Goal: Task Accomplishment & Management: Manage account settings

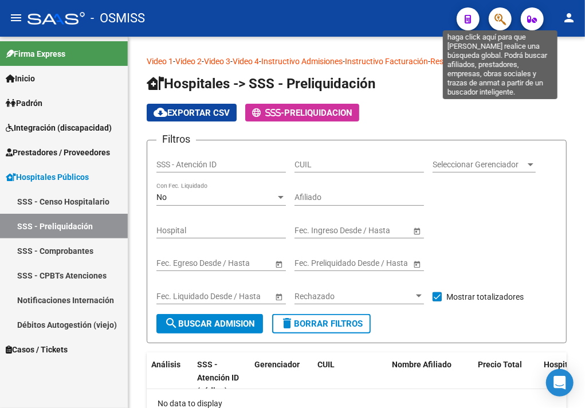
click at [495, 21] on icon "button" at bounding box center [500, 19] width 11 height 13
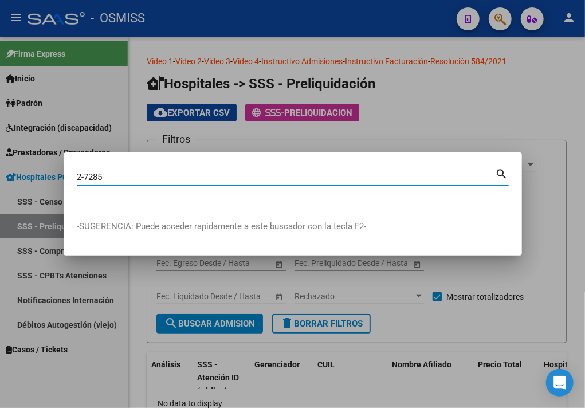
type input "2-7285"
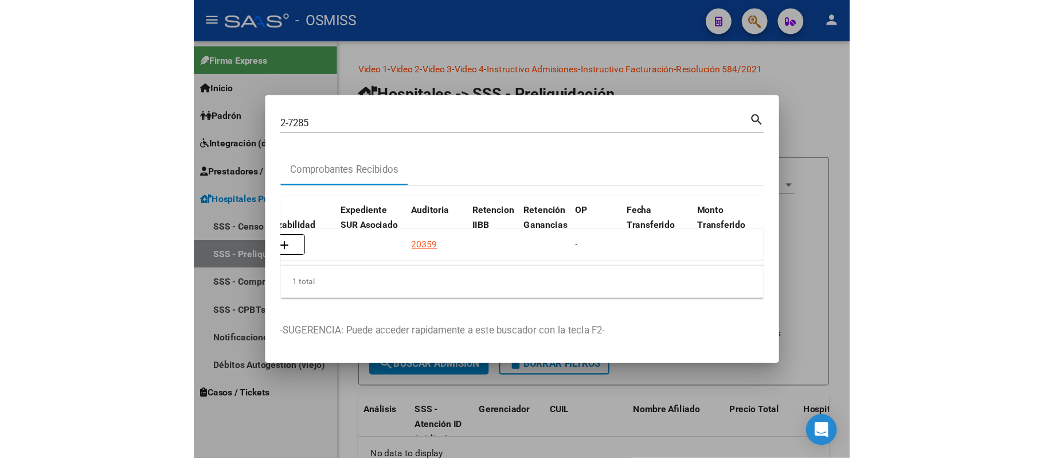
scroll to position [0, 758]
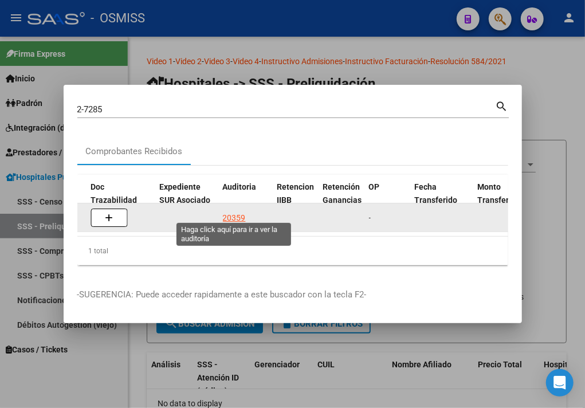
click at [235, 217] on div "20359" at bounding box center [234, 218] width 23 height 13
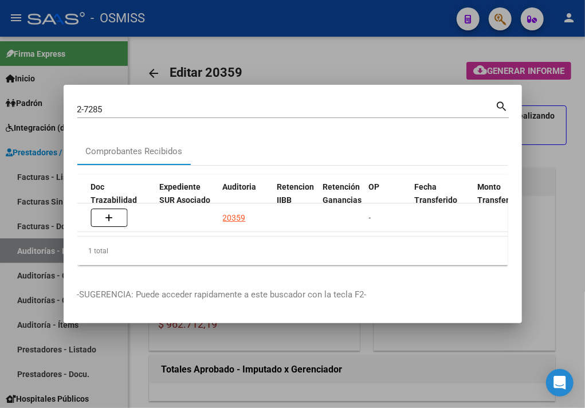
click at [290, 53] on div at bounding box center [292, 204] width 585 height 408
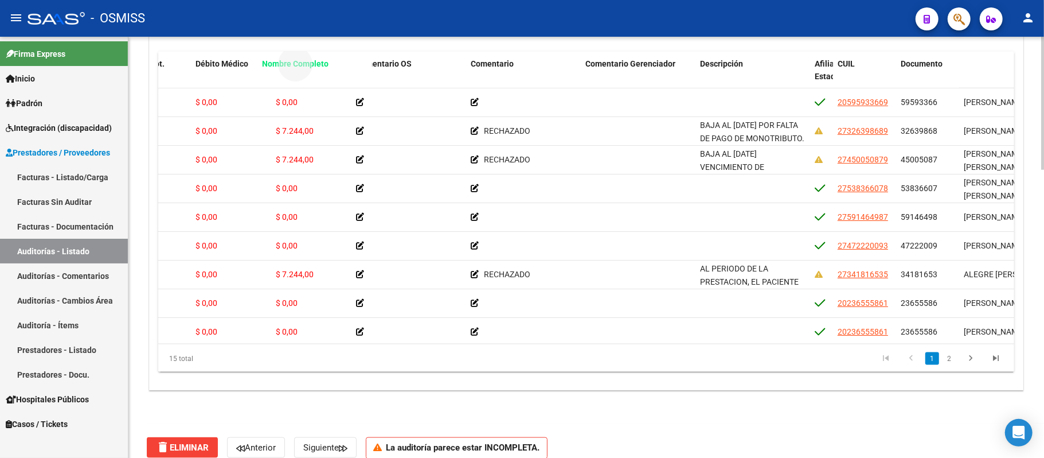
scroll to position [896, 0]
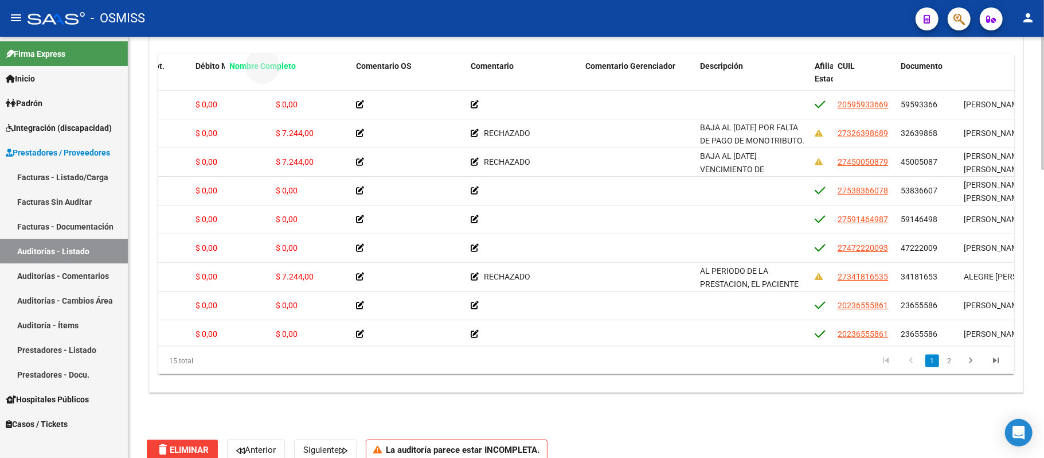
drag, startPoint x: 976, startPoint y: 48, endPoint x: 235, endPoint y: 62, distance: 741.5
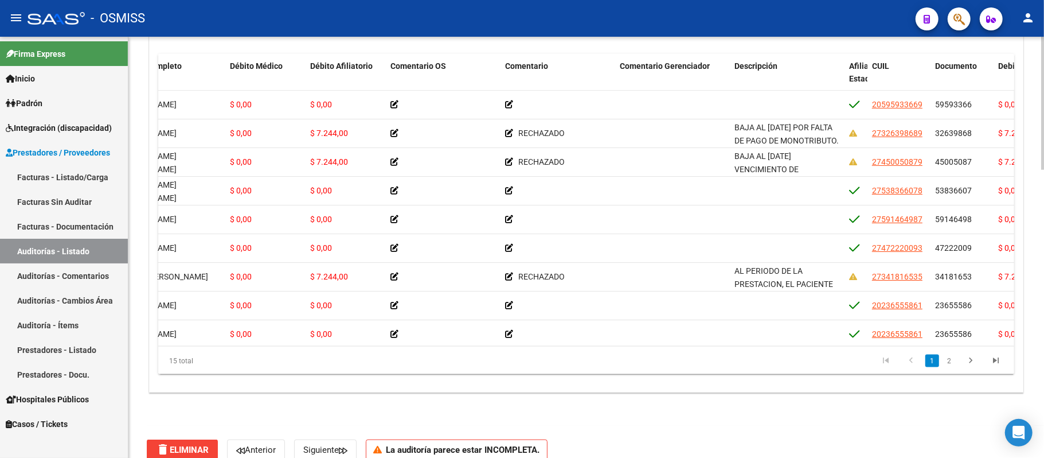
scroll to position [0, 0]
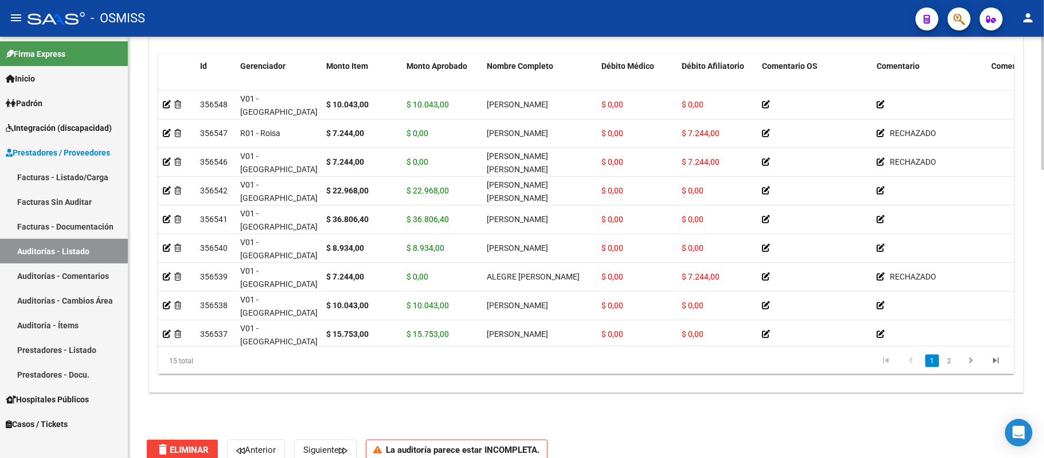
drag, startPoint x: 508, startPoint y: 67, endPoint x: 259, endPoint y: 72, distance: 248.9
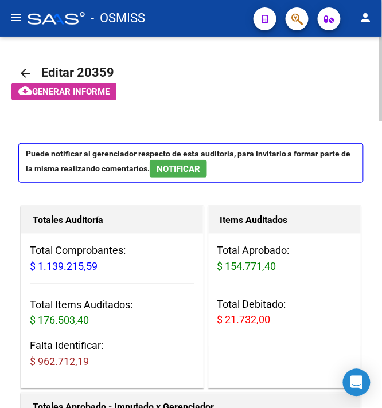
click at [196, 108] on mat-toolbar-row at bounding box center [190, 110] width 345 height 37
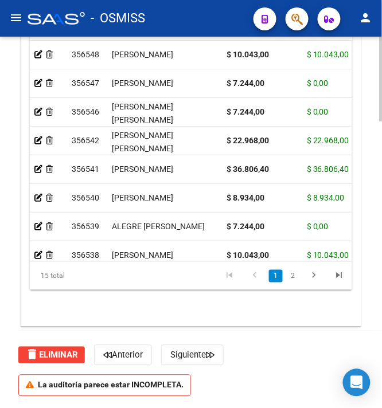
scroll to position [1174, 0]
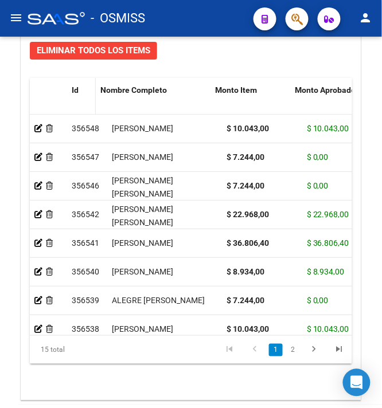
drag, startPoint x: 101, startPoint y: 96, endPoint x: 85, endPoint y: 95, distance: 16.7
click at [85, 95] on datatable-header-cell "Id" at bounding box center [81, 103] width 29 height 50
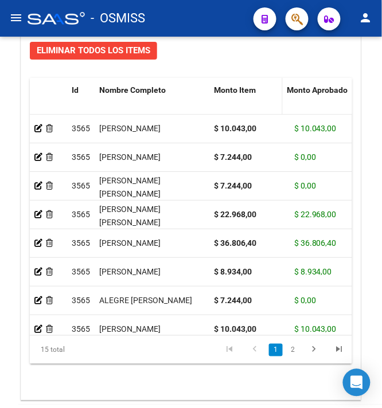
drag, startPoint x: 287, startPoint y: 92, endPoint x: 269, endPoint y: 91, distance: 18.4
click at [269, 91] on datatable-header-cell "Monto Item" at bounding box center [245, 103] width 73 height 50
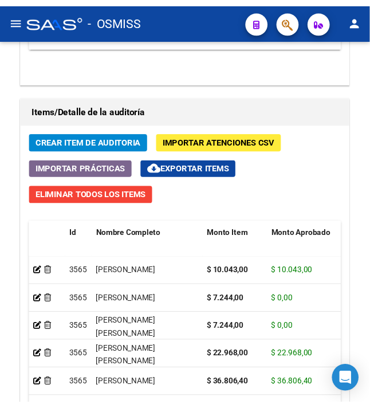
scroll to position [1021, 0]
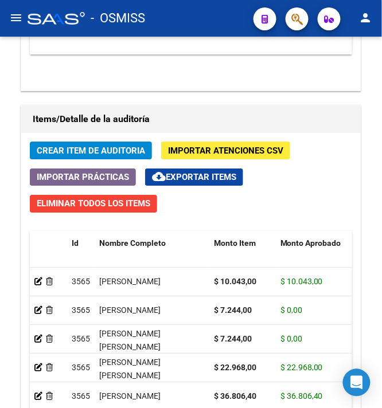
click at [95, 151] on span "Crear Item de Auditoria" at bounding box center [91, 151] width 108 height 10
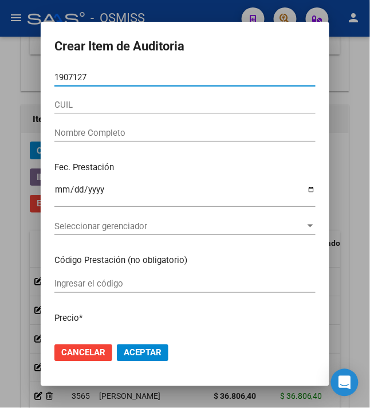
type input "19071270"
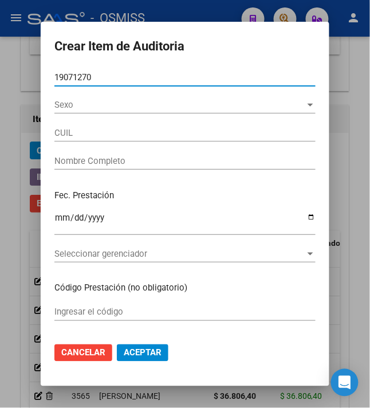
type input "20190712703"
type input "[PERSON_NAME]"
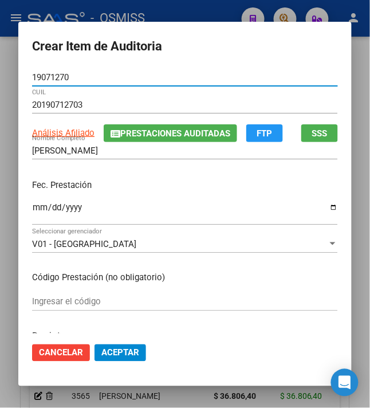
type input "19071270"
click at [32, 210] on input "Ingresar la fecha" at bounding box center [185, 212] width 306 height 18
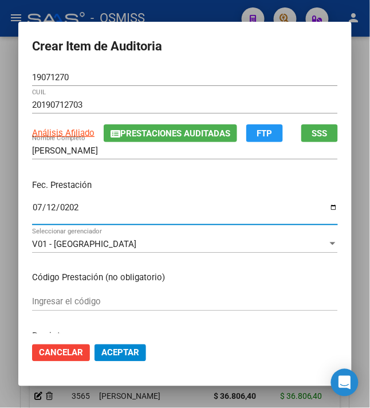
type input "[DATE]"
click at [193, 181] on p "Fec. Prestación" at bounding box center [185, 185] width 306 height 13
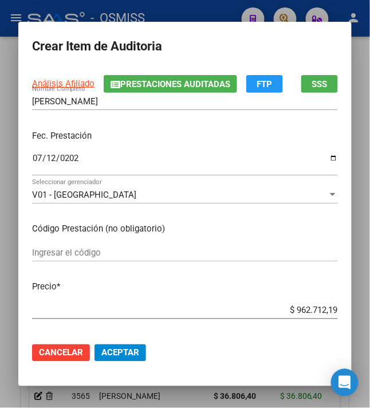
scroll to position [76, 0]
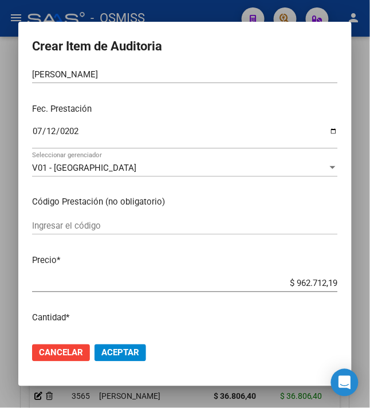
drag, startPoint x: 287, startPoint y: 283, endPoint x: 367, endPoint y: 292, distance: 80.8
click at [367, 292] on div "Crear Item de Auditoria 19071270 Nro Documento 20190712703 CUIL Análisis Afilia…" at bounding box center [185, 204] width 370 height 408
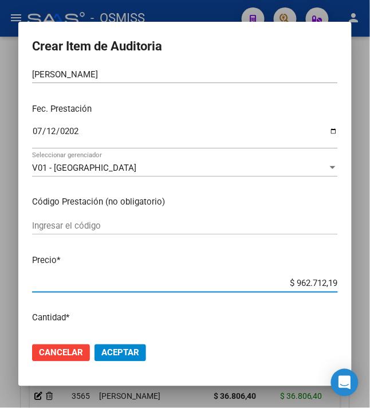
type input "$ 0,01"
type input "$ 0,02"
type input "$ 0,23"
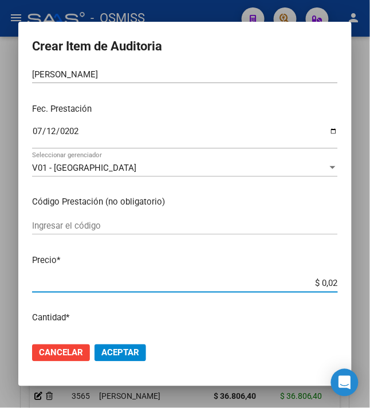
type input "$ 0,23"
type input "$ 2,30"
type input "$ 23,04"
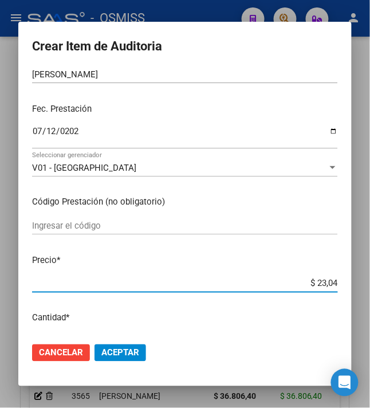
type input "$ 230,41"
type input "$ 2.304,10"
type input "$ 23.041,00"
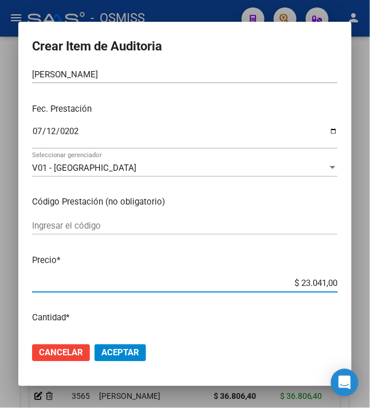
type input "$ 23.041,00"
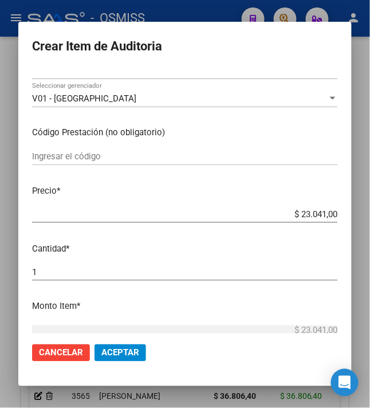
scroll to position [153, 0]
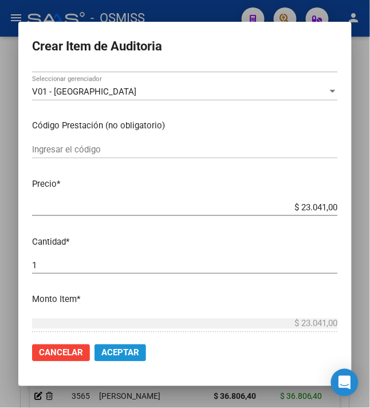
click at [128, 353] on span "Aceptar" at bounding box center [120, 353] width 38 height 10
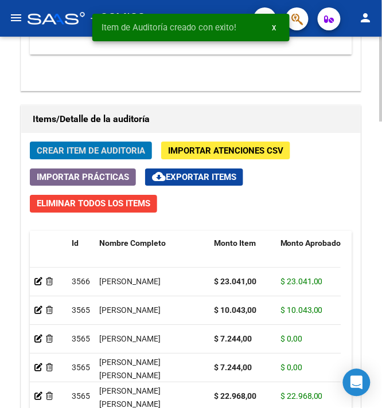
click at [62, 150] on span "Crear Item de Auditoria" at bounding box center [91, 151] width 108 height 10
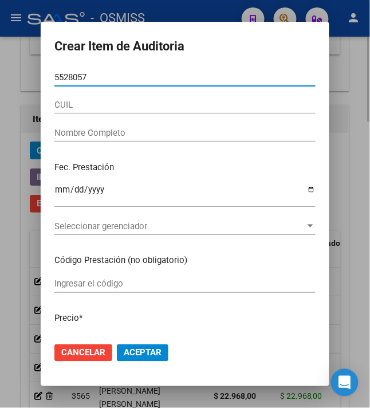
type input "55280579"
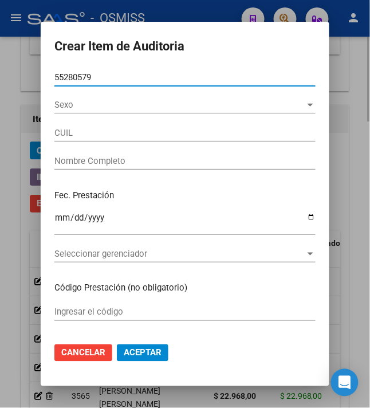
type input "27552805793"
type input "[PERSON_NAME] ELE"
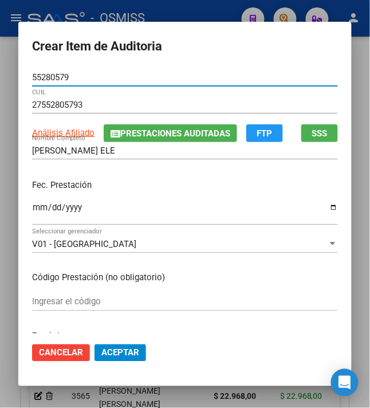
type input "55280579"
click at [32, 207] on input "Ingresar la fecha" at bounding box center [185, 212] width 306 height 18
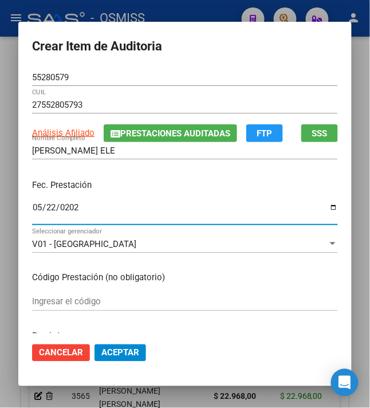
type input "[DATE]"
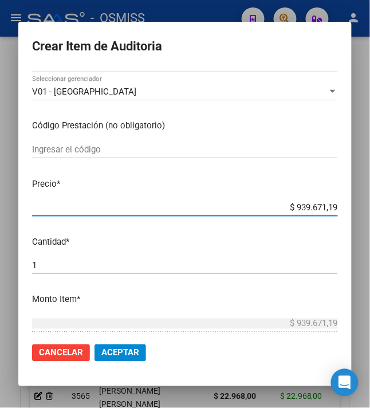
drag, startPoint x: 287, startPoint y: 203, endPoint x: 388, endPoint y: 197, distance: 101.1
click at [370, 197] on html "menu - OSMISS person Firma Express Inicio Calendario SSS Instructivos Contacto …" at bounding box center [185, 204] width 370 height 408
type input "$ 0,01"
type input "$ 0,10"
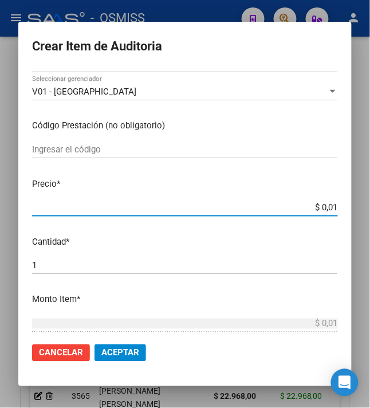
type input "$ 0,10"
type input "$ 1,00"
type input "$ 10,04"
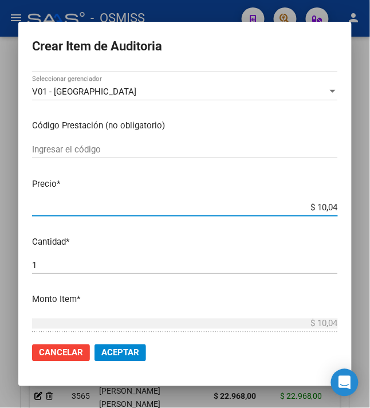
type input "$ 100,43"
type input "$ 1.004,30"
type input "$ 10.043,00"
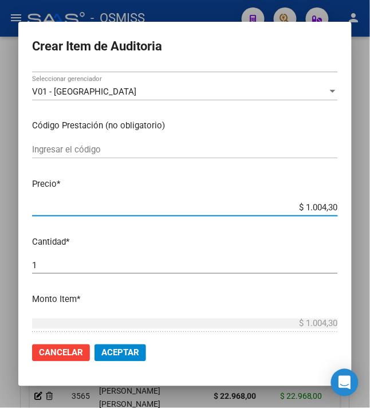
type input "$ 10.043,00"
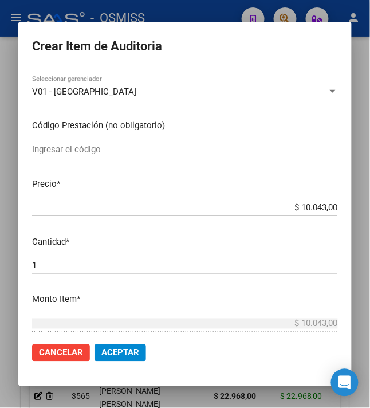
click at [124, 362] on mat-dialog-actions "Cancelar Aceptar" at bounding box center [185, 353] width 306 height 39
click at [124, 355] on span "Aceptar" at bounding box center [120, 353] width 38 height 10
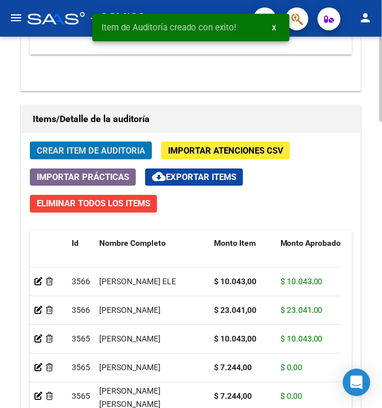
click at [96, 159] on button "Crear Item de Auditoria" at bounding box center [91, 151] width 122 height 18
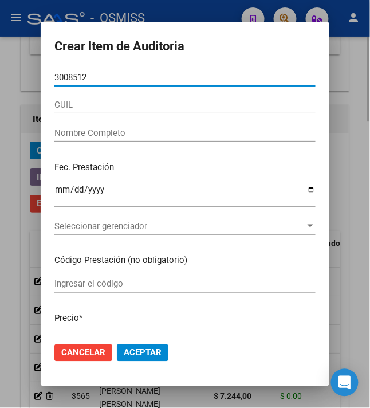
type input "30085129"
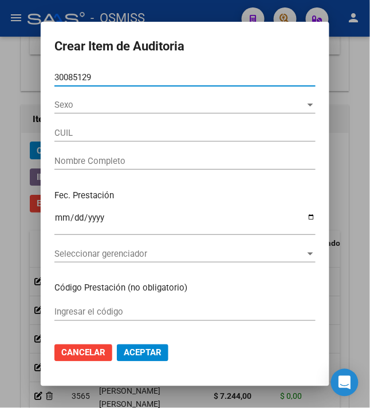
type input "27300851296"
type input "CABA�A [PERSON_NAME]"
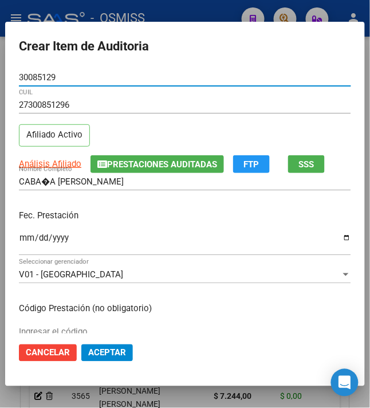
type input "30085129"
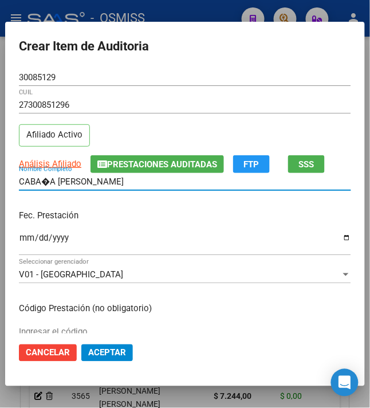
click at [40, 184] on input "CABA�A [PERSON_NAME]" at bounding box center [185, 182] width 333 height 10
type input "[PERSON_NAME]"
click at [22, 241] on input "Ingresar la fecha" at bounding box center [185, 242] width 333 height 18
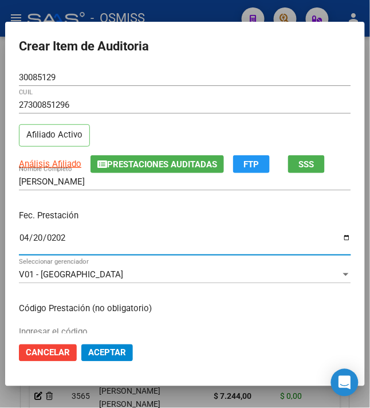
type input "[DATE]"
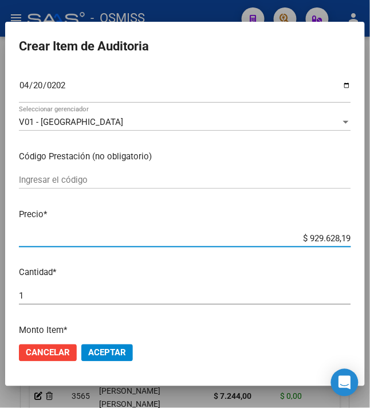
drag, startPoint x: 303, startPoint y: 237, endPoint x: 388, endPoint y: 239, distance: 84.9
click at [370, 239] on html "menu - OSMISS person Firma Express Inicio Calendario SSS Instructivos Contacto …" at bounding box center [185, 204] width 370 height 408
type input "$ 0,07"
type input "$ 0,72"
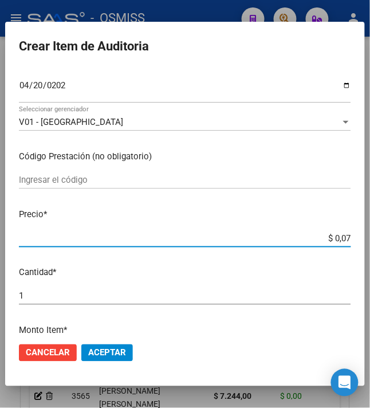
type input "$ 0,72"
type input "$ 7,24"
type input "$ 72,44"
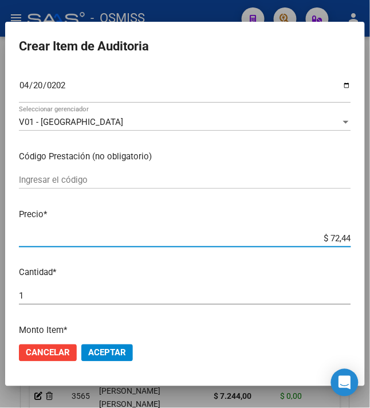
type input "$ 724,40"
type input "$ 7.244,00"
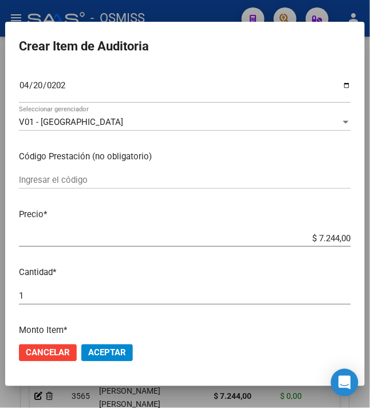
click at [117, 348] on span "Aceptar" at bounding box center [107, 353] width 38 height 10
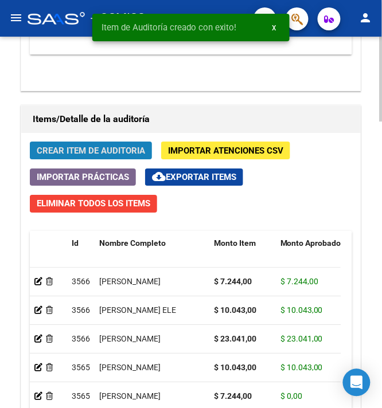
click at [72, 148] on span "Crear Item de Auditoria" at bounding box center [91, 151] width 108 height 10
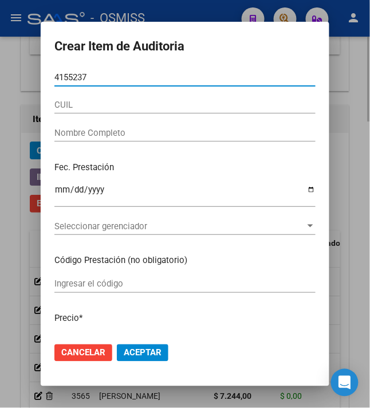
type input "41552374"
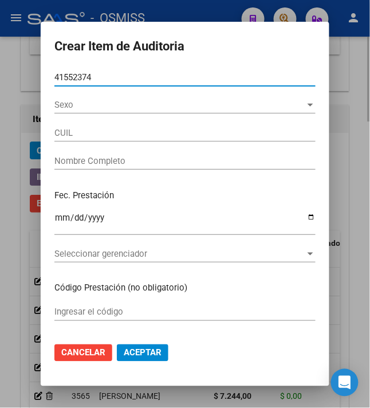
type input "27415523748"
type input "[PERSON_NAME]"
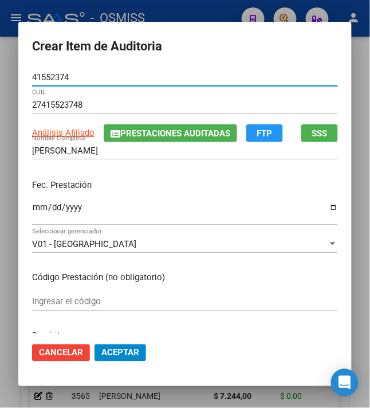
type input "41552374"
click at [33, 209] on input "Ingresar la fecha" at bounding box center [185, 212] width 306 height 18
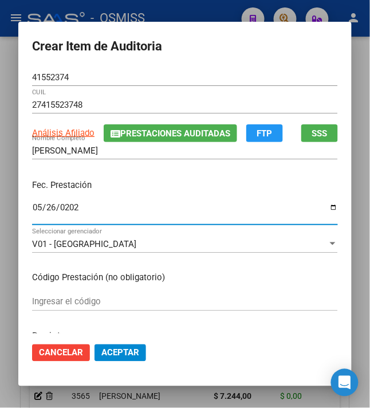
type input "[DATE]"
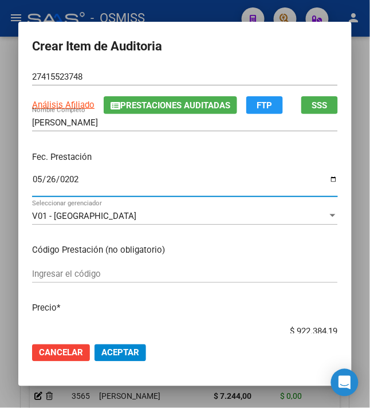
scroll to position [76, 0]
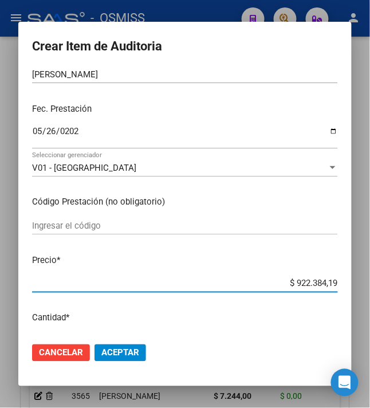
drag, startPoint x: 292, startPoint y: 284, endPoint x: 377, endPoint y: 282, distance: 85.5
click at [370, 282] on html "menu - OSMISS person Firma Express Inicio Calendario SSS Instructivos Contacto …" at bounding box center [185, 204] width 370 height 408
type input "$ 0,08"
type input "$ 0,89"
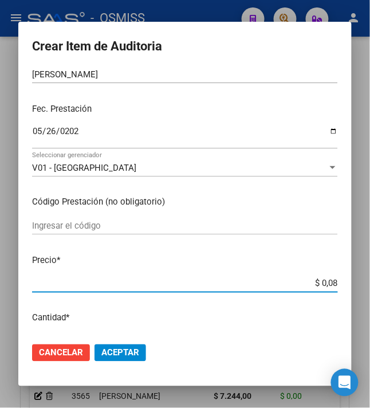
type input "$ 0,89"
type input "$ 8,93"
type input "$ 89,34"
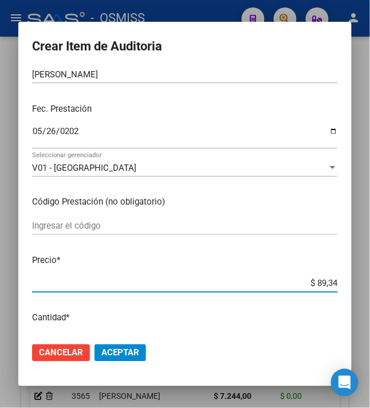
type input "$ 893,40"
type input "$ 8.934,00"
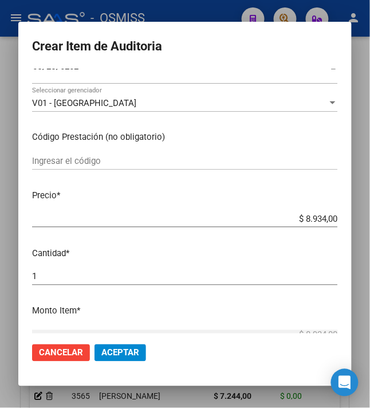
scroll to position [153, 0]
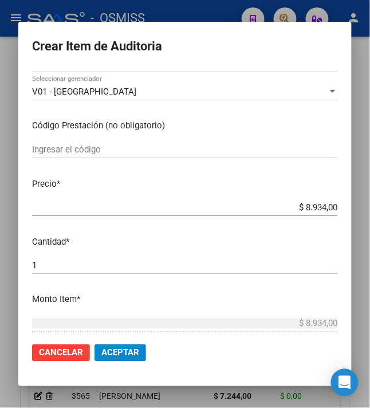
click at [113, 356] on span "Aceptar" at bounding box center [120, 353] width 38 height 10
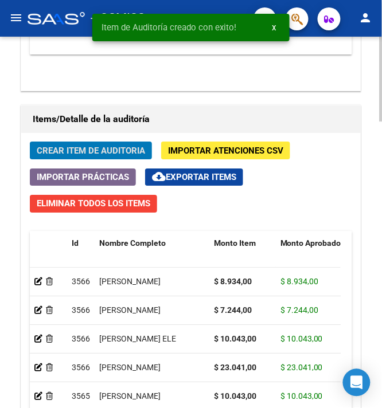
click at [79, 143] on button "Crear Item de Auditoria" at bounding box center [91, 151] width 122 height 18
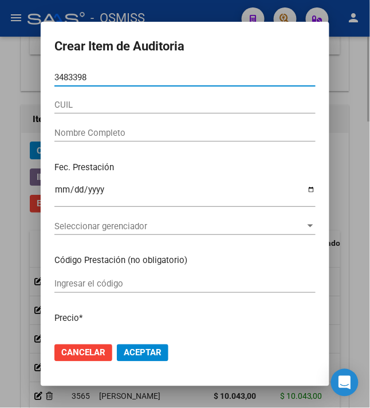
type input "34833982"
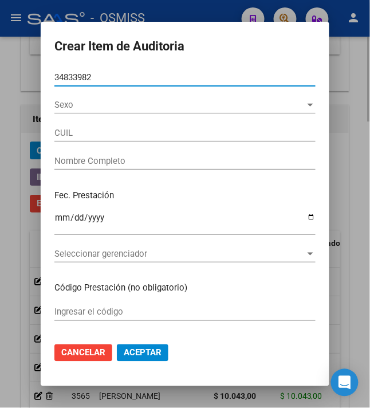
type input "27348339821"
type input "[PERSON_NAME] [PERSON_NAME]"
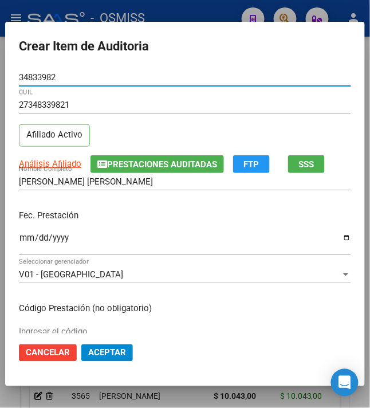
type input "34833982"
click at [19, 248] on input "Ingresar la fecha" at bounding box center [185, 242] width 333 height 18
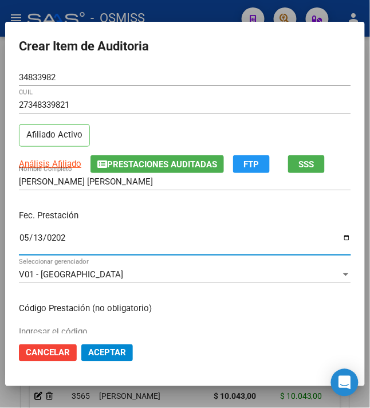
type input "[DATE]"
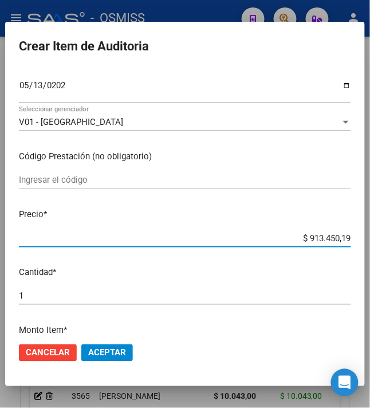
drag, startPoint x: 303, startPoint y: 239, endPoint x: 388, endPoint y: 240, distance: 84.9
click at [370, 240] on html "menu - OSMISS person Firma Express Inicio Calendario SSS Instructivos Contacto …" at bounding box center [185, 204] width 370 height 408
type input "$ 0,01"
type input "$ 0,10"
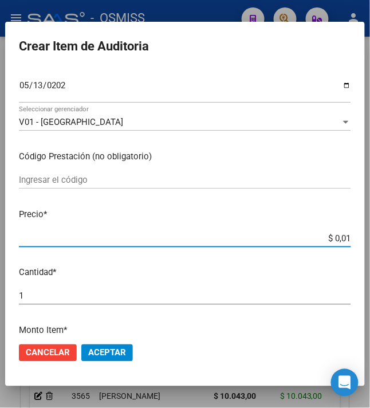
type input "$ 0,10"
type input "$ 1,00"
type input "$ 10,04"
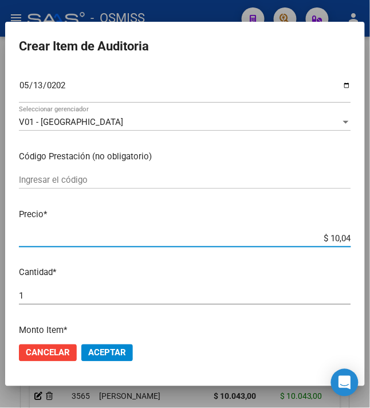
type input "$ 100,43"
type input "$ 1.004,30"
type input "$ 10.043,00"
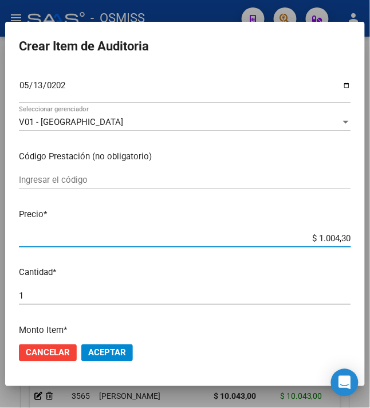
type input "$ 10.043,00"
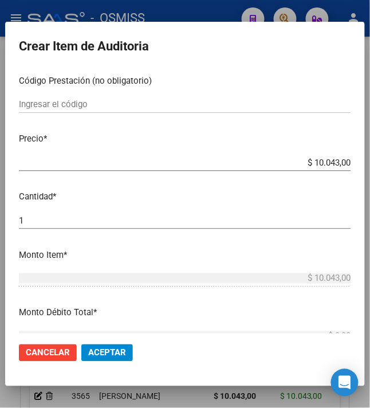
scroll to position [229, 0]
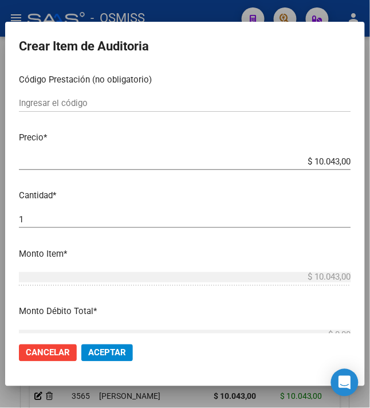
drag, startPoint x: 107, startPoint y: 351, endPoint x: 120, endPoint y: 336, distance: 20.3
click at [107, 351] on span "Aceptar" at bounding box center [107, 353] width 38 height 10
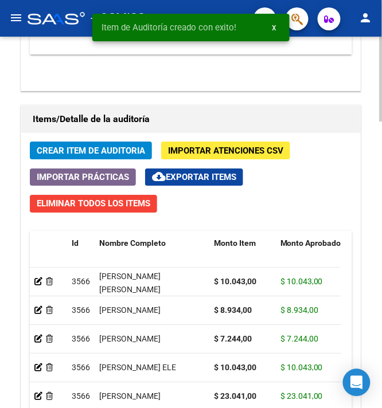
click at [91, 144] on button "Crear Item de Auditoria" at bounding box center [91, 151] width 122 height 18
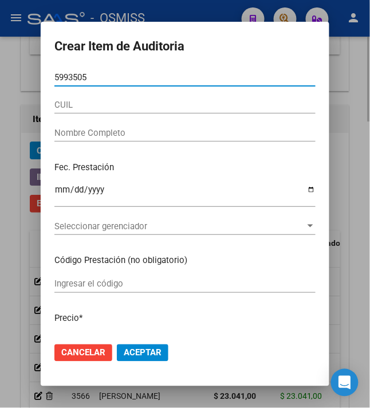
type input "59935058"
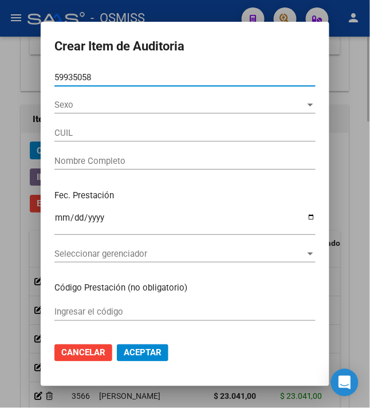
type input "20599350587"
type input "[PERSON_NAME], [PERSON_NAME]"
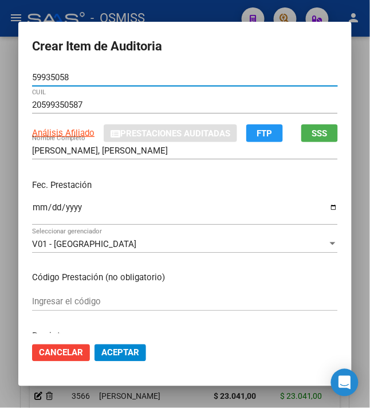
type input "59935058"
click at [32, 209] on input "Ingresar la fecha" at bounding box center [185, 212] width 306 height 18
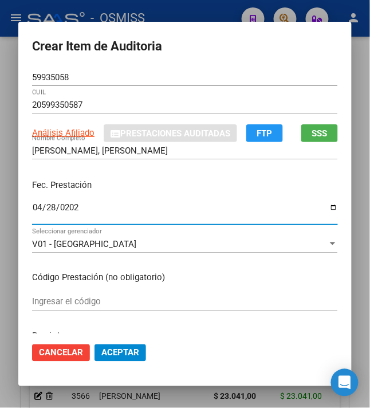
type input "[DATE]"
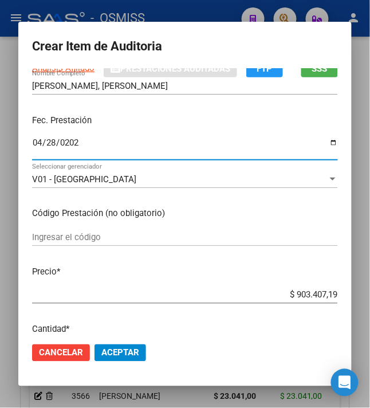
scroll to position [153, 0]
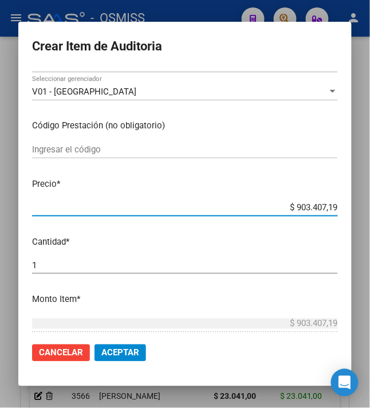
drag, startPoint x: 291, startPoint y: 209, endPoint x: 388, endPoint y: 235, distance: 100.3
click at [370, 235] on html "menu - OSMISS person Firma Express Inicio Calendario SSS Instructivos Contacto …" at bounding box center [185, 204] width 370 height 408
type input "$ 0,01"
type input "$ 0,10"
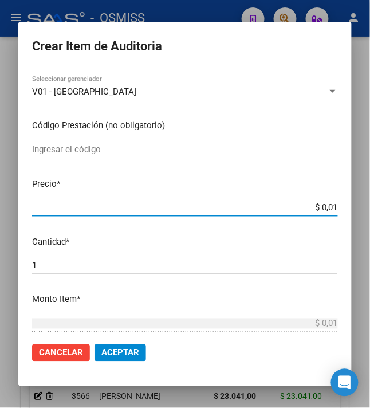
type input "$ 0,10"
type input "$ 1,00"
type input "$ 10,04"
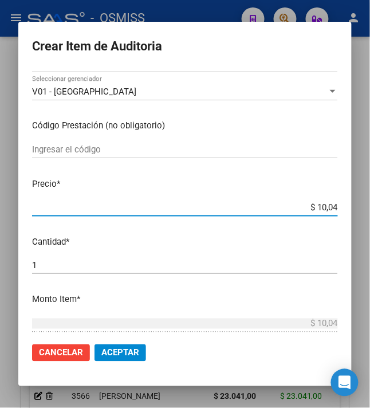
type input "$ 100,43"
type input "$ 1.004,30"
type input "$ 10.043,00"
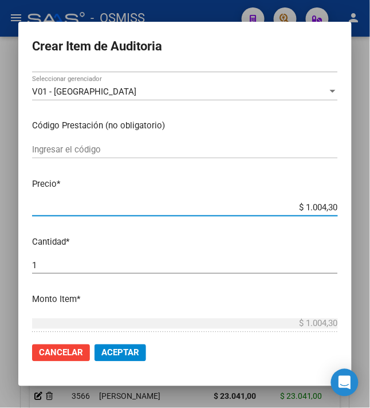
type input "$ 10.043,00"
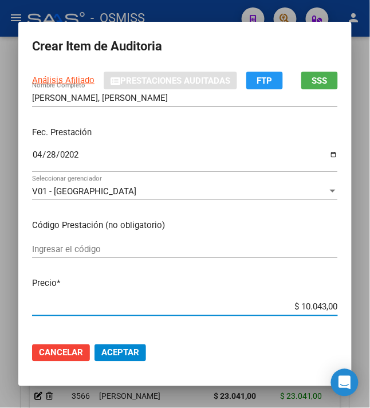
scroll to position [0, 0]
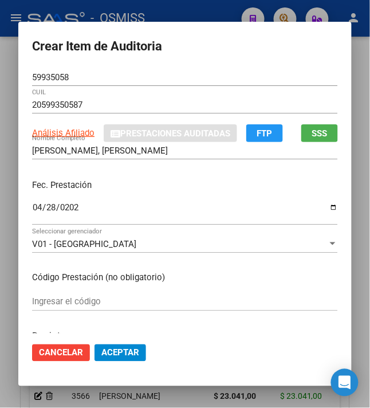
click at [241, 201] on div "[DATE] Ingresar la fecha" at bounding box center [185, 212] width 306 height 25
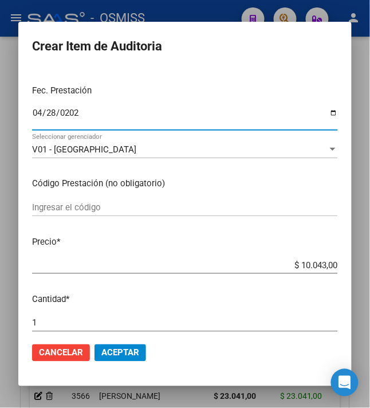
scroll to position [153, 0]
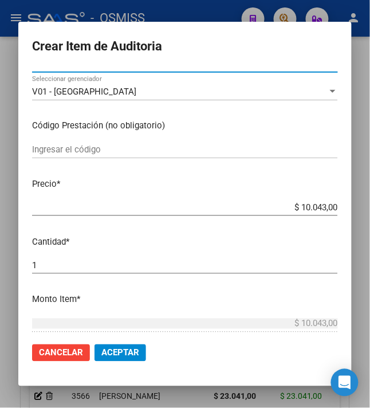
click at [118, 355] on span "Aceptar" at bounding box center [120, 353] width 38 height 10
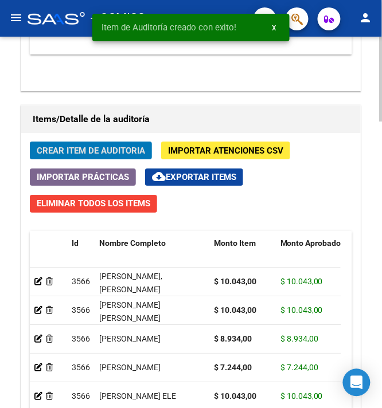
click at [69, 152] on span "Crear Item de Auditoria" at bounding box center [91, 151] width 108 height 10
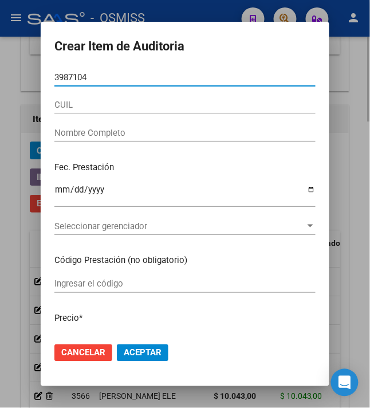
type input "39871040"
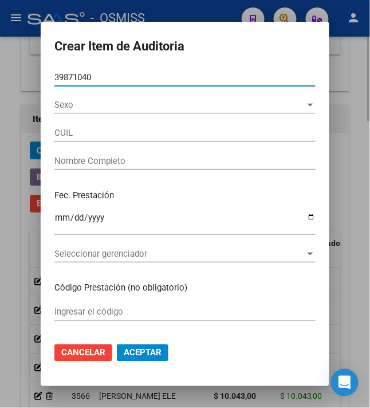
type input "27398710407"
type input "[PERSON_NAME]"
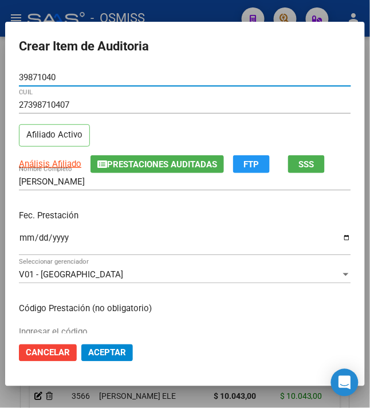
type input "39871040"
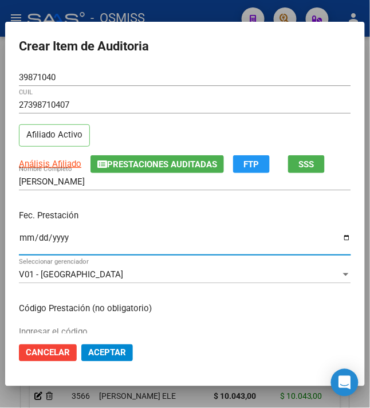
click at [19, 243] on input "Ingresar la fecha" at bounding box center [185, 242] width 333 height 18
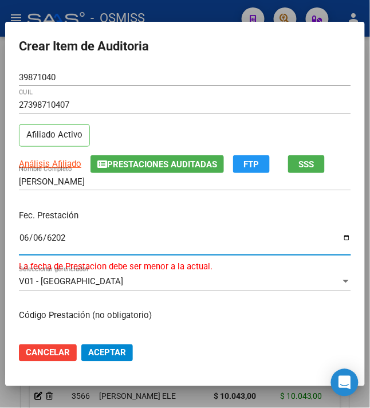
type input "[DATE]"
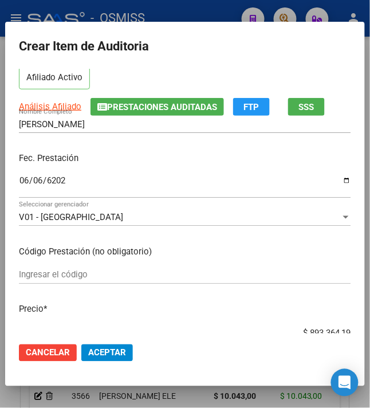
scroll to position [76, 0]
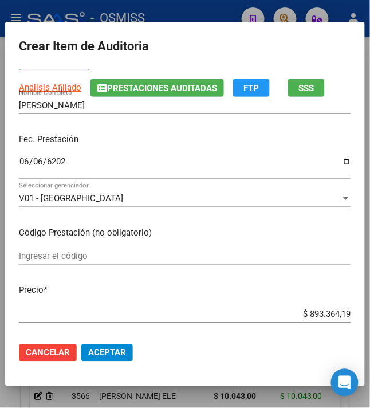
drag, startPoint x: 303, startPoint y: 314, endPoint x: 386, endPoint y: 315, distance: 83.7
click at [370, 315] on html "menu - OSMISS person Firma Express Inicio Calendario SSS Instructivos Contacto …" at bounding box center [185, 204] width 370 height 408
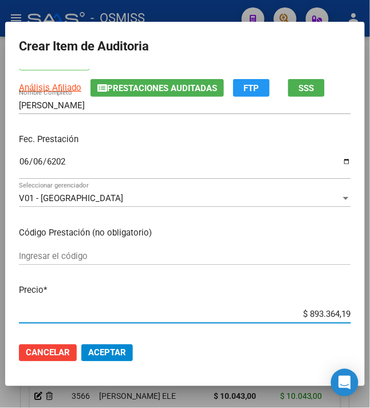
type input "$ 0,07"
type input "$ 0,72"
type input "$ 7,24"
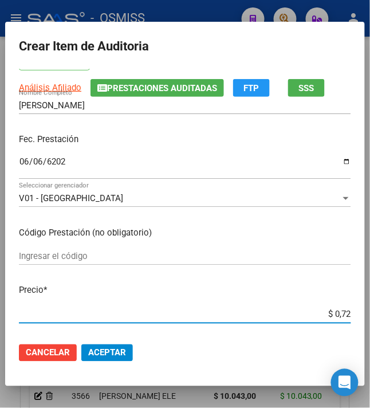
type input "$ 7,24"
type input "$ 72,44"
type input "$ 724,40"
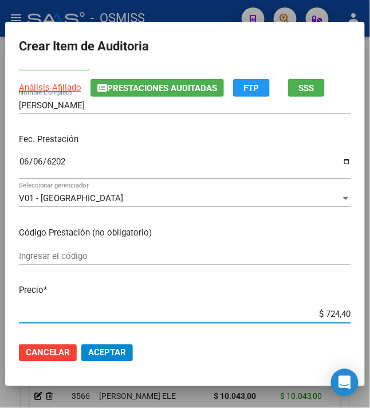
type input "$ 7.244,00"
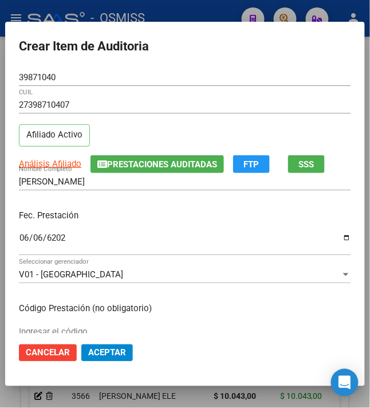
scroll to position [229, 0]
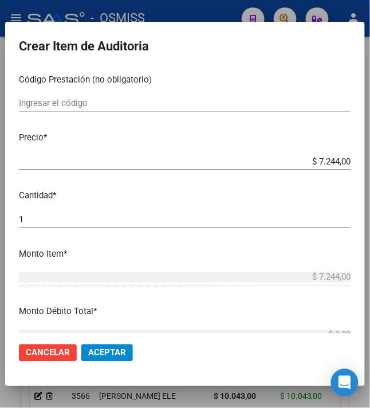
click at [122, 343] on mat-dialog-actions "Cancelar Aceptar" at bounding box center [185, 353] width 333 height 39
click at [97, 351] on span "Aceptar" at bounding box center [107, 353] width 38 height 10
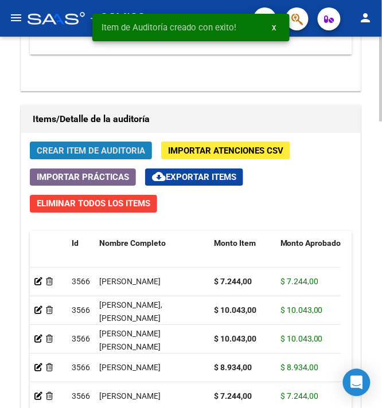
click at [86, 147] on span "Crear Item de Auditoria" at bounding box center [91, 151] width 108 height 10
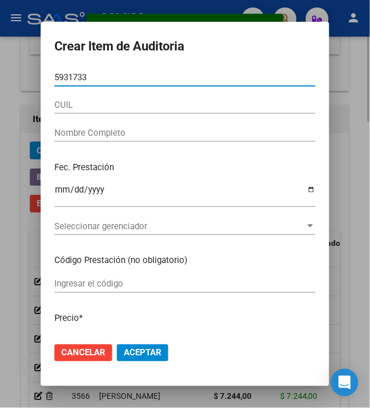
type input "59317333"
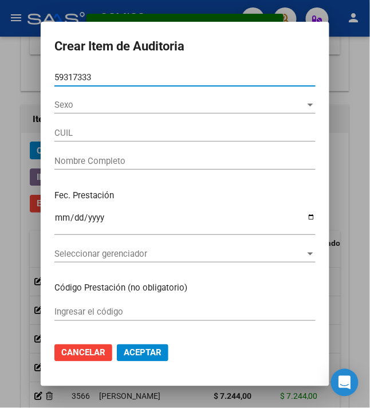
type input "20593173330"
type input "[PERSON_NAME]"
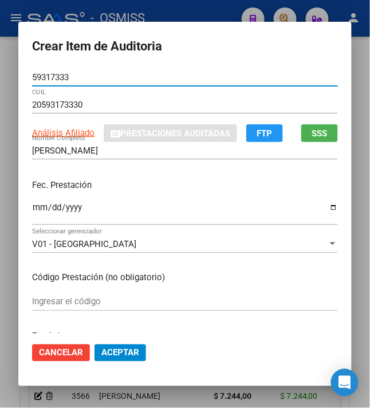
type input "59317333"
click at [32, 211] on input "Ingresar la fecha" at bounding box center [185, 212] width 306 height 18
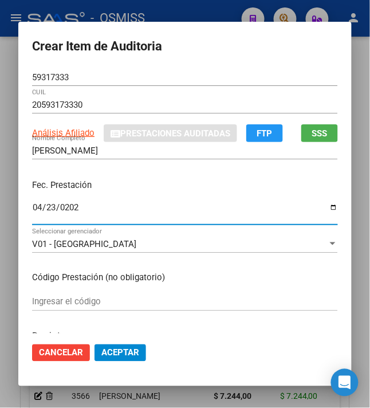
type input "[DATE]"
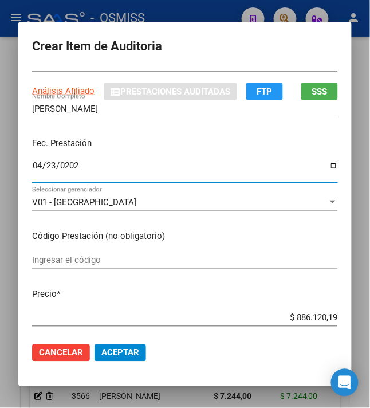
scroll to position [76, 0]
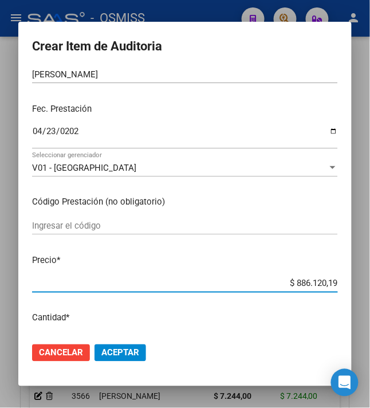
drag, startPoint x: 310, startPoint y: 287, endPoint x: 388, endPoint y: 276, distance: 79.2
click at [370, 276] on html "menu - OSMISS person Firma Express Inicio Calendario SSS Instructivos Contacto …" at bounding box center [185, 204] width 370 height 408
type input "$ 0,01"
type input "$ 0,17"
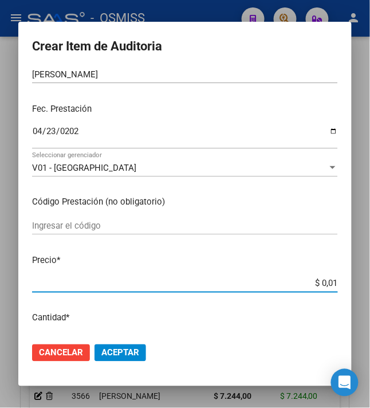
type input "$ 0,17"
type input "$ 1,76"
type input "$ 17,63"
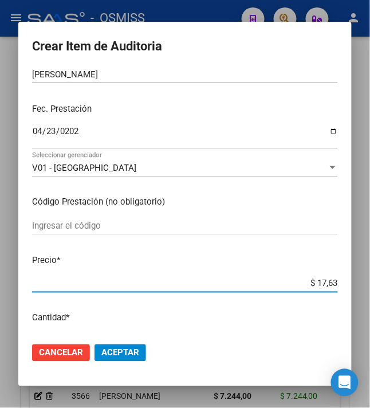
type input "$ 176,39"
type input "$ 1.763,98"
type input "$ 17.639,83"
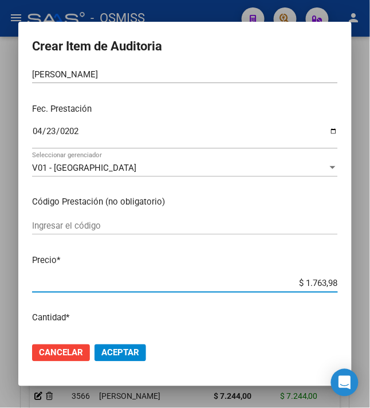
type input "$ 17.639,83"
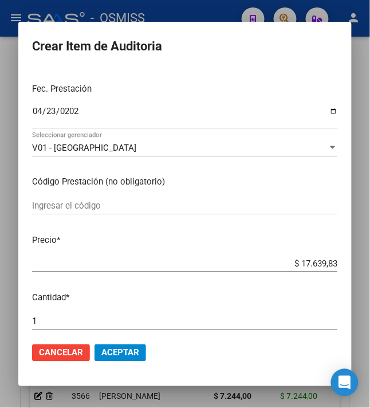
scroll to position [153, 0]
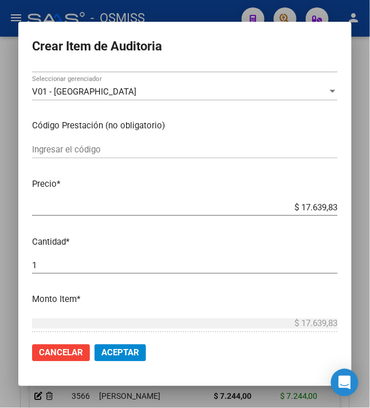
click at [125, 350] on span "Aceptar" at bounding box center [120, 353] width 38 height 10
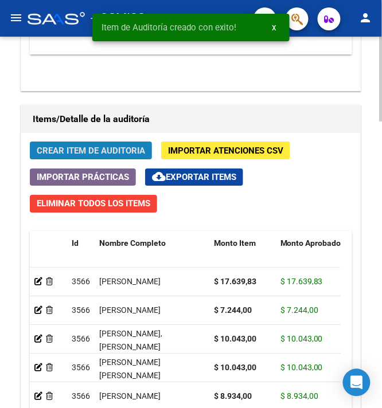
click at [62, 147] on span "Crear Item de Auditoria" at bounding box center [91, 151] width 108 height 10
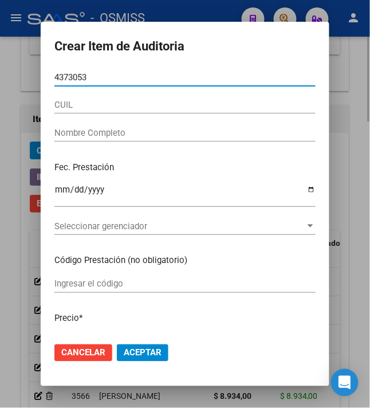
type input "43730534"
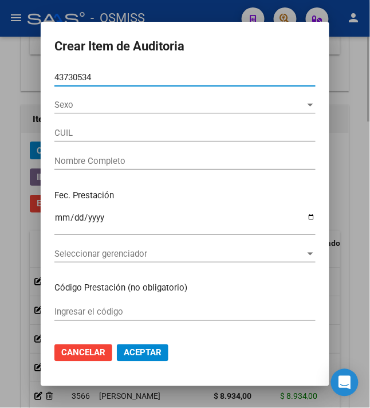
type input "27437305345"
type input "CUELLO [PERSON_NAME]"
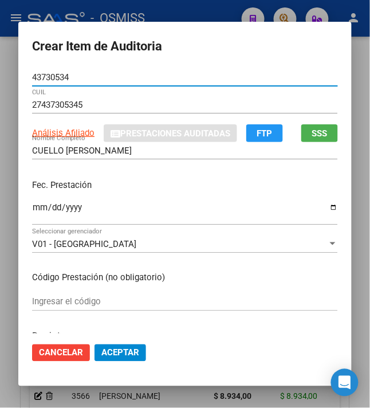
type input "43730534"
click at [32, 208] on input "Ingresar la fecha" at bounding box center [185, 212] width 306 height 18
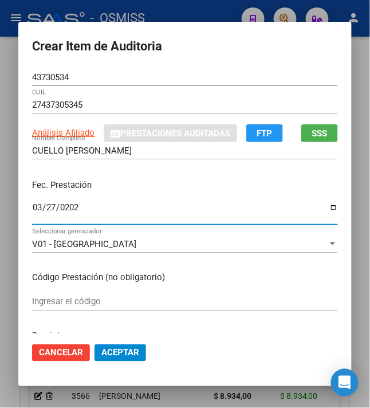
type input "[DATE]"
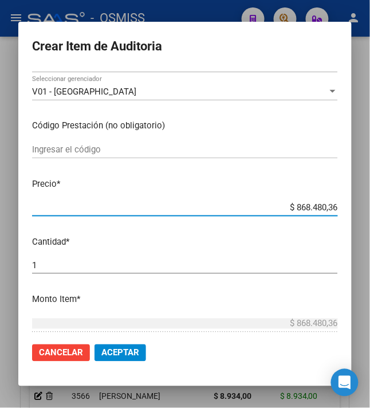
drag, startPoint x: 288, startPoint y: 204, endPoint x: 388, endPoint y: 214, distance: 100.8
click at [370, 214] on html "menu - OSMISS person Firma Express Inicio Calendario SSS Instructivos Contacto …" at bounding box center [185, 204] width 370 height 408
type input "$ 0,08"
type input "$ 0,89"
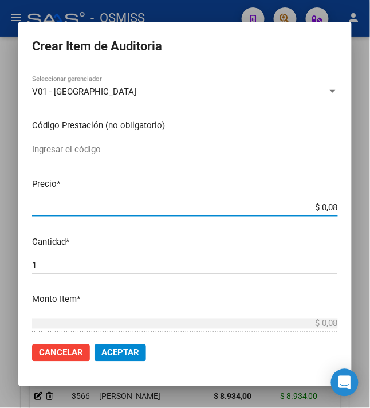
type input "$ 0,89"
type input "$ 8,93"
type input "$ 89,34"
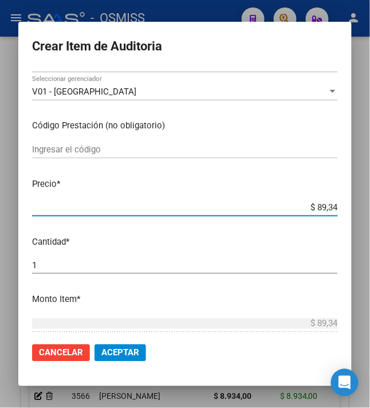
type input "$ 893,40"
type input "$ 8.934,00"
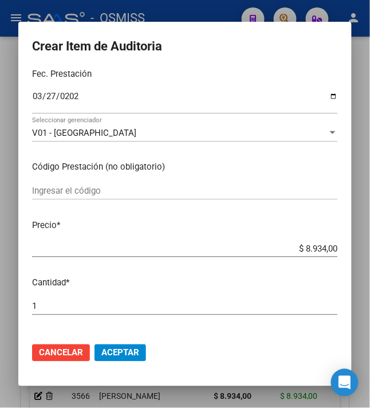
scroll to position [229, 0]
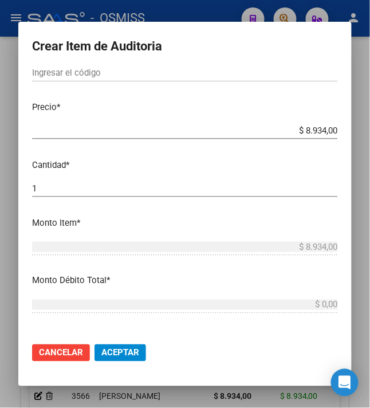
click at [125, 364] on mat-dialog-actions "Cancelar Aceptar" at bounding box center [185, 353] width 306 height 39
click at [125, 354] on span "Aceptar" at bounding box center [120, 353] width 38 height 10
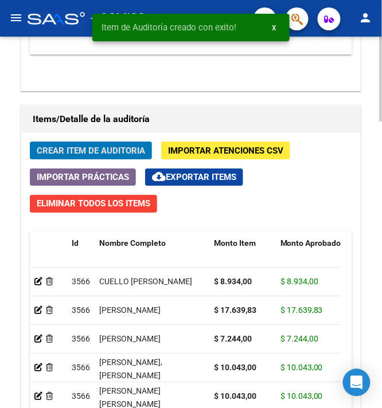
click at [92, 149] on span "Crear Item de Auditoria" at bounding box center [91, 151] width 108 height 10
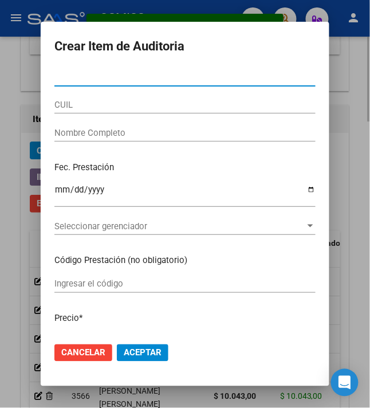
type input "2"
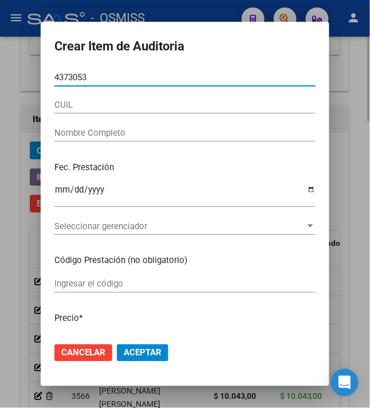
type input "43730534"
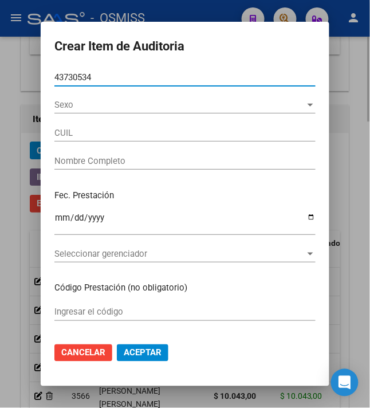
type input "27437305345"
type input "CUELLO [PERSON_NAME]"
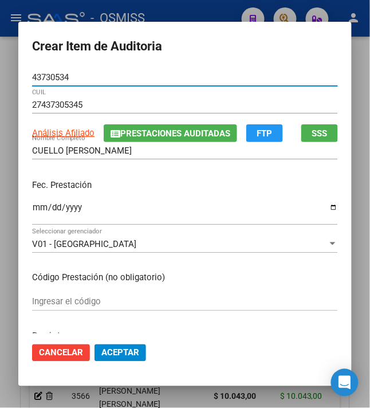
type input "43730534"
click at [36, 208] on input "Ingresar la fecha" at bounding box center [185, 212] width 306 height 18
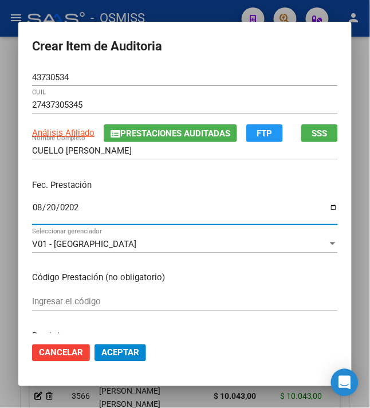
type input "[DATE]"
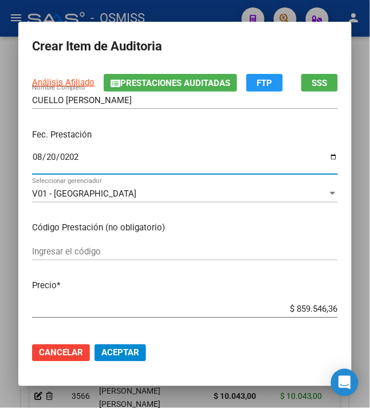
scroll to position [76, 0]
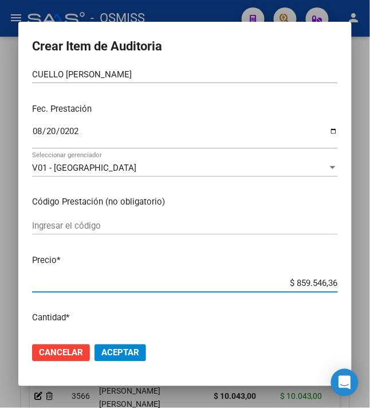
drag, startPoint x: 290, startPoint y: 282, endPoint x: 388, endPoint y: 280, distance: 98.1
click at [370, 280] on html "menu - OSMISS person Firma Express Inicio Calendario SSS Instructivos Contacto …" at bounding box center [185, 204] width 370 height 408
type input "$ 0,08"
type input "$ 0,89"
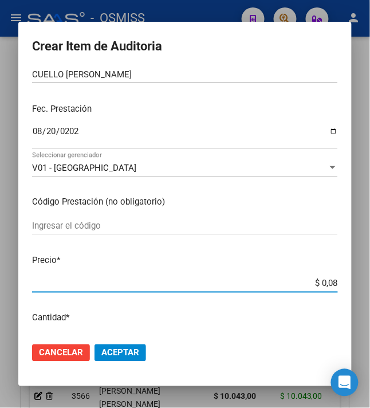
type input "$ 0,89"
type input "$ 8,93"
type input "$ 89,34"
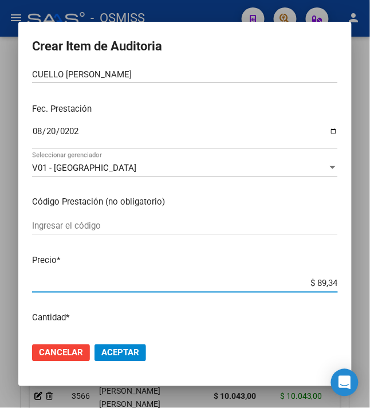
type input "$ 893,40"
type input "$ 8.934,00"
click at [115, 354] on span "Aceptar" at bounding box center [120, 353] width 38 height 10
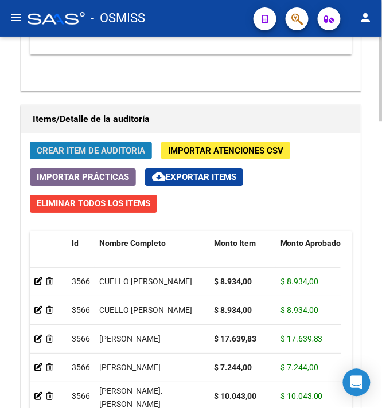
click at [84, 155] on span "Crear Item de Auditoria" at bounding box center [91, 151] width 108 height 10
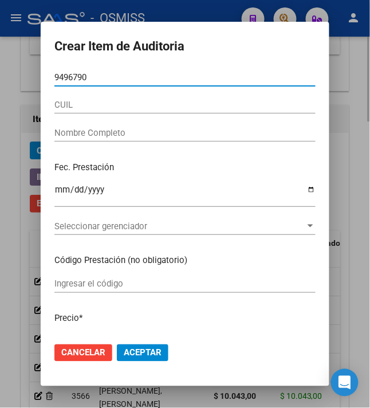
type input "94967908"
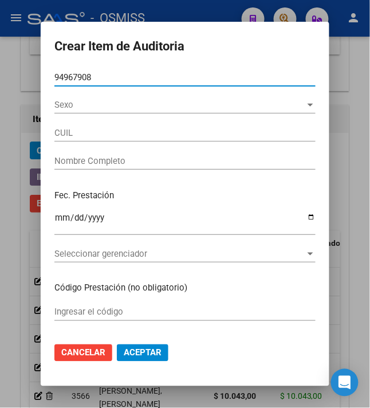
type input "27949679085"
type input "[PERSON_NAME]"
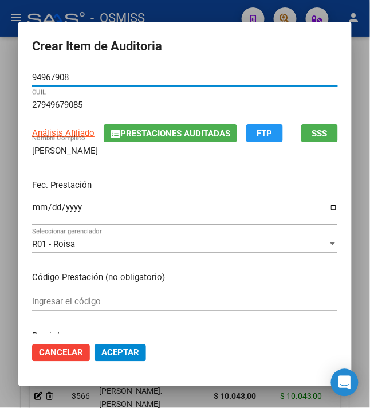
type input "94967908"
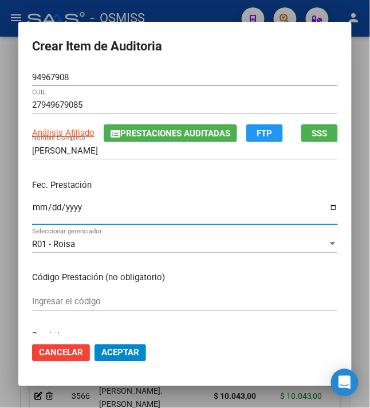
click at [32, 212] on input "Ingresar la fecha" at bounding box center [185, 212] width 306 height 18
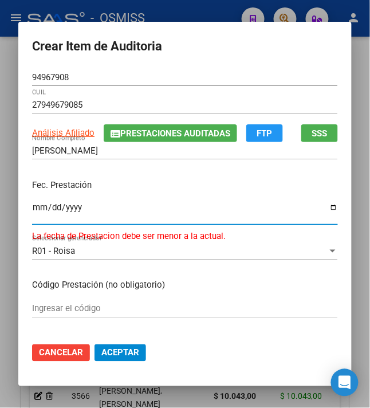
type input "[DATE]"
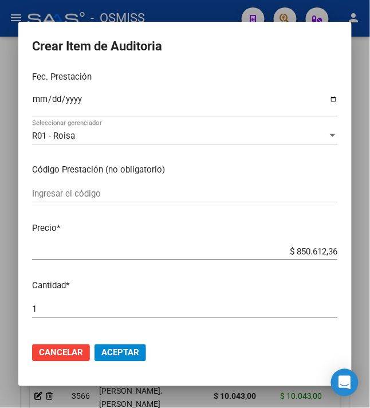
scroll to position [153, 0]
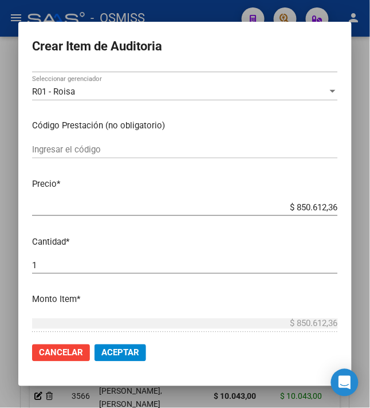
drag, startPoint x: 311, startPoint y: 210, endPoint x: 388, endPoint y: 221, distance: 78.2
click at [370, 221] on html "menu - OSMISS person Firma Express Inicio Calendario SSS Instructivos Contacto …" at bounding box center [185, 204] width 370 height 408
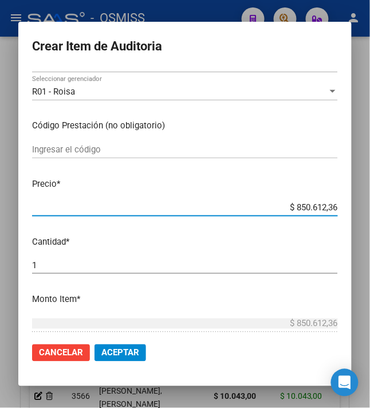
type input "$ 0,07"
type input "$ 0,72"
type input "$ 7,24"
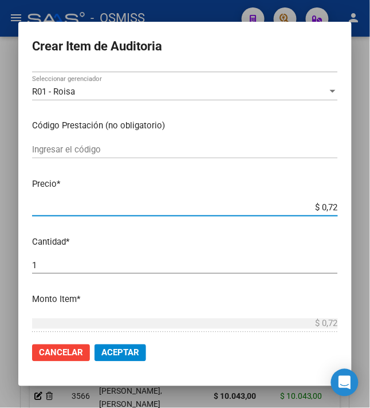
type input "$ 7,24"
type input "$ 72,44"
type input "$ 724,40"
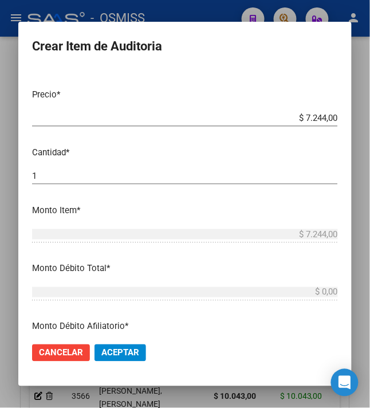
scroll to position [306, 0]
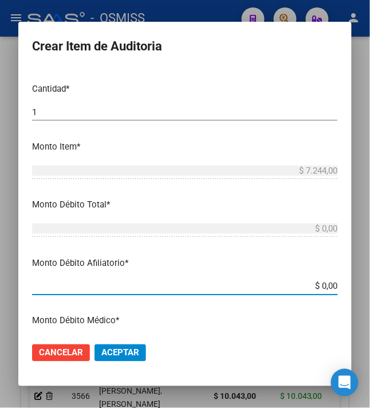
drag, startPoint x: 312, startPoint y: 285, endPoint x: 383, endPoint y: 287, distance: 70.6
click at [370, 287] on html "menu - OSMISS person Firma Express Inicio Calendario SSS Instructivos Contacto …" at bounding box center [185, 204] width 370 height 408
click at [291, 326] on p "Monto Débito Médico *" at bounding box center [185, 321] width 306 height 13
click at [314, 287] on input "$ 0,00" at bounding box center [185, 287] width 306 height 10
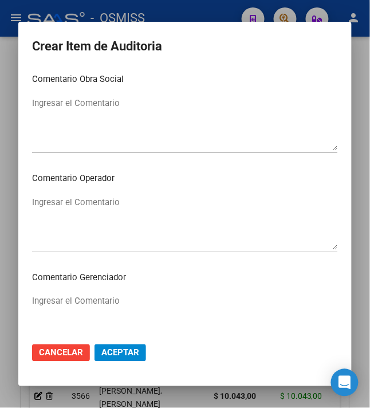
scroll to position [611, 0]
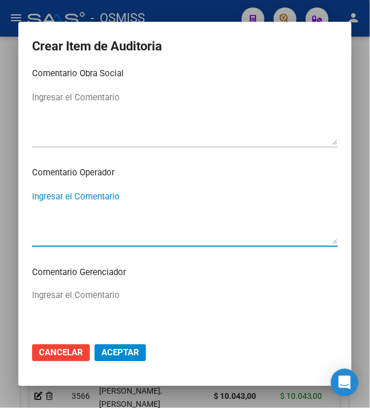
click at [144, 202] on textarea "Ingresar el Comentario" at bounding box center [185, 217] width 306 height 54
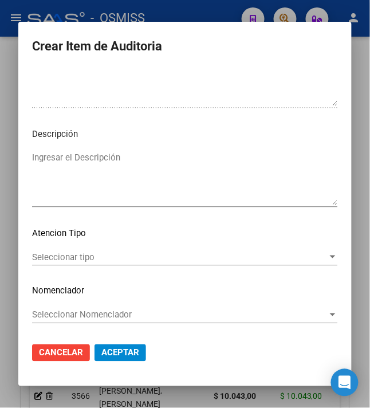
scroll to position [849, 0]
click at [143, 175] on textarea "Ingresar el Descripción" at bounding box center [185, 178] width 306 height 54
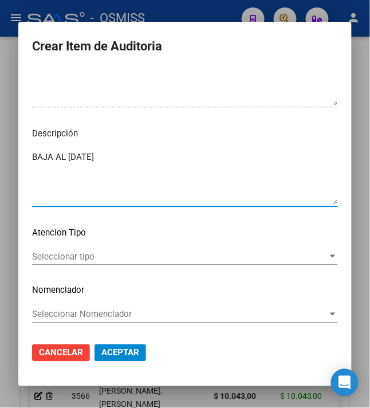
click at [157, 161] on textarea "BAJA AL [DATE]" at bounding box center [185, 178] width 306 height 54
click at [198, 155] on textarea "BAJA AL [DATE] NO EMPADRONADO" at bounding box center [185, 178] width 306 height 54
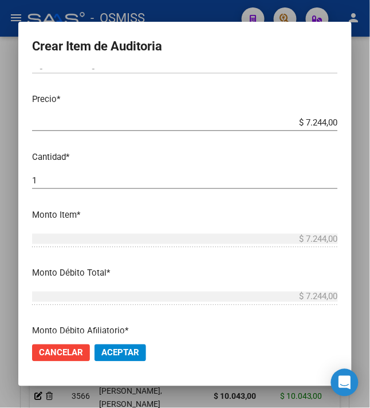
scroll to position [8, 0]
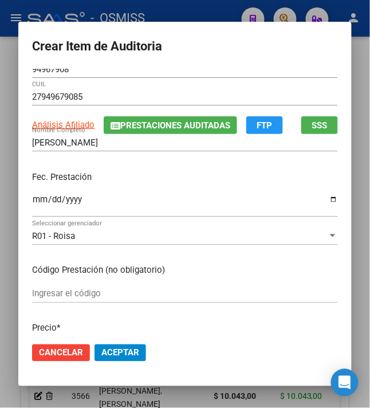
click at [197, 180] on p "Fec. Prestación" at bounding box center [185, 177] width 306 height 13
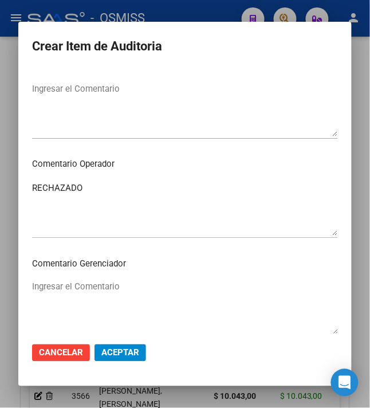
scroll to position [696, 0]
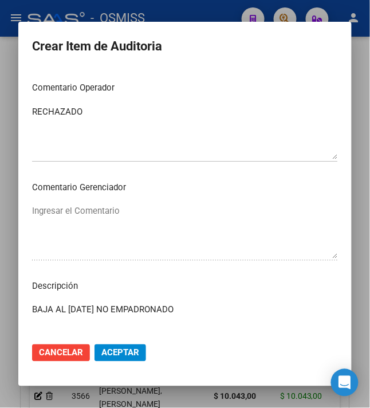
click at [178, 201] on mat-dialog-content "94967908 Nro Documento 27949679085 CUIL Análisis Afiliado Prestaciones Auditada…" at bounding box center [185, 201] width 334 height 265
click at [112, 349] on span "Aceptar" at bounding box center [120, 353] width 38 height 10
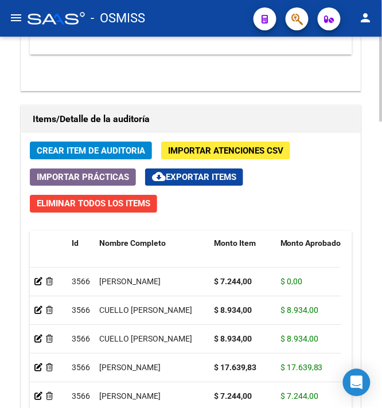
drag, startPoint x: 200, startPoint y: 287, endPoint x: 101, endPoint y: 278, distance: 99.6
click at [101, 278] on div "[PERSON_NAME]" at bounding box center [151, 281] width 105 height 13
copy span "[PERSON_NAME]"
click at [360, 159] on div "Crear Item de Auditoria Importar Atenciones CSV Importar Prácticas cloud_downlo…" at bounding box center [190, 343] width 339 height 420
click at [88, 152] on span "Crear Item de Auditoria" at bounding box center [91, 151] width 108 height 10
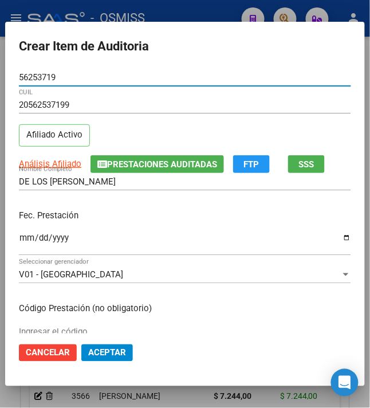
click at [19, 241] on input "Ingresar la fecha" at bounding box center [185, 242] width 333 height 18
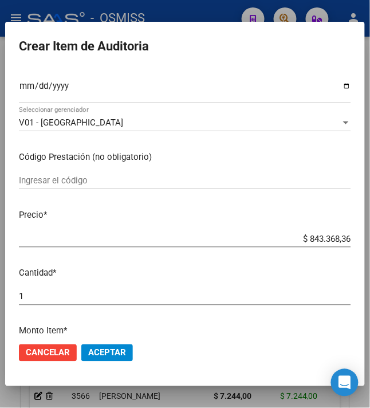
scroll to position [153, 0]
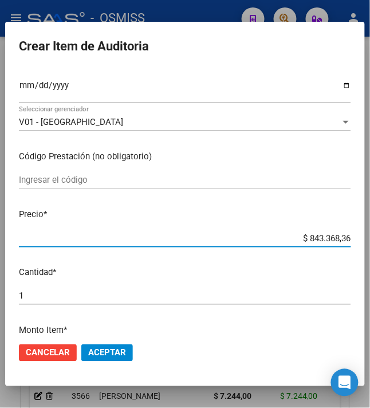
drag, startPoint x: 303, startPoint y: 241, endPoint x: 383, endPoint y: 251, distance: 80.3
click at [370, 251] on html "menu - OSMISS person Firma Express Inicio Calendario SSS Instructivos Contacto …" at bounding box center [185, 204] width 370 height 408
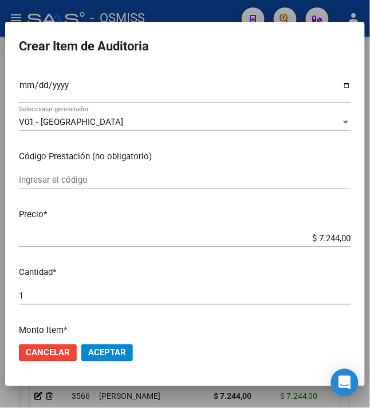
click at [101, 361] on button "Aceptar" at bounding box center [107, 353] width 52 height 17
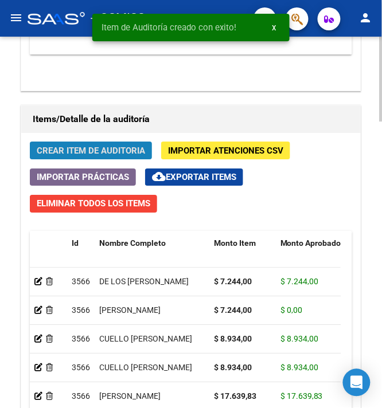
click at [76, 151] on span "Crear Item de Auditoria" at bounding box center [91, 151] width 108 height 10
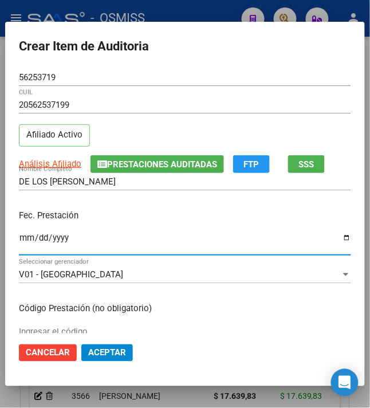
click at [22, 236] on input "Ingresar la fecha" at bounding box center [185, 242] width 333 height 18
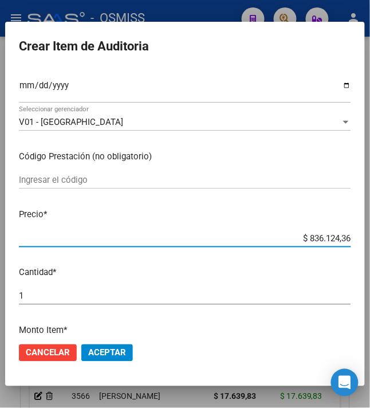
drag, startPoint x: 303, startPoint y: 239, endPoint x: 386, endPoint y: 255, distance: 84.7
click at [370, 255] on html "menu - OSMISS person Firma Express Inicio Calendario SSS Instructivos Contacto …" at bounding box center [185, 204] width 370 height 408
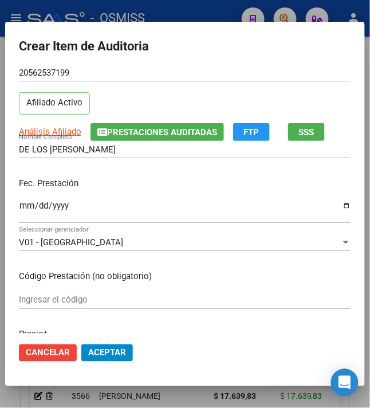
scroll to position [0, 0]
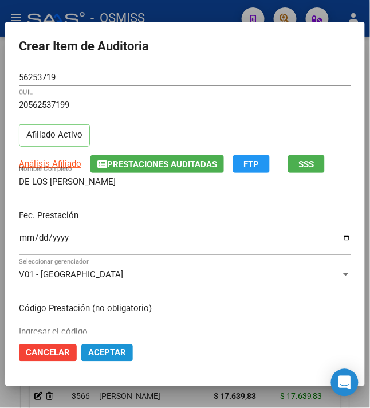
click at [88, 352] on span "Aceptar" at bounding box center [107, 353] width 38 height 10
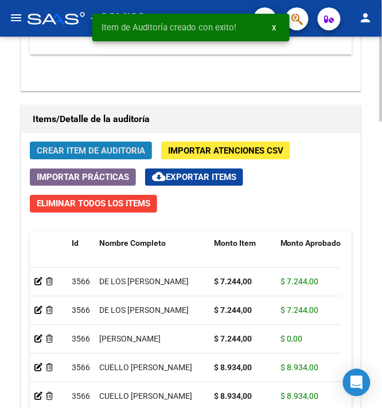
click at [89, 153] on span "Crear Item de Auditoria" at bounding box center [91, 151] width 108 height 10
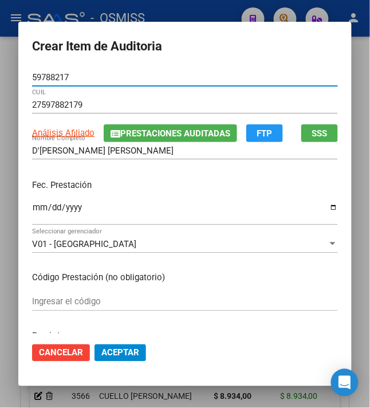
click at [33, 203] on input "Ingresar la fecha" at bounding box center [185, 212] width 306 height 18
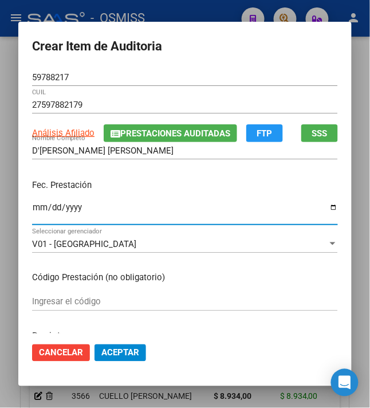
click at [33, 203] on input "Ingresar la fecha" at bounding box center [185, 212] width 306 height 18
click at [134, 186] on p "Fec. Prestación" at bounding box center [185, 185] width 306 height 13
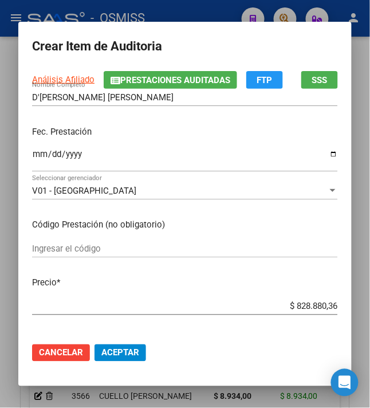
scroll to position [76, 0]
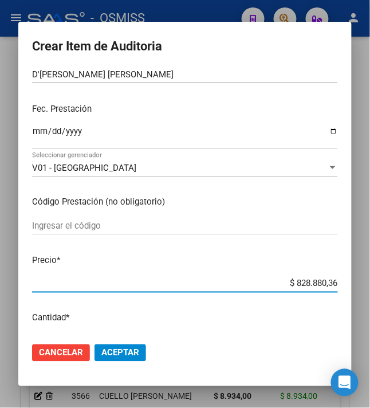
drag, startPoint x: 289, startPoint y: 283, endPoint x: 354, endPoint y: 273, distance: 65.5
click at [352, 273] on mat-dialog-content "59788217 Nro Documento 27597882179 CUIL Análisis Afiliado Prestaciones Auditada…" at bounding box center [185, 201] width 334 height 265
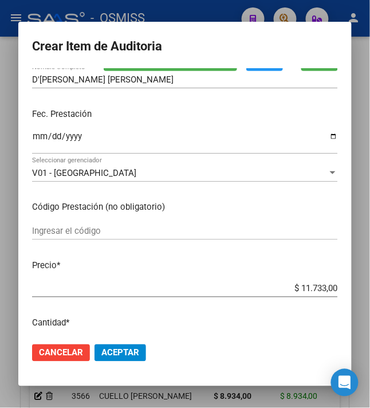
scroll to position [153, 0]
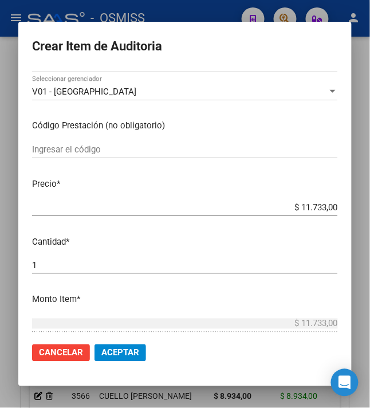
click at [103, 364] on mat-dialog-actions "Cancelar Aceptar" at bounding box center [185, 353] width 306 height 39
click at [104, 354] on span "Aceptar" at bounding box center [120, 353] width 38 height 10
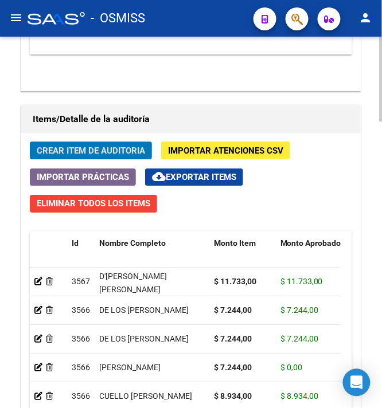
click at [81, 155] on span "Crear Item de Auditoria" at bounding box center [91, 151] width 108 height 10
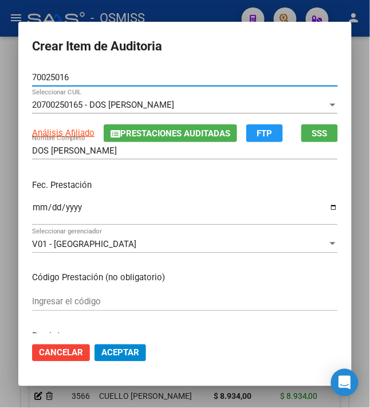
click at [35, 211] on input "Ingresar la fecha" at bounding box center [185, 212] width 306 height 18
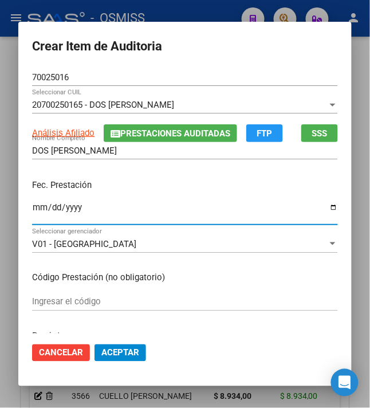
click at [201, 201] on div "[DATE] Ingresar la fecha" at bounding box center [185, 212] width 306 height 25
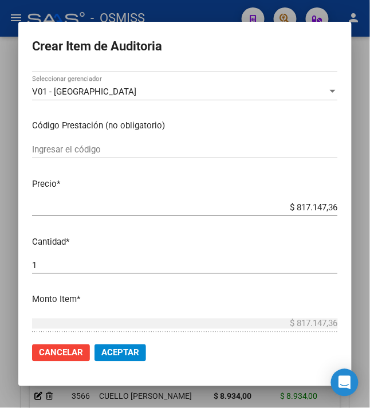
drag, startPoint x: 292, startPoint y: 201, endPoint x: 362, endPoint y: 216, distance: 72.1
click at [362, 216] on div "Crear Item de Auditoria 70025016 Nro Documento 20700250165 - DOS [PERSON_NAME] …" at bounding box center [185, 204] width 370 height 408
click at [284, 182] on p "Precio *" at bounding box center [185, 184] width 306 height 13
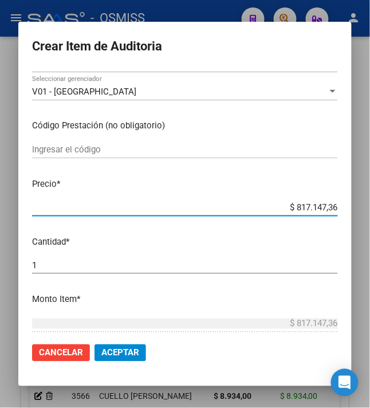
drag, startPoint x: 292, startPoint y: 209, endPoint x: 358, endPoint y: 216, distance: 66.9
click at [352, 216] on mat-dialog-content "70025016 Nro Documento 20700250165 - DOS [PERSON_NAME] CUIL Análisis Afiliado P…" at bounding box center [185, 201] width 334 height 265
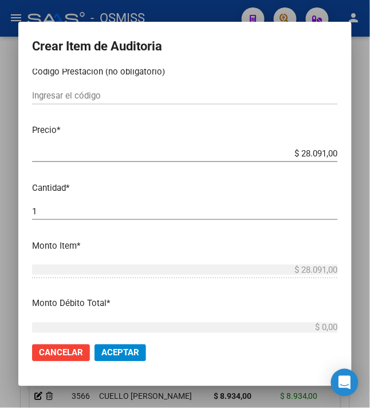
scroll to position [229, 0]
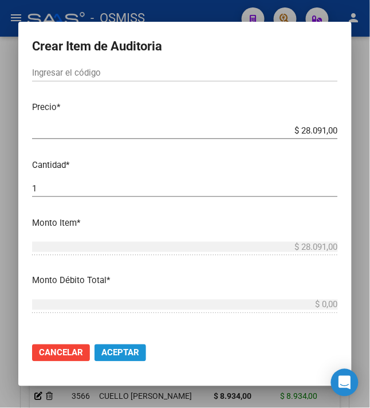
click at [108, 354] on span "Aceptar" at bounding box center [120, 353] width 38 height 10
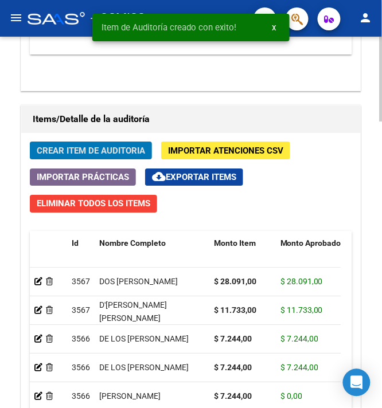
click at [92, 156] on span "Crear Item de Auditoria" at bounding box center [91, 151] width 108 height 10
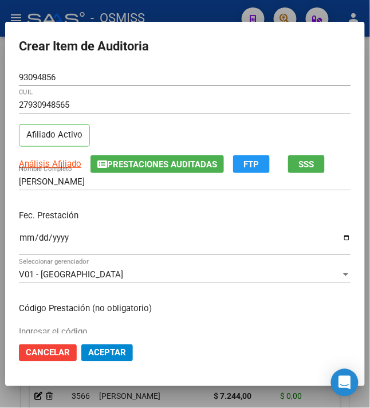
click at [19, 221] on p "Fec. Prestación" at bounding box center [185, 215] width 333 height 13
click at [23, 240] on input "Ingresar la fecha" at bounding box center [185, 242] width 333 height 18
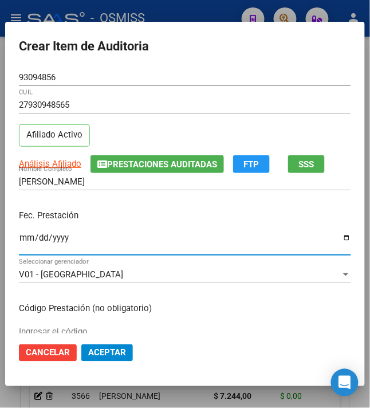
click at [196, 226] on div "Fec. Prestación [DATE] Ingresar la fecha" at bounding box center [185, 233] width 333 height 65
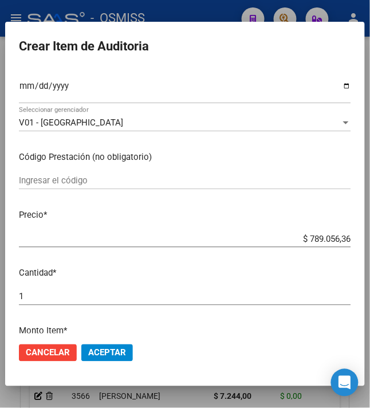
scroll to position [153, 0]
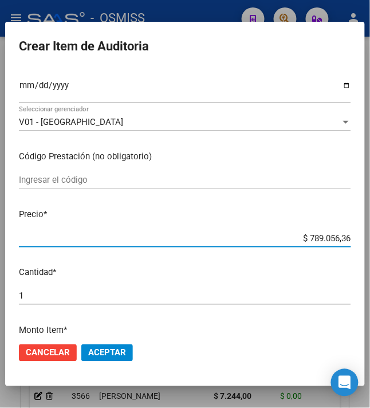
drag, startPoint x: 347, startPoint y: 236, endPoint x: 386, endPoint y: 223, distance: 41.7
click at [370, 223] on html "menu - OSMISS person Firma Express Inicio Calendario SSS Instructivos Contacto …" at bounding box center [185, 204] width 370 height 408
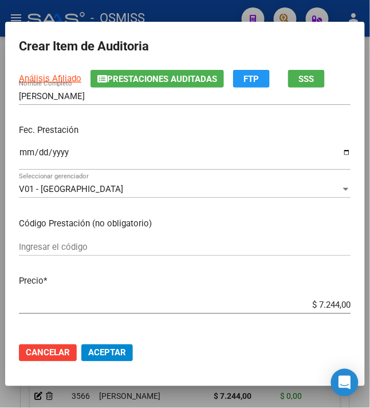
scroll to position [229, 0]
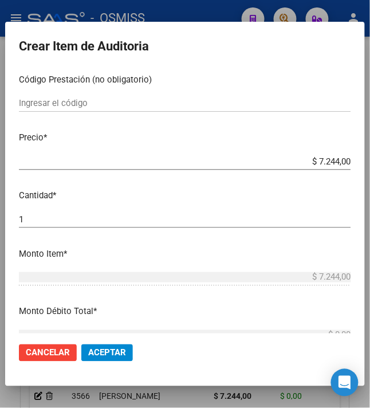
click at [97, 350] on span "Aceptar" at bounding box center [107, 353] width 38 height 10
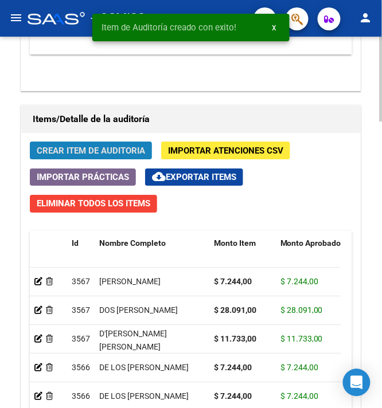
click at [58, 147] on span "Crear Item de Auditoria" at bounding box center [91, 151] width 108 height 10
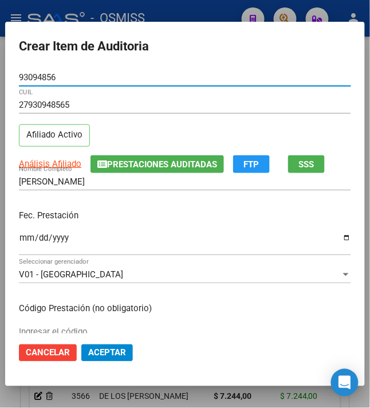
click at [19, 244] on input "Ingresar la fecha" at bounding box center [185, 242] width 333 height 18
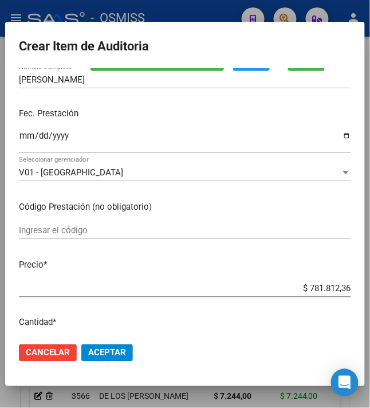
scroll to position [153, 0]
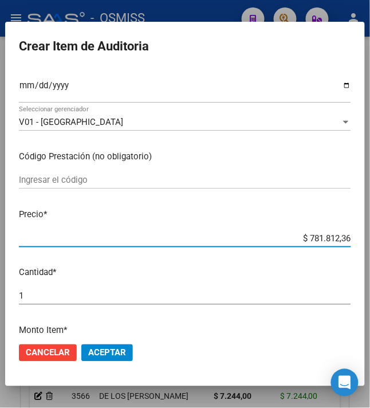
drag, startPoint x: 301, startPoint y: 239, endPoint x: 386, endPoint y: 243, distance: 85.6
click at [370, 243] on html "menu - OSMISS person Firma Express Inicio Calendario SSS Instructivos Contacto …" at bounding box center [185, 204] width 370 height 408
click at [97, 346] on button "Aceptar" at bounding box center [107, 353] width 52 height 17
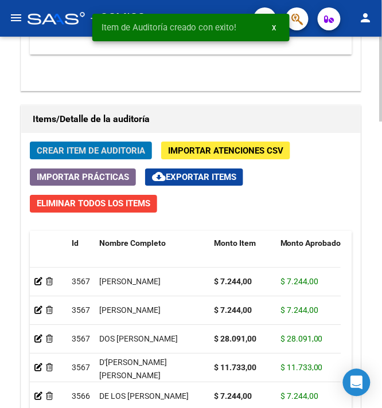
click at [54, 152] on span "Crear Item de Auditoria" at bounding box center [91, 151] width 108 height 10
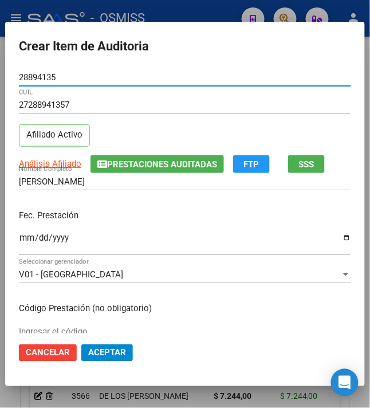
click at [219, 218] on p "Fec. Prestación" at bounding box center [185, 215] width 333 height 13
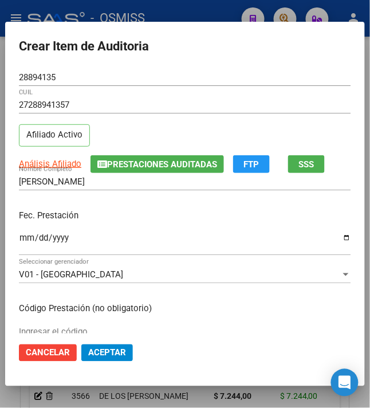
click at [154, 231] on div "Ingresar la fecha" at bounding box center [185, 243] width 333 height 25
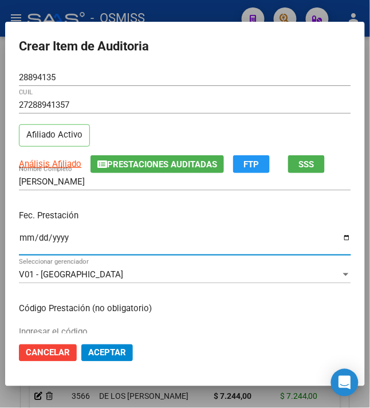
click at [147, 220] on p "Fec. Prestación" at bounding box center [185, 215] width 333 height 13
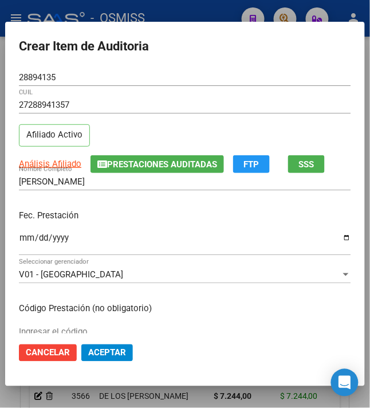
click at [147, 220] on p "Fec. Prestación" at bounding box center [185, 215] width 333 height 13
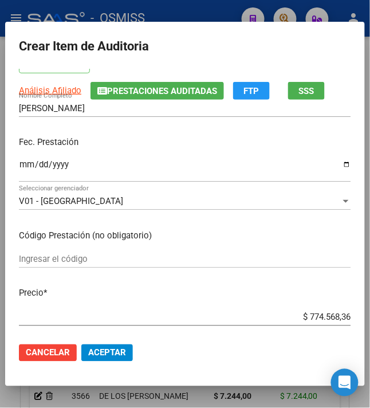
scroll to position [229, 0]
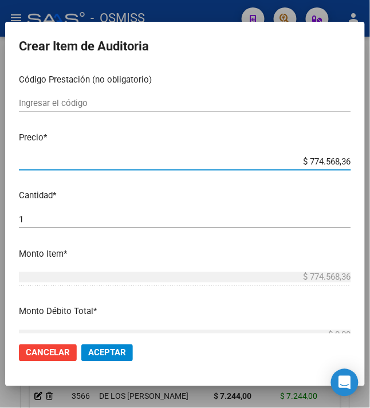
drag, startPoint x: 304, startPoint y: 158, endPoint x: 370, endPoint y: 163, distance: 66.1
click at [365, 163] on mat-dialog-content "28894135 Nro Documento 27288941357 CUIL Afiliado Activo Análisis Afiliado Prest…" at bounding box center [185, 201] width 360 height 265
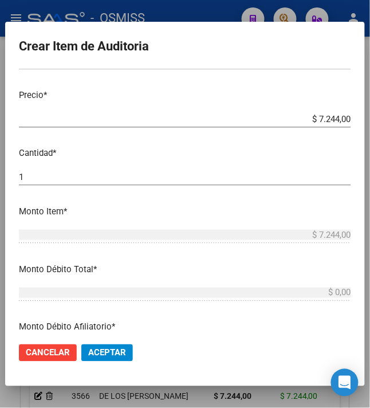
scroll to position [306, 0]
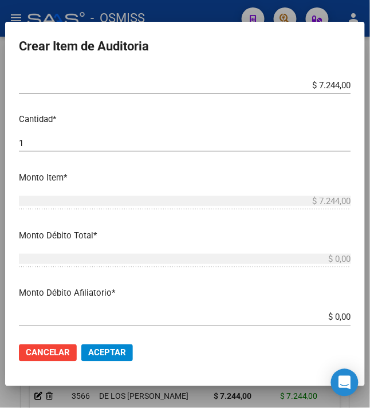
click at [110, 352] on span "Aceptar" at bounding box center [107, 353] width 38 height 10
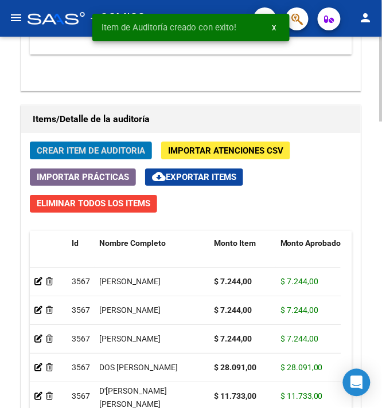
click at [86, 147] on span "Crear Item de Auditoria" at bounding box center [91, 151] width 108 height 10
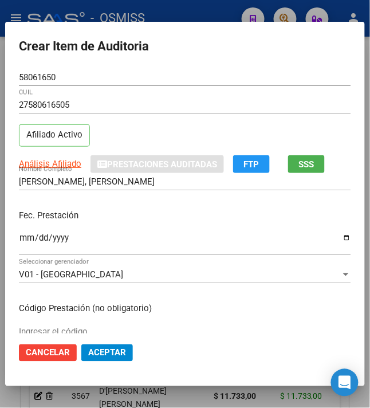
click at [21, 234] on div "Ingresar la fecha" at bounding box center [185, 243] width 333 height 25
click at [110, 202] on div "Fec. Prestación [DATE] Ingresar la fecha" at bounding box center [185, 233] width 333 height 65
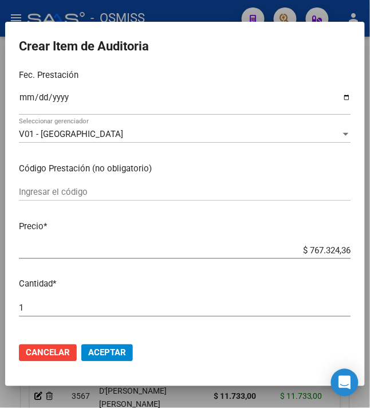
scroll to position [153, 0]
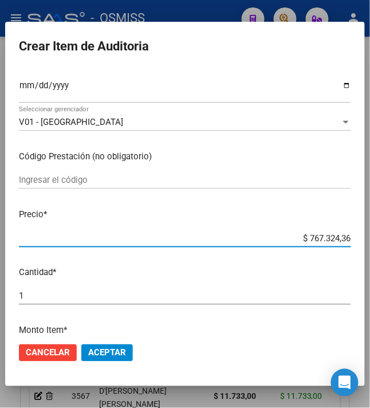
drag, startPoint x: 303, startPoint y: 239, endPoint x: 386, endPoint y: 224, distance: 84.5
click at [370, 224] on html "menu - OSMISS person Firma Express Inicio Calendario SSS Instructivos Contacto …" at bounding box center [185, 204] width 370 height 408
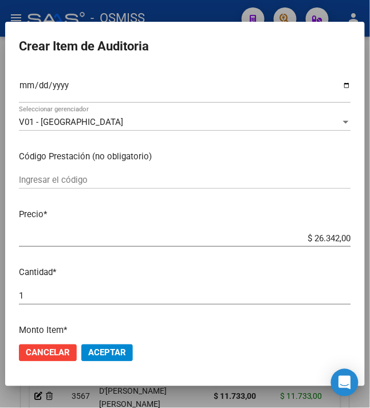
click at [113, 354] on span "Aceptar" at bounding box center [107, 353] width 38 height 10
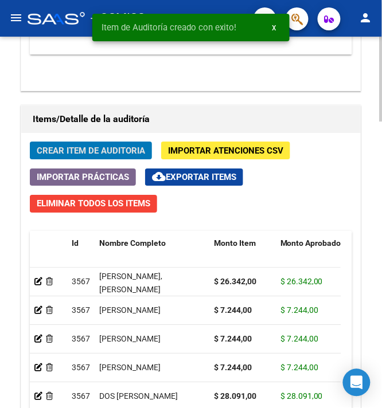
click at [109, 154] on span "Crear Item de Auditoria" at bounding box center [91, 151] width 108 height 10
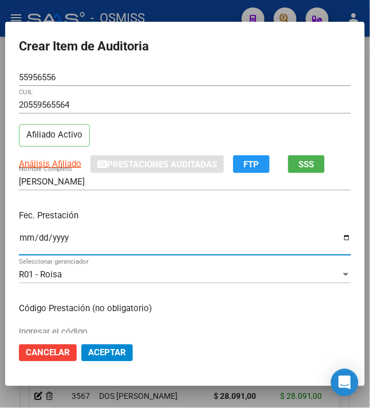
click at [22, 241] on input "Ingresar la fecha" at bounding box center [185, 242] width 333 height 18
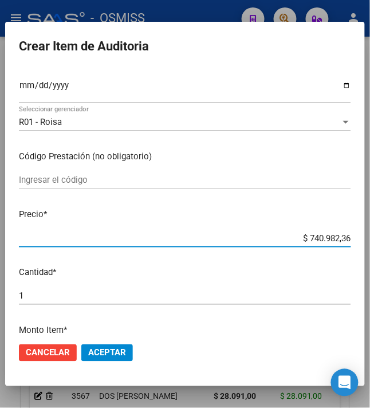
drag, startPoint x: 310, startPoint y: 236, endPoint x: 381, endPoint y: 216, distance: 74.4
click at [370, 222] on html "menu - OSMISS person Firma Express Inicio Calendario SSS Instructivos Contacto …" at bounding box center [185, 204] width 370 height 408
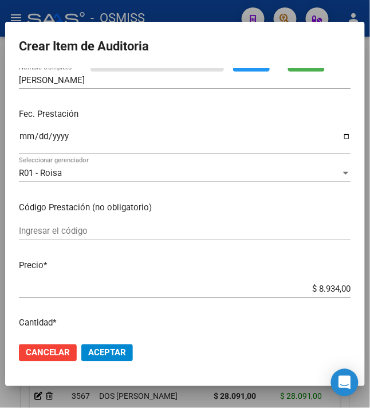
scroll to position [229, 0]
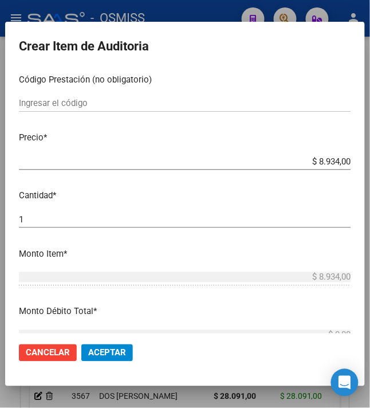
click at [104, 354] on span "Aceptar" at bounding box center [107, 353] width 38 height 10
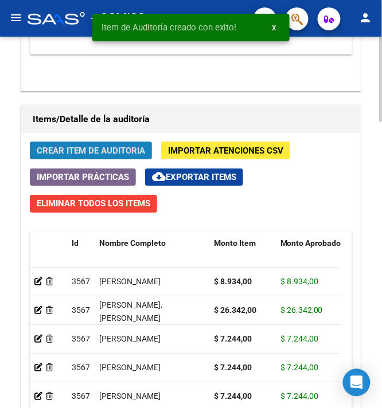
click at [79, 155] on span "Crear Item de Auditoria" at bounding box center [91, 151] width 108 height 10
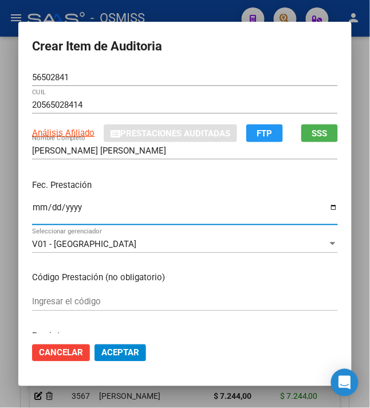
click at [32, 209] on input "Ingresar la fecha" at bounding box center [185, 212] width 306 height 18
click at [48, 208] on input "Ingresar la fecha" at bounding box center [185, 212] width 306 height 18
click at [118, 200] on div "Fec. Prestación [DATE] Ingresar la fecha" at bounding box center [185, 202] width 306 height 65
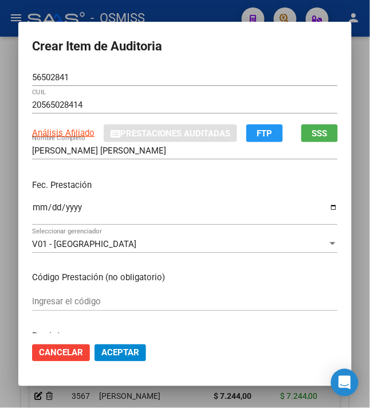
scroll to position [76, 0]
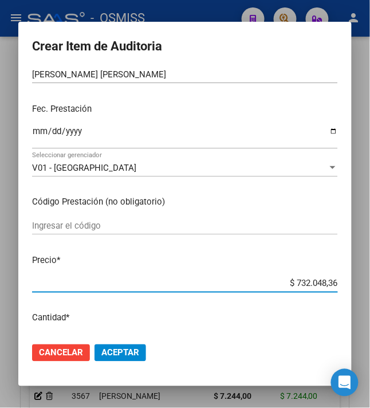
drag, startPoint x: 289, startPoint y: 284, endPoint x: 358, endPoint y: 269, distance: 70.5
click at [352, 269] on mat-dialog-content "56502841 Nro Documento 20565028414 CUIL Análisis Afiliado Prestaciones Auditada…" at bounding box center [185, 201] width 334 height 265
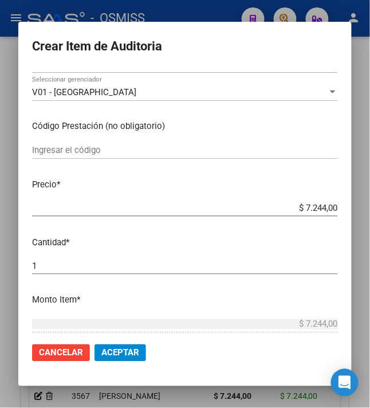
scroll to position [153, 0]
click at [111, 351] on span "Aceptar" at bounding box center [120, 353] width 38 height 10
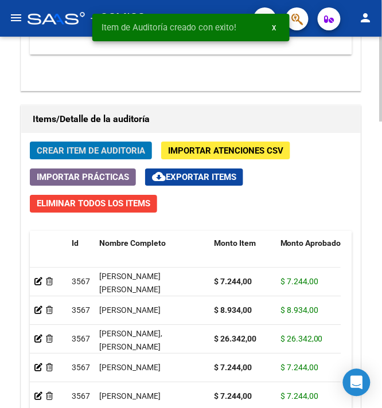
click at [61, 151] on span "Crear Item de Auditoria" at bounding box center [91, 151] width 108 height 10
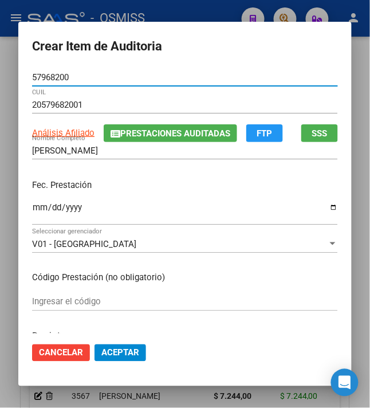
click at [32, 205] on input "Ingresar la fecha" at bounding box center [185, 212] width 306 height 18
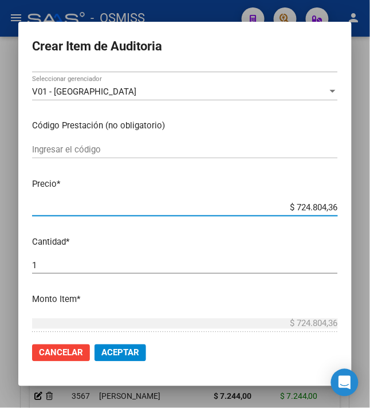
drag, startPoint x: 291, startPoint y: 204, endPoint x: 381, endPoint y: 201, distance: 90.1
click at [370, 201] on html "menu - OSMISS person Firma Express Inicio Calendario SSS Instructivos Contacto …" at bounding box center [185, 204] width 370 height 408
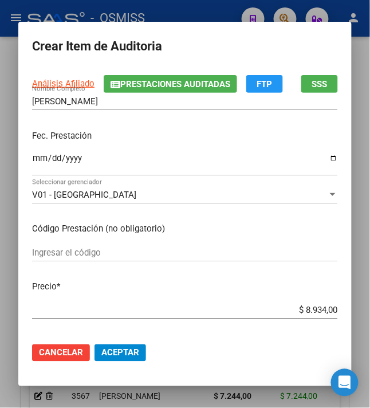
scroll to position [76, 0]
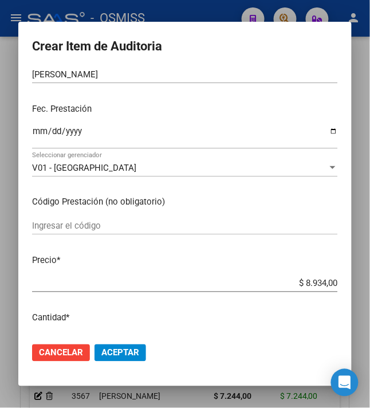
click at [115, 348] on span "Aceptar" at bounding box center [120, 353] width 38 height 10
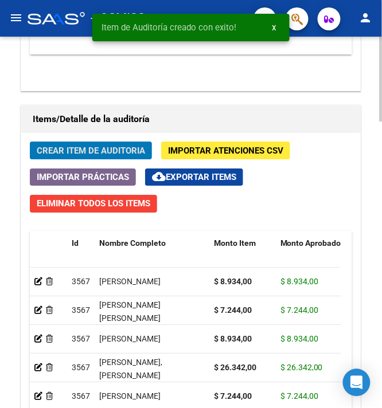
click at [84, 151] on span "Crear Item de Auditoria" at bounding box center [91, 151] width 108 height 10
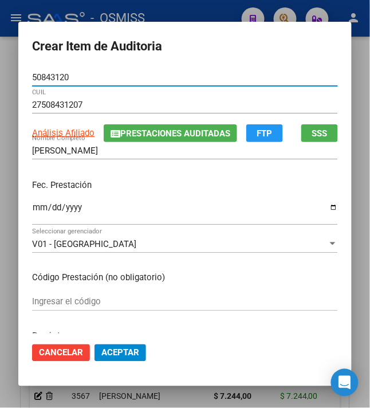
click at [32, 209] on input "Ingresar la fecha" at bounding box center [185, 212] width 306 height 18
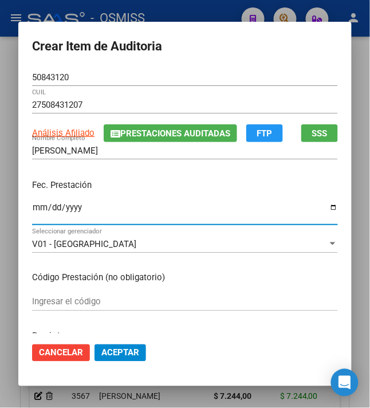
click at [170, 193] on div "Fec. Prestación [DATE] Ingresar la fecha" at bounding box center [185, 202] width 306 height 65
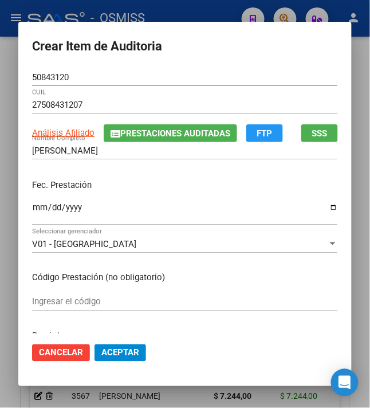
scroll to position [153, 0]
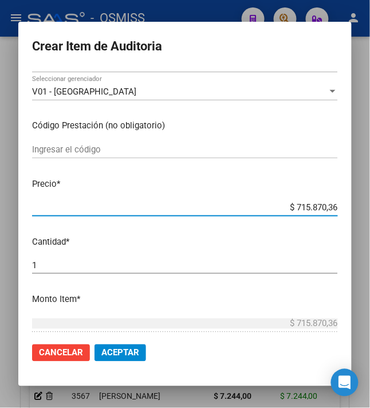
drag, startPoint x: 289, startPoint y: 204, endPoint x: 370, endPoint y: 213, distance: 81.9
click at [370, 213] on html "menu - OSMISS person Firma Express Inicio Calendario SSS Instructivos Contacto …" at bounding box center [185, 204] width 370 height 408
drag, startPoint x: 296, startPoint y: 203, endPoint x: 386, endPoint y: 206, distance: 90.7
click at [370, 206] on html "menu - OSMISS person Firma Express Inicio Calendario SSS Instructivos Contacto …" at bounding box center [185, 204] width 370 height 408
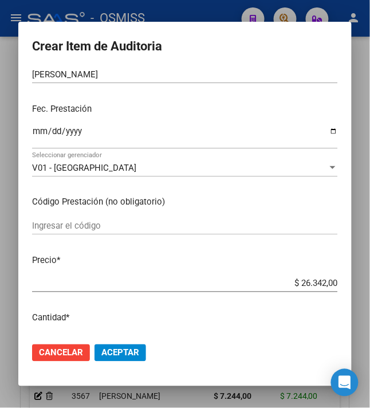
scroll to position [229, 0]
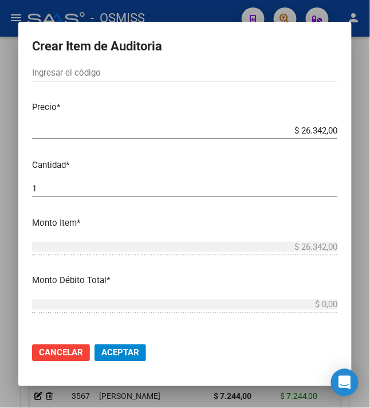
click at [117, 354] on span "Aceptar" at bounding box center [120, 353] width 38 height 10
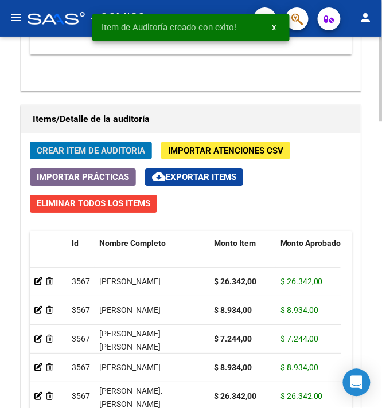
click at [54, 152] on span "Crear Item de Auditoria" at bounding box center [91, 151] width 108 height 10
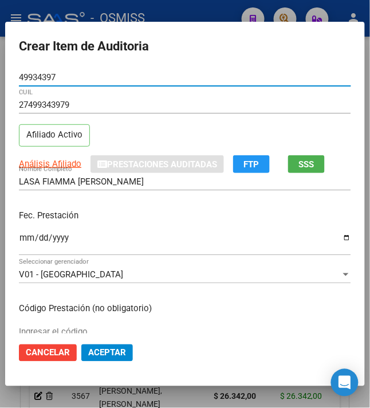
click at [19, 242] on input "Ingresar la fecha" at bounding box center [185, 242] width 333 height 18
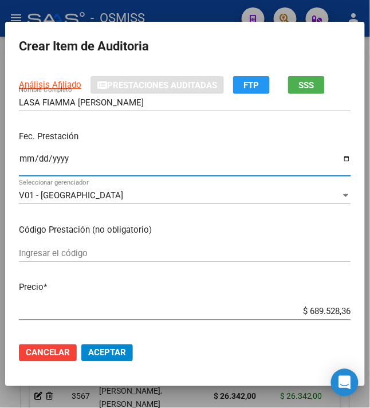
scroll to position [153, 0]
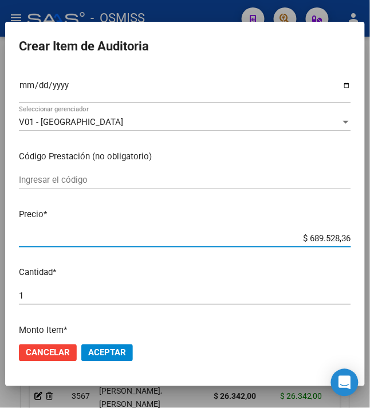
drag, startPoint x: 379, startPoint y: 242, endPoint x: 386, endPoint y: 247, distance: 8.8
click at [370, 247] on html "menu - OSMISS person Firma Express Inicio Calendario SSS Instructivos Contacto …" at bounding box center [185, 204] width 370 height 408
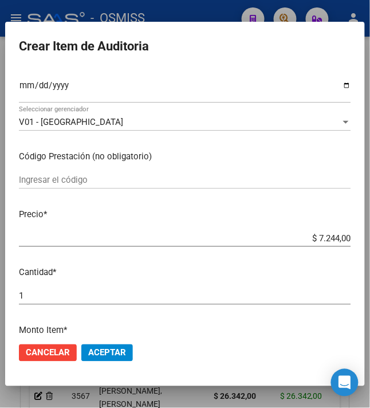
click at [90, 348] on span "Aceptar" at bounding box center [107, 353] width 38 height 10
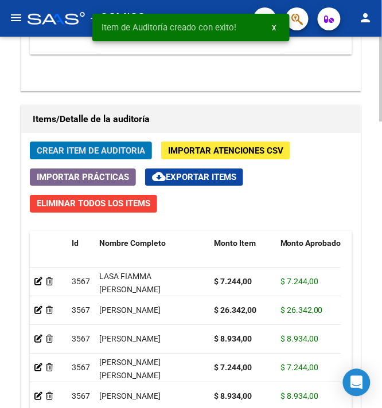
click at [73, 152] on span "Crear Item de Auditoria" at bounding box center [91, 151] width 108 height 10
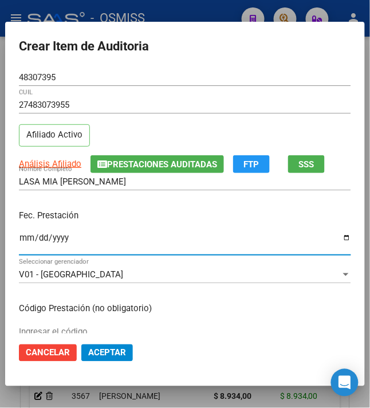
click at [19, 241] on input "Ingresar la fecha" at bounding box center [185, 242] width 333 height 18
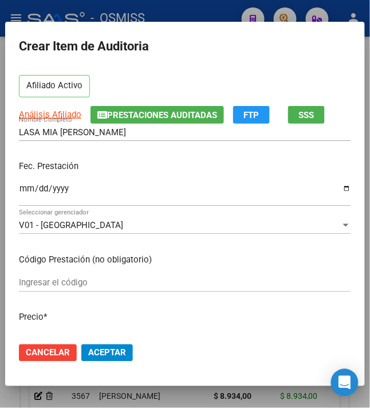
scroll to position [76, 0]
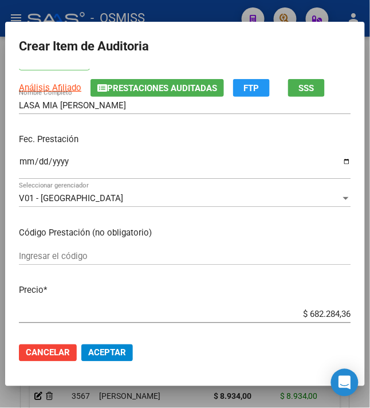
drag, startPoint x: 300, startPoint y: 318, endPoint x: 386, endPoint y: 306, distance: 86.8
click at [370, 306] on html "menu - OSMISS person Firma Express Inicio Calendario SSS Instructivos Contacto …" at bounding box center [185, 204] width 370 height 408
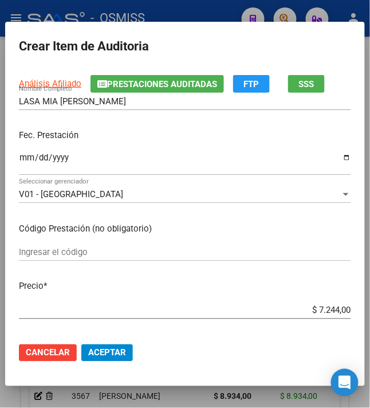
scroll to position [153, 0]
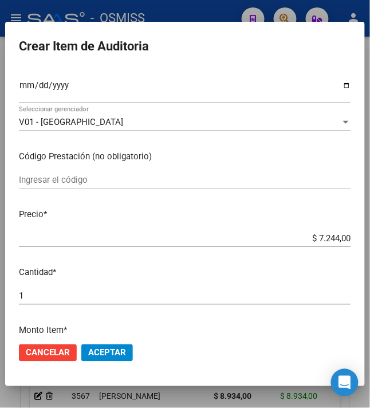
click at [99, 352] on span "Aceptar" at bounding box center [107, 353] width 38 height 10
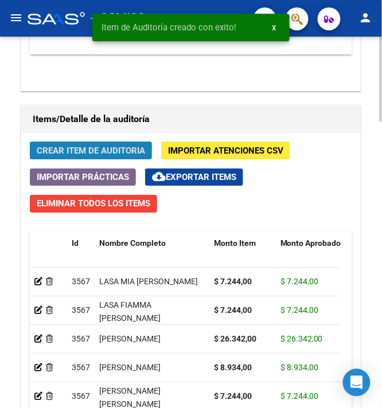
click at [69, 154] on span "Crear Item de Auditoria" at bounding box center [91, 151] width 108 height 10
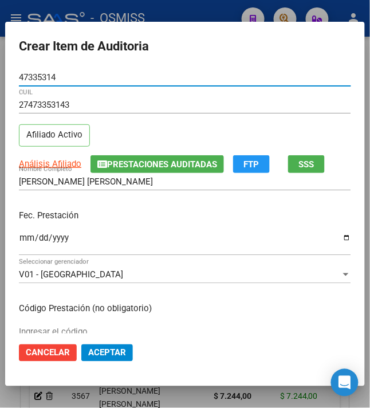
click at [21, 240] on input "Ingresar la fecha" at bounding box center [185, 242] width 333 height 18
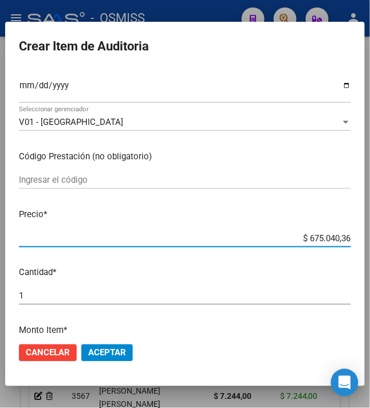
drag, startPoint x: 299, startPoint y: 237, endPoint x: 385, endPoint y: 245, distance: 87.0
click at [370, 245] on html "menu - OSMISS person Firma Express Inicio Calendario SSS Instructivos Contacto …" at bounding box center [185, 204] width 370 height 408
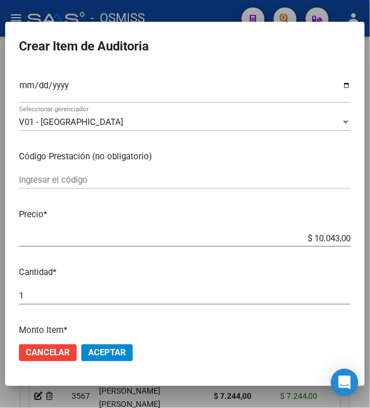
drag, startPoint x: 108, startPoint y: 355, endPoint x: 122, endPoint y: 347, distance: 15.7
click at [108, 355] on span "Aceptar" at bounding box center [107, 353] width 38 height 10
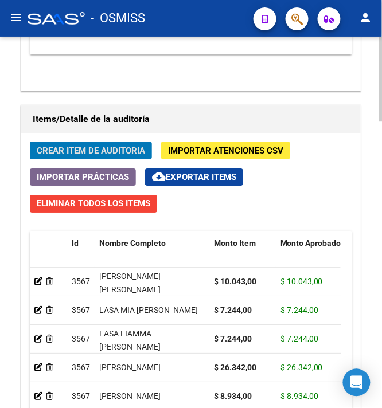
click at [60, 150] on span "Crear Item de Auditoria" at bounding box center [91, 151] width 108 height 10
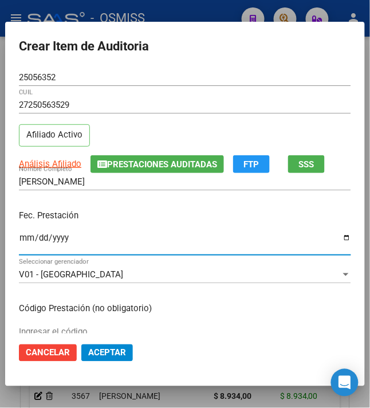
click at [21, 239] on input "Ingresar la fecha" at bounding box center [185, 242] width 333 height 18
click at [178, 205] on div "Fec. Prestación [DATE] Ingresar la fecha" at bounding box center [185, 233] width 333 height 65
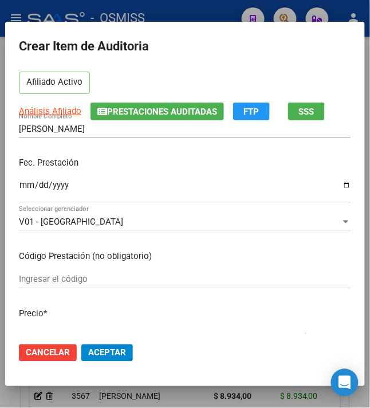
scroll to position [76, 0]
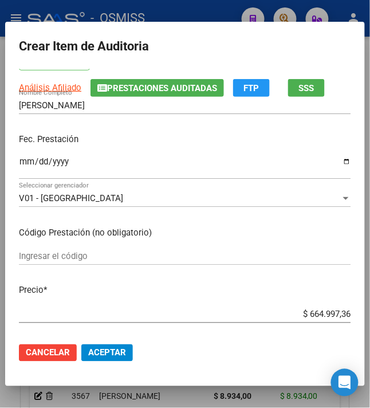
drag, startPoint x: 303, startPoint y: 315, endPoint x: 386, endPoint y: 310, distance: 83.9
click at [370, 310] on html "menu - OSMISS person Firma Express Inicio Calendario SSS Instructivos Contacto …" at bounding box center [185, 204] width 370 height 408
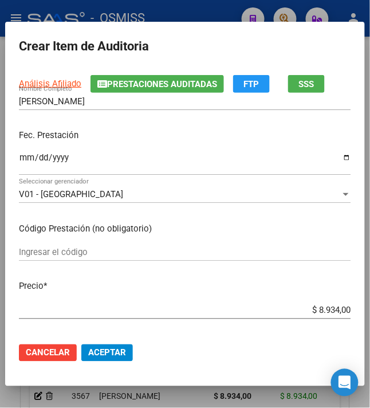
scroll to position [153, 0]
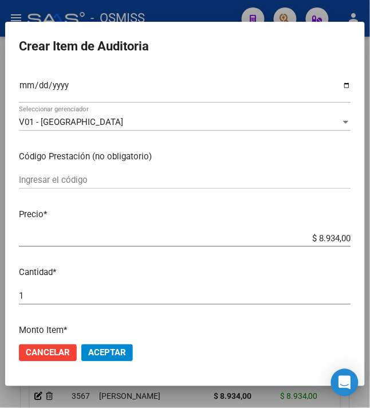
click at [115, 348] on span "Aceptar" at bounding box center [107, 353] width 38 height 10
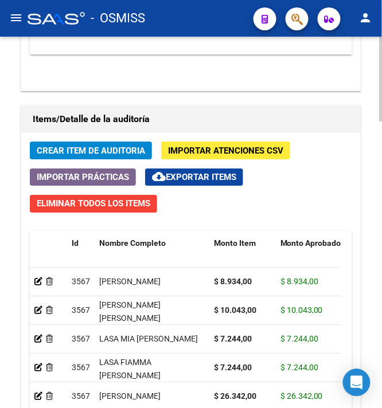
click at [100, 156] on span "Crear Item de Auditoria" at bounding box center [91, 151] width 108 height 10
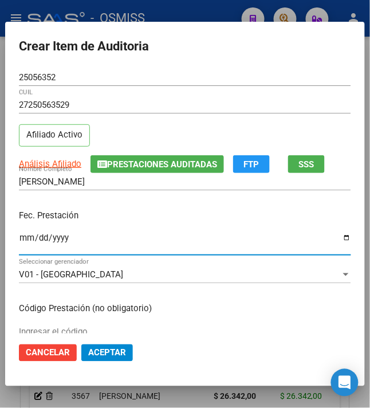
click at [24, 237] on input "Ingresar la fecha" at bounding box center [185, 242] width 333 height 18
click at [257, 213] on p "Fec. Prestación" at bounding box center [185, 215] width 333 height 13
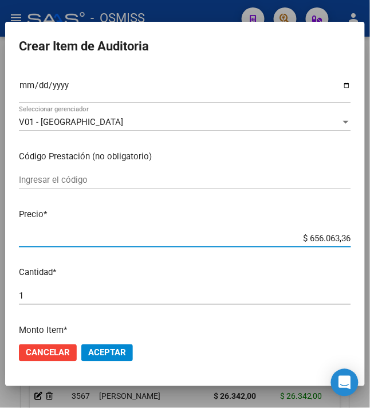
drag, startPoint x: 301, startPoint y: 236, endPoint x: 368, endPoint y: 244, distance: 67.5
click at [362, 244] on mat-dialog-content "25056352 Nro Documento 27250563529 CUIL Afiliado Activo Análisis Afiliado Prest…" at bounding box center [185, 201] width 360 height 265
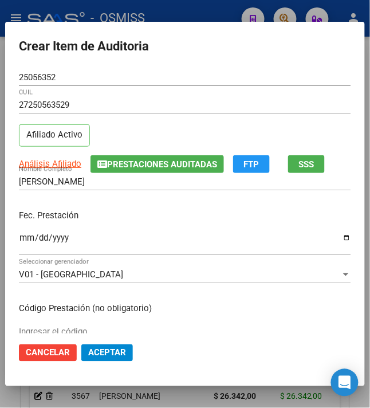
click at [99, 351] on span "Aceptar" at bounding box center [107, 353] width 38 height 10
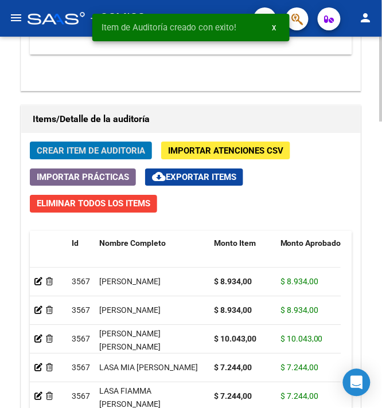
click at [53, 149] on span "Crear Item de Auditoria" at bounding box center [91, 151] width 108 height 10
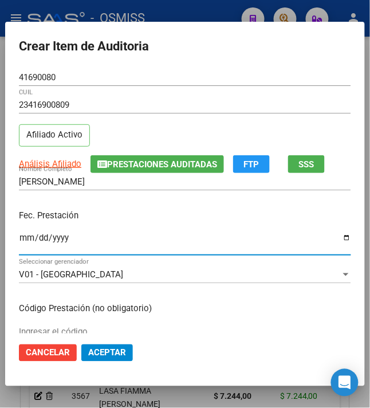
click at [19, 243] on input "Ingresar la fecha" at bounding box center [185, 242] width 333 height 18
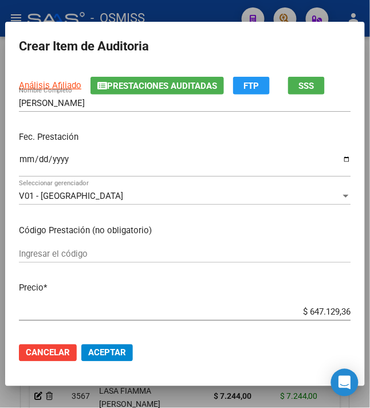
scroll to position [153, 0]
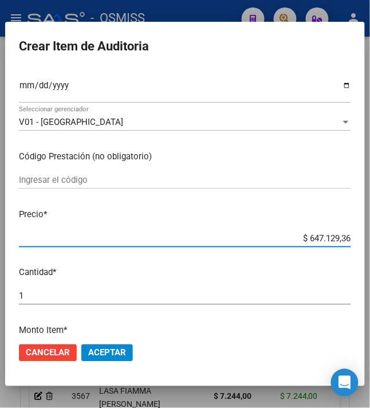
drag, startPoint x: 306, startPoint y: 239, endPoint x: 386, endPoint y: 245, distance: 81.1
click at [370, 245] on html "menu - OSMISS person Firma Express Inicio Calendario SSS Instructivos Contacto …" at bounding box center [185, 204] width 370 height 408
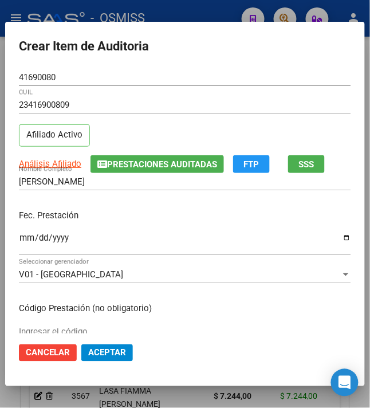
click at [154, 218] on p "Fec. Prestación" at bounding box center [185, 215] width 333 height 13
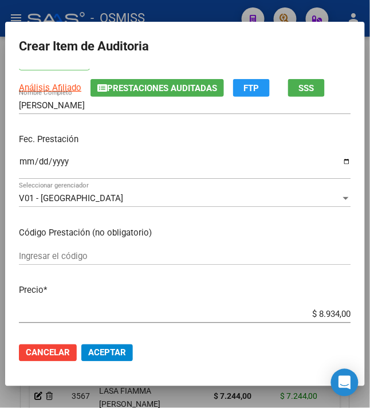
click at [112, 349] on span "Aceptar" at bounding box center [107, 353] width 38 height 10
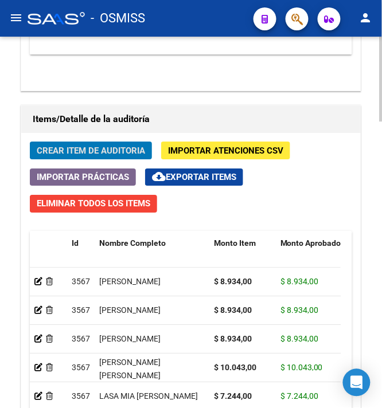
click at [118, 159] on button "Crear Item de Auditoria" at bounding box center [91, 151] width 122 height 18
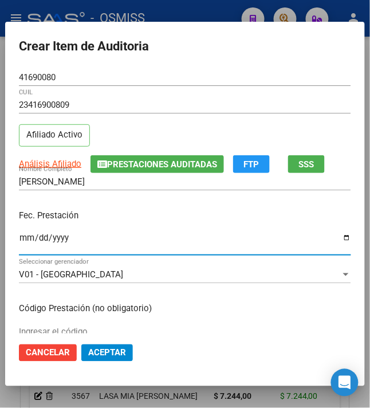
click at [21, 235] on input "Ingresar la fecha" at bounding box center [185, 242] width 333 height 18
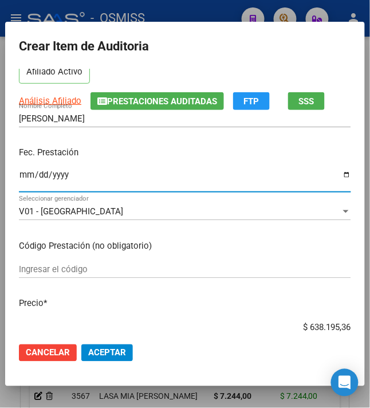
scroll to position [153, 0]
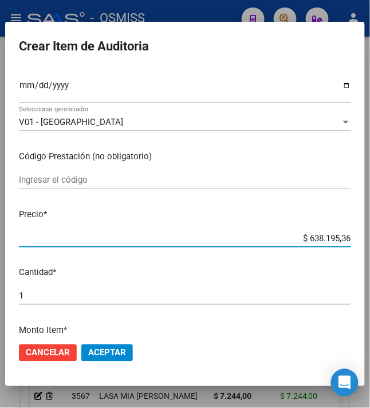
drag, startPoint x: 303, startPoint y: 236, endPoint x: 386, endPoint y: 218, distance: 85.7
click at [370, 218] on html "menu - OSMISS person Firma Express Inicio Calendario SSS Instructivos Contacto …" at bounding box center [185, 204] width 370 height 408
click at [101, 358] on span "Aceptar" at bounding box center [107, 353] width 38 height 10
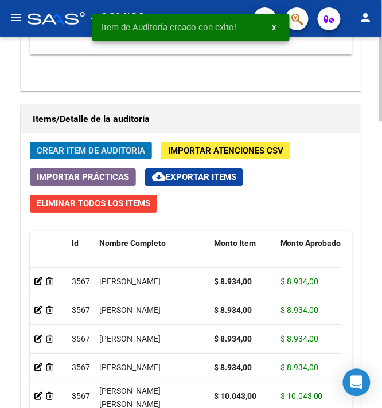
click at [85, 156] on span "Crear Item de Auditoria" at bounding box center [91, 151] width 108 height 10
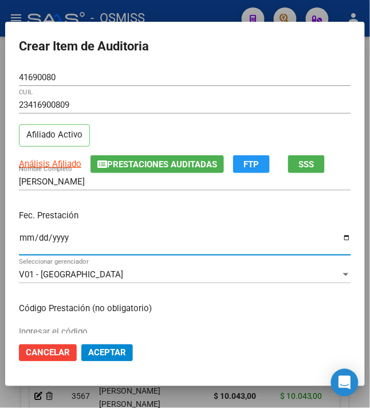
click at [19, 248] on input "Ingresar la fecha" at bounding box center [185, 242] width 333 height 18
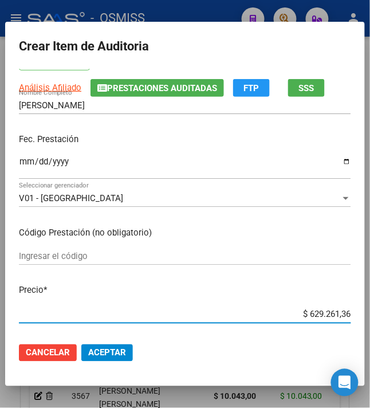
scroll to position [110, 0]
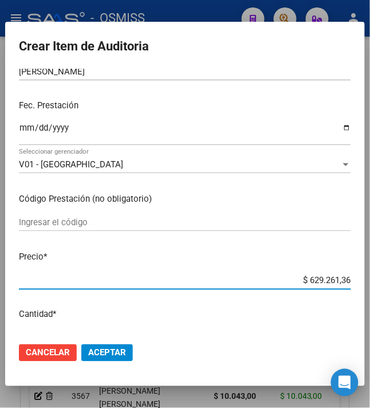
drag, startPoint x: 303, startPoint y: 315, endPoint x: 358, endPoint y: 323, distance: 55.1
click at [358, 323] on mat-dialog-content "41690080 Nro Documento 23416900809 CUIL Afiliado Activo Análisis Afiliado Prest…" at bounding box center [185, 201] width 360 height 265
click at [109, 353] on span "Aceptar" at bounding box center [107, 353] width 38 height 10
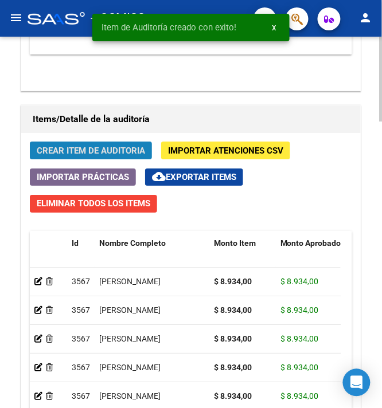
click at [81, 156] on span "Crear Item de Auditoria" at bounding box center [91, 151] width 108 height 10
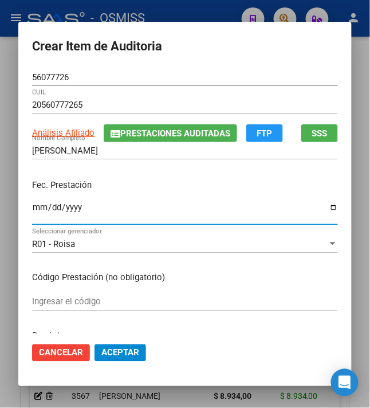
click at [32, 210] on input "Ingresar la fecha" at bounding box center [185, 212] width 306 height 18
click at [154, 185] on p "Fec. Prestación" at bounding box center [185, 185] width 306 height 13
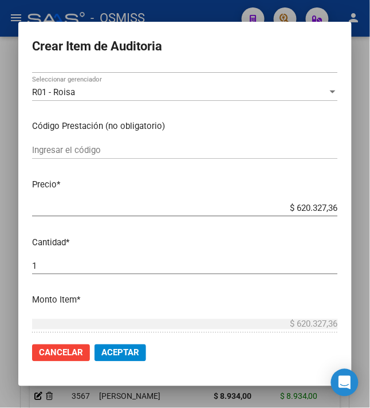
scroll to position [153, 0]
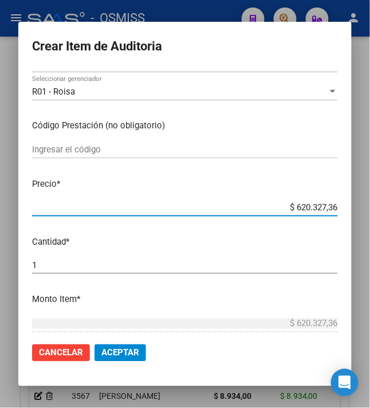
drag, startPoint x: 291, startPoint y: 203, endPoint x: 352, endPoint y: 206, distance: 60.9
click at [352, 206] on mat-dialog-content "56077726 Nro Documento 20560777265 CUIL Análisis Afiliado Prestaciones Auditada…" at bounding box center [185, 201] width 334 height 265
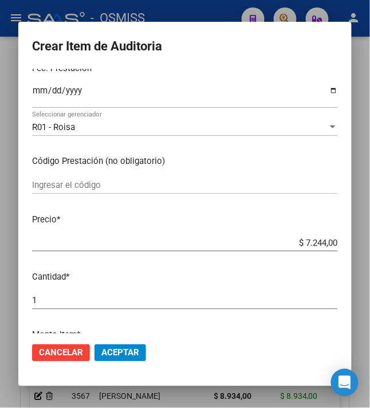
scroll to position [229, 0]
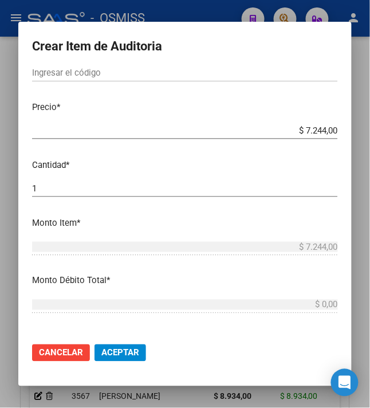
click at [115, 354] on span "Aceptar" at bounding box center [120, 353] width 38 height 10
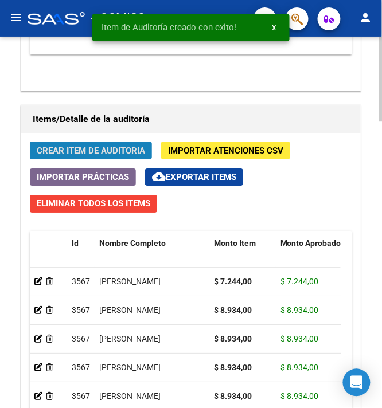
click at [97, 150] on span "Crear Item de Auditoria" at bounding box center [91, 151] width 108 height 10
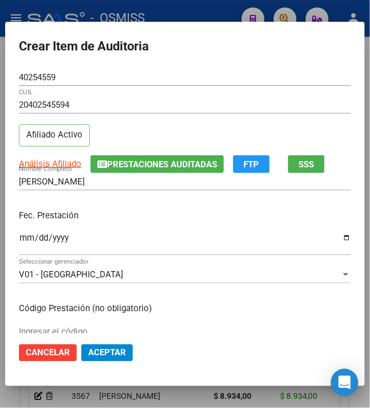
click at [10, 240] on mat-dialog-content "40254559 Nro Documento 20402545594 CUIL Afiliado Activo Análisis Afiliado Prest…" at bounding box center [185, 201] width 360 height 265
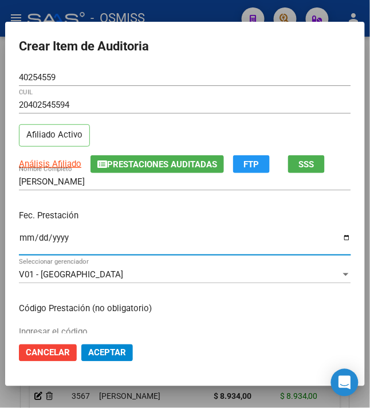
click at [19, 237] on input "Ingresar la fecha" at bounding box center [185, 242] width 333 height 18
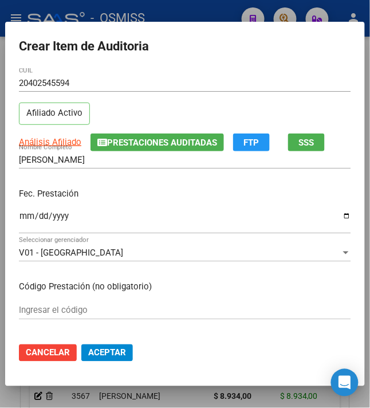
scroll to position [76, 0]
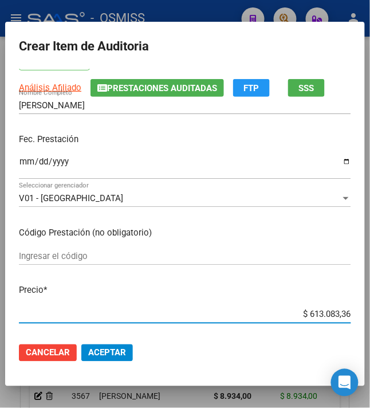
drag, startPoint x: 300, startPoint y: 319, endPoint x: 386, endPoint y: 299, distance: 88.2
click at [370, 299] on html "menu - OSMISS person Firma Express Inicio Calendario SSS Instructivos Contacto …" at bounding box center [185, 204] width 370 height 408
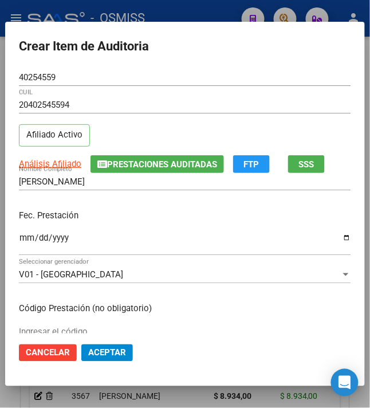
click at [183, 229] on div "Fec. Prestación [DATE] Ingresar la fecha" at bounding box center [185, 233] width 333 height 65
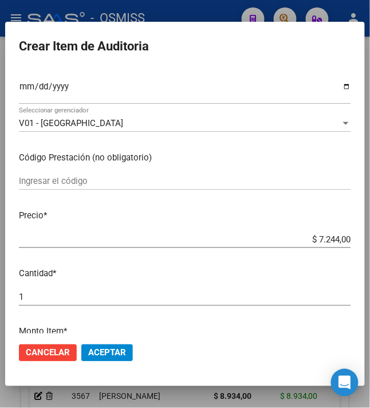
scroll to position [153, 0]
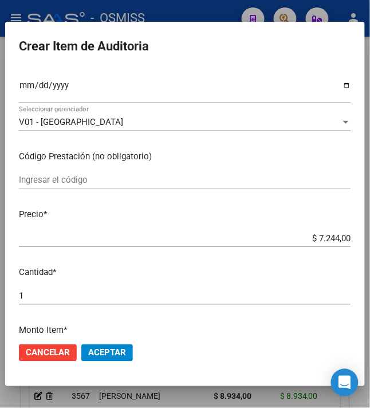
click at [100, 353] on span "Aceptar" at bounding box center [107, 353] width 38 height 10
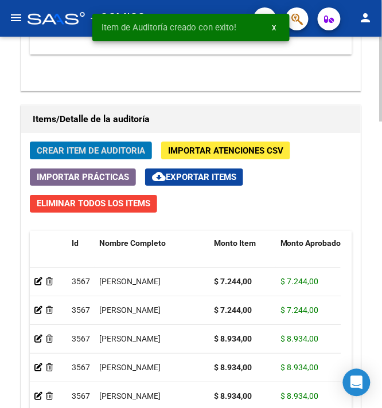
click at [83, 144] on button "Crear Item de Auditoria" at bounding box center [91, 151] width 122 height 18
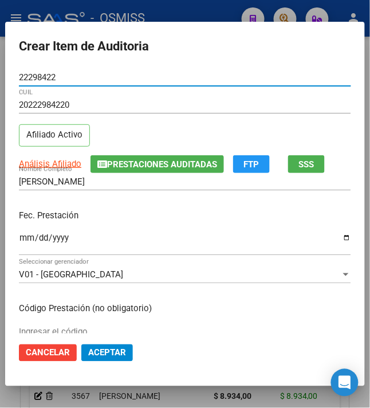
click at [19, 241] on input "Ingresar la fecha" at bounding box center [185, 242] width 333 height 18
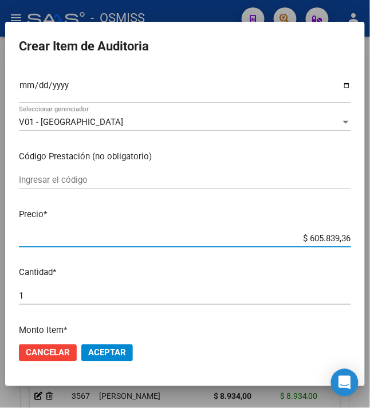
drag, startPoint x: 301, startPoint y: 237, endPoint x: 386, endPoint y: 225, distance: 86.4
click at [370, 225] on html "menu - OSMISS person Firma Express Inicio Calendario SSS Instructivos Contacto …" at bounding box center [185, 204] width 370 height 408
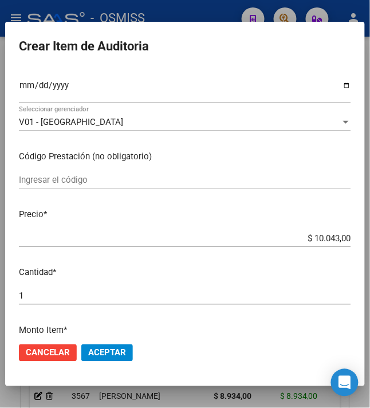
click at [120, 349] on span "Aceptar" at bounding box center [107, 353] width 38 height 10
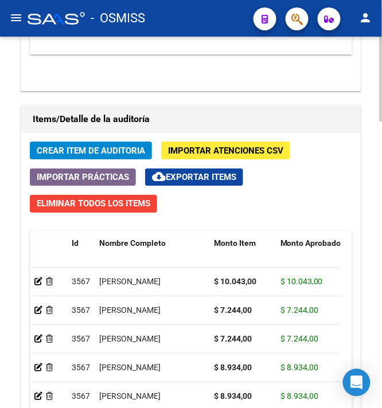
click at [96, 152] on span "Crear Item de Auditoria" at bounding box center [91, 151] width 108 height 10
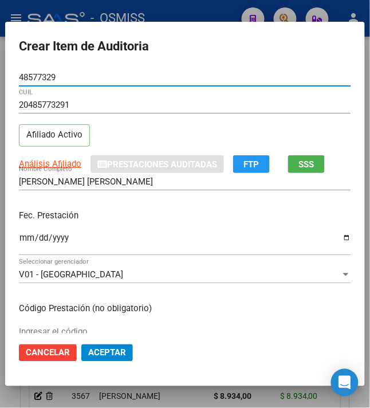
click at [19, 239] on input "Ingresar la fecha" at bounding box center [185, 242] width 333 height 18
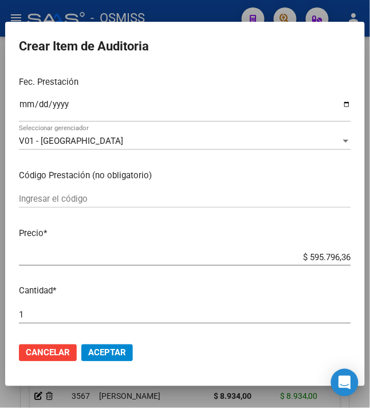
scroll to position [229, 0]
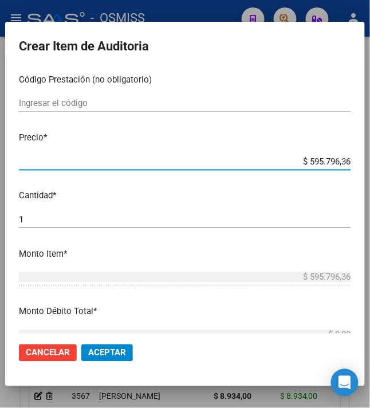
drag, startPoint x: 303, startPoint y: 159, endPoint x: 386, endPoint y: 152, distance: 84.0
click at [370, 152] on html "menu - OSMISS person Firma Express Inicio Calendario SSS Instructivos Contacto …" at bounding box center [185, 204] width 370 height 408
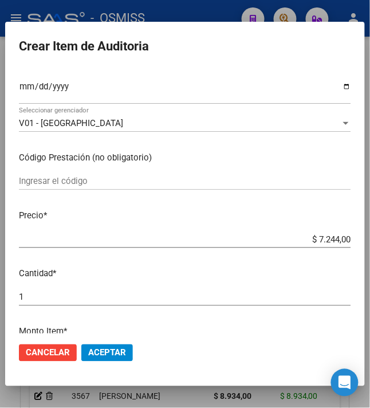
scroll to position [153, 0]
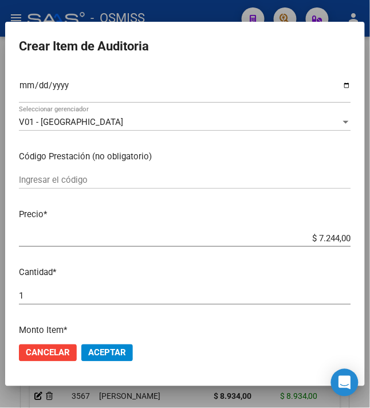
click at [113, 351] on span "Aceptar" at bounding box center [107, 353] width 38 height 10
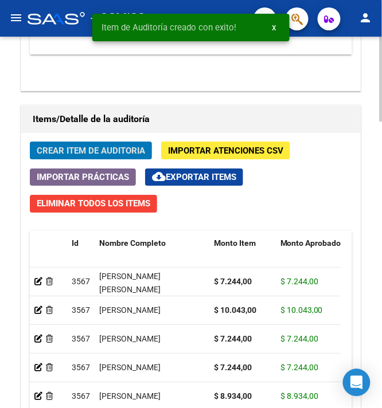
click at [103, 149] on span "Crear Item de Auditoria" at bounding box center [91, 151] width 108 height 10
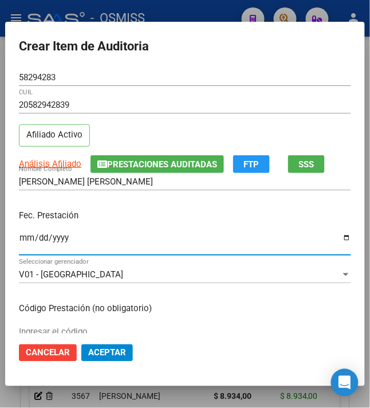
click at [22, 243] on input "Ingresar la fecha" at bounding box center [185, 242] width 333 height 18
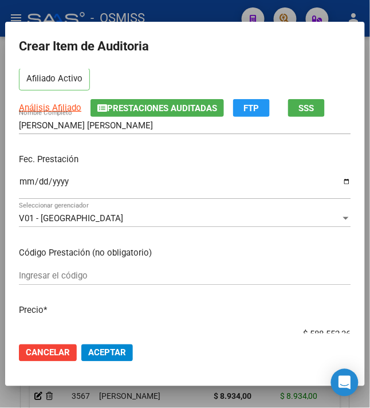
scroll to position [76, 0]
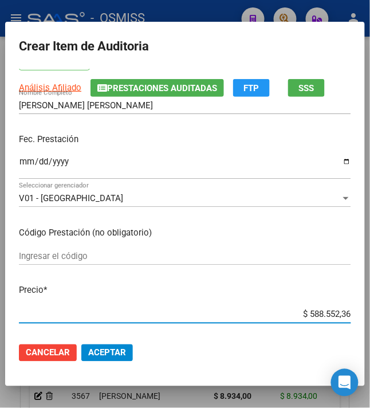
drag, startPoint x: 303, startPoint y: 316, endPoint x: 386, endPoint y: 349, distance: 89.9
click at [370, 349] on html "menu - OSMISS person Firma Express Inicio Calendario SSS Instructivos Contacto …" at bounding box center [185, 204] width 370 height 408
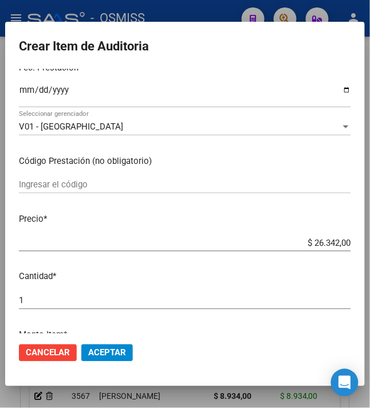
scroll to position [153, 0]
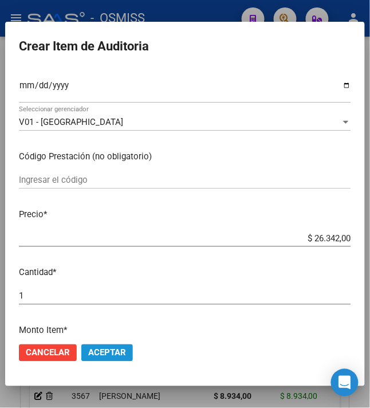
click at [99, 361] on button "Aceptar" at bounding box center [107, 353] width 52 height 17
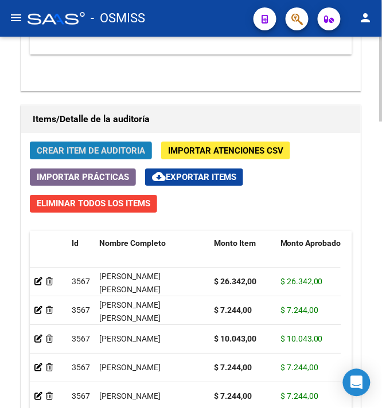
click at [84, 159] on button "Crear Item de Auditoria" at bounding box center [91, 151] width 122 height 18
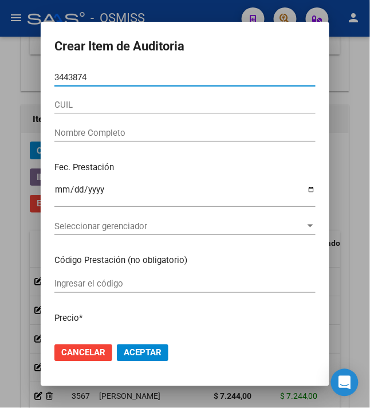
drag, startPoint x: 88, startPoint y: 76, endPoint x: 7, endPoint y: 60, distance: 83.0
click at [7, 61] on div "Crear Item de Auditoria 3443874 Nro Documento CUIL Nombre Completo Fec. Prestac…" at bounding box center [185, 204] width 370 height 408
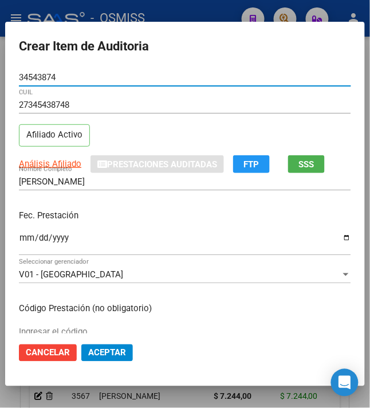
click at [23, 241] on input "Ingresar la fecha" at bounding box center [185, 242] width 333 height 18
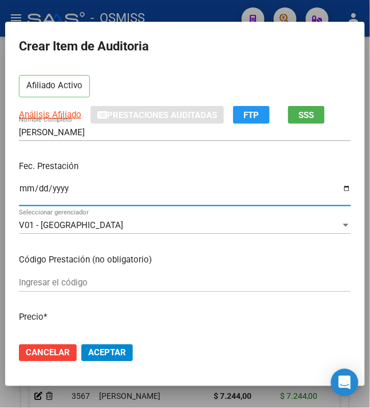
scroll to position [76, 0]
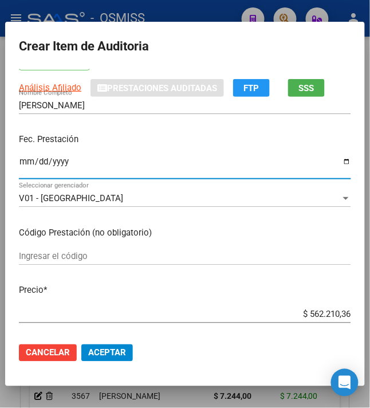
click at [134, 139] on p "Fec. Prestación" at bounding box center [185, 139] width 333 height 13
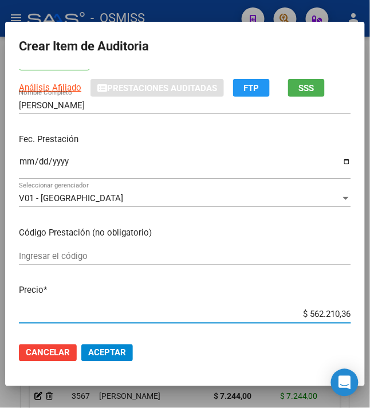
drag, startPoint x: 304, startPoint y: 313, endPoint x: 374, endPoint y: 305, distance: 70.4
click at [370, 305] on html "menu - OSMISS person Firma Express Inicio Calendario SSS Instructivos Contacto …" at bounding box center [185, 204] width 370 height 408
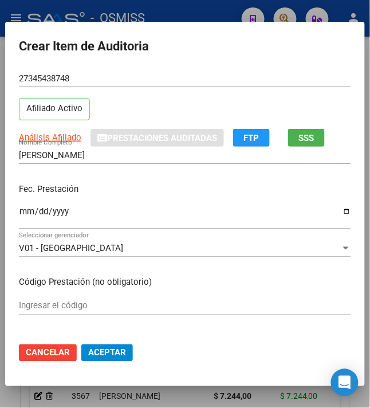
scroll to position [0, 0]
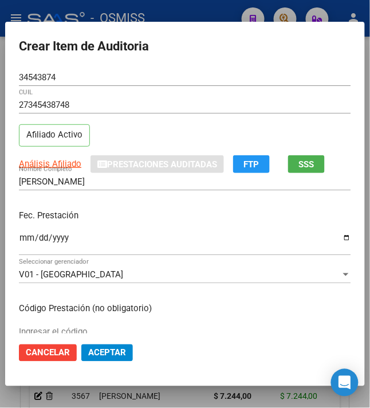
click at [100, 218] on p "Fec. Prestación" at bounding box center [185, 215] width 333 height 13
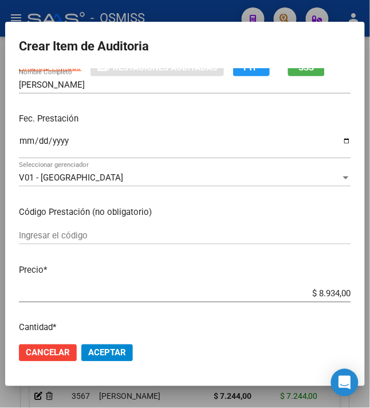
scroll to position [153, 0]
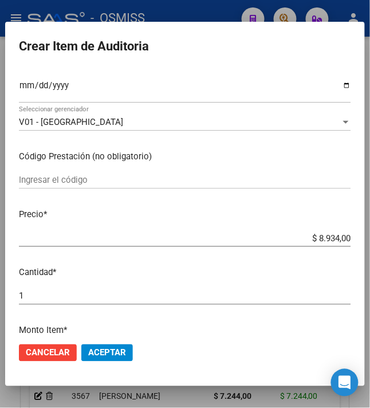
drag, startPoint x: 90, startPoint y: 352, endPoint x: 97, endPoint y: 349, distance: 8.2
click at [90, 352] on span "Aceptar" at bounding box center [107, 353] width 38 height 10
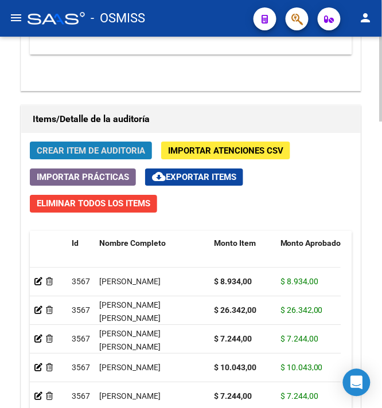
click at [79, 149] on span "Crear Item de Auditoria" at bounding box center [91, 151] width 108 height 10
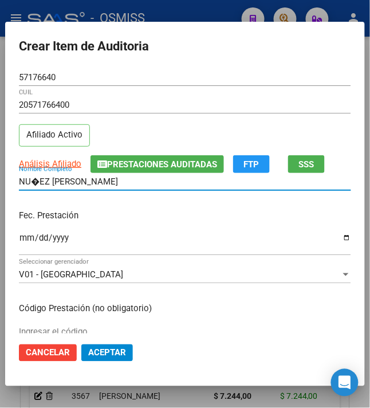
click at [30, 179] on input "NU�EZ [PERSON_NAME]" at bounding box center [185, 182] width 333 height 10
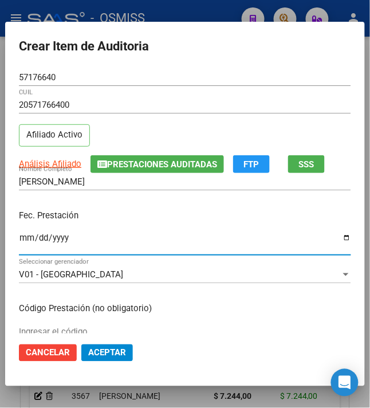
click at [21, 241] on input "Ingresar la fecha" at bounding box center [185, 242] width 333 height 18
click at [115, 193] on div "[PERSON_NAME] Nombre Completo" at bounding box center [185, 187] width 333 height 28
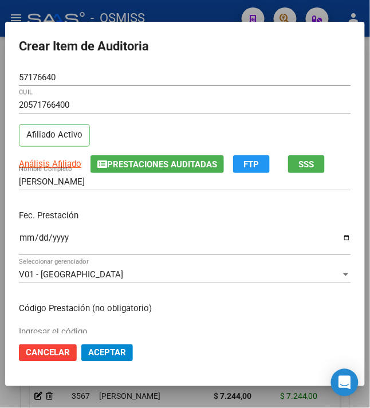
scroll to position [76, 0]
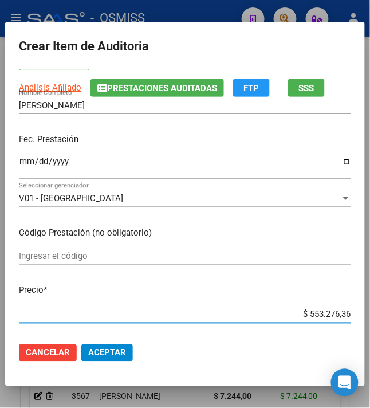
drag, startPoint x: 302, startPoint y: 315, endPoint x: 381, endPoint y: 317, distance: 79.1
click at [370, 317] on html "menu - OSMISS person Firma Express Inicio Calendario SSS Instructivos Contacto …" at bounding box center [185, 204] width 370 height 408
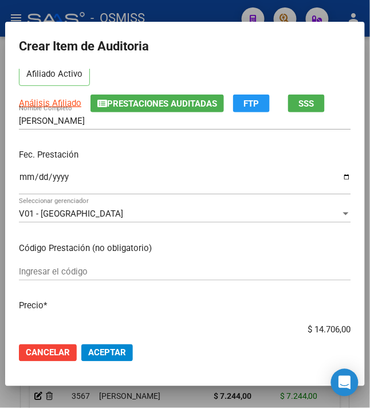
scroll to position [229, 0]
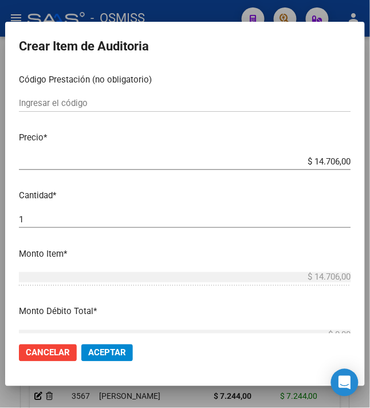
click at [102, 351] on span "Aceptar" at bounding box center [107, 353] width 38 height 10
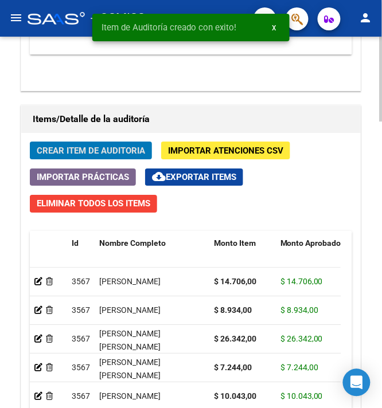
click at [85, 152] on span "Crear Item de Auditoria" at bounding box center [91, 151] width 108 height 10
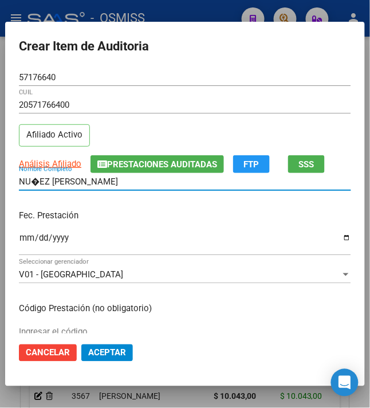
click at [33, 177] on input "NU�EZ [PERSON_NAME]" at bounding box center [185, 182] width 333 height 10
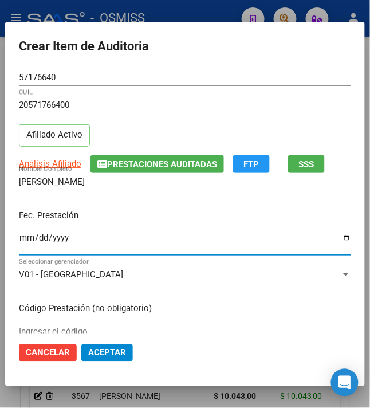
click at [19, 237] on input "Ingresar la fecha" at bounding box center [185, 242] width 333 height 18
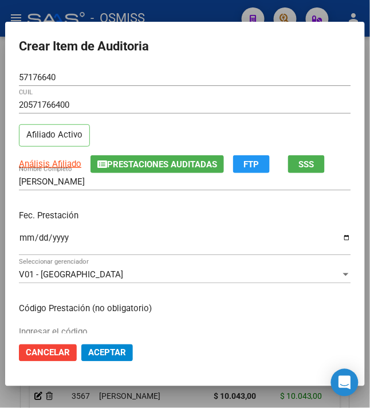
click at [166, 195] on div "[PERSON_NAME] Nombre Completo" at bounding box center [185, 187] width 333 height 28
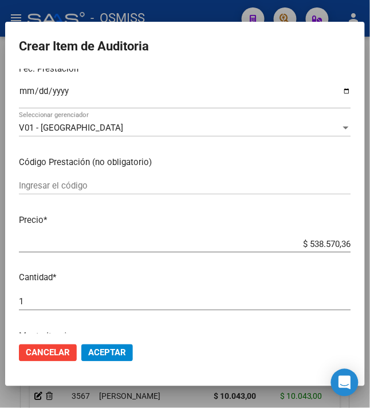
scroll to position [153, 0]
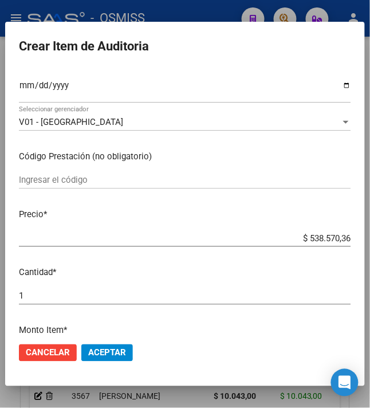
drag, startPoint x: 301, startPoint y: 239, endPoint x: 386, endPoint y: 250, distance: 86.1
click at [370, 250] on html "menu - OSMISS person Firma Express Inicio Calendario SSS Instructivos Contacto …" at bounding box center [185, 204] width 370 height 408
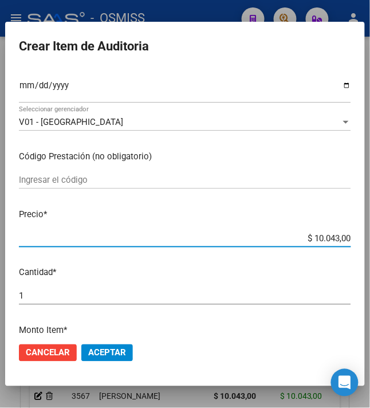
click at [104, 353] on span "Aceptar" at bounding box center [107, 353] width 38 height 10
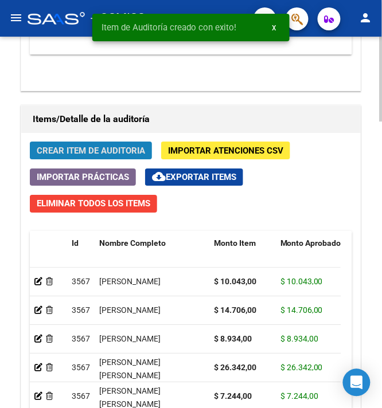
click at [87, 148] on span "Crear Item de Auditoria" at bounding box center [91, 151] width 108 height 10
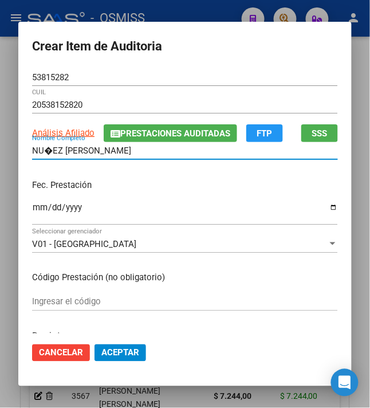
click at [46, 147] on input "NU�EZ [PERSON_NAME]" at bounding box center [185, 151] width 306 height 10
click at [32, 214] on input "Ingresar la fecha" at bounding box center [185, 212] width 306 height 18
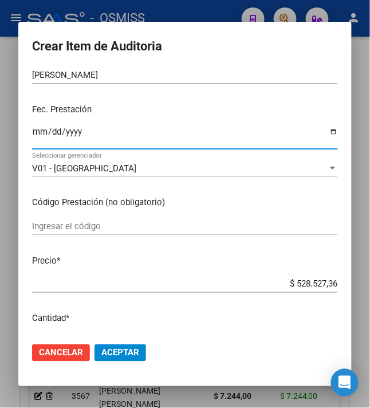
scroll to position [76, 0]
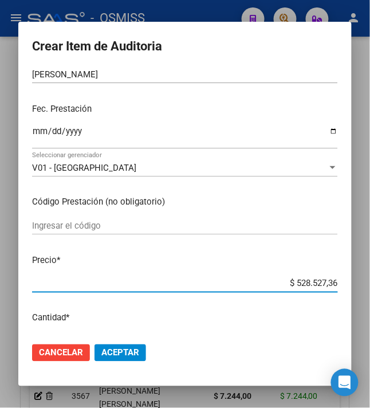
drag, startPoint x: 289, startPoint y: 285, endPoint x: 385, endPoint y: 278, distance: 96.6
click at [370, 278] on html "menu - OSMISS person Firma Express Inicio Calendario SSS Instructivos Contacto …" at bounding box center [185, 204] width 370 height 408
drag, startPoint x: 298, startPoint y: 287, endPoint x: 384, endPoint y: 276, distance: 86.7
click at [370, 276] on html "menu - OSMISS person Firma Express Inicio Calendario SSS Instructivos Contacto …" at bounding box center [185, 204] width 370 height 408
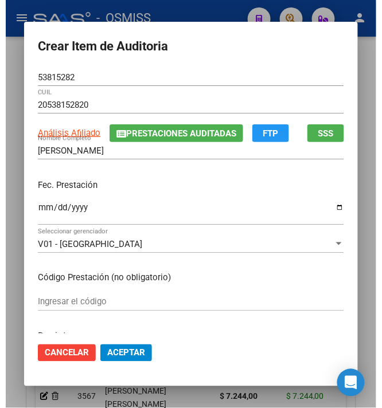
scroll to position [153, 0]
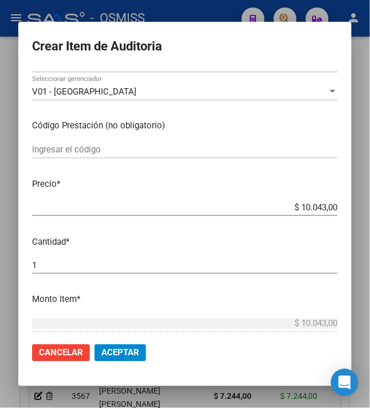
click at [107, 354] on span "Aceptar" at bounding box center [120, 353] width 38 height 10
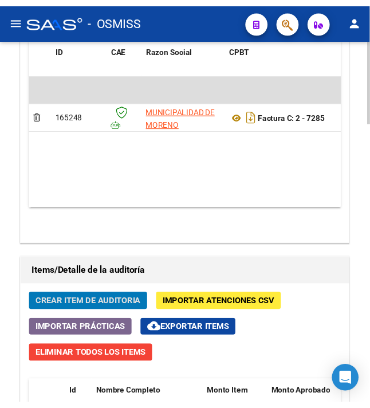
scroll to position [1021, 0]
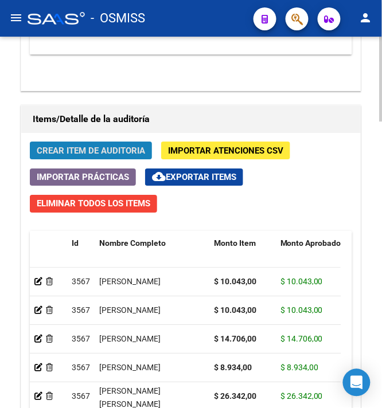
click at [85, 150] on span "Crear Item de Auditoria" at bounding box center [91, 151] width 108 height 10
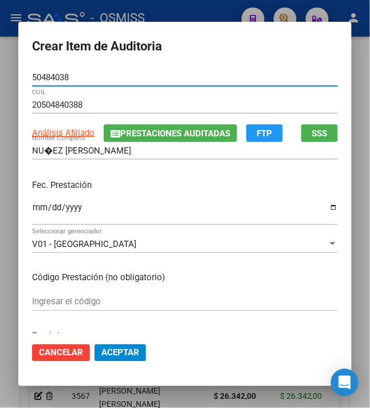
click at [42, 152] on input "NU�EZ [PERSON_NAME]" at bounding box center [185, 151] width 306 height 10
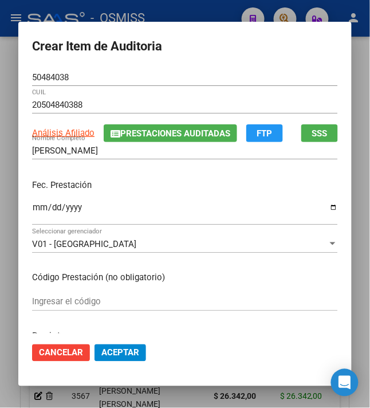
click at [24, 209] on mat-dialog-content "50484038 Nro Documento 20504840388 CUIL Análisis Afiliado Prestaciones Auditada…" at bounding box center [185, 201] width 334 height 265
click at [35, 206] on input "Ingresar la fecha" at bounding box center [185, 212] width 306 height 18
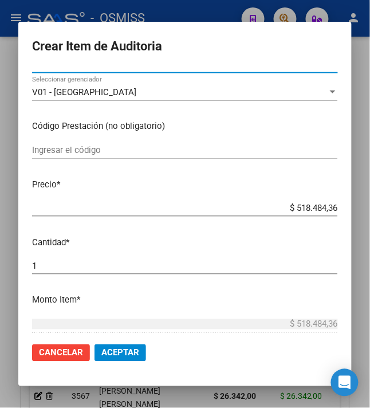
scroll to position [153, 0]
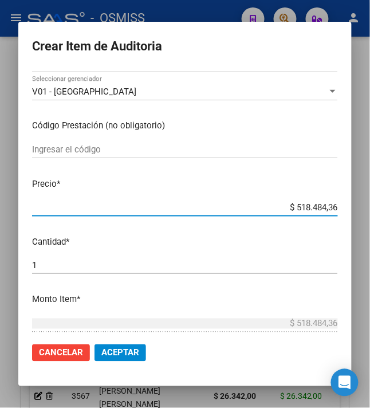
drag, startPoint x: 289, startPoint y: 206, endPoint x: 381, endPoint y: 209, distance: 92.4
click at [370, 210] on html "menu - OSMISS person Firma Express Inicio Calendario SSS Instructivos Contacto …" at bounding box center [185, 204] width 370 height 408
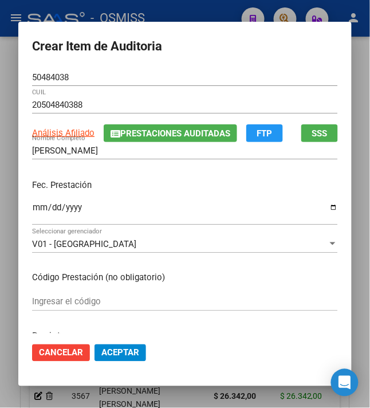
scroll to position [229, 0]
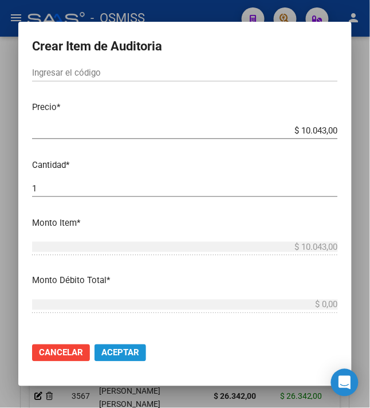
click at [115, 358] on span "Aceptar" at bounding box center [120, 353] width 38 height 10
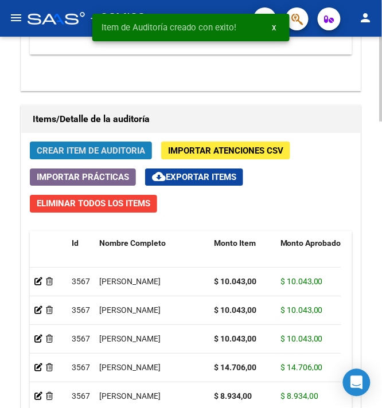
click at [97, 154] on span "Crear Item de Auditoria" at bounding box center [91, 151] width 108 height 10
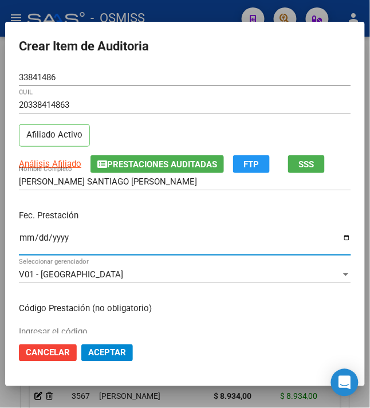
click at [19, 235] on input "Ingresar la fecha" at bounding box center [185, 242] width 333 height 18
click at [161, 212] on p "Fec. Prestación" at bounding box center [185, 215] width 333 height 13
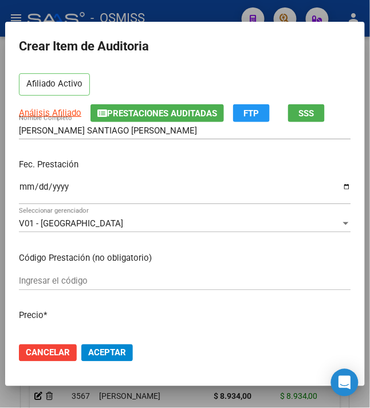
scroll to position [76, 0]
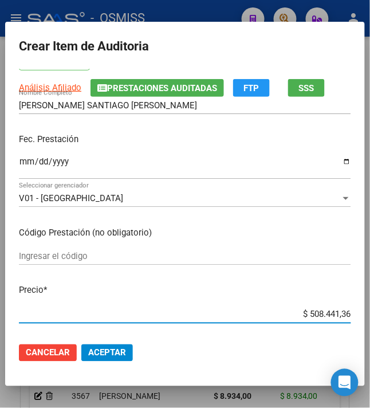
drag, startPoint x: 331, startPoint y: 311, endPoint x: 390, endPoint y: 303, distance: 59.5
click at [370, 303] on html "menu - OSMISS person Firma Express Inicio Calendario SSS Instructivos Contacto …" at bounding box center [185, 204] width 370 height 408
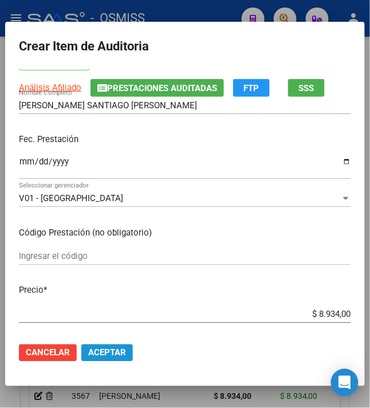
click at [101, 352] on span "Aceptar" at bounding box center [107, 353] width 38 height 10
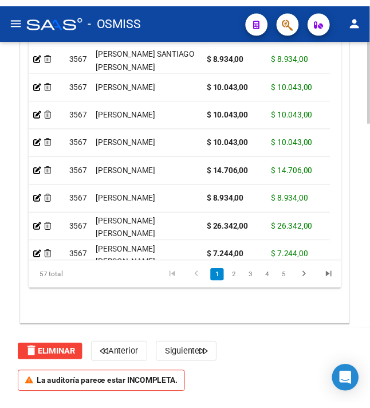
scroll to position [945, 0]
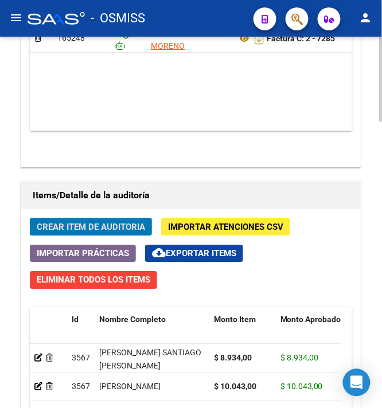
click at [77, 226] on span "Crear Item de Auditoria" at bounding box center [91, 227] width 108 height 10
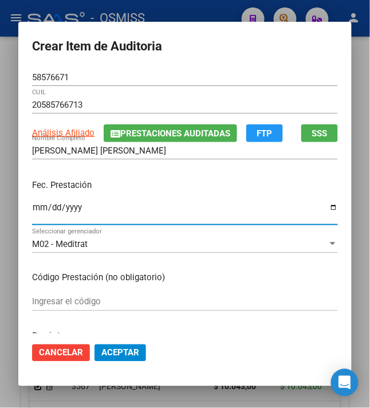
click at [32, 214] on input "Ingresar la fecha" at bounding box center [185, 212] width 306 height 18
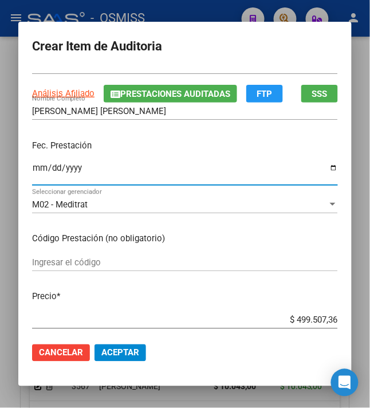
scroll to position [76, 0]
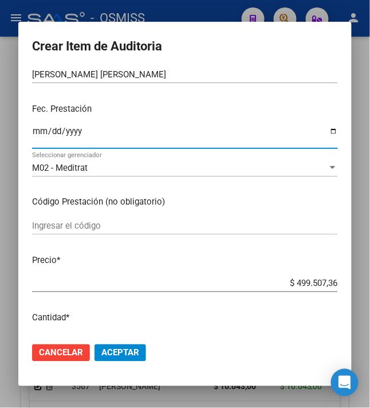
drag, startPoint x: 289, startPoint y: 286, endPoint x: 390, endPoint y: 287, distance: 101.5
click at [370, 287] on html "menu - OSMISS person Firma Express Inicio Calendario SSS Instructivos Contacto …" at bounding box center [185, 204] width 370 height 408
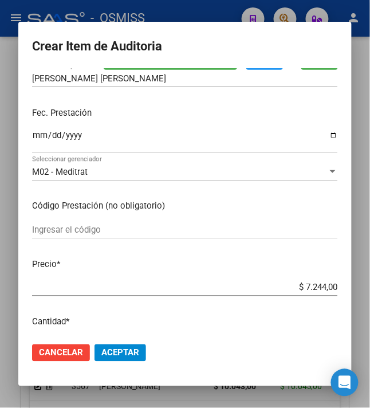
scroll to position [153, 0]
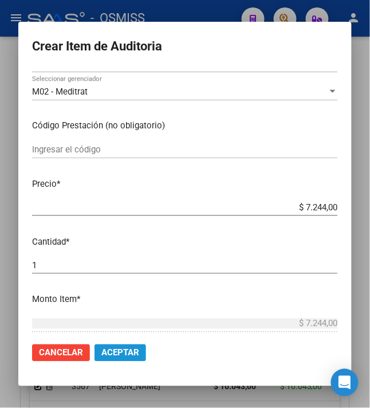
click at [114, 354] on span "Aceptar" at bounding box center [120, 353] width 38 height 10
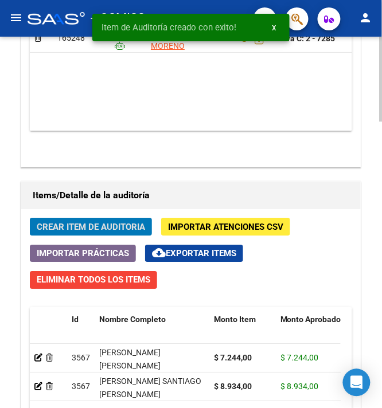
click at [108, 228] on span "Crear Item de Auditoria" at bounding box center [91, 227] width 108 height 10
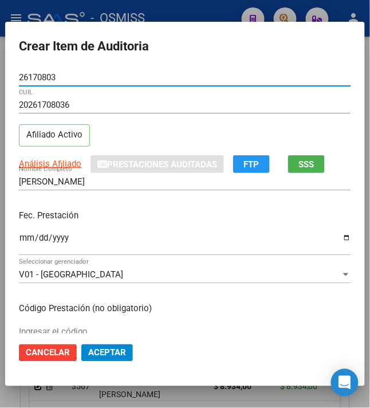
click at [19, 235] on input "Ingresar la fecha" at bounding box center [185, 242] width 333 height 18
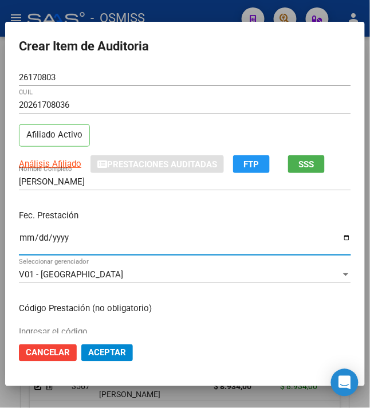
click at [110, 207] on div "Fec. Prestación [DATE] Ingresar la fecha" at bounding box center [185, 233] width 333 height 65
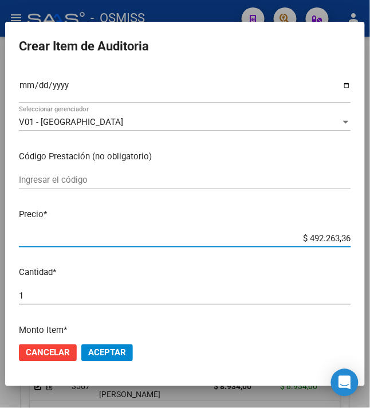
drag, startPoint x: 303, startPoint y: 237, endPoint x: 375, endPoint y: 240, distance: 71.7
click at [370, 240] on html "menu - OSMISS person Firma Express Inicio Calendario SSS Instructivos Contacto …" at bounding box center [185, 204] width 370 height 408
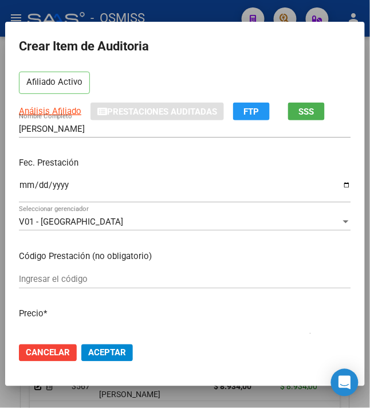
scroll to position [76, 0]
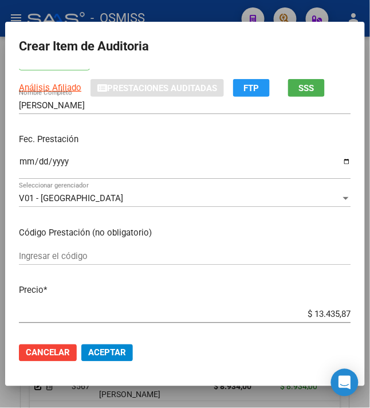
click at [104, 367] on mat-dialog-actions "Cancelar Aceptar" at bounding box center [185, 353] width 333 height 39
click at [108, 359] on button "Aceptar" at bounding box center [107, 353] width 52 height 17
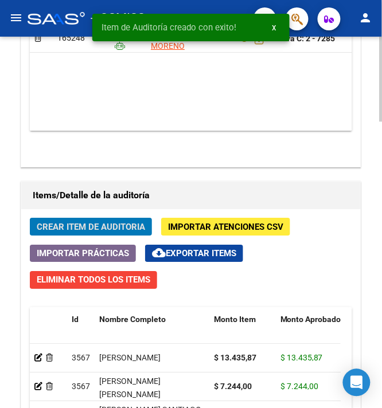
click at [89, 222] on button "Crear Item de Auditoria" at bounding box center [91, 227] width 122 height 18
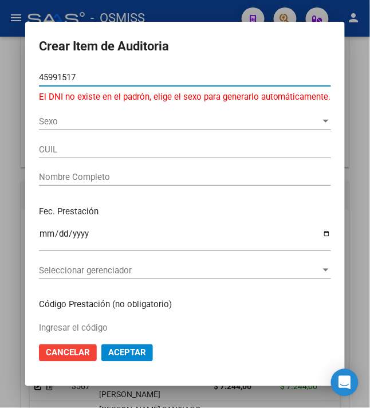
drag, startPoint x: 83, startPoint y: 77, endPoint x: 1, endPoint y: 65, distance: 83.4
click at [1, 67] on div "Crear Item de Auditoria 45991517 Nro Documento El DNI no existe en el padrón, e…" at bounding box center [185, 204] width 370 height 408
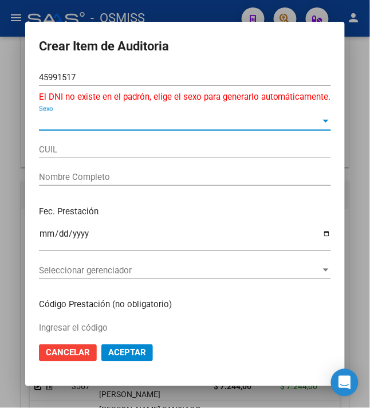
click at [49, 118] on span "Sexo" at bounding box center [180, 121] width 282 height 10
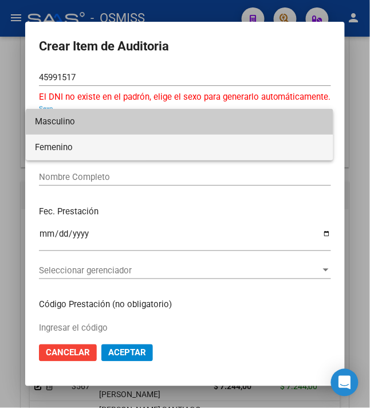
click at [48, 146] on span "Femenino" at bounding box center [180, 148] width 290 height 26
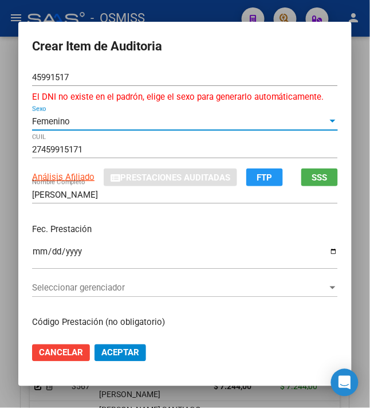
click at [32, 251] on input "Ingresar la fecha" at bounding box center [185, 256] width 306 height 18
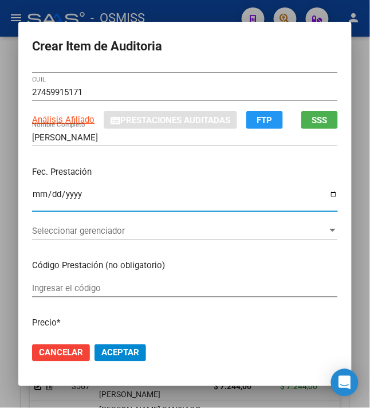
scroll to position [153, 0]
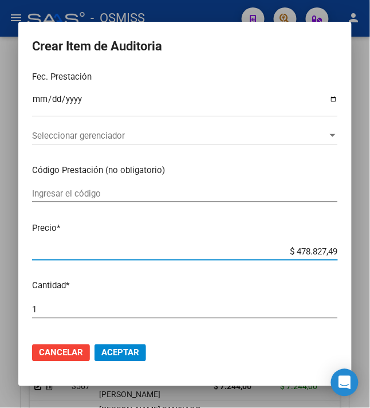
drag, startPoint x: 291, startPoint y: 249, endPoint x: 390, endPoint y: 255, distance: 99.4
click at [370, 255] on html "menu - OSMISS person Firma Express Inicio Calendario SSS Instructivos Contacto …" at bounding box center [185, 204] width 370 height 408
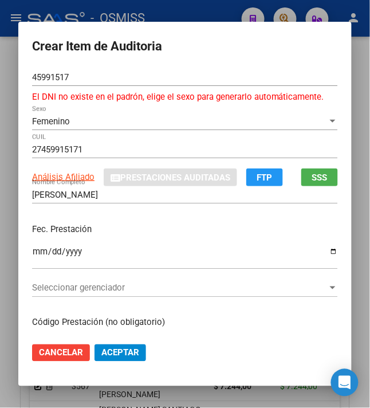
click at [99, 288] on span "Seleccionar gerenciador" at bounding box center [180, 288] width 296 height 10
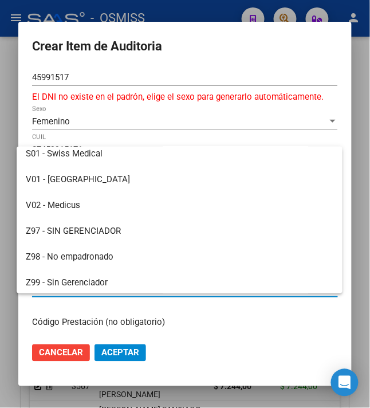
scroll to position [317, 0]
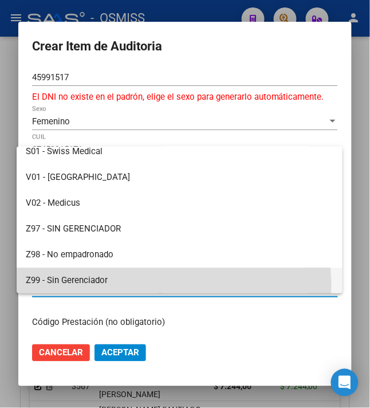
click at [99, 288] on span "Z99 - Sin Gerenciador" at bounding box center [180, 281] width 308 height 26
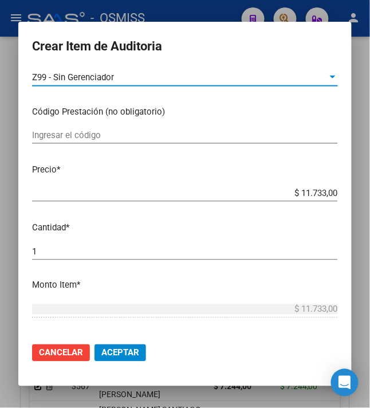
scroll to position [382, 0]
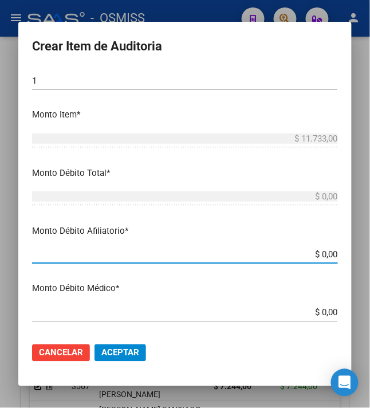
drag, startPoint x: 315, startPoint y: 253, endPoint x: 389, endPoint y: 258, distance: 73.5
click at [370, 258] on html "menu - OSMISS person Firma Express Inicio Calendario SSS Instructivos Contacto …" at bounding box center [185, 204] width 370 height 408
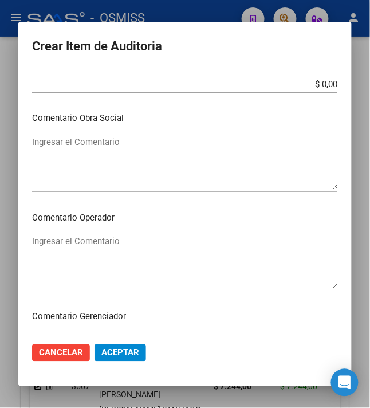
scroll to position [611, 0]
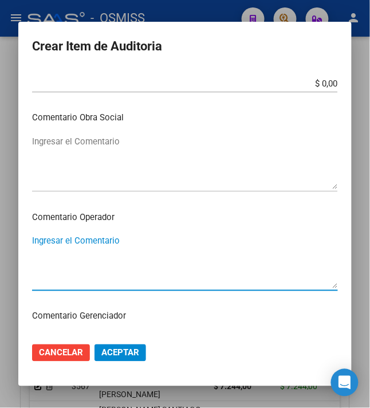
click at [105, 244] on textarea "Ingresar el Comentario" at bounding box center [185, 262] width 306 height 54
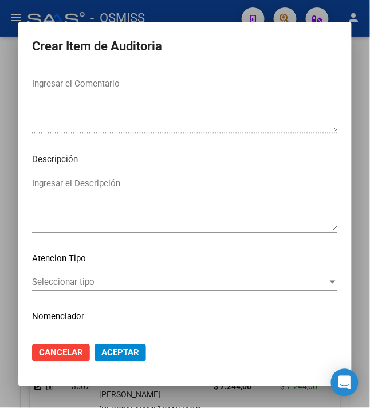
scroll to position [893, 0]
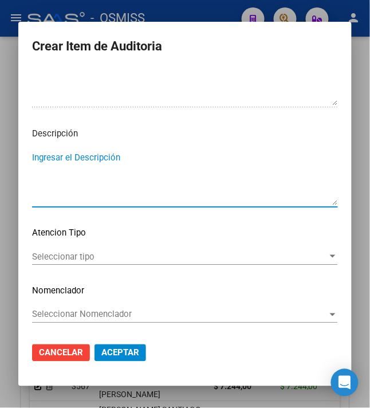
click at [115, 172] on textarea "Ingresar el Descripción" at bounding box center [185, 178] width 306 height 54
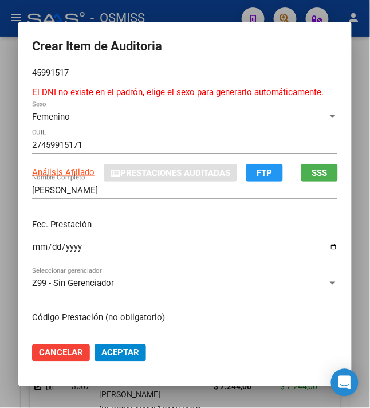
scroll to position [0, 0]
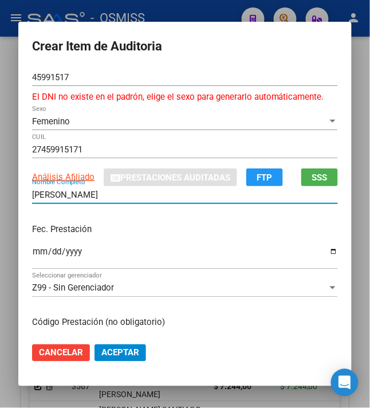
drag, startPoint x: 122, startPoint y: 192, endPoint x: 5, endPoint y: 198, distance: 117.2
click at [5, 198] on div "Crear Item de Auditoria 45991517 Nro Documento El DNI no existe en el padrón, e…" at bounding box center [185, 204] width 370 height 408
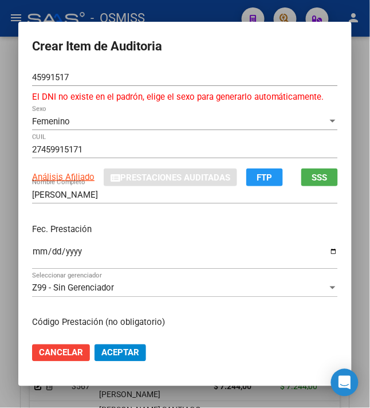
click at [221, 241] on div "Fec. Prestación [DATE] Ingresar la fecha" at bounding box center [185, 246] width 306 height 65
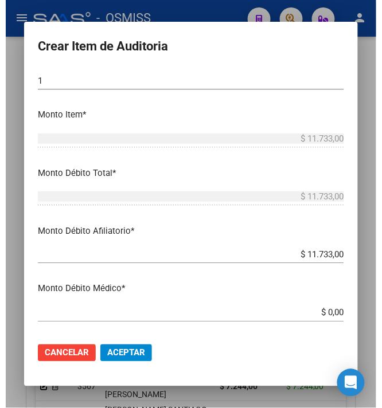
scroll to position [459, 0]
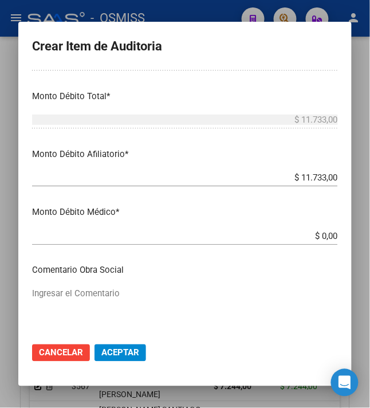
click at [120, 351] on span "Aceptar" at bounding box center [120, 353] width 38 height 10
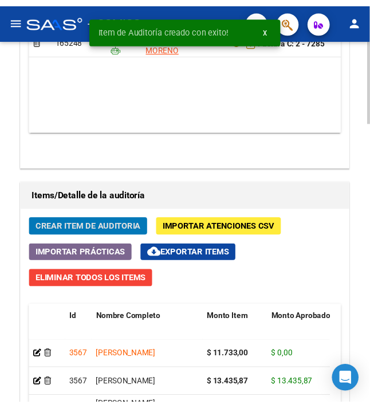
scroll to position [1021, 0]
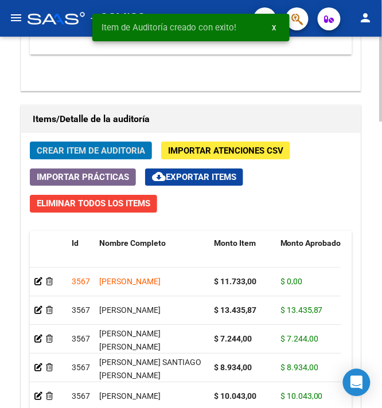
click at [83, 156] on span "Crear Item de Auditoria" at bounding box center [91, 151] width 108 height 10
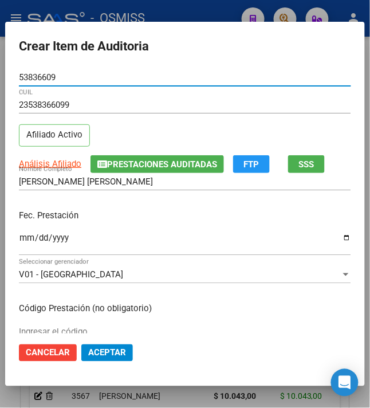
click at [19, 239] on input "Ingresar la fecha" at bounding box center [185, 242] width 333 height 18
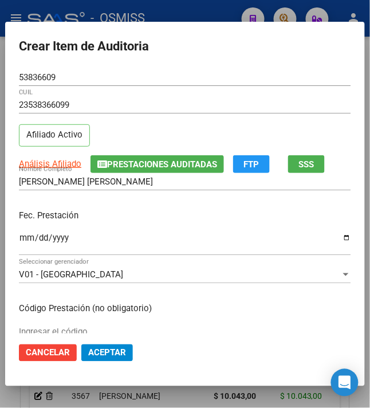
click at [136, 223] on div "Fec. Prestación [DATE] Ingresar la fecha" at bounding box center [185, 233] width 333 height 65
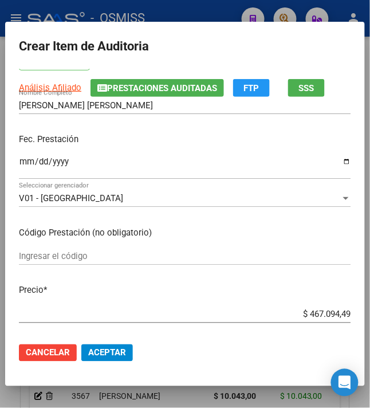
scroll to position [153, 0]
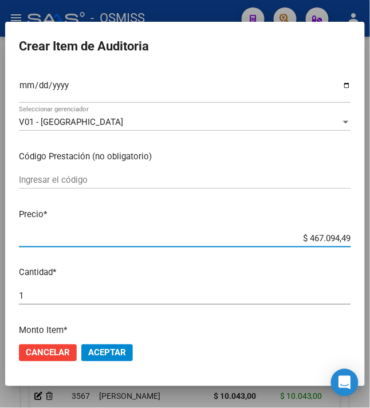
drag, startPoint x: 302, startPoint y: 235, endPoint x: 381, endPoint y: 240, distance: 79.3
click at [370, 240] on html "menu - OSMISS person Firma Express Inicio Calendario SSS Instructivos Contacto …" at bounding box center [185, 204] width 370 height 408
click at [296, 260] on mat-dialog-content "53836609 Nro Documento 23538366099 CUIL Afiliado Activo Análisis Afiliado Prest…" at bounding box center [185, 201] width 360 height 265
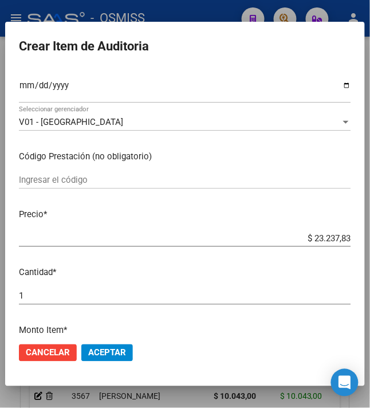
click at [97, 349] on span "Aceptar" at bounding box center [107, 353] width 38 height 10
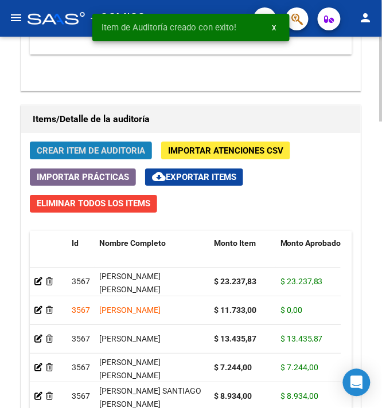
click at [81, 150] on span "Crear Item de Auditoria" at bounding box center [91, 151] width 108 height 10
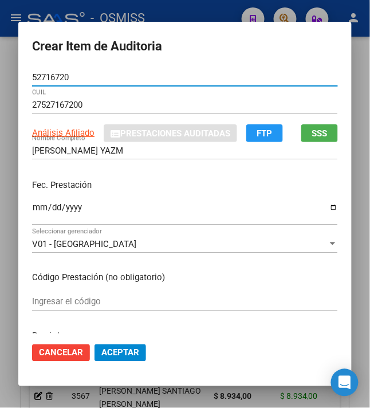
click at [32, 208] on input "Ingresar la fecha" at bounding box center [185, 212] width 306 height 18
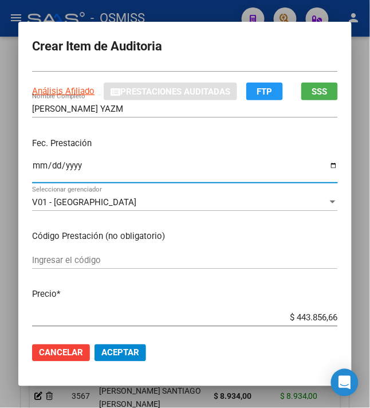
scroll to position [76, 0]
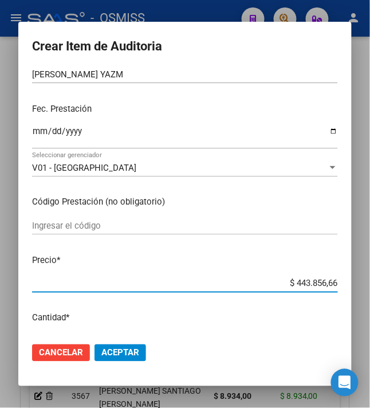
drag, startPoint x: 290, startPoint y: 280, endPoint x: 361, endPoint y: 278, distance: 70.6
click at [361, 278] on div "Crear Item de Auditoria 52716720 Nro Documento 27527167200 CUIL Análisis Afilia…" at bounding box center [185, 204] width 370 height 408
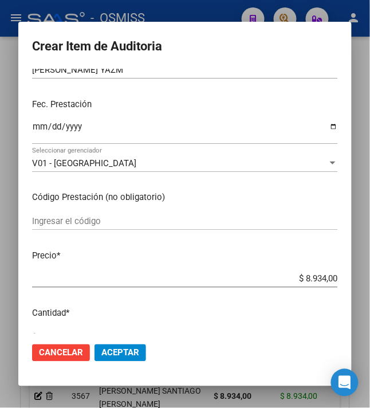
scroll to position [153, 0]
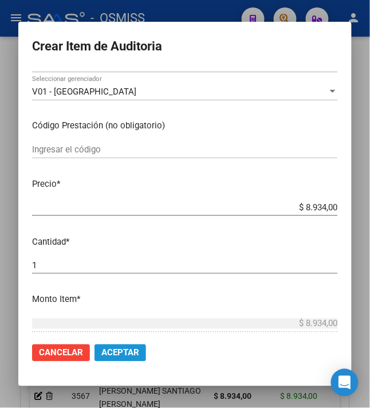
click at [110, 354] on span "Aceptar" at bounding box center [120, 353] width 38 height 10
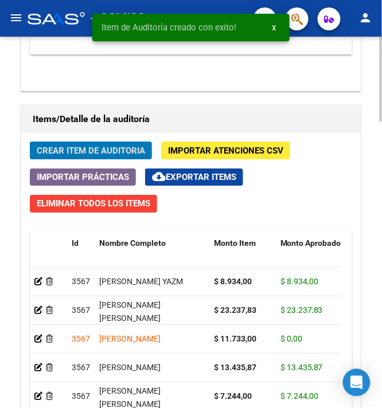
click at [85, 154] on span "Crear Item de Auditoria" at bounding box center [91, 151] width 108 height 10
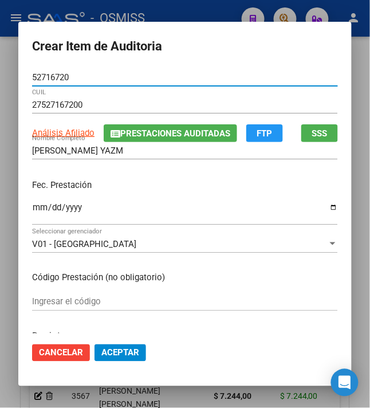
click at [32, 210] on input "Ingresar la fecha" at bounding box center [185, 212] width 306 height 18
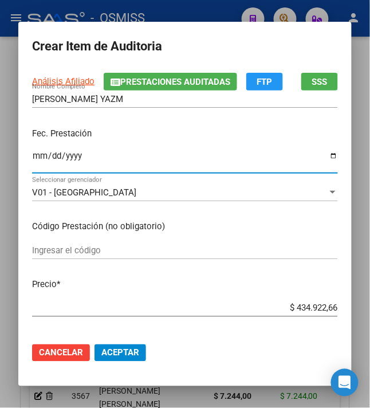
scroll to position [76, 0]
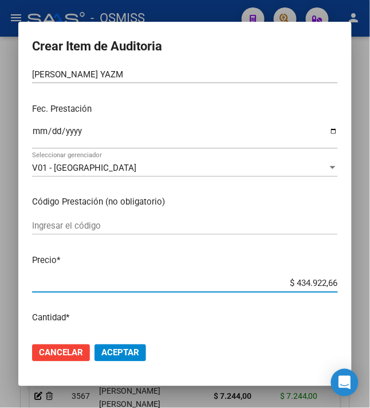
drag, startPoint x: 290, startPoint y: 286, endPoint x: 386, endPoint y: 286, distance: 96.9
click at [370, 286] on html "menu - OSMISS person Firma Express Inicio Calendario SSS Instructivos Contacto …" at bounding box center [185, 204] width 370 height 408
click at [111, 351] on span "Aceptar" at bounding box center [120, 353] width 38 height 10
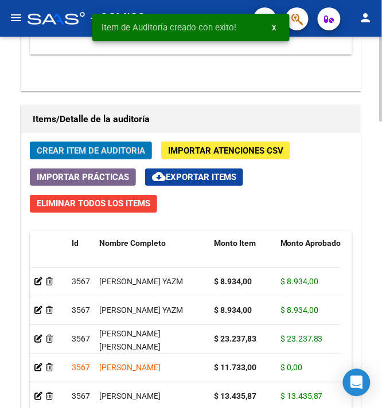
click at [72, 155] on span "Crear Item de Auditoria" at bounding box center [91, 151] width 108 height 10
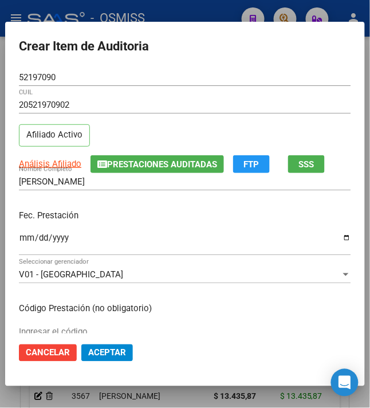
click at [14, 239] on mat-dialog-content "52197090 Nro Documento 20521970902 CUIL Afiliado Activo Análisis Afiliado Prest…" at bounding box center [185, 201] width 360 height 265
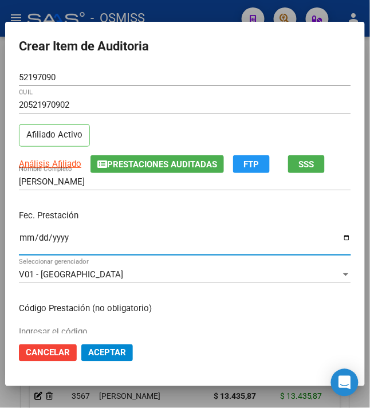
click at [24, 239] on input "Ingresar la fecha" at bounding box center [185, 242] width 333 height 18
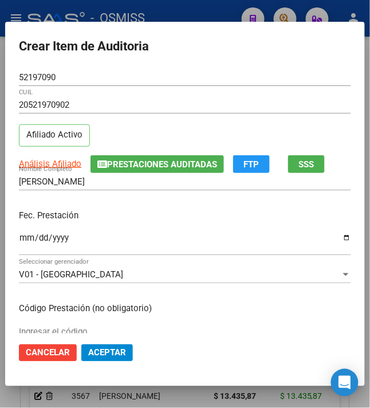
click at [144, 228] on div "Fec. Prestación [DATE] Ingresar la fecha" at bounding box center [185, 233] width 333 height 65
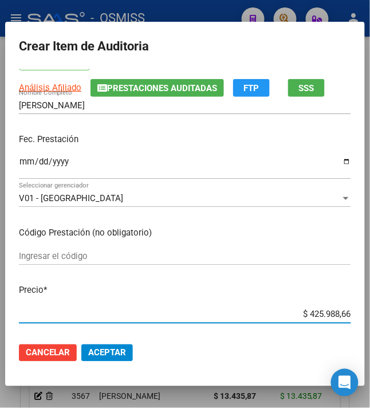
drag, startPoint x: 306, startPoint y: 315, endPoint x: 384, endPoint y: 319, distance: 78.7
click at [370, 319] on html "menu - OSMISS person Firma Express Inicio Calendario SSS Instructivos Contacto …" at bounding box center [185, 204] width 370 height 408
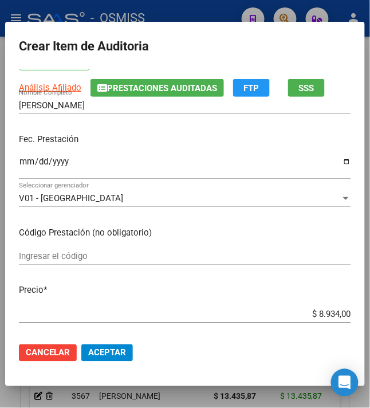
click at [257, 299] on mat-dialog-content "52197090 Nro Documento 20521970902 CUIL Afiliado Activo Análisis Afiliado Prest…" at bounding box center [185, 201] width 360 height 265
click at [245, 287] on p "Precio *" at bounding box center [185, 290] width 333 height 13
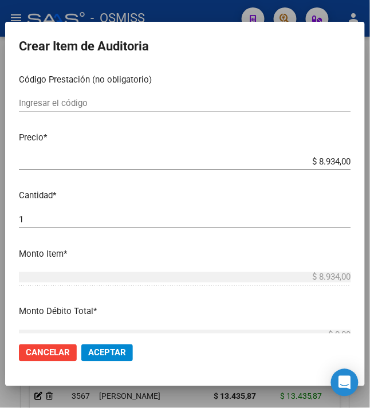
scroll to position [306, 0]
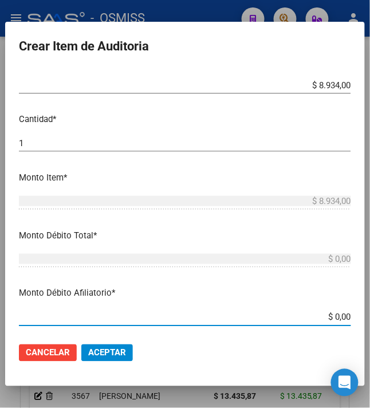
drag, startPoint x: 329, startPoint y: 318, endPoint x: 377, endPoint y: 310, distance: 49.3
click at [370, 310] on html "menu - OSMISS person Firma Express Inicio Calendario SSS Instructivos Contacto …" at bounding box center [185, 204] width 370 height 408
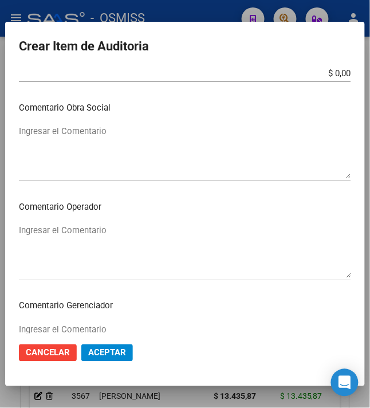
scroll to position [611, 0]
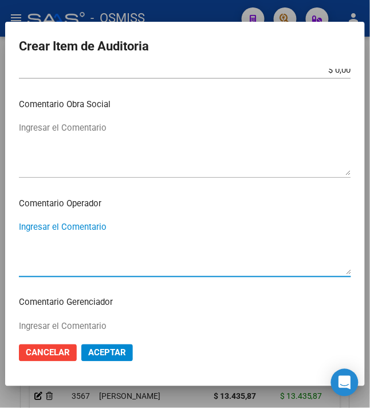
click at [140, 253] on textarea "Ingresar el Comentario" at bounding box center [185, 248] width 333 height 54
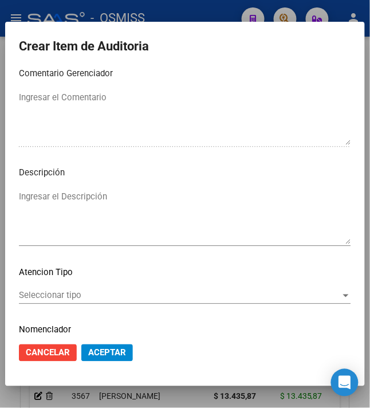
scroll to position [880, 0]
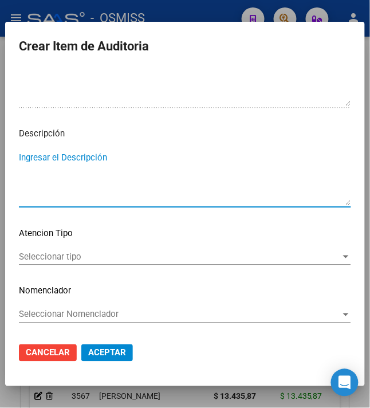
click at [144, 180] on textarea "Ingresar el Descripción" at bounding box center [185, 178] width 333 height 54
click at [127, 157] on textarea "BAJA AL [DATE]" at bounding box center [185, 178] width 333 height 54
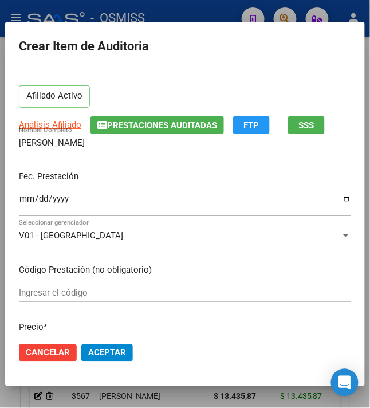
scroll to position [0, 0]
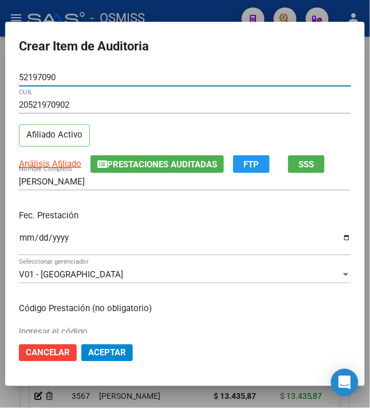
drag, startPoint x: 57, startPoint y: 72, endPoint x: -16, endPoint y: 62, distance: 74.0
click at [0, 62] on html "menu - OSMISS person Firma Express Inicio Calendario SSS Instructivos Contacto …" at bounding box center [185, 204] width 370 height 408
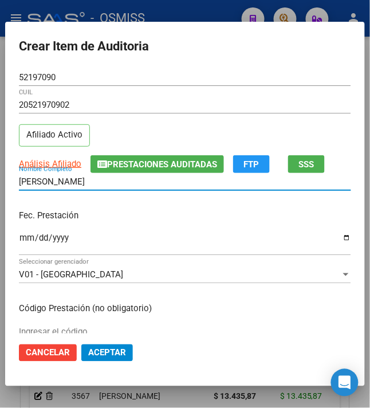
drag, startPoint x: 119, startPoint y: 179, endPoint x: 1, endPoint y: 171, distance: 118.4
click at [5, 171] on mat-dialog-content "52197090 Nro Documento 20521970902 CUIL Afiliado Activo Análisis Afiliado Prest…" at bounding box center [185, 201] width 360 height 265
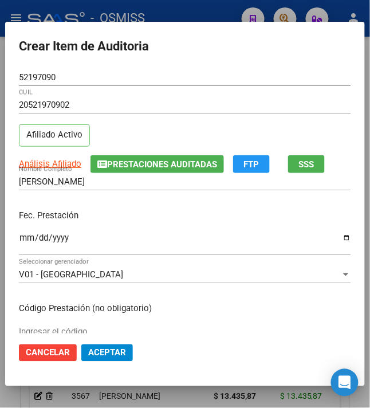
click at [168, 228] on div "Fec. Prestación [DATE] Ingresar la fecha" at bounding box center [185, 233] width 333 height 65
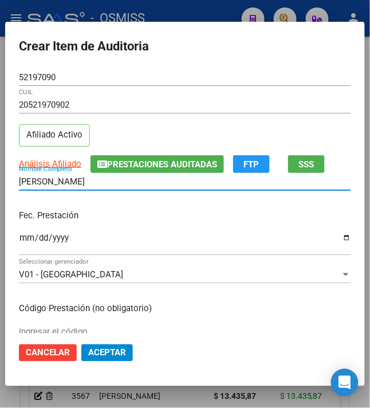
drag, startPoint x: 132, startPoint y: 183, endPoint x: -54, endPoint y: 161, distance: 187.7
click at [0, 161] on html "menu - OSMISS person Firma Express Inicio Calendario SSS Instructivos Contacto …" at bounding box center [185, 204] width 370 height 408
click at [163, 218] on p "Fec. Prestación" at bounding box center [185, 215] width 333 height 13
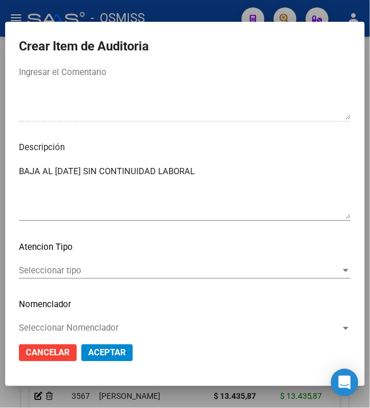
scroll to position [880, 0]
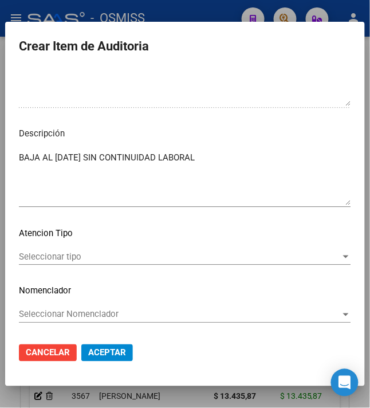
click at [115, 351] on span "Aceptar" at bounding box center [107, 353] width 38 height 10
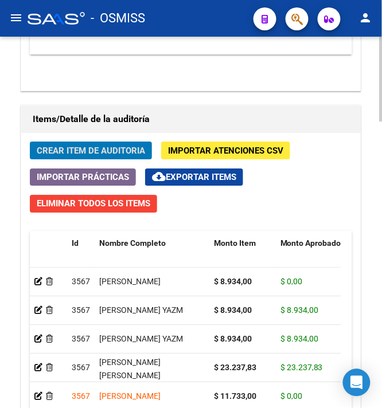
click at [76, 156] on span "Crear Item de Auditoria" at bounding box center [91, 151] width 108 height 10
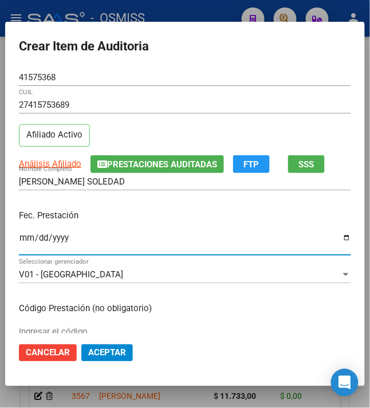
click at [19, 240] on input "Ingresar la fecha" at bounding box center [185, 242] width 333 height 18
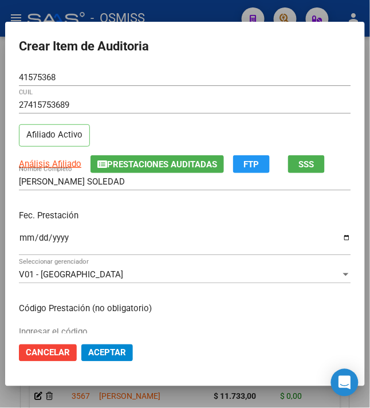
click at [97, 221] on p "Fec. Prestación" at bounding box center [185, 215] width 333 height 13
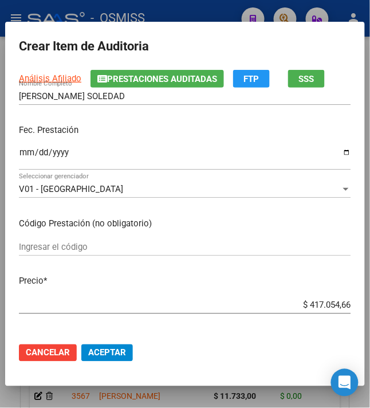
scroll to position [0, 0]
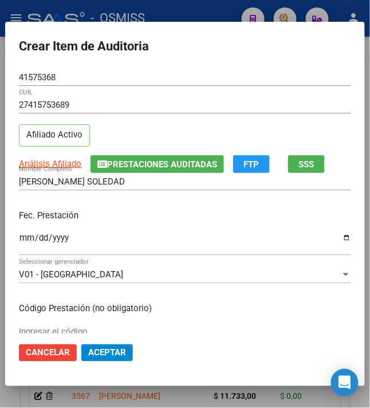
click at [21, 244] on input "[DATE]" at bounding box center [185, 242] width 333 height 18
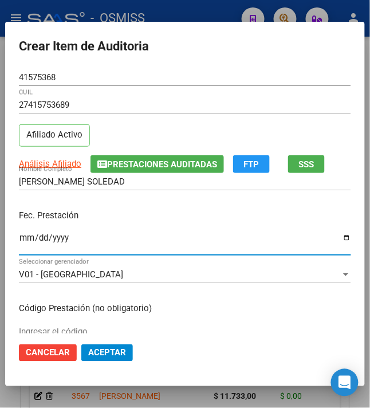
click at [135, 224] on div "Fec. Prestación [DATE] Ingresar la fecha" at bounding box center [185, 233] width 333 height 65
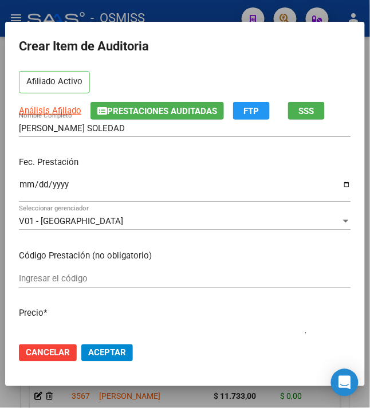
scroll to position [76, 0]
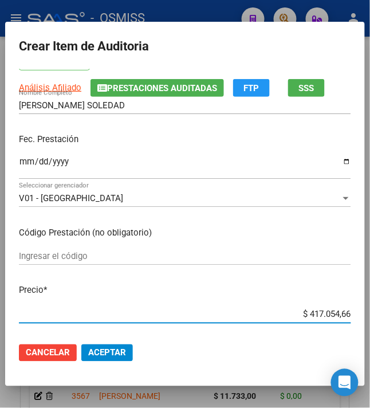
drag, startPoint x: 301, startPoint y: 308, endPoint x: 386, endPoint y: 311, distance: 84.9
click at [370, 311] on html "menu - OSMISS person Firma Express Inicio Calendario SSS Instructivos Contacto …" at bounding box center [185, 204] width 370 height 408
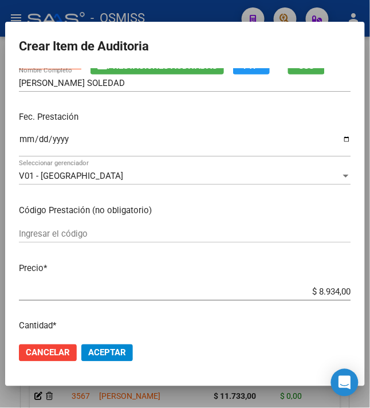
scroll to position [153, 0]
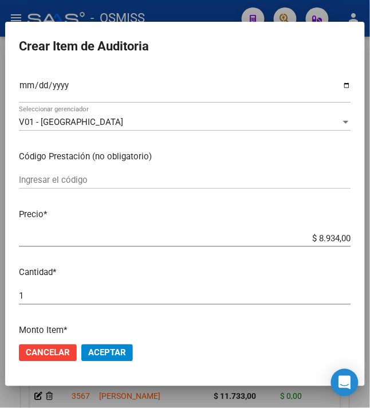
click at [103, 360] on button "Aceptar" at bounding box center [107, 353] width 52 height 17
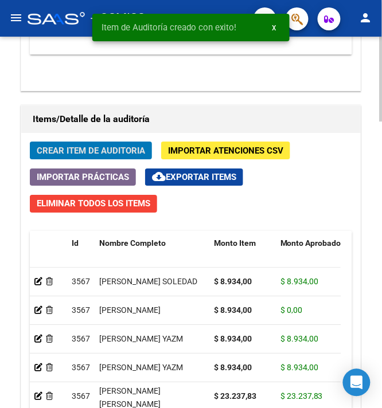
click at [134, 147] on span "Crear Item de Auditoria" at bounding box center [91, 151] width 108 height 10
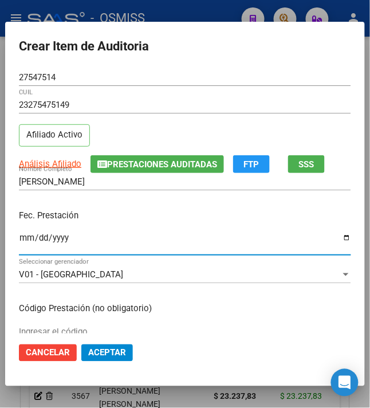
click at [19, 245] on input "Ingresar la fecha" at bounding box center [185, 242] width 333 height 18
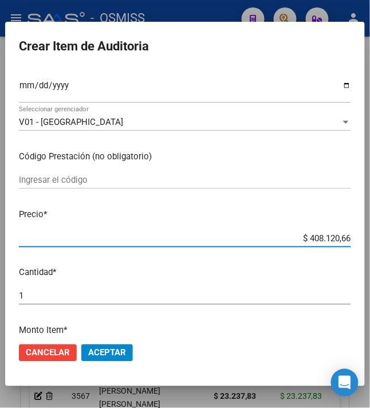
drag, startPoint x: 304, startPoint y: 237, endPoint x: 374, endPoint y: 246, distance: 70.5
click at [370, 247] on html "menu - OSMISS person Firma Express Inicio Calendario SSS Instructivos Contacto …" at bounding box center [185, 204] width 370 height 408
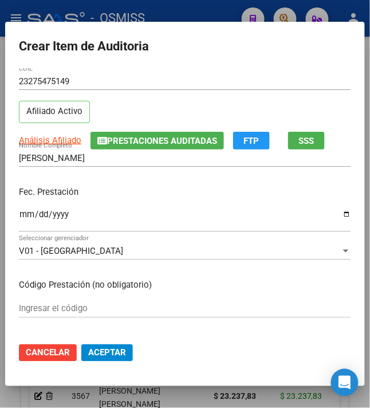
scroll to position [0, 0]
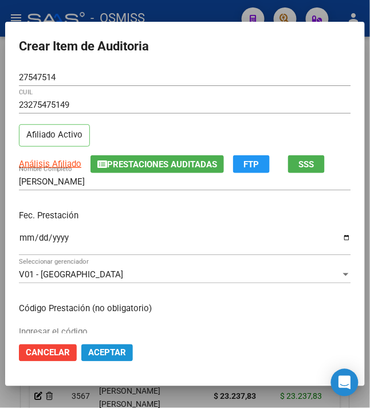
click at [113, 354] on span "Aceptar" at bounding box center [107, 353] width 38 height 10
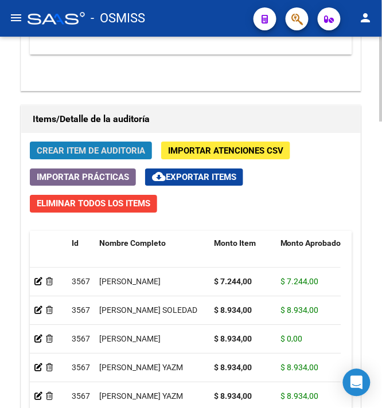
click at [75, 153] on span "Crear Item de Auditoria" at bounding box center [91, 151] width 108 height 10
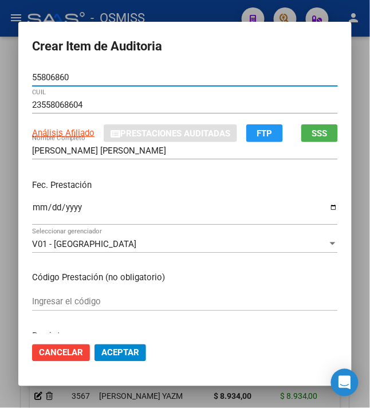
click at [32, 217] on input "Ingresar la fecha" at bounding box center [185, 212] width 306 height 18
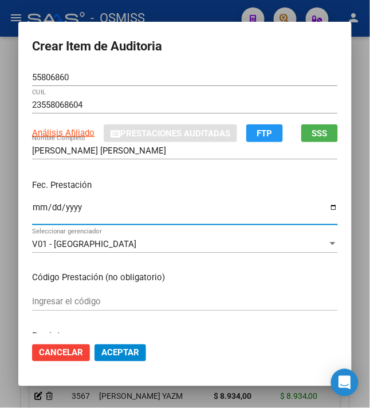
click at [181, 189] on p "Fec. Prestación" at bounding box center [185, 185] width 306 height 13
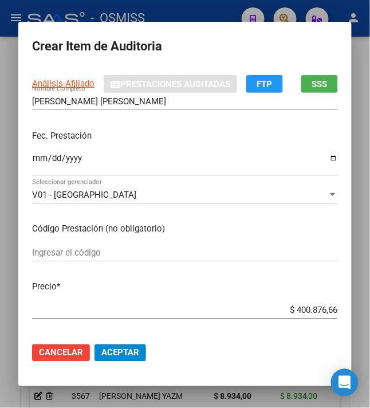
scroll to position [76, 0]
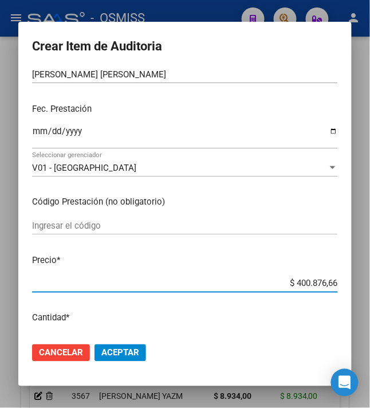
drag, startPoint x: 292, startPoint y: 283, endPoint x: 377, endPoint y: 292, distance: 84.8
click at [370, 292] on html "menu - OSMISS person Firma Express Inicio Calendario SSS Instructivos Contacto …" at bounding box center [185, 204] width 370 height 408
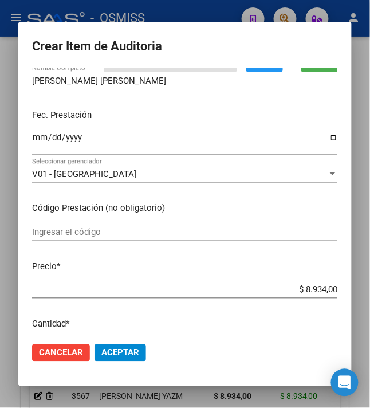
scroll to position [153, 0]
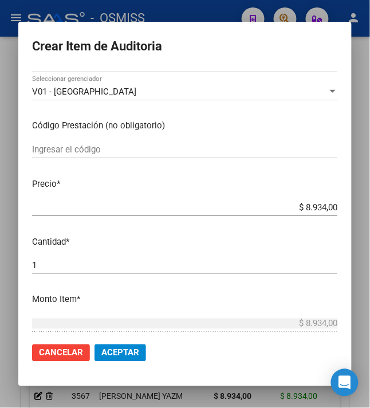
click at [113, 352] on span "Aceptar" at bounding box center [120, 353] width 38 height 10
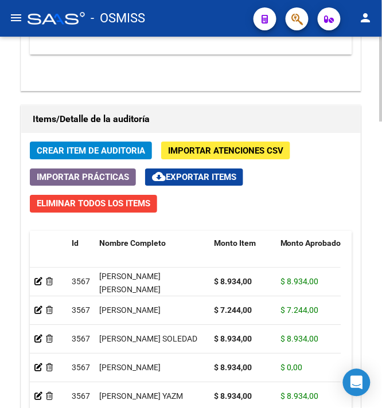
click at [76, 140] on div "Crear Item de Auditoria Importar Atenciones CSV Importar Prácticas cloud_downlo…" at bounding box center [190, 343] width 339 height 420
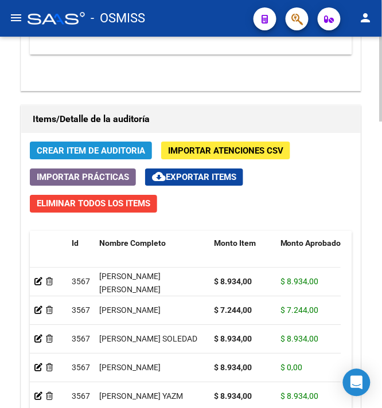
click at [72, 151] on span "Crear Item de Auditoria" at bounding box center [91, 151] width 108 height 10
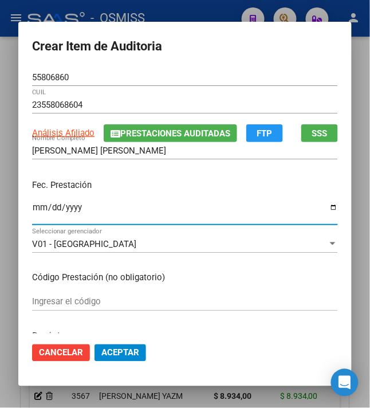
click at [34, 209] on input "Ingresar la fecha" at bounding box center [185, 212] width 306 height 18
click at [233, 174] on div "Fec. Prestación [DATE] Ingresar la fecha" at bounding box center [185, 202] width 306 height 65
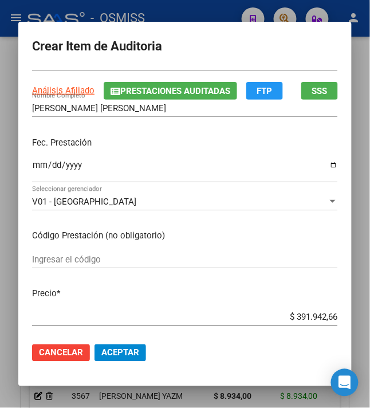
scroll to position [76, 0]
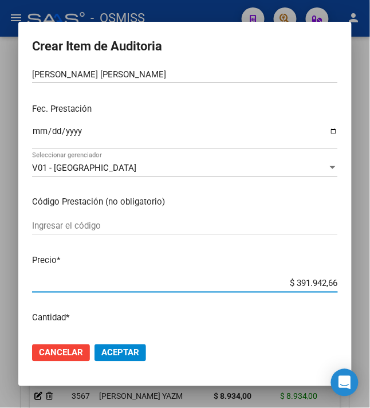
drag, startPoint x: 290, startPoint y: 280, endPoint x: 388, endPoint y: 262, distance: 99.2
click at [370, 262] on html "menu - OSMISS person Firma Express Inicio Calendario SSS Instructivos Contacto …" at bounding box center [185, 204] width 370 height 408
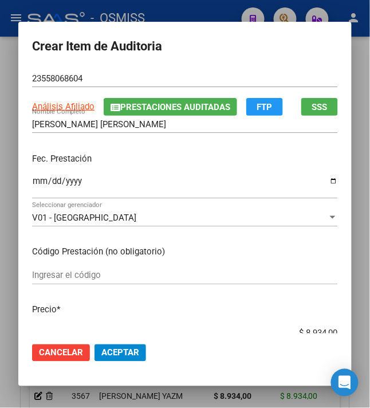
scroll to position [0, 0]
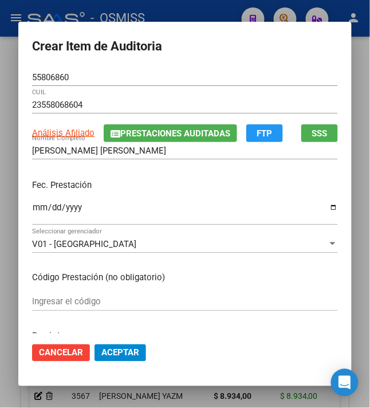
click at [208, 170] on div "Fec. Prestación [DATE] Ingresar la fecha" at bounding box center [185, 202] width 306 height 65
drag, startPoint x: 158, startPoint y: 148, endPoint x: -9, endPoint y: 143, distance: 166.9
click at [0, 143] on html "menu - OSMISS person Firma Express Inicio Calendario SSS Instructivos Contacto …" at bounding box center [185, 204] width 370 height 408
click at [163, 186] on p "Fec. Prestación" at bounding box center [185, 185] width 306 height 13
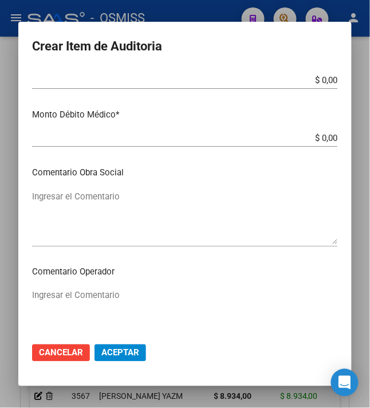
scroll to position [611, 0]
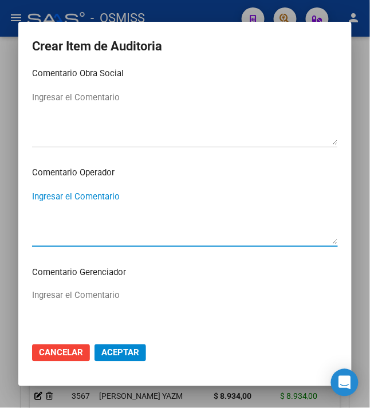
click at [102, 214] on textarea "Ingresar el Comentario" at bounding box center [185, 217] width 306 height 54
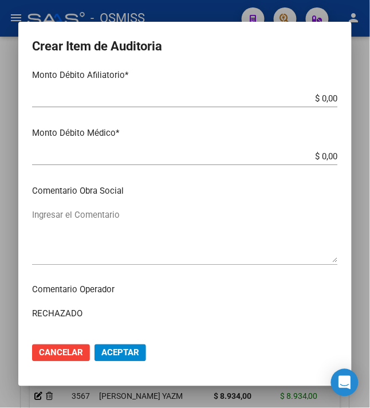
scroll to position [382, 0]
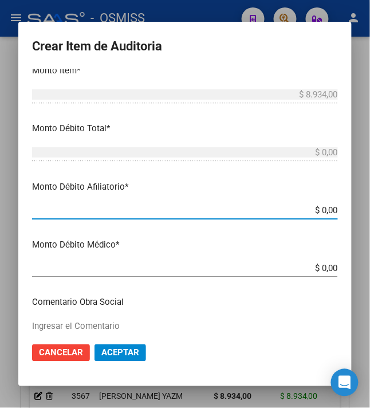
click at [316, 209] on input "$ 0,00" at bounding box center [185, 210] width 306 height 10
click at [280, 253] on mat-dialog-content "55806860 Nro Documento 23558068604 CUIL Análisis Afiliado Prestaciones Auditada…" at bounding box center [185, 201] width 334 height 265
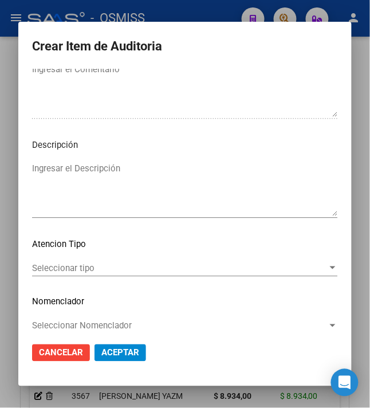
scroll to position [849, 0]
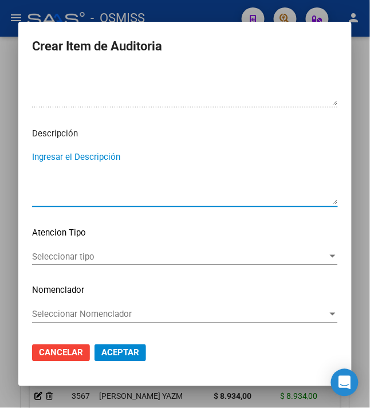
click at [101, 170] on textarea "Ingresar el Descripción" at bounding box center [185, 178] width 306 height 54
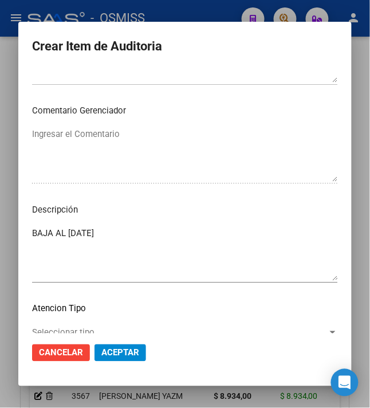
scroll to position [620, 0]
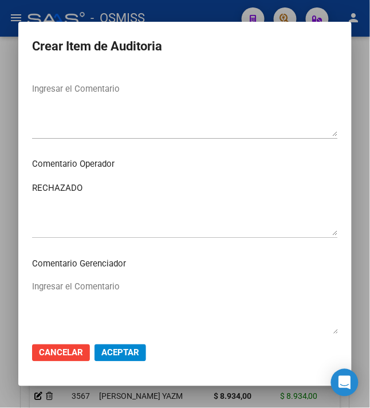
click at [181, 179] on div "RECHAZADO Ingresar el Comentario" at bounding box center [185, 208] width 306 height 58
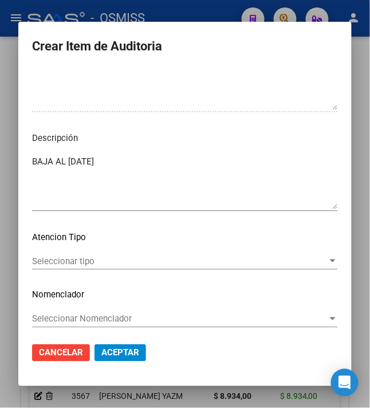
scroll to position [849, 0]
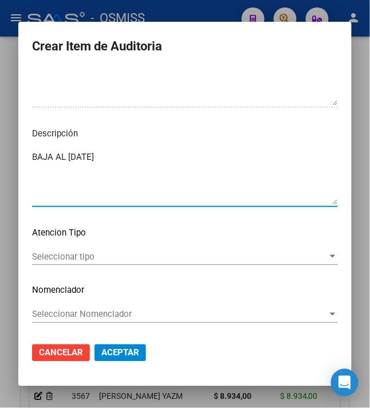
click at [180, 170] on textarea "BAJA AL [DATE]" at bounding box center [185, 178] width 306 height 54
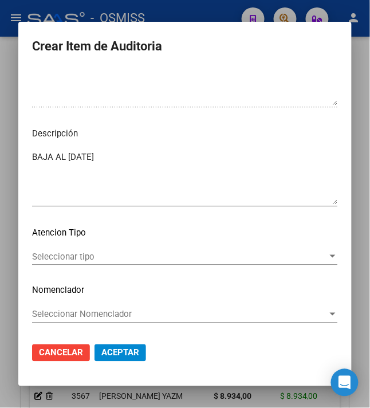
click at [136, 150] on div "BAJA AL [DATE] Ingresar el Descripción" at bounding box center [185, 178] width 306 height 58
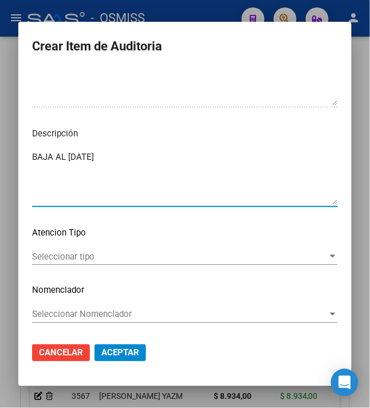
click at [116, 351] on span "Aceptar" at bounding box center [120, 353] width 38 height 10
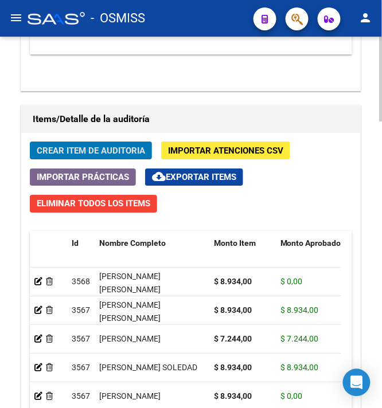
click at [125, 145] on button "Crear Item de Auditoria" at bounding box center [91, 151] width 122 height 18
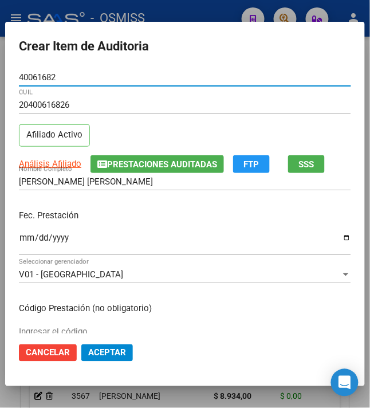
click at [21, 241] on input "Ingresar la fecha" at bounding box center [185, 242] width 333 height 18
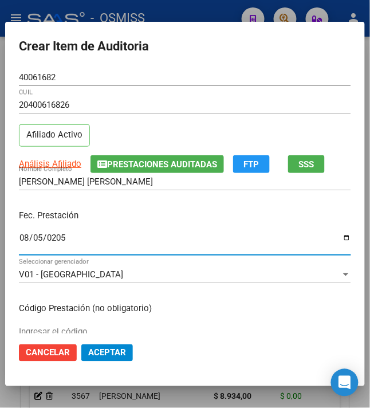
click at [53, 239] on input "0205-08-05" at bounding box center [185, 242] width 333 height 18
click at [140, 198] on div "[PERSON_NAME] [PERSON_NAME] Nombre Completo" at bounding box center [185, 187] width 333 height 28
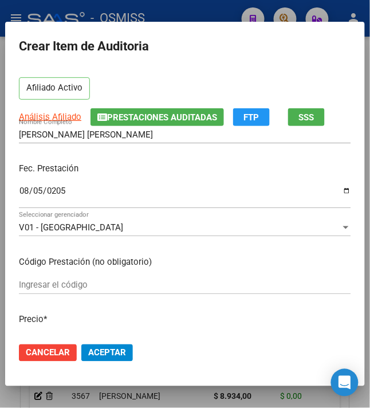
scroll to position [153, 0]
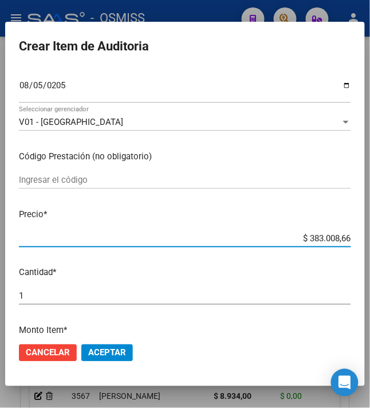
drag, startPoint x: 305, startPoint y: 235, endPoint x: 377, endPoint y: 241, distance: 72.5
click at [370, 241] on html "menu - OSMISS person Firma Express Inicio Calendario SSS Instructivos Contacto …" at bounding box center [185, 204] width 370 height 408
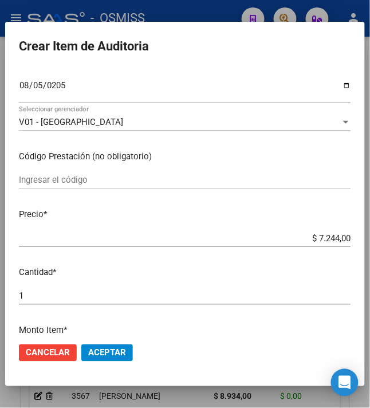
click at [115, 351] on span "Aceptar" at bounding box center [107, 353] width 38 height 10
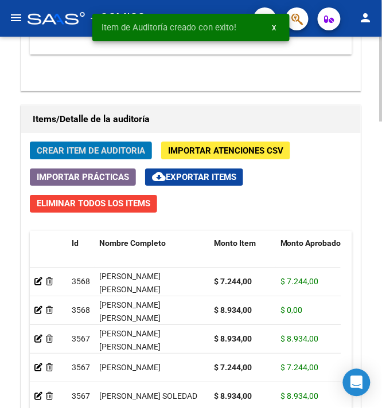
click at [87, 156] on span "Crear Item de Auditoria" at bounding box center [91, 151] width 108 height 10
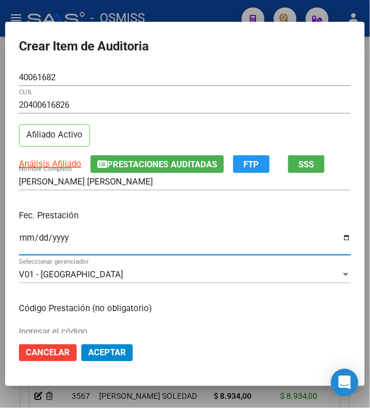
click at [21, 241] on input "Ingresar la fecha" at bounding box center [185, 242] width 333 height 18
click at [84, 230] on div "Fec. Prestación [DATE] Ingresar la fecha" at bounding box center [185, 233] width 333 height 65
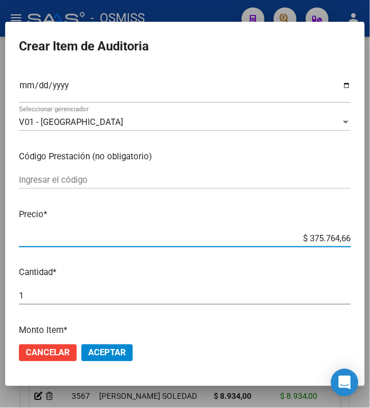
drag, startPoint x: 299, startPoint y: 242, endPoint x: 379, endPoint y: 235, distance: 80.0
click at [370, 236] on html "menu - OSMISS person Firma Express Inicio Calendario SSS Instructivos Contacto …" at bounding box center [185, 204] width 370 height 408
click at [100, 351] on span "Aceptar" at bounding box center [107, 353] width 38 height 10
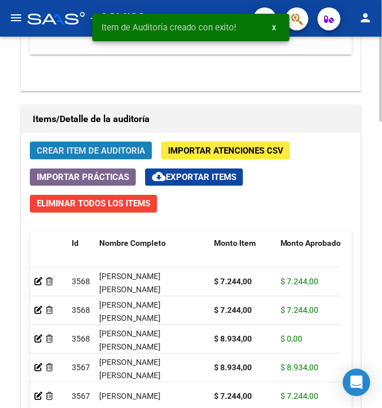
click at [94, 151] on span "Crear Item de Auditoria" at bounding box center [91, 151] width 108 height 10
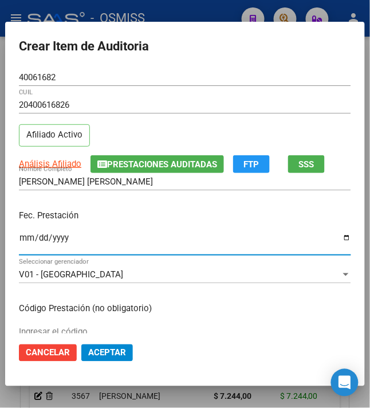
click at [19, 239] on input "Ingresar la fecha" at bounding box center [185, 242] width 333 height 18
click at [140, 222] on p "Fec. Prestación" at bounding box center [185, 215] width 333 height 13
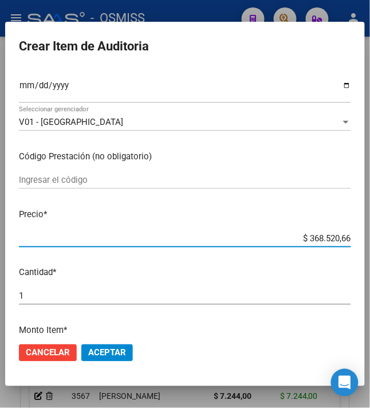
drag, startPoint x: 304, startPoint y: 239, endPoint x: 388, endPoint y: 249, distance: 84.3
click at [370, 249] on html "menu - OSMISS person Firma Express Inicio Calendario SSS Instructivos Contacto …" at bounding box center [185, 204] width 370 height 408
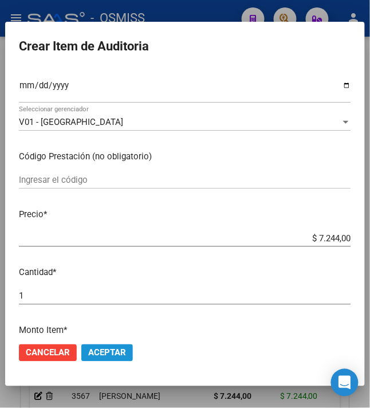
click at [101, 351] on span "Aceptar" at bounding box center [107, 353] width 38 height 10
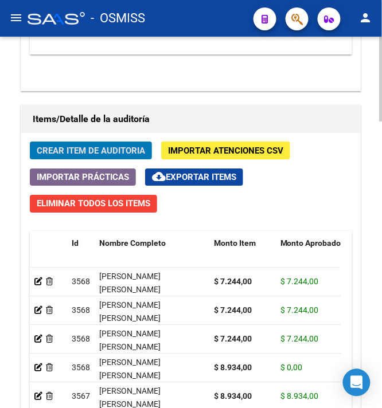
click at [94, 156] on span "Crear Item de Auditoria" at bounding box center [91, 151] width 108 height 10
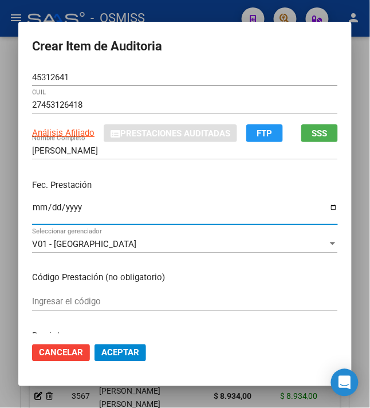
click at [32, 205] on input "Ingresar la fecha" at bounding box center [185, 212] width 306 height 18
click at [129, 203] on input "[DATE]" at bounding box center [185, 212] width 306 height 18
click at [157, 189] on p "Fec. Prestación" at bounding box center [185, 185] width 306 height 13
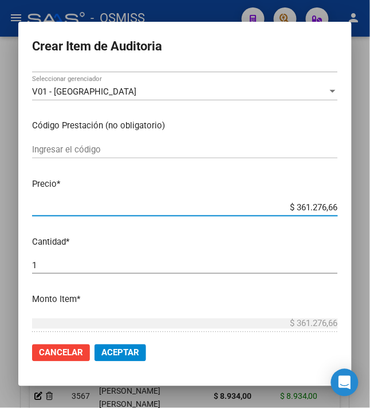
drag, startPoint x: 289, startPoint y: 205, endPoint x: 358, endPoint y: 216, distance: 70.1
click at [352, 216] on mat-dialog-content "45312641 Nro Documento 27453126418 CUIL Análisis Afiliado Prestaciones Auditada…" at bounding box center [185, 201] width 334 height 265
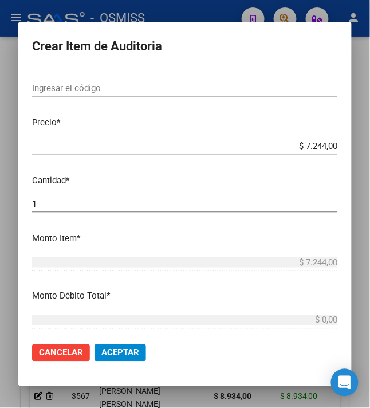
scroll to position [306, 0]
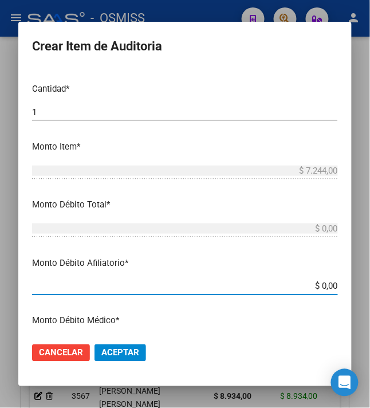
drag, startPoint x: 331, startPoint y: 290, endPoint x: 351, endPoint y: 290, distance: 20.1
click at [351, 290] on mat-dialog-content "45312641 Nro Documento 27453126418 CUIL Análisis Afiliado Prestaciones Auditada…" at bounding box center [185, 201] width 334 height 265
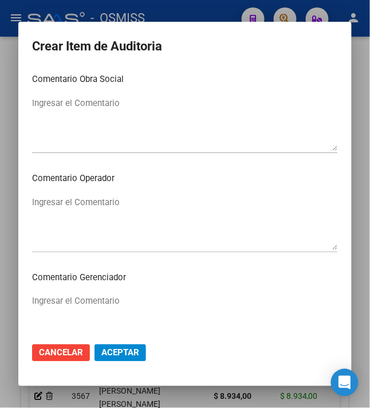
scroll to position [611, 0]
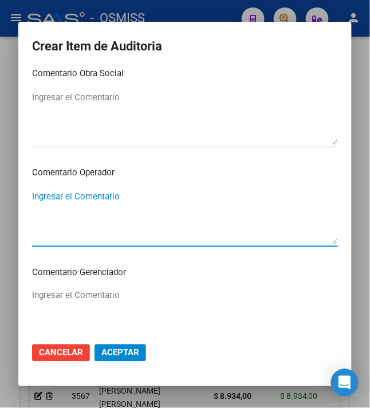
click at [165, 213] on textarea "Ingresar el Comentario" at bounding box center [185, 217] width 306 height 54
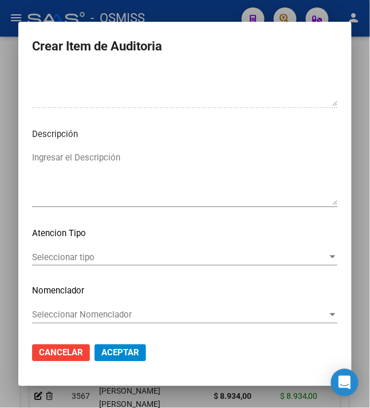
scroll to position [849, 0]
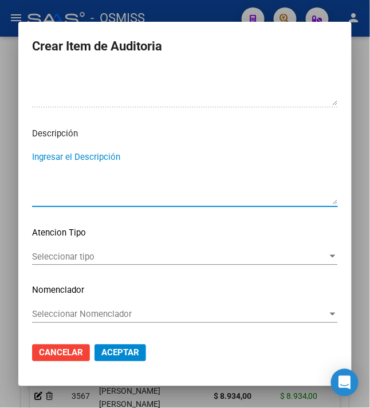
click at [161, 175] on textarea "Ingresar el Descripción" at bounding box center [185, 178] width 306 height 54
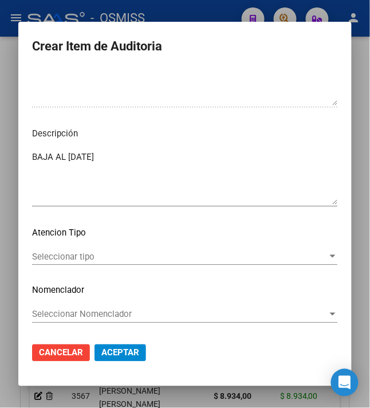
click at [153, 170] on textarea "BAJA AL [DATE]" at bounding box center [185, 178] width 306 height 54
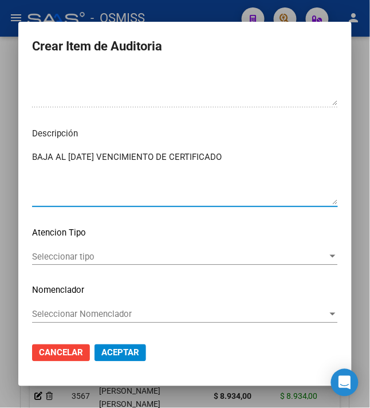
click at [140, 170] on textarea "BAJA AL [DATE] VENCIMIENTO DE CERTIFICADO" at bounding box center [185, 178] width 306 height 54
click at [257, 156] on textarea "BAJA AL [DATE] VENCIMIENTO DE CERTIFICADO" at bounding box center [185, 178] width 306 height 54
click at [166, 182] on textarea "BAJA AL [DATE] VENCIMIENTO DE CERTIFICADO" at bounding box center [185, 178] width 306 height 54
click at [248, 154] on textarea "BAJA AL [DATE] VENCIMIENTO DE CERTIFICADO" at bounding box center [185, 178] width 306 height 54
click at [206, 180] on textarea "BAJA AL [DATE] VENCIMIENTO DE CERTIFICADO DE ESTUDIOS." at bounding box center [185, 178] width 306 height 54
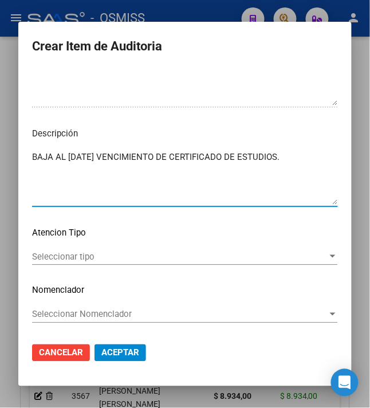
click at [235, 184] on textarea "BAJA AL [DATE] VENCIMIENTO DE CERTIFICADO DE ESTUDIOS." at bounding box center [185, 178] width 306 height 54
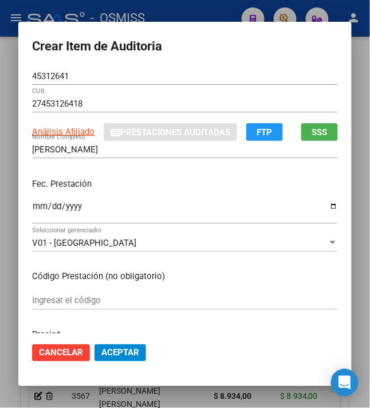
scroll to position [0, 0]
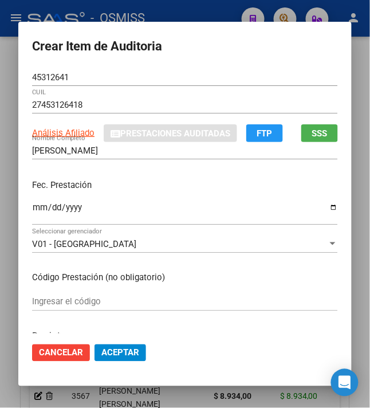
click at [74, 70] on div "45312641 Nro Documento" at bounding box center [185, 77] width 306 height 17
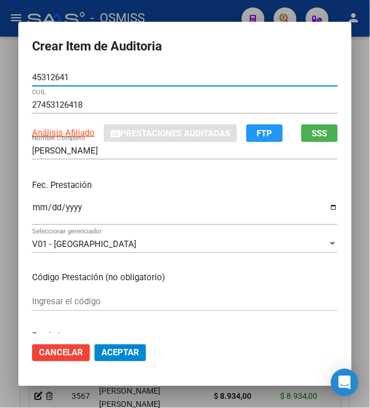
drag, startPoint x: 56, startPoint y: 76, endPoint x: -3, endPoint y: 77, distance: 59.1
click at [0, 77] on html "menu - OSMISS person Firma Express Inicio Calendario SSS Instructivos Contacto …" at bounding box center [185, 204] width 370 height 408
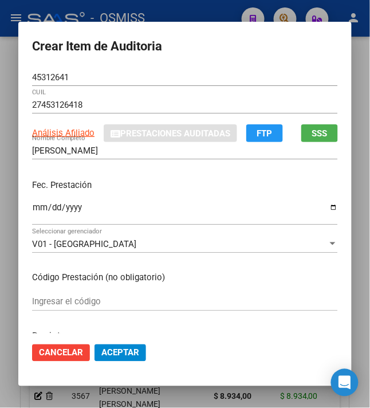
click at [88, 60] on form "Crear Item de Auditoria 45312641 Nro Documento 27453126418 CUIL Análisis Afilia…" at bounding box center [185, 205] width 306 height 338
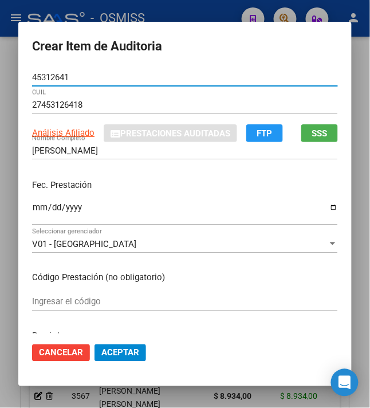
drag, startPoint x: 65, startPoint y: 75, endPoint x: -10, endPoint y: 76, distance: 75.7
click at [0, 76] on html "menu - OSMISS person Firma Express Inicio Calendario SSS Instructivos Contacto …" at bounding box center [185, 204] width 370 height 408
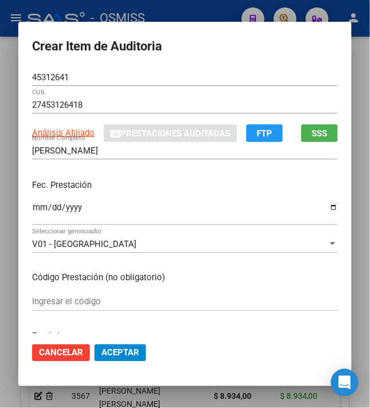
click at [225, 179] on p "Fec. Prestación" at bounding box center [185, 185] width 306 height 13
drag, startPoint x: 115, startPoint y: 155, endPoint x: 0, endPoint y: 149, distance: 115.4
click at [0, 149] on div "Crear Item de Auditoria 45312641 Nro Documento 27453126418 CUIL Análisis Afilia…" at bounding box center [185, 204] width 370 height 408
click at [205, 191] on p "Fec. Prestación" at bounding box center [185, 185] width 306 height 13
drag, startPoint x: 125, startPoint y: 154, endPoint x: 0, endPoint y: 140, distance: 125.7
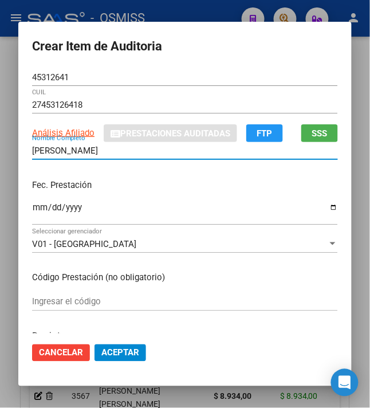
click at [0, 140] on div "Crear Item de Auditoria 45312641 Nro Documento 27453126418 CUIL Análisis Afilia…" at bounding box center [185, 204] width 370 height 408
click at [248, 196] on div "Fec. Prestación [DATE] Ingresar la fecha" at bounding box center [185, 202] width 306 height 65
click at [174, 186] on p "Fec. Prestación" at bounding box center [185, 185] width 306 height 13
drag, startPoint x: 116, startPoint y: 150, endPoint x: 13, endPoint y: 148, distance: 103.2
click at [18, 148] on mat-dialog-content "45312641 Nro Documento 27453126418 CUIL Análisis Afiliado Prestaciones Auditada…" at bounding box center [185, 201] width 334 height 265
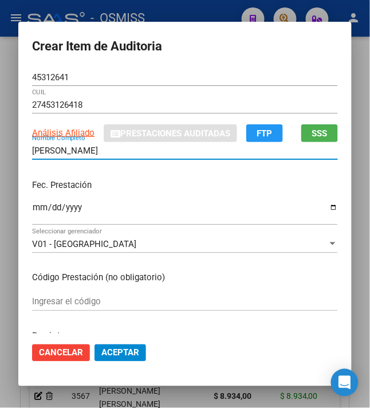
click at [149, 179] on p "Fec. Prestación" at bounding box center [185, 185] width 306 height 13
drag, startPoint x: 115, startPoint y: 154, endPoint x: 19, endPoint y: 149, distance: 95.9
click at [19, 149] on mat-dialog-content "45312641 Nro Documento 27453126418 CUIL Análisis Afiliado Prestaciones Auditada…" at bounding box center [185, 201] width 334 height 265
click at [183, 179] on p "Fec. Prestación" at bounding box center [185, 185] width 306 height 13
click at [143, 179] on p "Fec. Prestación" at bounding box center [185, 185] width 306 height 13
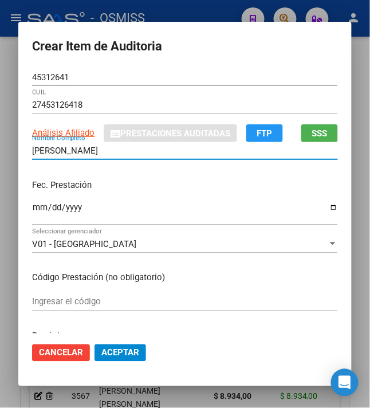
drag, startPoint x: 115, startPoint y: 148, endPoint x: -1, endPoint y: 140, distance: 116.6
click at [0, 140] on html "menu - OSMISS person Firma Express Inicio Calendario SSS Instructivos Contacto …" at bounding box center [185, 204] width 370 height 408
click at [124, 184] on p "Fec. Prestación" at bounding box center [185, 185] width 306 height 13
click at [141, 189] on p "Fec. Prestación" at bounding box center [185, 185] width 306 height 13
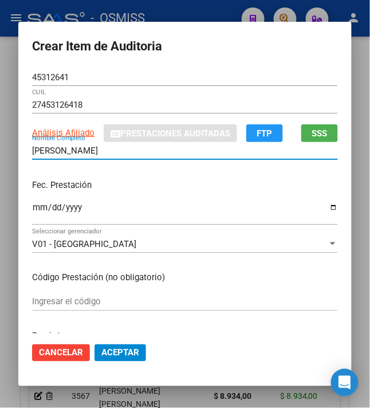
drag, startPoint x: 122, startPoint y: 154, endPoint x: 12, endPoint y: 141, distance: 110.2
click at [18, 141] on mat-dialog-content "45312641 Nro Documento 27453126418 CUIL Análisis Afiliado Prestaciones Auditada…" at bounding box center [185, 201] width 334 height 265
click at [192, 190] on p "Fec. Prestación" at bounding box center [185, 185] width 306 height 13
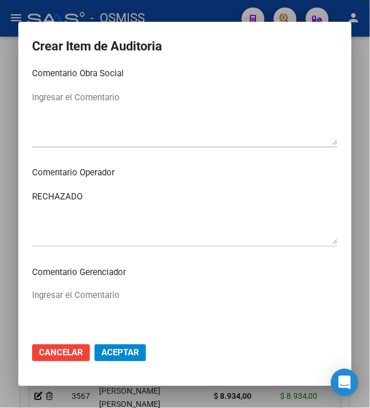
scroll to position [841, 0]
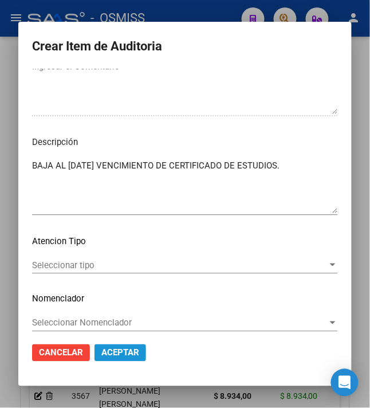
click at [107, 348] on span "Aceptar" at bounding box center [120, 353] width 38 height 10
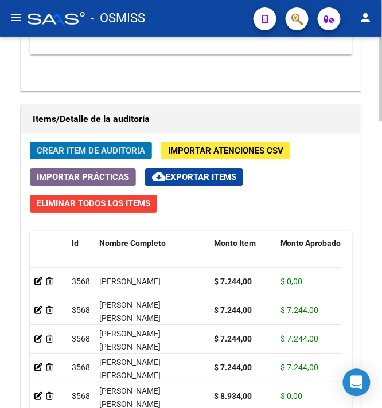
click at [86, 147] on span "Crear Item de Auditoria" at bounding box center [91, 151] width 108 height 10
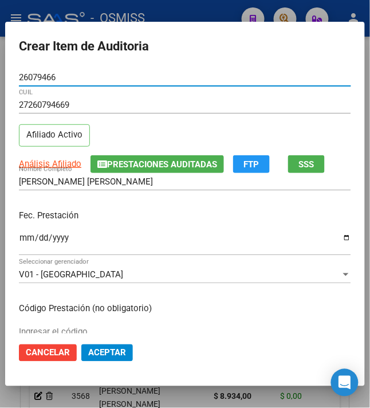
click at [19, 237] on input "Ingresar la fecha" at bounding box center [185, 242] width 333 height 18
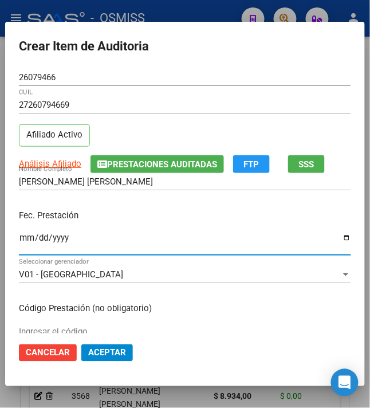
click at [19, 237] on input "Ingresar la fecha" at bounding box center [185, 242] width 333 height 18
click at [37, 237] on input "Ingresar la fecha" at bounding box center [185, 242] width 333 height 18
click at [150, 218] on p "Fec. Prestación" at bounding box center [185, 215] width 333 height 13
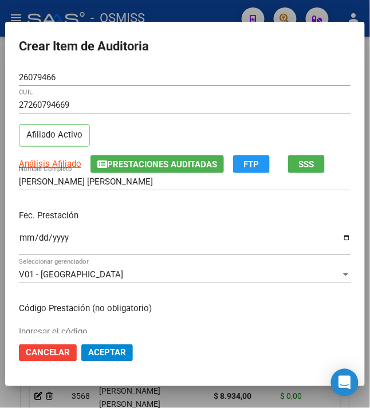
scroll to position [76, 0]
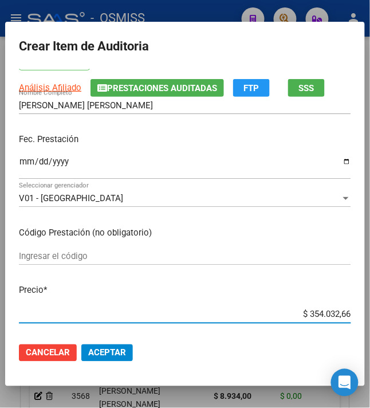
drag, startPoint x: 301, startPoint y: 313, endPoint x: 388, endPoint y: 310, distance: 86.6
click at [370, 310] on html "menu - OSMISS person Firma Express Inicio Calendario SSS Instructivos Contacto …" at bounding box center [185, 204] width 370 height 408
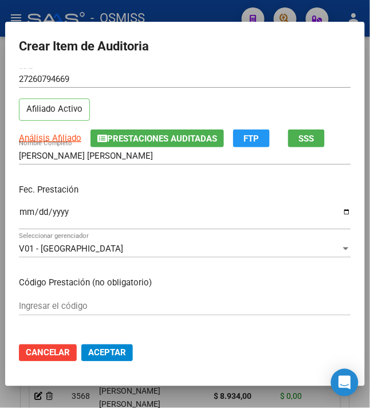
scroll to position [0, 0]
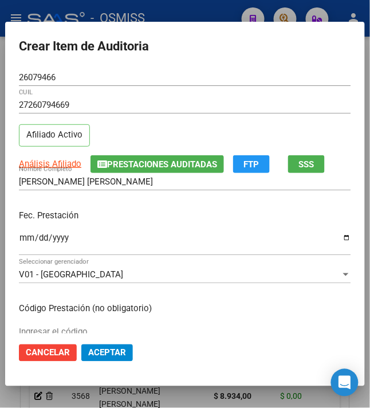
click at [149, 228] on div "Fec. Prestación [DATE] Ingresar la fecha" at bounding box center [185, 233] width 333 height 65
click at [131, 223] on div "Fec. Prestación [DATE] Ingresar la fecha" at bounding box center [185, 233] width 333 height 65
click at [143, 220] on p "Fec. Prestación" at bounding box center [185, 215] width 333 height 13
click at [210, 46] on h2 "Crear Item de Auditoria" at bounding box center [185, 47] width 333 height 22
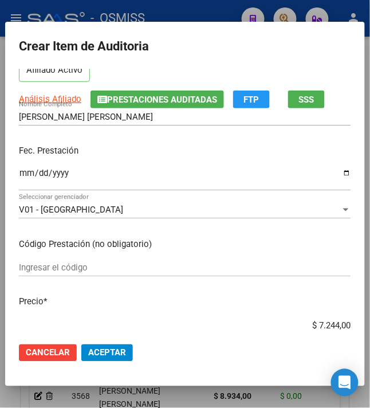
scroll to position [153, 0]
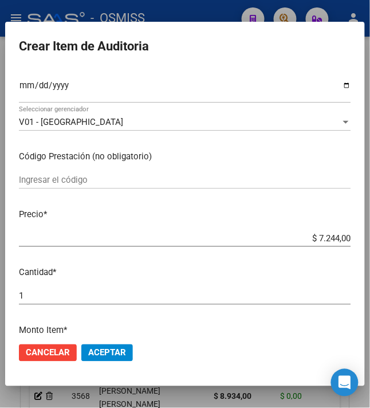
click at [110, 359] on button "Aceptar" at bounding box center [107, 353] width 52 height 17
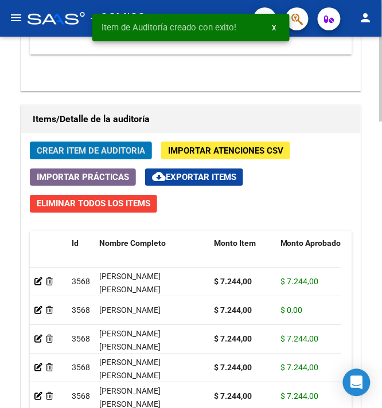
click at [135, 152] on span "Crear Item de Auditoria" at bounding box center [91, 151] width 108 height 10
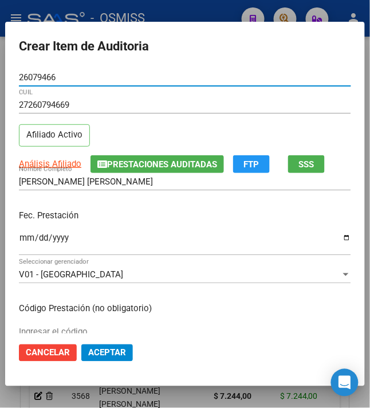
click at [19, 243] on input "Ingresar la fecha" at bounding box center [185, 242] width 333 height 18
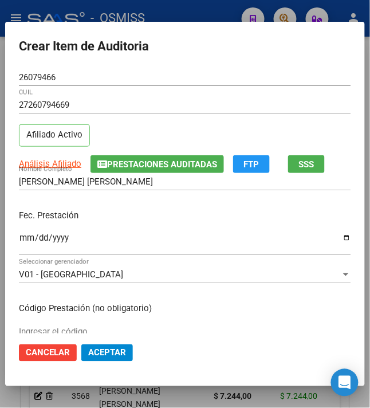
click at [166, 218] on p "Fec. Prestación" at bounding box center [185, 215] width 333 height 13
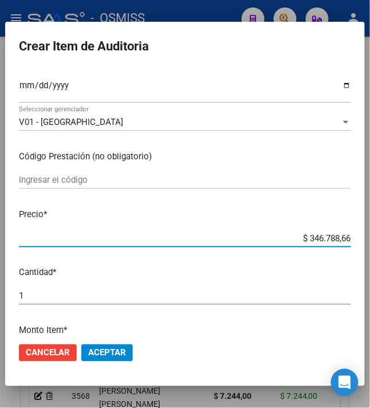
drag, startPoint x: 298, startPoint y: 239, endPoint x: 388, endPoint y: 235, distance: 89.5
click at [370, 235] on html "menu - OSMISS person Firma Express Inicio Calendario SSS Instructivos Contacto …" at bounding box center [185, 204] width 370 height 408
click at [310, 210] on p "Precio *" at bounding box center [185, 214] width 333 height 13
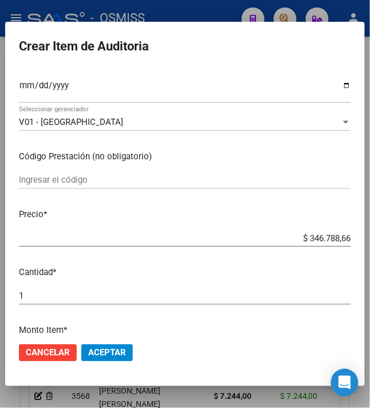
drag, startPoint x: 301, startPoint y: 240, endPoint x: 362, endPoint y: 235, distance: 61.6
click at [362, 235] on mat-dialog-content "26079466 Nro Documento 27260794669 CUIL Afiliado Activo Análisis Afiliado Prest…" at bounding box center [185, 201] width 360 height 265
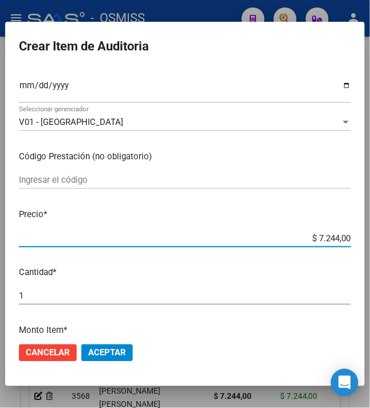
click at [92, 354] on span "Aceptar" at bounding box center [107, 353] width 38 height 10
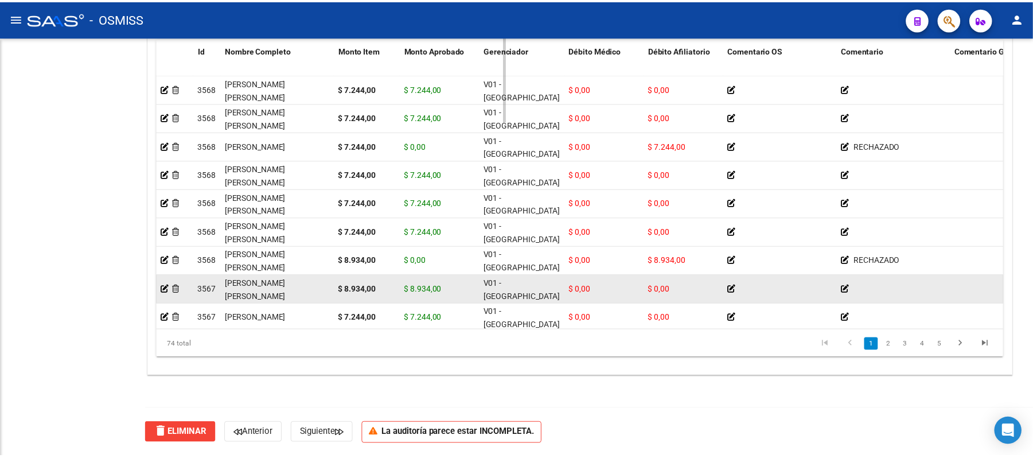
scroll to position [913, 0]
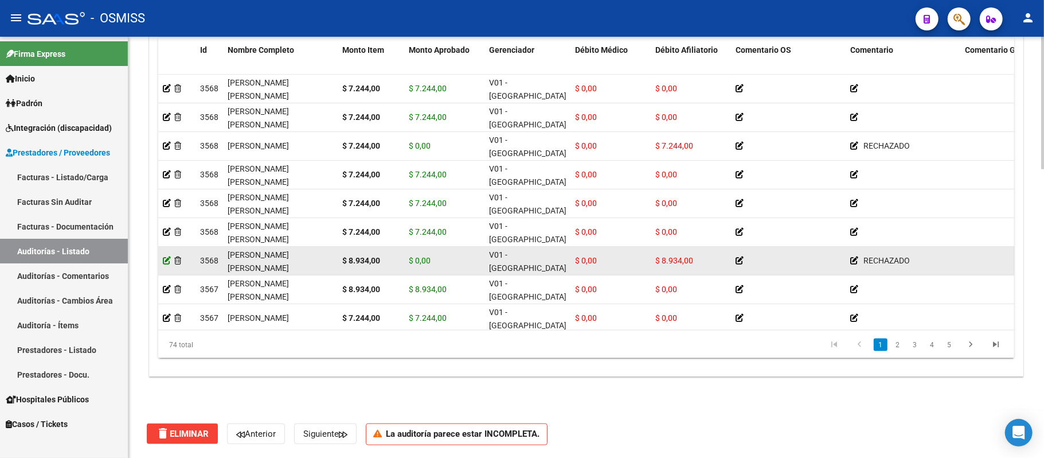
click at [168, 259] on icon at bounding box center [167, 260] width 8 height 8
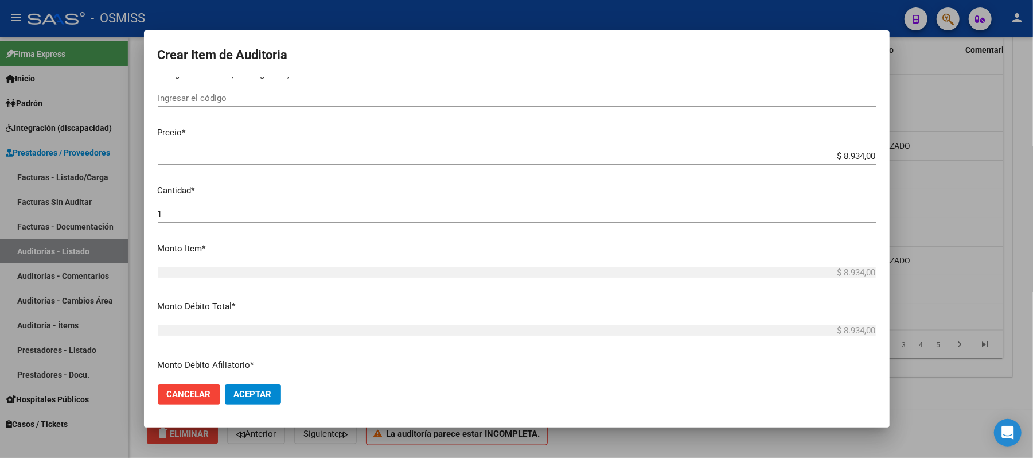
scroll to position [229, 0]
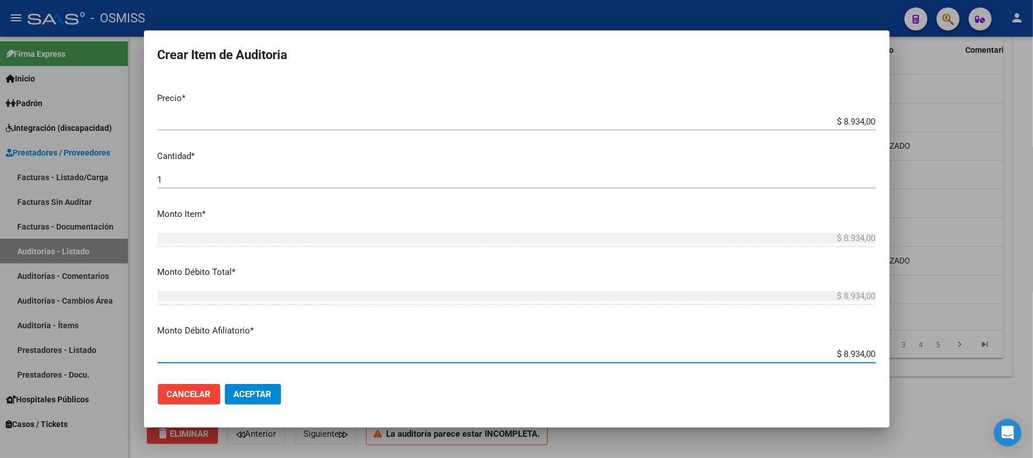
drag, startPoint x: 835, startPoint y: 356, endPoint x: 913, endPoint y: 354, distance: 77.4
click at [585, 354] on div "Crear Item de Auditoria 55806860 Nro Documento 23558068604 [PERSON_NAME] [PERSO…" at bounding box center [516, 229] width 1033 height 458
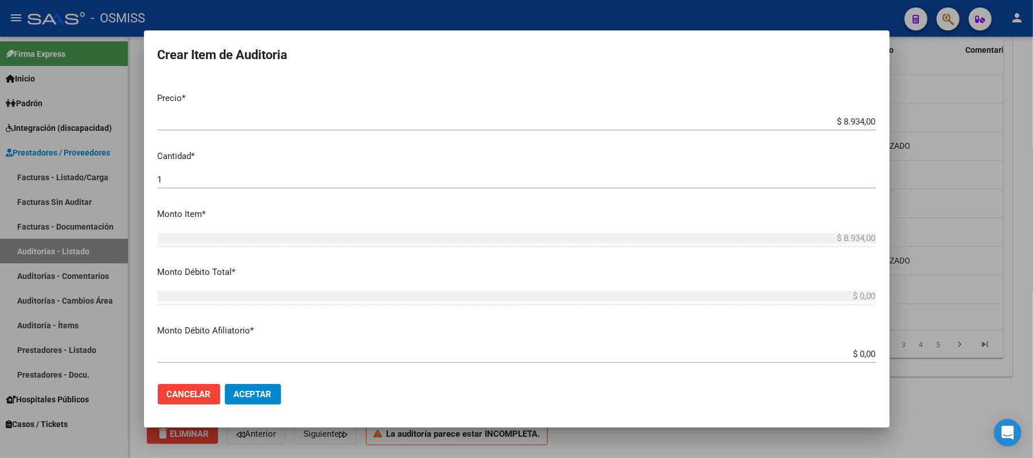
click at [585, 317] on mat-dialog-content "55806860 Nro Documento 23558068604 [PERSON_NAME] [PERSON_NAME] Nombre Completo …" at bounding box center [516, 226] width 745 height 298
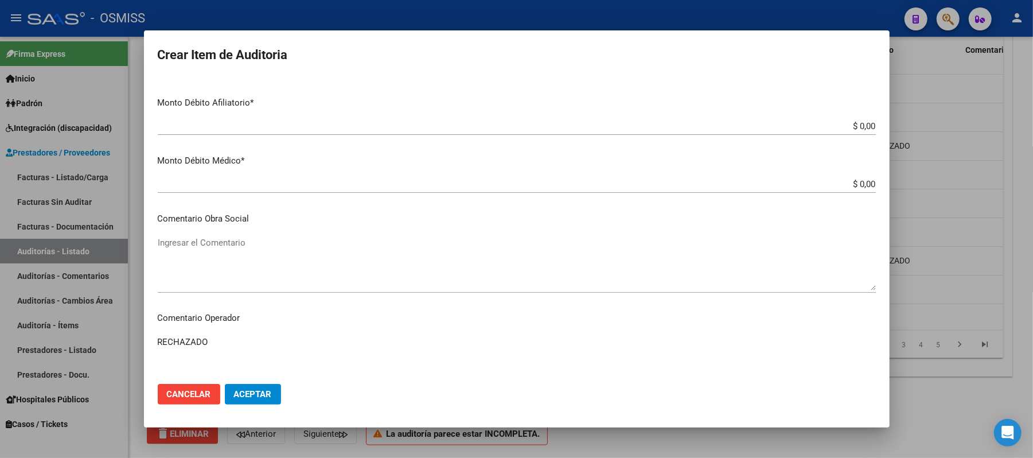
scroll to position [459, 0]
drag, startPoint x: 249, startPoint y: 333, endPoint x: 161, endPoint y: 339, distance: 88.6
click at [161, 339] on div "RECHAZADO Ingresar el Comentario" at bounding box center [517, 360] width 718 height 58
drag, startPoint x: 223, startPoint y: 347, endPoint x: 140, endPoint y: 336, distance: 83.9
click at [140, 336] on div "Crear Item de Auditoria 55806860 Nro Documento 23558068604 [PERSON_NAME] [PERSO…" at bounding box center [516, 229] width 1033 height 458
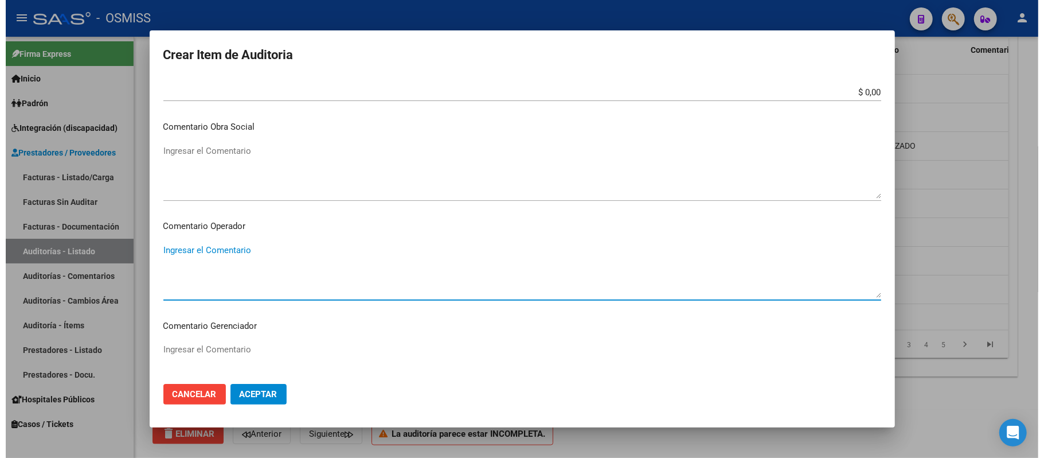
scroll to position [688, 0]
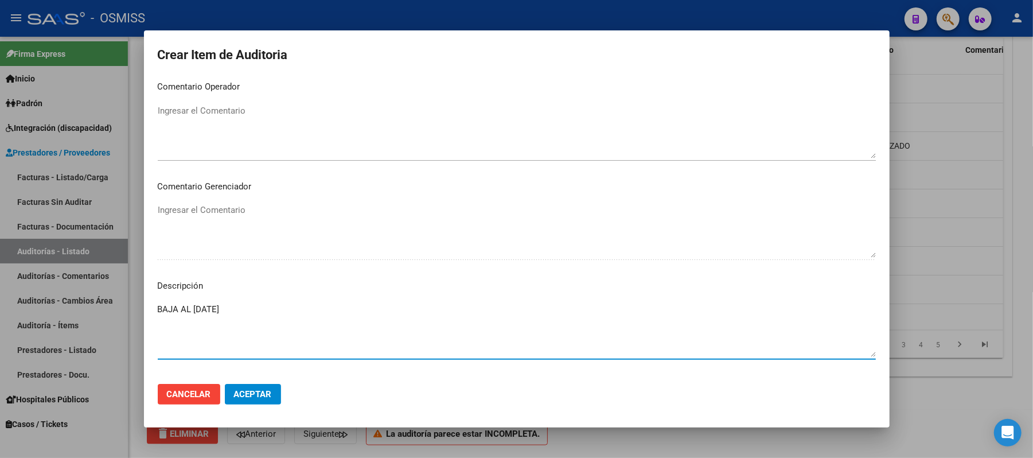
drag, startPoint x: 203, startPoint y: 303, endPoint x: 136, endPoint y: 299, distance: 66.6
click at [136, 300] on div "Crear Item de Auditoria 55806860 Nro Documento 23558068604 [PERSON_NAME] [PERSO…" at bounding box center [516, 229] width 1033 height 458
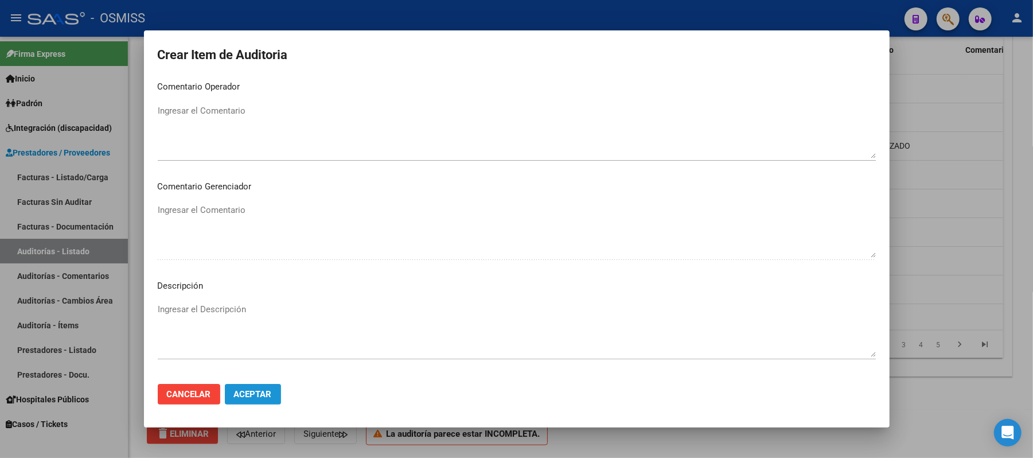
click at [242, 397] on span "Aceptar" at bounding box center [253, 394] width 38 height 10
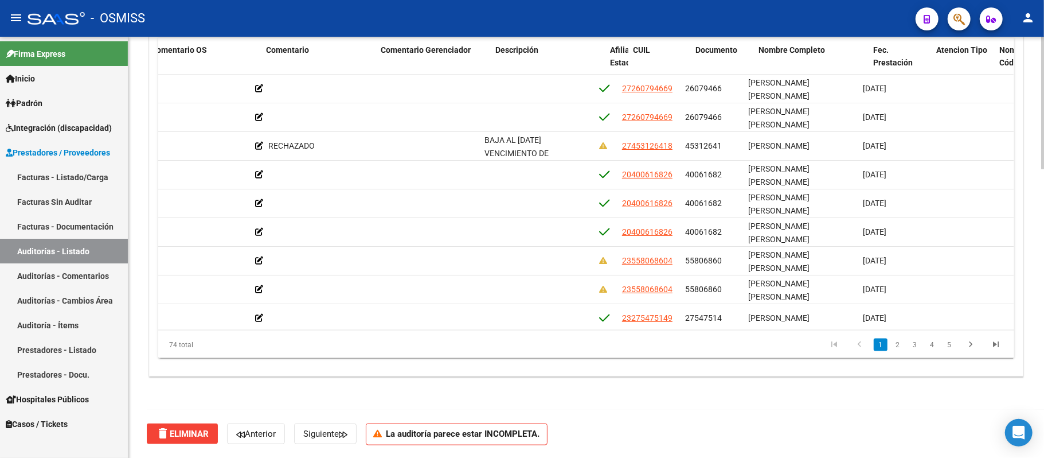
scroll to position [0, 572]
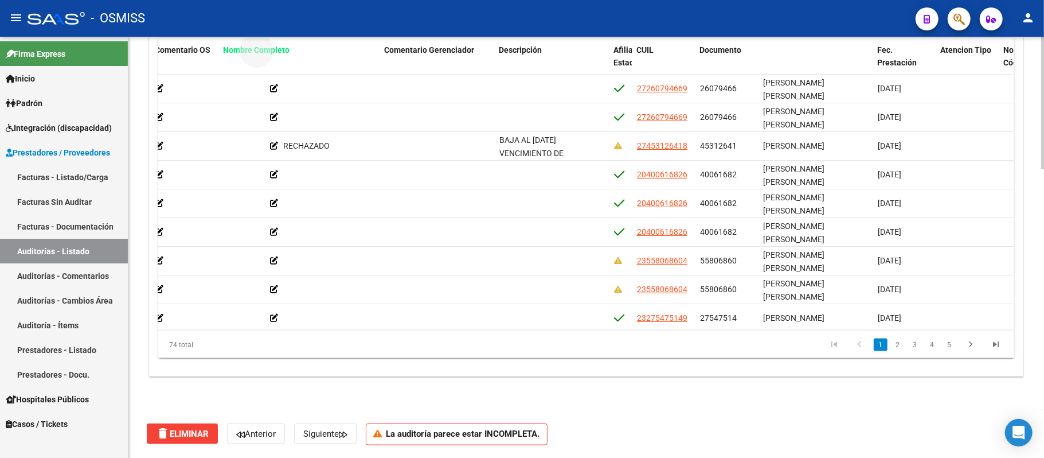
drag, startPoint x: 797, startPoint y: 52, endPoint x: 257, endPoint y: 52, distance: 539.5
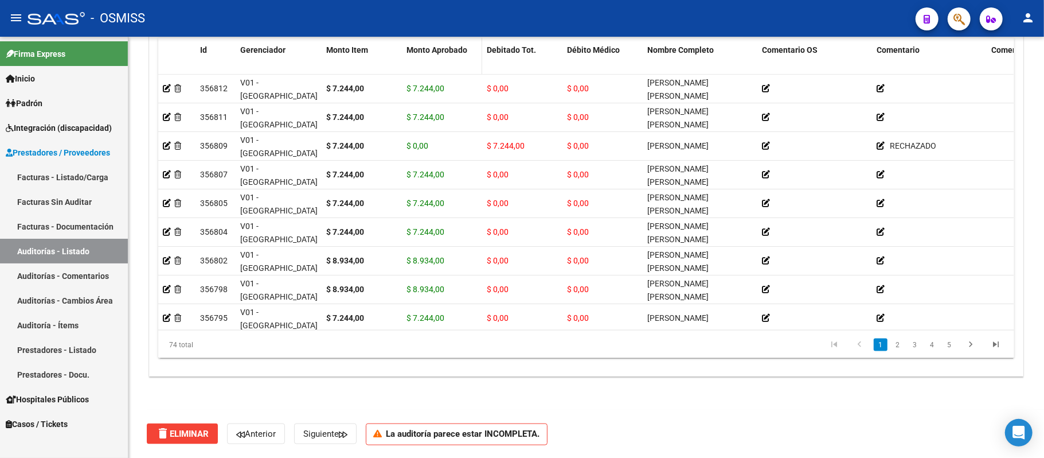
scroll to position [908, 0]
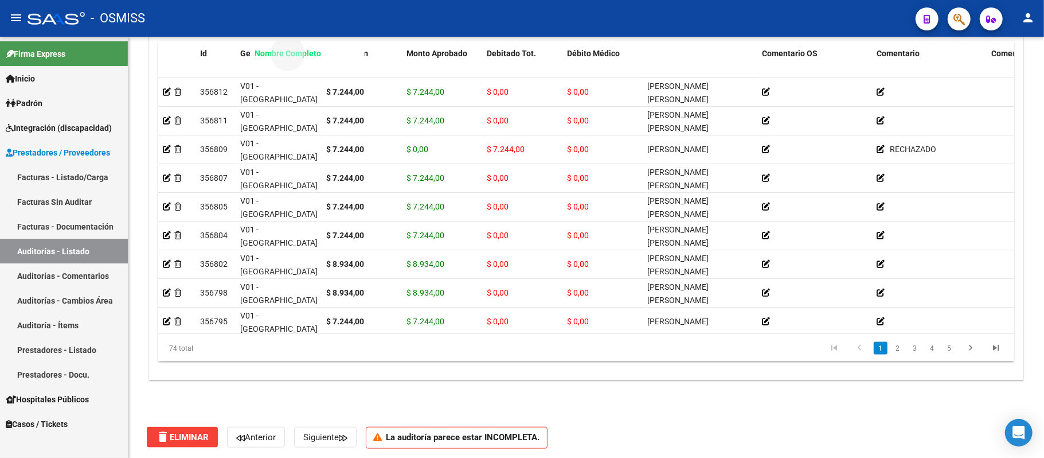
drag, startPoint x: 678, startPoint y: 47, endPoint x: 285, endPoint y: 71, distance: 393.5
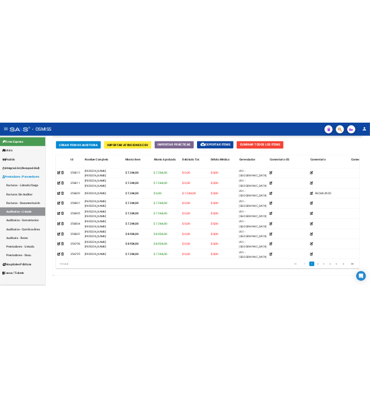
scroll to position [831, 0]
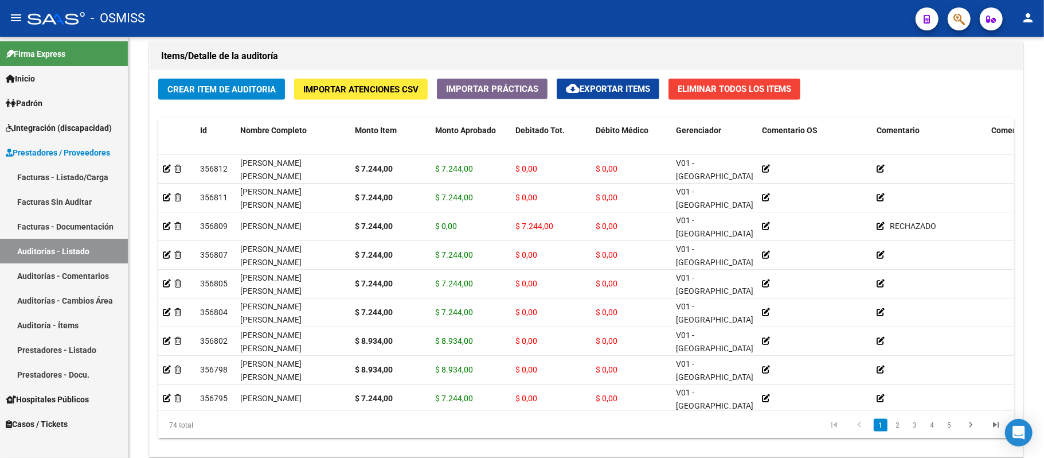
click at [223, 90] on span "Crear Item de Auditoria" at bounding box center [221, 89] width 108 height 10
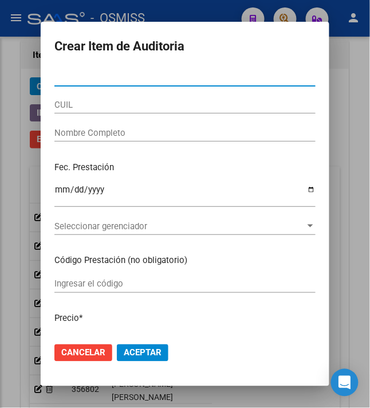
scroll to position [1085, 0]
click at [60, 72] on input "Nro Documento" at bounding box center [184, 77] width 261 height 10
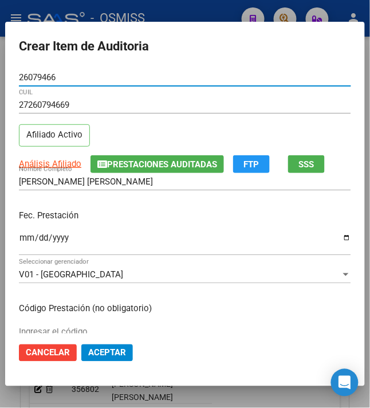
click at [19, 239] on input "Ingresar la fecha" at bounding box center [185, 242] width 333 height 18
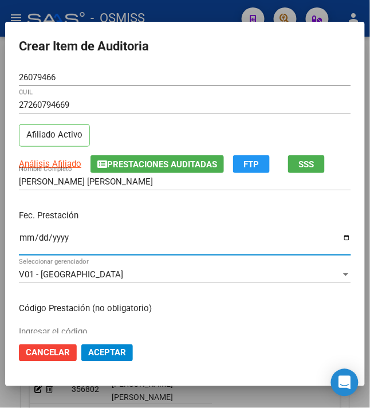
click at [284, 232] on div "[DATE] Ingresar la fecha" at bounding box center [185, 243] width 333 height 25
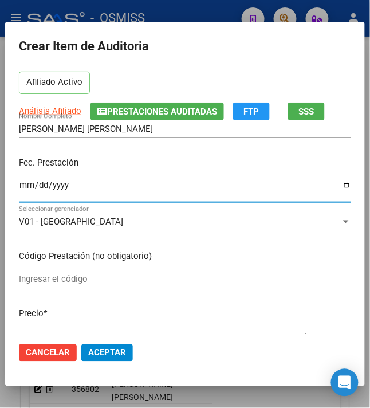
scroll to position [76, 0]
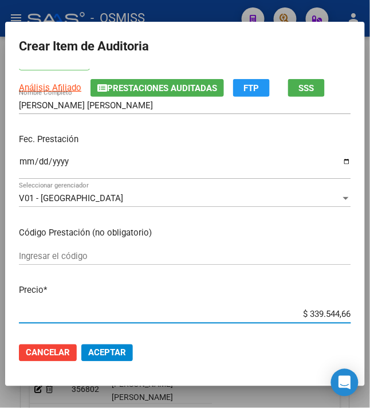
drag, startPoint x: 302, startPoint y: 311, endPoint x: 388, endPoint y: 312, distance: 86.0
click at [370, 312] on html "menu - OSMISS person Firma Express Inicio Calendario SSS Instructivos Contacto …" at bounding box center [185, 204] width 370 height 408
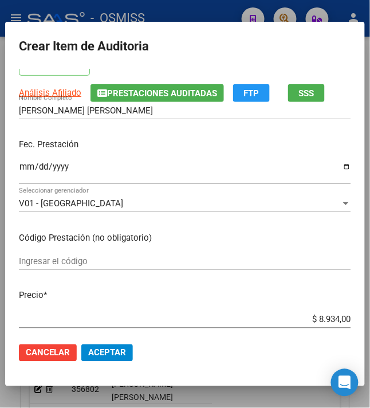
scroll to position [153, 0]
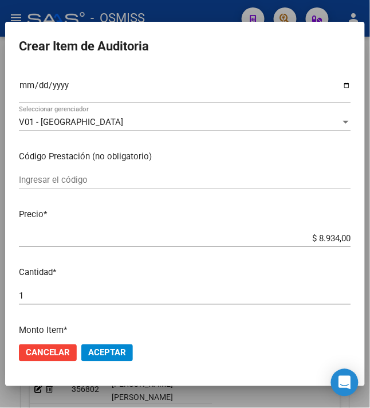
click at [120, 354] on span "Aceptar" at bounding box center [107, 353] width 38 height 10
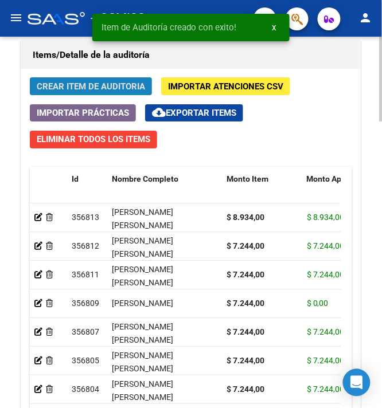
click at [81, 92] on span "Crear Item de Auditoria" at bounding box center [91, 86] width 108 height 10
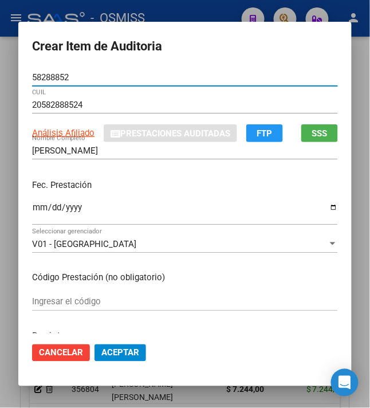
click at [24, 210] on mat-dialog-content "58288852 Nro Documento 20582888524 CUIL Análisis Afiliado Prestaciones Auditada…" at bounding box center [185, 201] width 334 height 265
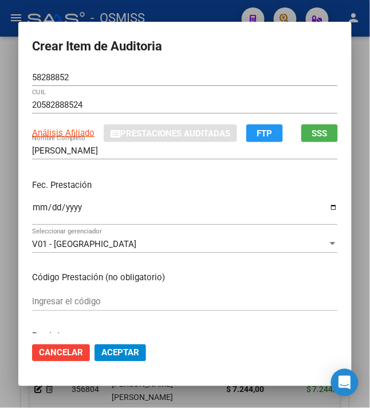
click at [37, 205] on input "Ingresar la fecha" at bounding box center [185, 212] width 306 height 18
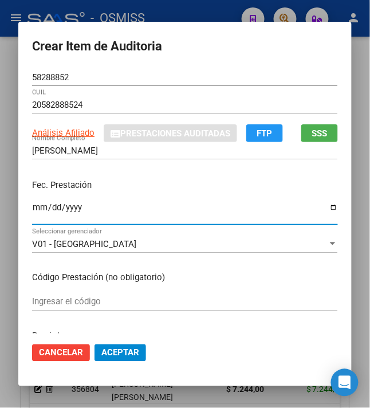
click at [198, 207] on input "[DATE]" at bounding box center [185, 212] width 306 height 18
click at [198, 193] on div "Fec. Prestación [DATE] Ingresar la fecha" at bounding box center [185, 202] width 306 height 65
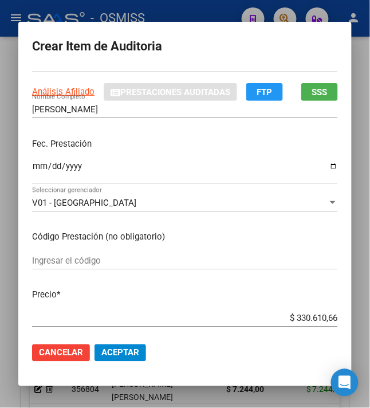
scroll to position [76, 0]
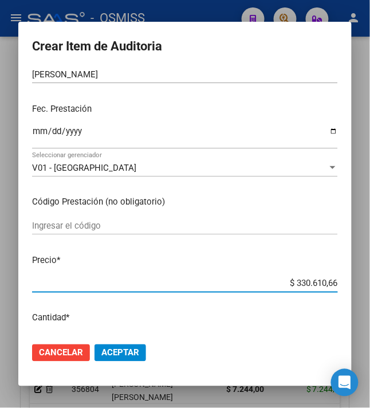
drag, startPoint x: 288, startPoint y: 283, endPoint x: 381, endPoint y: 281, distance: 93.5
click at [370, 281] on html "menu - OSMISS person Firma Express Inicio Calendario SSS Instructivos Contacto …" at bounding box center [185, 204] width 370 height 408
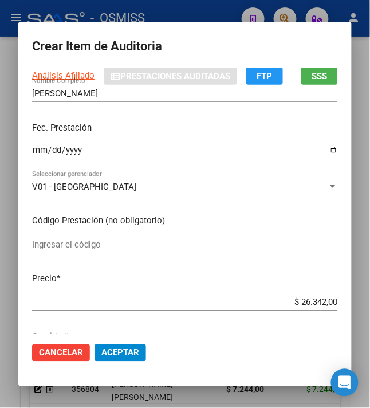
scroll to position [153, 0]
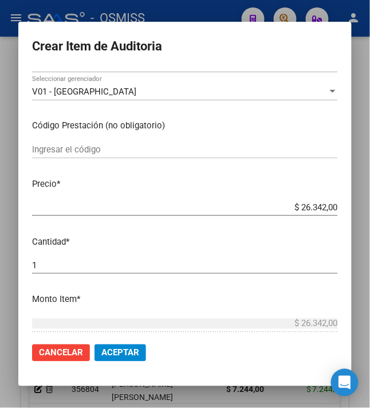
click at [112, 358] on span "Aceptar" at bounding box center [120, 353] width 38 height 10
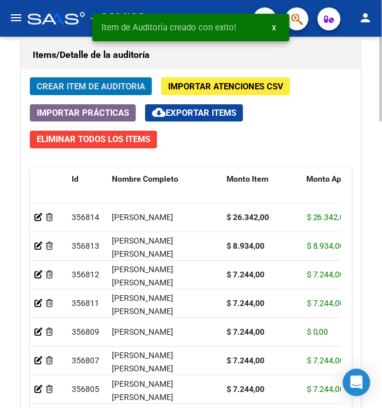
click at [101, 88] on span "Crear Item de Auditoria" at bounding box center [91, 86] width 108 height 10
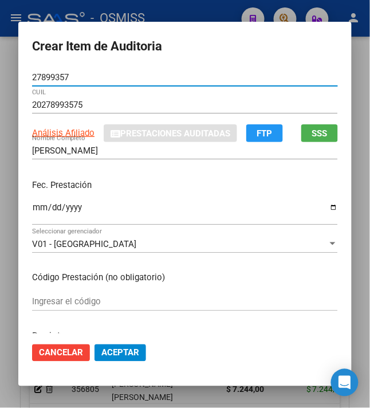
click at [32, 205] on input "Ingresar la fecha" at bounding box center [185, 212] width 306 height 18
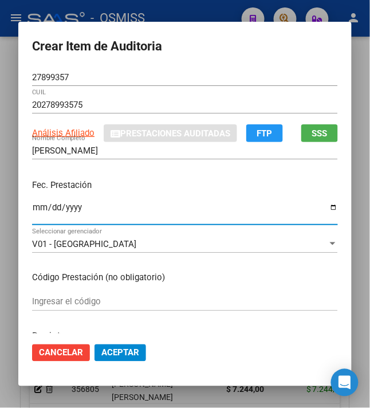
click at [44, 209] on input "Ingresar la fecha" at bounding box center [185, 212] width 306 height 18
click at [120, 159] on div "[PERSON_NAME] Nombre Completo" at bounding box center [185, 156] width 306 height 28
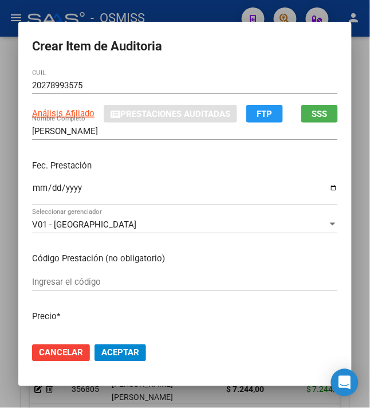
scroll to position [76, 0]
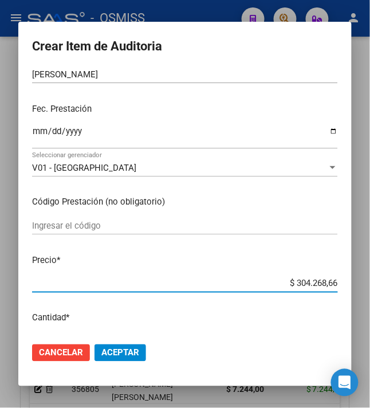
drag, startPoint x: 290, startPoint y: 284, endPoint x: 388, endPoint y: 294, distance: 98.0
click at [370, 294] on html "menu - OSMISS person Firma Express Inicio Calendario SSS Instructivos Contacto …" at bounding box center [185, 204] width 370 height 408
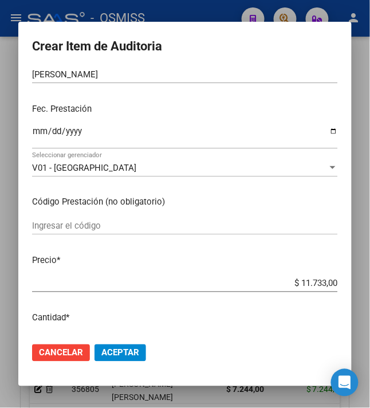
click at [132, 353] on span "Aceptar" at bounding box center [120, 353] width 38 height 10
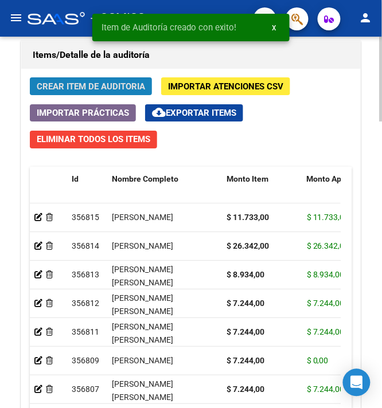
click at [92, 88] on span "Crear Item de Auditoria" at bounding box center [91, 86] width 108 height 10
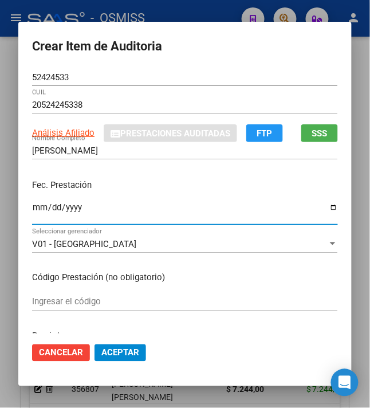
click at [32, 205] on input "Ingresar la fecha" at bounding box center [185, 212] width 306 height 18
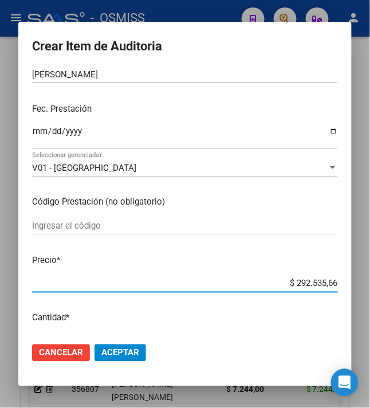
drag, startPoint x: 292, startPoint y: 281, endPoint x: 374, endPoint y: 295, distance: 83.7
click at [370, 295] on html "menu - OSMISS person Firma Express Inicio Calendario SSS Instructivos Contacto …" at bounding box center [185, 204] width 370 height 408
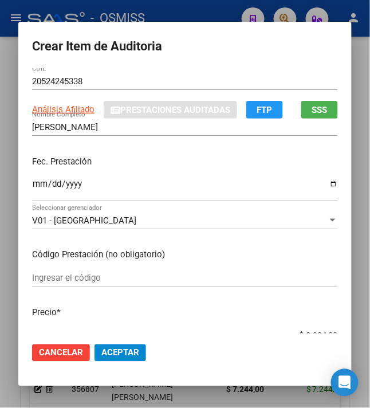
scroll to position [0, 0]
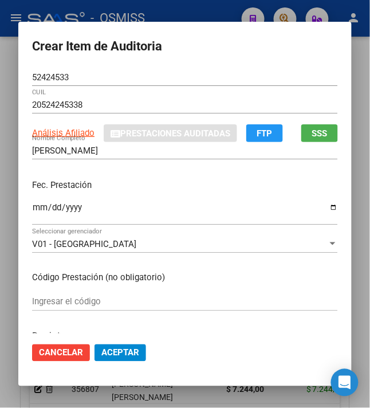
click at [168, 201] on div "[DATE] Ingresar la fecha" at bounding box center [185, 212] width 306 height 25
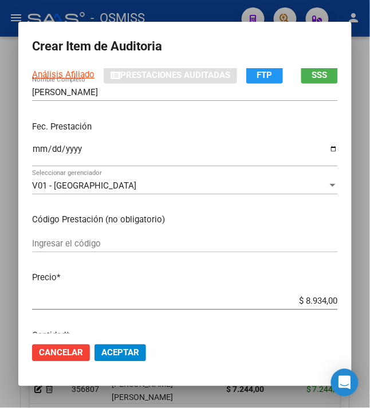
scroll to position [153, 0]
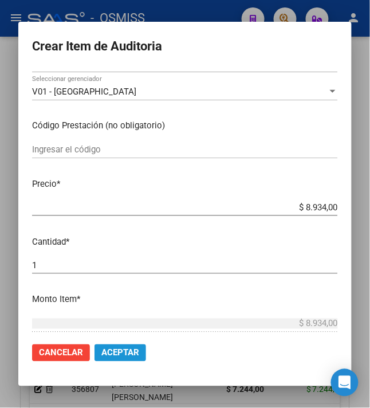
click at [108, 348] on span "Aceptar" at bounding box center [120, 353] width 38 height 10
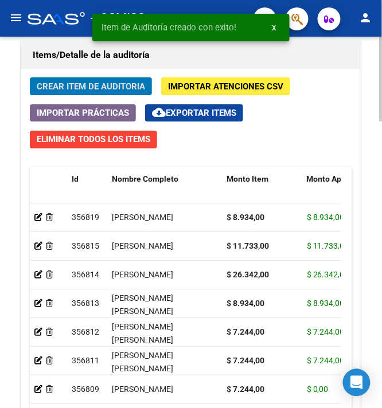
click at [71, 87] on span "Crear Item de Auditoria" at bounding box center [91, 86] width 108 height 10
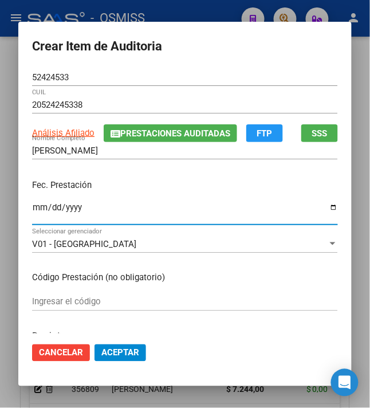
click at [32, 211] on input "Ingresar la fecha" at bounding box center [185, 212] width 306 height 18
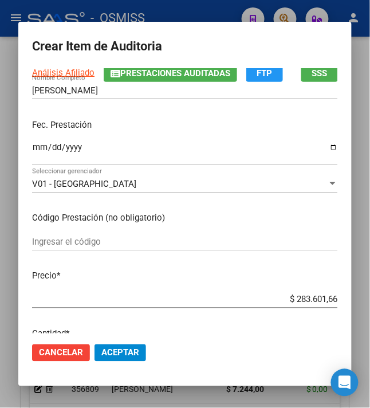
scroll to position [76, 0]
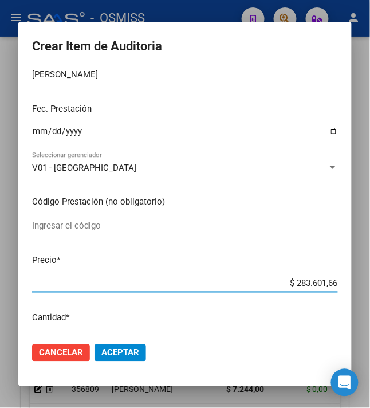
drag, startPoint x: 289, startPoint y: 284, endPoint x: 388, endPoint y: 285, distance: 98.6
click at [370, 285] on html "menu - OSMISS person Firma Express Inicio Calendario SSS Instructivos Contacto …" at bounding box center [185, 204] width 370 height 408
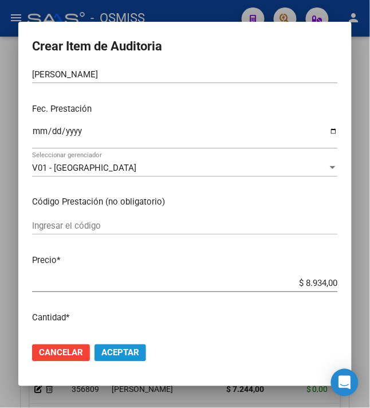
click at [118, 358] on span "Aceptar" at bounding box center [120, 353] width 38 height 10
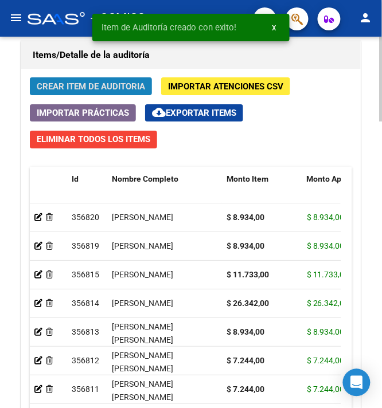
click at [87, 84] on span "Crear Item de Auditoria" at bounding box center [91, 86] width 108 height 10
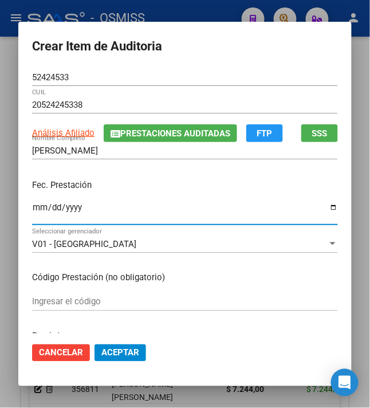
click at [32, 209] on input "Ingresar la fecha" at bounding box center [185, 212] width 306 height 18
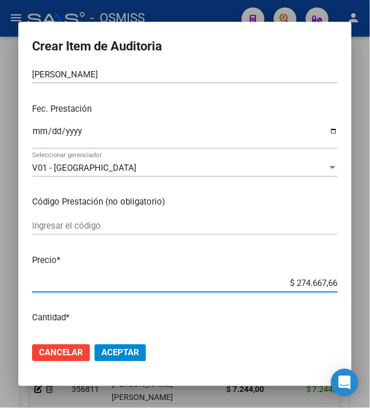
drag, startPoint x: 292, startPoint y: 284, endPoint x: 386, endPoint y: 281, distance: 94.7
click at [370, 281] on html "menu - OSMISS person Firma Express Inicio Calendario SSS Instructivos Contacto …" at bounding box center [185, 204] width 370 height 408
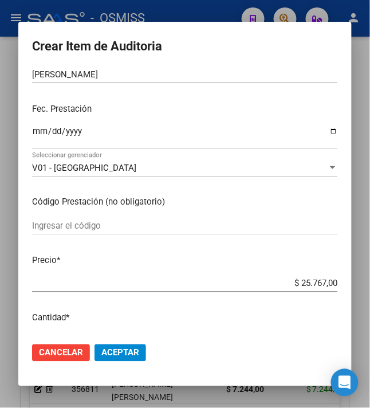
click at [111, 351] on span "Aceptar" at bounding box center [120, 353] width 38 height 10
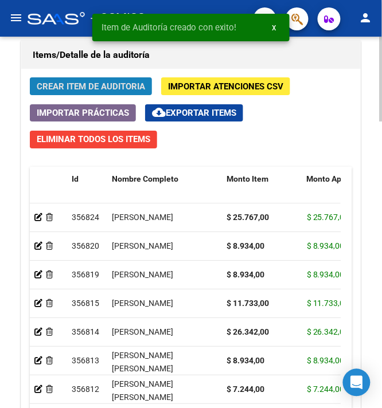
click at [80, 88] on span "Crear Item de Auditoria" at bounding box center [91, 86] width 108 height 10
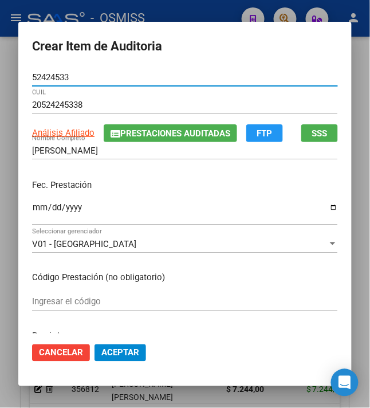
click at [33, 206] on input "Ingresar la fecha" at bounding box center [185, 212] width 306 height 18
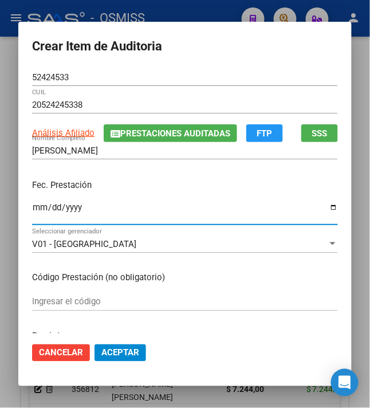
click at [159, 185] on p "Fec. Prestación" at bounding box center [185, 185] width 306 height 13
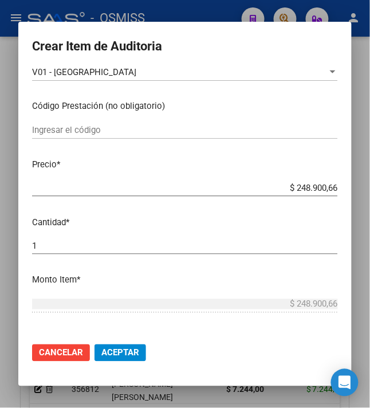
scroll to position [229, 0]
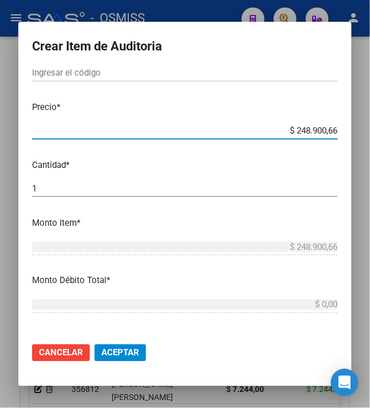
drag, startPoint x: 287, startPoint y: 131, endPoint x: 374, endPoint y: 139, distance: 88.0
click at [370, 139] on html "menu - OSMISS person Firma Express Inicio Calendario SSS Instructivos Contacto …" at bounding box center [185, 204] width 370 height 408
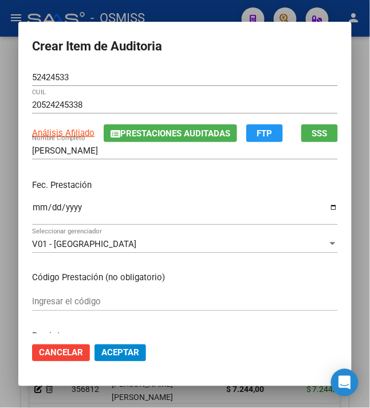
scroll to position [76, 0]
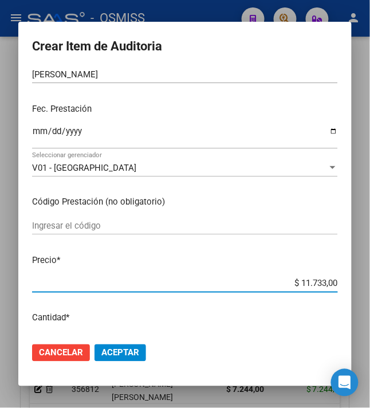
click at [115, 356] on span "Aceptar" at bounding box center [120, 353] width 38 height 10
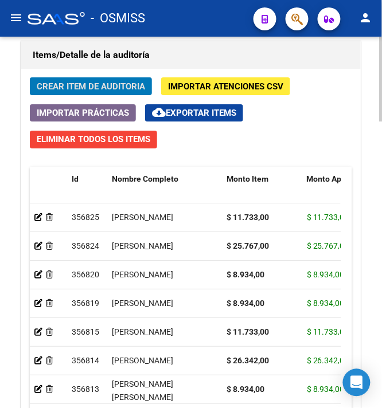
click at [87, 86] on span "Crear Item de Auditoria" at bounding box center [91, 86] width 108 height 10
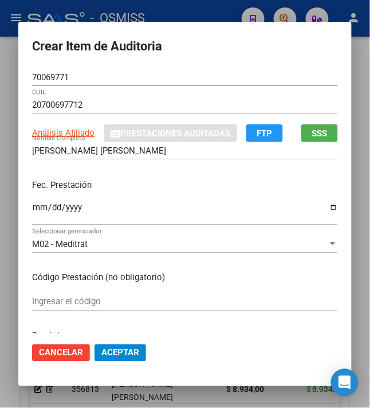
click at [200, 191] on p "Fec. Prestación" at bounding box center [185, 185] width 306 height 13
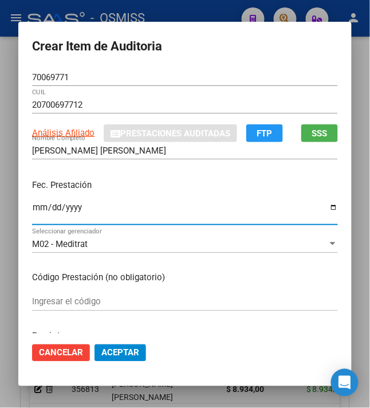
click at [34, 207] on input "Ingresar la fecha" at bounding box center [185, 212] width 306 height 18
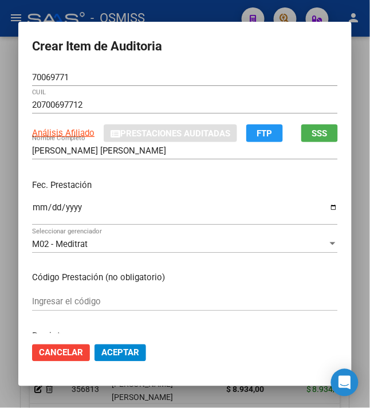
click at [131, 195] on div "Fec. Prestación [DATE] Ingresar la fecha" at bounding box center [185, 202] width 306 height 65
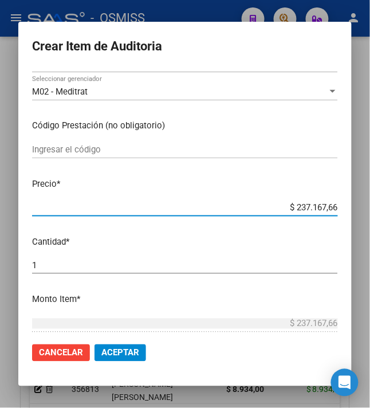
drag, startPoint x: 289, startPoint y: 208, endPoint x: 352, endPoint y: 210, distance: 63.1
click at [351, 210] on mat-dialog-content "70069771 Nro Documento 20700697712 CUIL Análisis Afiliado Prestaciones Auditada…" at bounding box center [185, 201] width 334 height 265
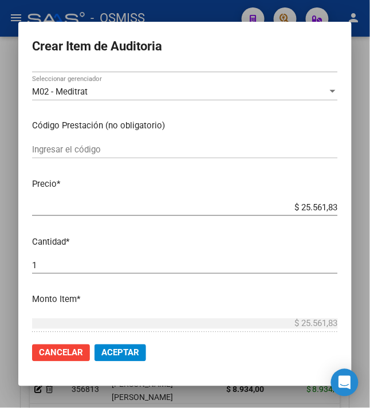
click at [128, 351] on span "Aceptar" at bounding box center [120, 353] width 38 height 10
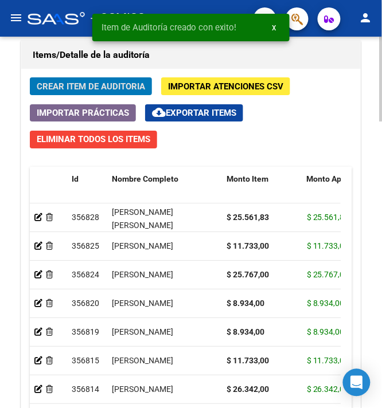
click at [69, 83] on span "Crear Item de Auditoria" at bounding box center [91, 86] width 108 height 10
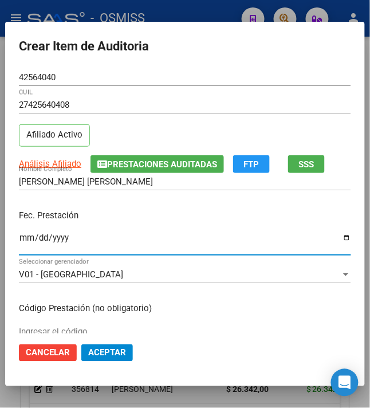
click at [19, 243] on input "Ingresar la fecha" at bounding box center [185, 242] width 333 height 18
click at [175, 219] on p "Fec. Prestación" at bounding box center [185, 215] width 333 height 13
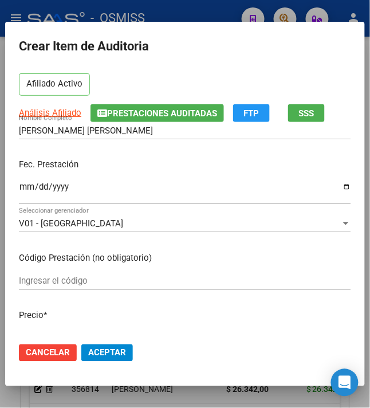
scroll to position [76, 0]
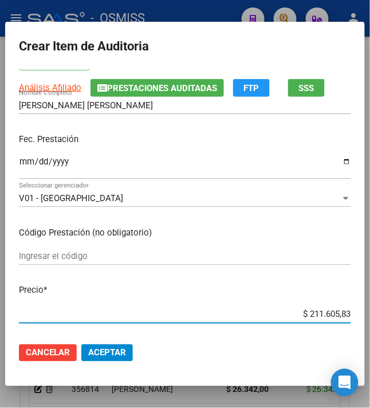
drag, startPoint x: 326, startPoint y: 313, endPoint x: 350, endPoint y: 312, distance: 23.5
click at [350, 312] on app-form-text-field "Precio * $ 211.605,83 Ingresar el precio" at bounding box center [190, 302] width 342 height 36
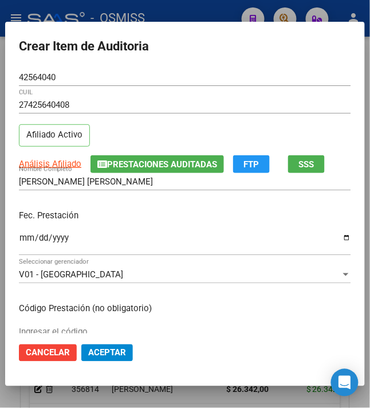
click at [189, 235] on input "[DATE]" at bounding box center [185, 242] width 333 height 18
click at [189, 233] on div "[DATE] Ingresar la fecha" at bounding box center [185, 243] width 333 height 25
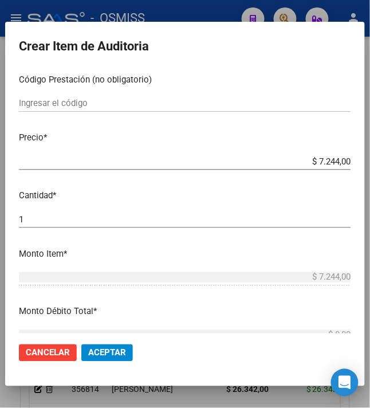
scroll to position [306, 0]
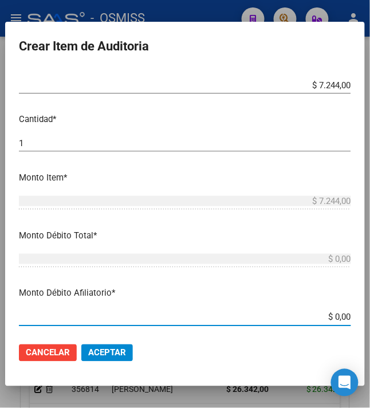
drag, startPoint x: 331, startPoint y: 319, endPoint x: 361, endPoint y: 314, distance: 30.7
click at [361, 314] on mat-dialog-content "42564040 Nro Documento 27425640408 CUIL Afiliado Activo Análisis Afiliado Prest…" at bounding box center [185, 201] width 360 height 265
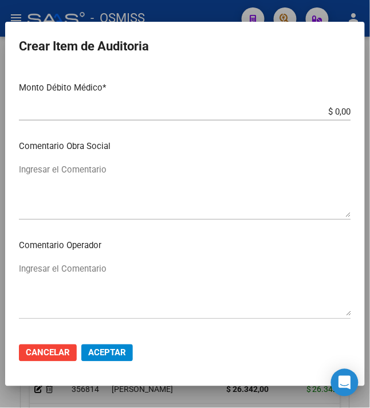
scroll to position [688, 0]
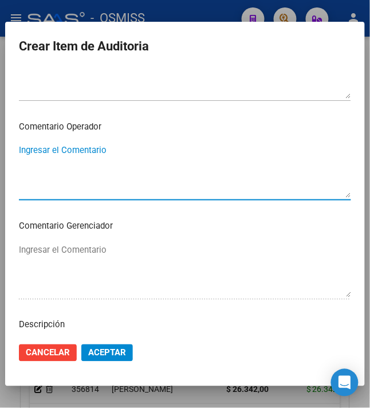
click at [79, 158] on textarea "Ingresar el Comentario" at bounding box center [185, 171] width 333 height 54
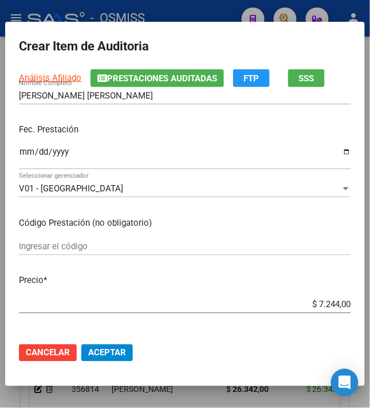
scroll to position [0, 0]
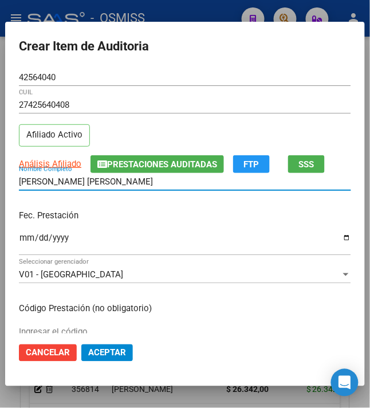
drag, startPoint x: 162, startPoint y: 186, endPoint x: -2, endPoint y: 175, distance: 163.7
click at [0, 175] on html "menu - OSMISS person Firma Express Inicio Calendario SSS Instructivos Contacto …" at bounding box center [185, 204] width 370 height 408
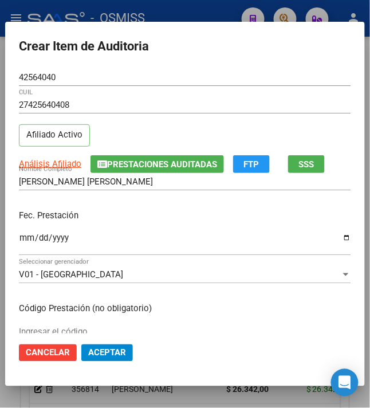
click at [165, 202] on div "Fec. Prestación [DATE] Ingresar la fecha" at bounding box center [185, 233] width 333 height 65
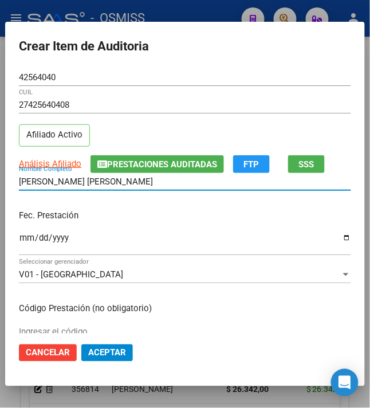
drag, startPoint x: 133, startPoint y: 179, endPoint x: -14, endPoint y: 165, distance: 147.4
click at [0, 165] on html "menu - OSMISS person Firma Express Inicio Calendario SSS Instructivos Contacto …" at bounding box center [185, 204] width 370 height 408
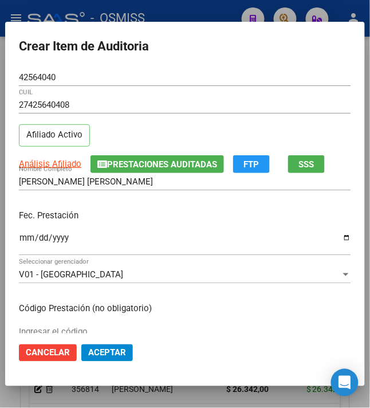
click at [204, 218] on p "Fec. Prestación" at bounding box center [185, 215] width 333 height 13
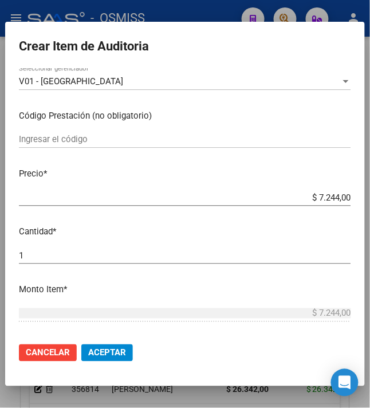
scroll to position [229, 0]
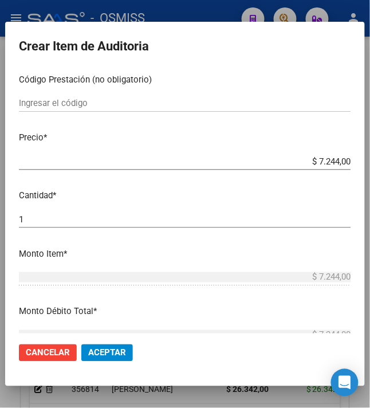
click at [330, 138] on p "Precio *" at bounding box center [185, 137] width 333 height 13
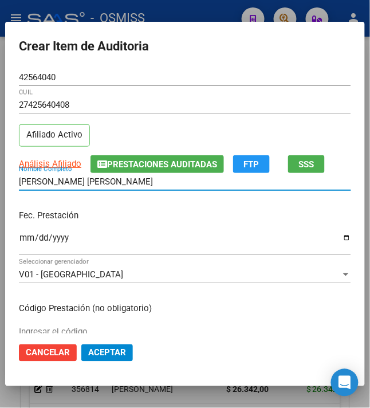
drag, startPoint x: 163, startPoint y: 184, endPoint x: -25, endPoint y: 179, distance: 188.1
click at [0, 179] on html "menu - OSMISS person Firma Express Inicio Calendario SSS Instructivos Contacto …" at bounding box center [185, 204] width 370 height 408
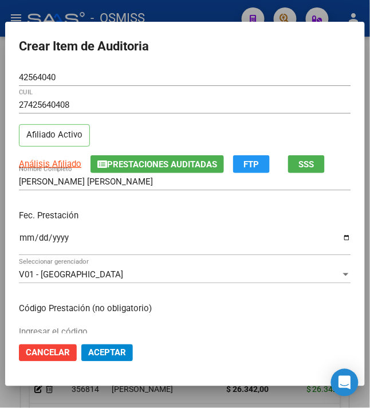
drag, startPoint x: 331, startPoint y: 92, endPoint x: 278, endPoint y: 93, distance: 53.9
click at [331, 92] on div "42564040 Nro Documento" at bounding box center [185, 83] width 333 height 28
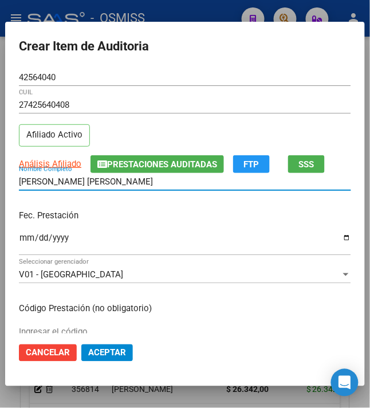
drag, startPoint x: 163, startPoint y: 185, endPoint x: -47, endPoint y: 161, distance: 211.8
click at [0, 161] on html "menu - OSMISS person Firma Express Inicio Calendario SSS Instructivos Contacto …" at bounding box center [185, 204] width 370 height 408
click at [234, 111] on div "27425640408 CUIL" at bounding box center [185, 104] width 333 height 17
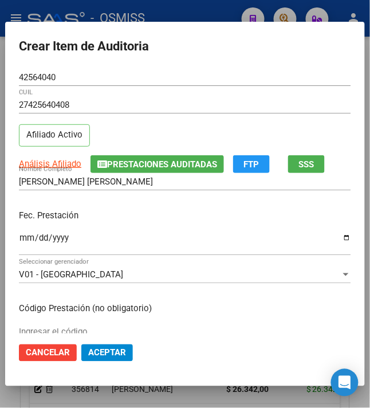
click at [138, 223] on div "Fec. Prestación [DATE] Ingresar la fecha" at bounding box center [185, 233] width 333 height 65
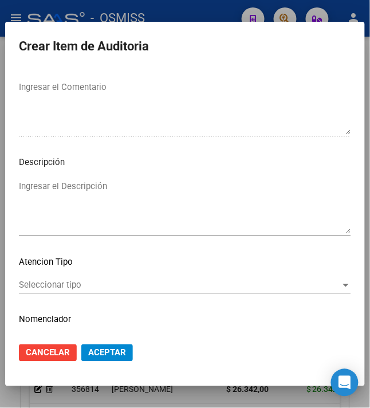
scroll to position [880, 0]
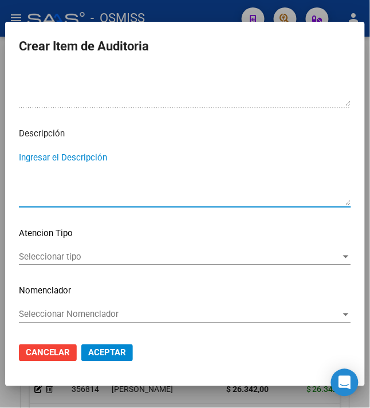
paste textarea "LA REMUNERACION DECLARADA AL PERIODO DE PRESTACION, NO CUBRE EL MINIMO DE APORT…"
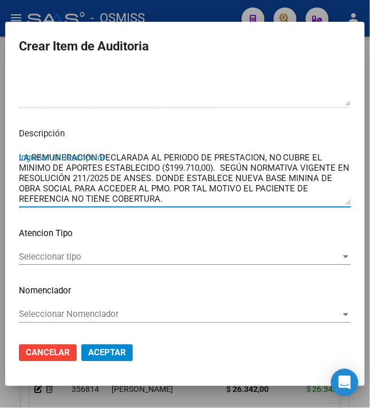
scroll to position [9, 0]
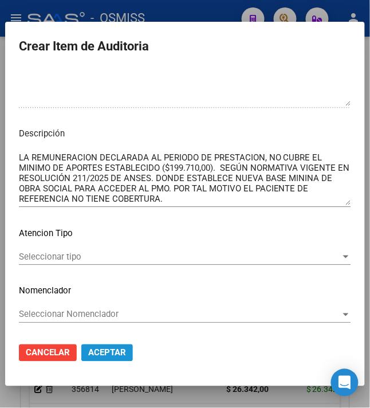
click at [101, 349] on span "Aceptar" at bounding box center [107, 353] width 38 height 10
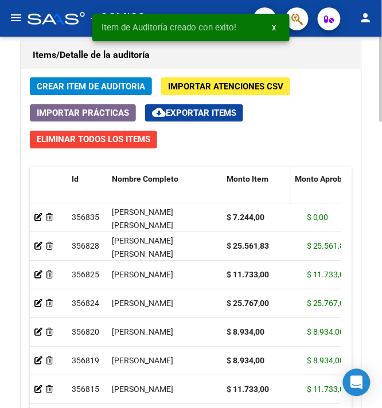
drag, startPoint x: 298, startPoint y: 179, endPoint x: 283, endPoint y: 179, distance: 15.5
click at [283, 179] on datatable-header-cell "Monto Item" at bounding box center [256, 192] width 69 height 50
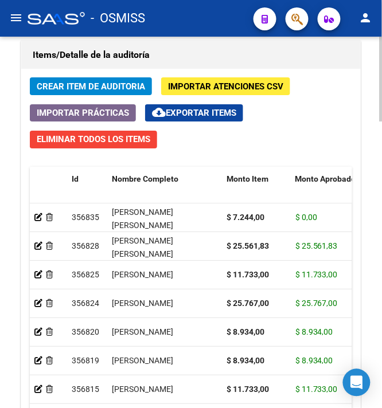
click at [76, 83] on span "Crear Item de Auditoria" at bounding box center [91, 86] width 108 height 10
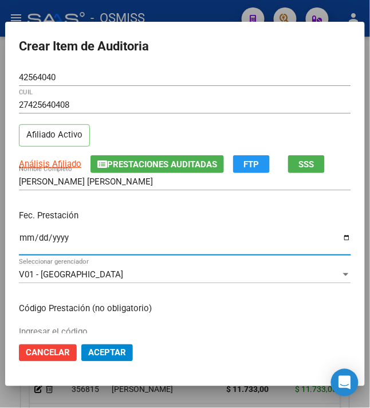
click at [19, 245] on input "Ingresar la fecha" at bounding box center [185, 242] width 333 height 18
click at [267, 221] on p "Fec. Prestación" at bounding box center [185, 215] width 333 height 13
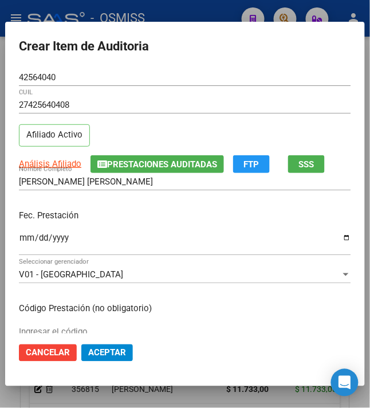
scroll to position [153, 0]
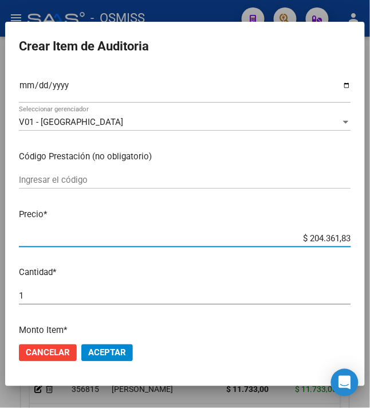
drag, startPoint x: 303, startPoint y: 240, endPoint x: 379, endPoint y: 247, distance: 76.6
click at [370, 247] on html "menu - OSMISS person Firma Express Inicio Calendario SSS Instructivos Contacto …" at bounding box center [185, 204] width 370 height 408
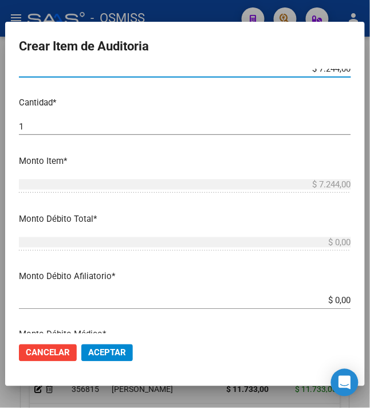
scroll to position [382, 0]
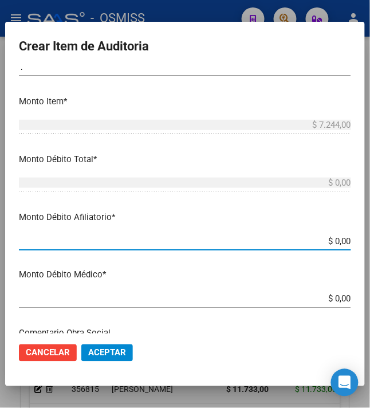
drag, startPoint x: 326, startPoint y: 244, endPoint x: 379, endPoint y: 247, distance: 52.8
click at [365, 247] on mat-dialog-content "42564040 Nro Documento 27425640408 CUIL Afiliado Activo Análisis Afiliado Prest…" at bounding box center [185, 201] width 360 height 265
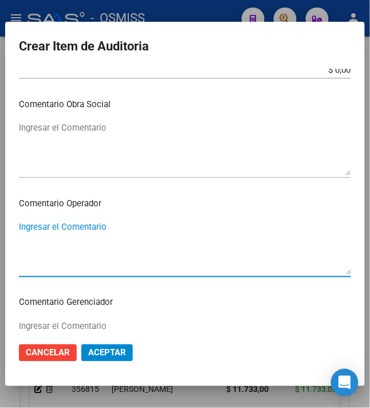
click at [120, 239] on textarea "Ingresar el Comentario" at bounding box center [185, 248] width 333 height 54
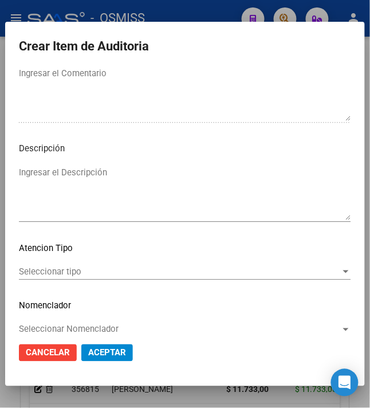
scroll to position [880, 0]
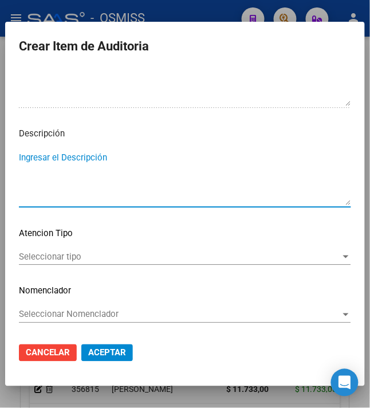
click at [56, 165] on textarea "Ingresar el Descripción" at bounding box center [185, 178] width 333 height 54
click at [69, 154] on textarea "Ingresar el Descripción" at bounding box center [185, 178] width 333 height 54
click at [25, 157] on textarea "Ingresar el Descripción" at bounding box center [185, 178] width 333 height 54
click at [87, 152] on textarea "BAJA AL" at bounding box center [185, 178] width 333 height 54
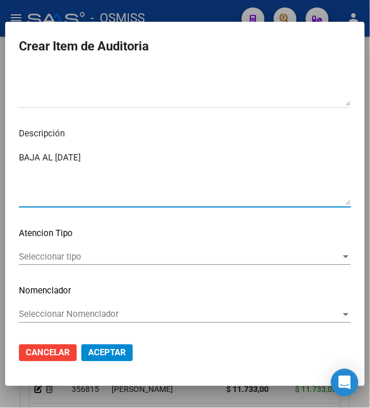
drag, startPoint x: 104, startPoint y: 161, endPoint x: 38, endPoint y: 156, distance: 66.7
click at [38, 156] on textarea "BAJA AL [DATE]" at bounding box center [185, 178] width 333 height 54
click at [157, 143] on mat-dialog-content "42564040 Nro Documento 27425640408 CUIL Afiliado Activo Análisis Afiliado Prest…" at bounding box center [185, 201] width 360 height 265
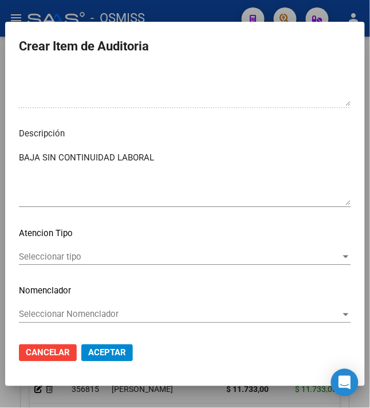
click at [157, 157] on textarea "BAJA SIN CONTINUIDAD LABORAL" at bounding box center [185, 178] width 333 height 54
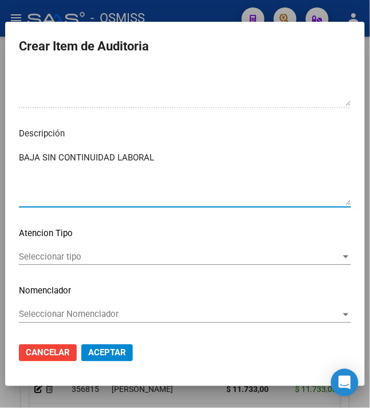
click at [196, 164] on textarea "BAJA SIN CONTINUIDAD LABORAL" at bounding box center [185, 178] width 333 height 54
click at [204, 164] on textarea "BAJA SIN CONTINUIDAD LABORAL" at bounding box center [185, 178] width 333 height 54
click at [237, 154] on textarea "BAJA SIN CONTINUIDAD LABORAL MINIMA DE 90 DIAS ( ING. [DATE]- EGR. [DATE])" at bounding box center [185, 178] width 333 height 54
click at [228, 178] on textarea "BAJA SIN CONTINUIDAD LABORAL MINIMA DE 90 DIAS ( NG. [DATE]- EGR. [DATE])" at bounding box center [185, 178] width 333 height 54
click at [235, 158] on textarea "BAJA SIN CONTINUIDAD LABORAL MINIMA DE 90 DIAS ( NG. [DATE]- EGR. [DATE])" at bounding box center [185, 178] width 333 height 54
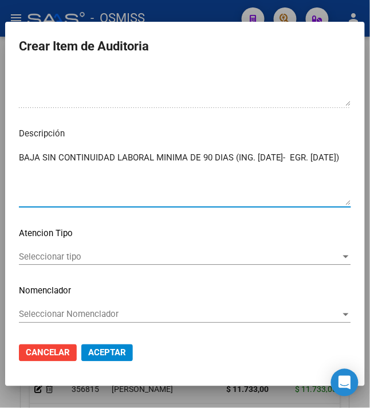
click at [227, 164] on textarea "BAJA SIN CONTINUIDAD LABORAL MINIMA DE 90 DIAS (ING. [DATE]- EGR. [DATE])" at bounding box center [185, 178] width 333 height 54
click at [225, 198] on textarea "BAJA SIN CONTINUIDAD LABORAL MINIMA DE 90 DIAS (ING. [DATE]- EGR. [DATE])" at bounding box center [185, 178] width 333 height 54
click at [229, 189] on textarea "BAJA SIN CONTINUIDAD LABORAL MINIMA DE 90 DIAS (ING. [DATE]- EGR. [DATE])" at bounding box center [185, 178] width 333 height 54
click at [287, 159] on textarea "BAJA SIN CONTINUIDAD LABORAL MINIMA DE 90 DIAS (ING. [DATE]- EGR. [DATE])" at bounding box center [185, 178] width 333 height 54
click at [240, 182] on textarea "BAJA SIN CONTINUIDAD LABORAL MINIMA DE 90 DIAS (ING. [DATE] - EGR. [DATE])" at bounding box center [185, 178] width 333 height 54
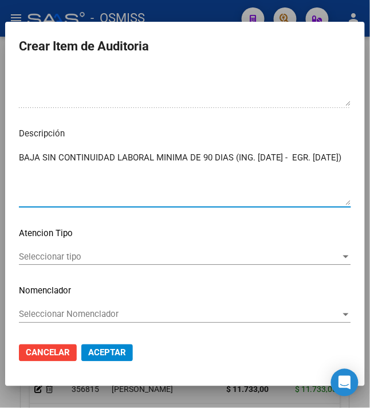
click at [240, 182] on textarea "BAJA SIN CONTINUIDAD LABORAL MINIMA DE 90 DIAS (ING. [DATE] - EGR. [DATE])" at bounding box center [185, 178] width 333 height 54
click at [92, 174] on textarea "BAJA SIN CONTINUIDAD LABORAL MINIMA DE 90 DIAS (ING. [DATE] - EGR. [DATE])" at bounding box center [185, 178] width 333 height 54
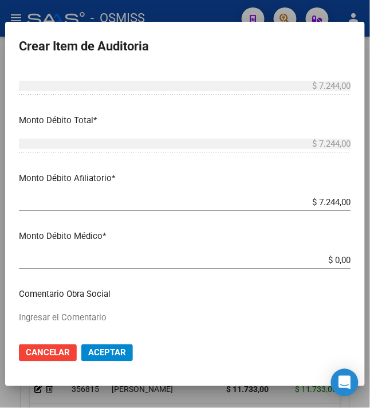
scroll to position [0, 0]
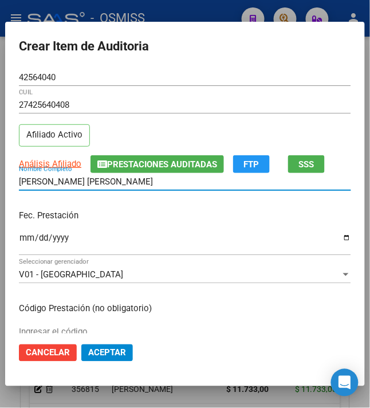
drag, startPoint x: 159, startPoint y: 179, endPoint x: -22, endPoint y: 173, distance: 181.3
click at [0, 173] on html "menu - OSMISS person Firma Express Inicio Calendario SSS Instructivos Contacto …" at bounding box center [185, 204] width 370 height 408
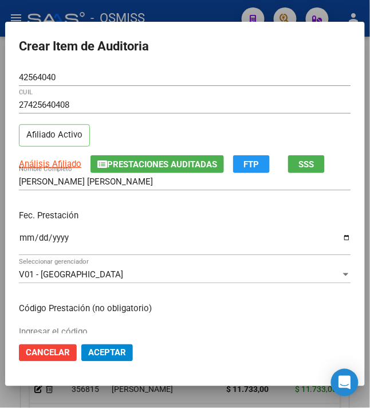
drag, startPoint x: 139, startPoint y: 189, endPoint x: 143, endPoint y: 203, distance: 14.9
click at [140, 194] on div "[PERSON_NAME] [PERSON_NAME] Nombre Completo" at bounding box center [185, 187] width 333 height 28
click at [143, 211] on p "Fec. Prestación" at bounding box center [185, 215] width 333 height 13
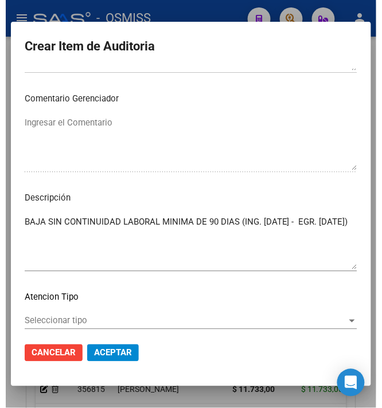
scroll to position [880, 0]
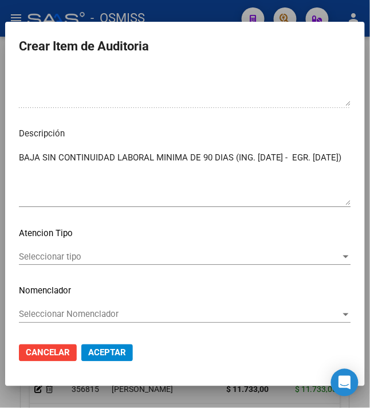
click at [113, 355] on span "Aceptar" at bounding box center [107, 353] width 38 height 10
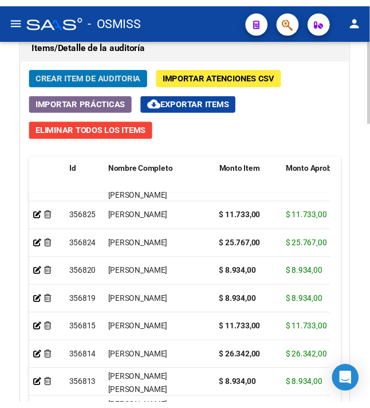
scroll to position [1097, 0]
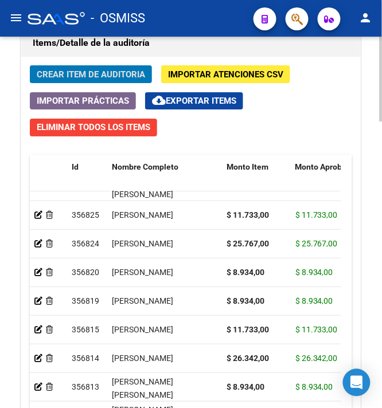
click at [81, 80] on span "Crear Item de Auditoria" at bounding box center [91, 74] width 108 height 10
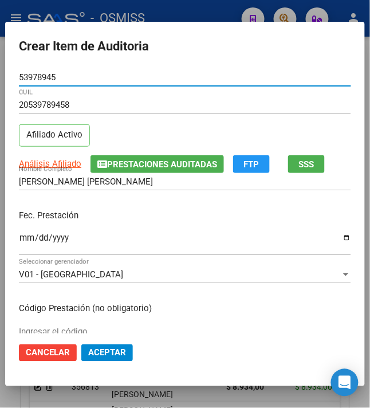
click at [19, 241] on input "Ingresar la fecha" at bounding box center [185, 242] width 333 height 18
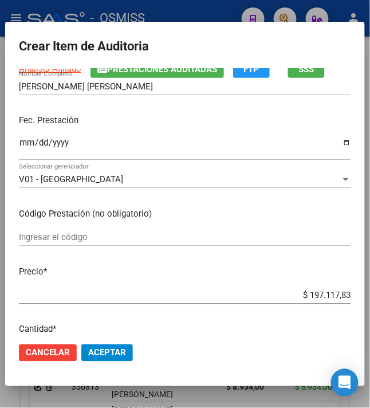
scroll to position [153, 0]
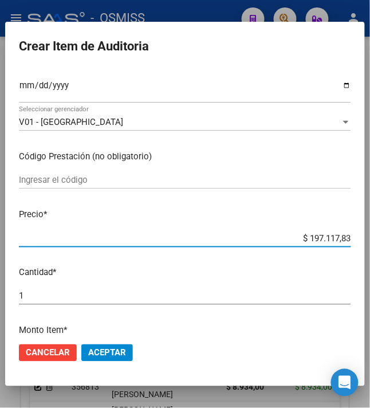
drag, startPoint x: 303, startPoint y: 237, endPoint x: 388, endPoint y: 239, distance: 84.3
click at [370, 239] on html "menu - OSMISS person Firma Express Inicio Calendario SSS Instructivos Contacto …" at bounding box center [185, 204] width 370 height 408
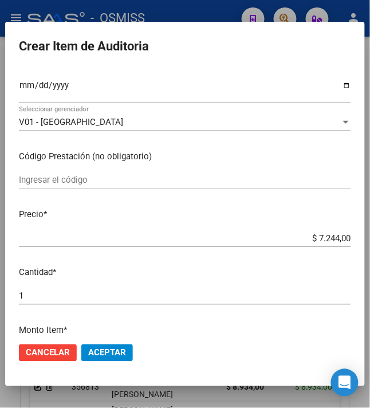
click at [111, 356] on span "Aceptar" at bounding box center [107, 353] width 38 height 10
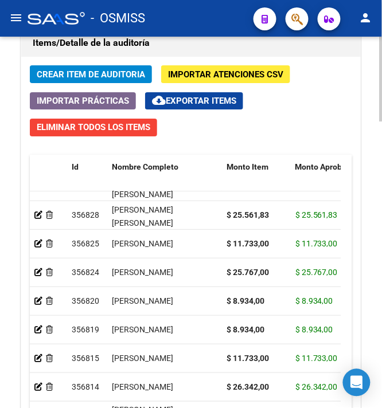
click at [130, 73] on span "Crear Item de Auditoria" at bounding box center [91, 74] width 108 height 10
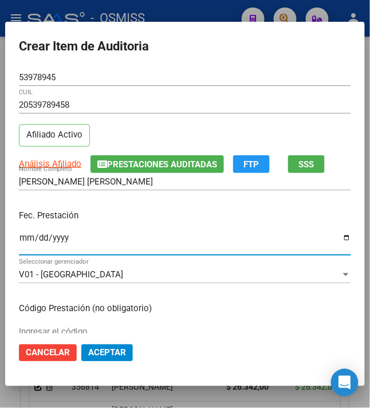
click at [19, 240] on input "Ingresar la fecha" at bounding box center [185, 242] width 333 height 18
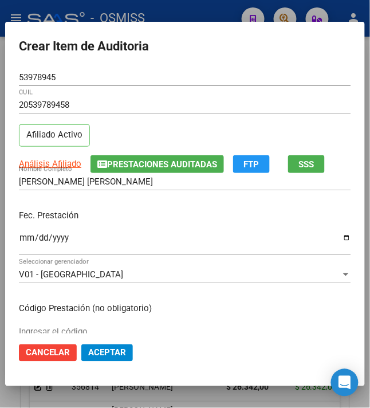
click at [132, 225] on div "Fec. Prestación [DATE] Ingresar la fecha" at bounding box center [185, 233] width 333 height 65
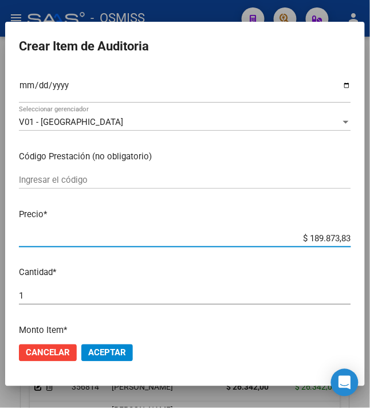
drag, startPoint x: 306, startPoint y: 237, endPoint x: 369, endPoint y: 244, distance: 64.0
click at [365, 244] on mat-dialog-content "53978945 Nro Documento 20539789458 CUIL Afiliado Activo Análisis Afiliado Prest…" at bounding box center [185, 201] width 360 height 265
click at [103, 353] on span "Aceptar" at bounding box center [107, 353] width 38 height 10
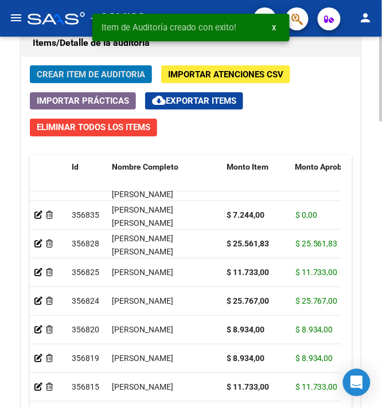
click at [75, 77] on span "Crear Item de Auditoria" at bounding box center [91, 74] width 108 height 10
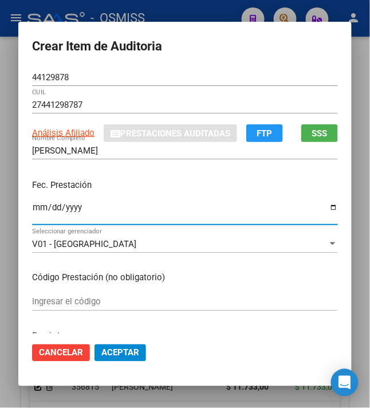
click at [32, 205] on input "Ingresar la fecha" at bounding box center [185, 212] width 306 height 18
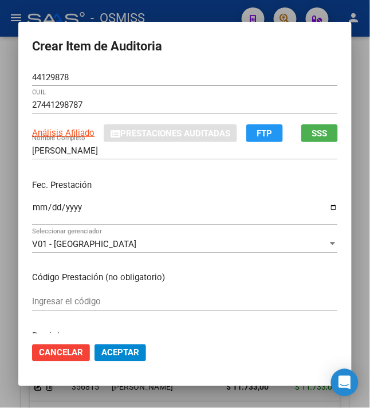
click at [161, 193] on div "Fec. Prestación [DATE] Ingresar la fecha" at bounding box center [185, 202] width 306 height 65
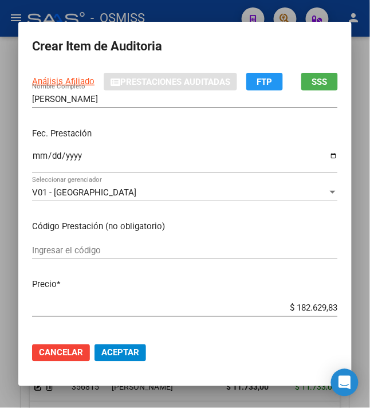
scroll to position [76, 0]
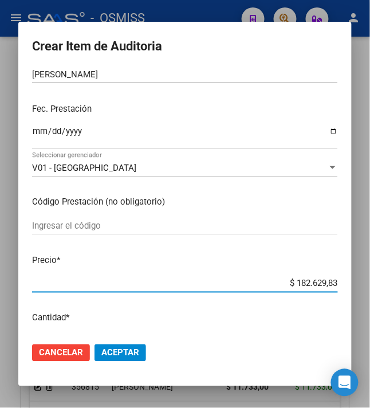
drag, startPoint x: 288, startPoint y: 284, endPoint x: 362, endPoint y: 302, distance: 76.5
click at [362, 303] on div "Crear Item de Auditoria 44129878 Nro Documento 27441298787 CUIL Análisis Afilia…" at bounding box center [185, 204] width 370 height 408
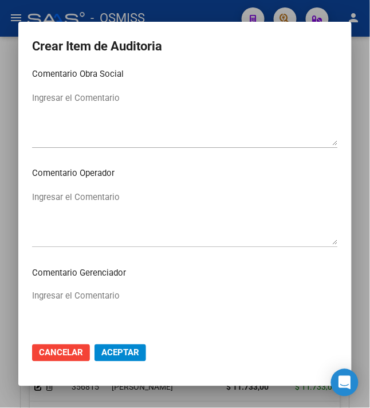
scroll to position [611, 0]
click at [159, 214] on textarea "Ingresar el Comentario" at bounding box center [185, 217] width 306 height 54
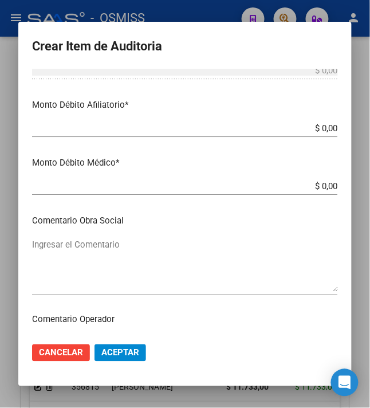
scroll to position [459, 0]
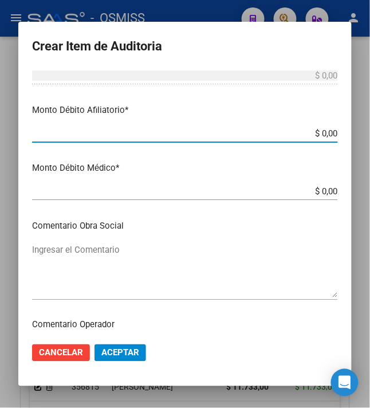
drag, startPoint x: 315, startPoint y: 132, endPoint x: 363, endPoint y: 132, distance: 48.2
click at [360, 133] on div "Crear Item de Auditoria 44129878 Nro Documento 27441298787 CUIL Análisis Afilia…" at bounding box center [185, 204] width 370 height 408
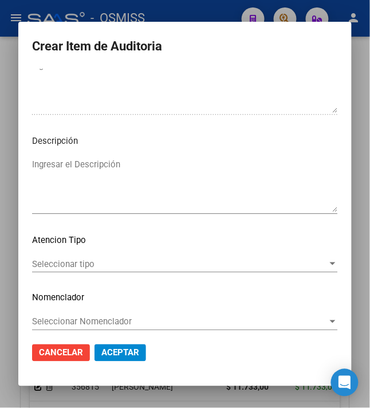
scroll to position [849, 0]
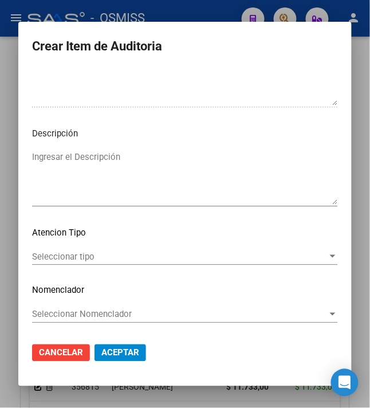
click at [157, 177] on textarea "Ingresar el Descripción" at bounding box center [185, 178] width 306 height 54
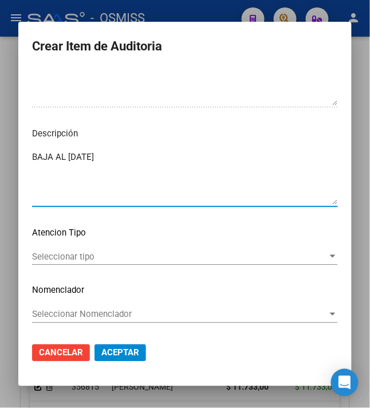
click at [154, 161] on textarea "BAJA AL [DATE]" at bounding box center [185, 178] width 306 height 54
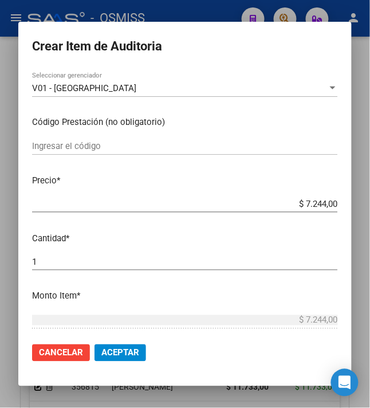
scroll to position [0, 0]
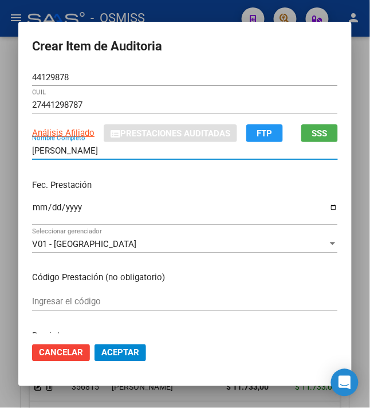
drag, startPoint x: 141, startPoint y: 153, endPoint x: -7, endPoint y: 154, distance: 147.9
click at [0, 154] on html "menu - OSMISS person Firma Express Inicio Calendario SSS Instructivos Contacto …" at bounding box center [185, 204] width 370 height 408
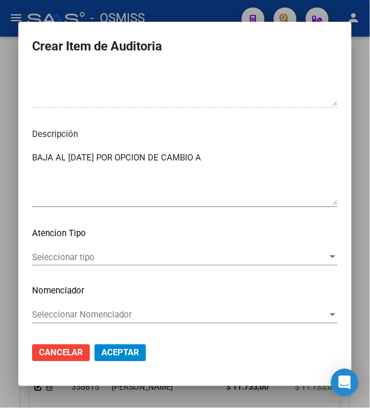
scroll to position [849, 0]
click at [288, 149] on div "BAJA AL [DATE] POR OPCION DE CAMBIO A Ingresar el Descripción" at bounding box center [185, 178] width 306 height 58
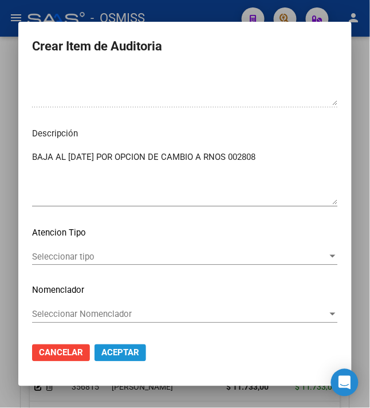
click at [109, 355] on span "Aceptar" at bounding box center [120, 353] width 38 height 10
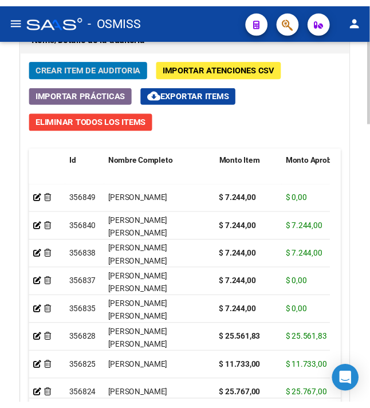
scroll to position [1097, 0]
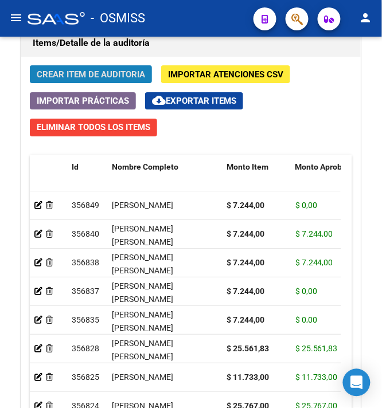
click at [76, 80] on span "Crear Item de Auditoria" at bounding box center [91, 74] width 108 height 10
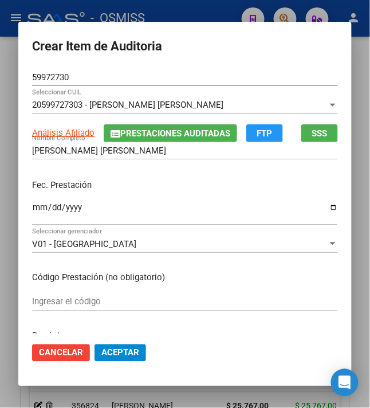
click at [32, 212] on input "Ingresar la fecha" at bounding box center [185, 212] width 306 height 18
click at [151, 193] on div "Fec. Prestación [DATE] Ingresar la fecha" at bounding box center [185, 202] width 306 height 65
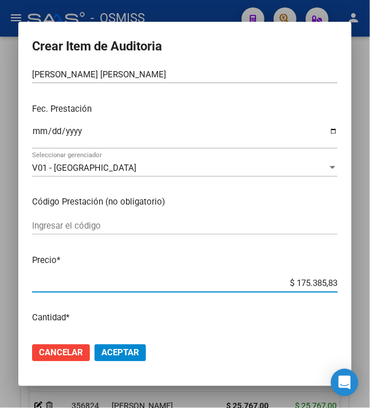
drag, startPoint x: 290, startPoint y: 284, endPoint x: 370, endPoint y: 273, distance: 80.4
click at [367, 274] on div "Crear Item de Auditoria 59972730 Nro Documento 20599727303 - [PERSON_NAME] [PER…" at bounding box center [185, 204] width 370 height 408
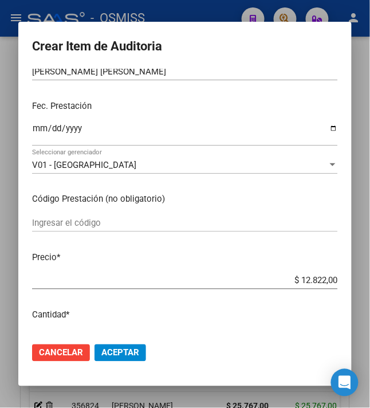
scroll to position [153, 0]
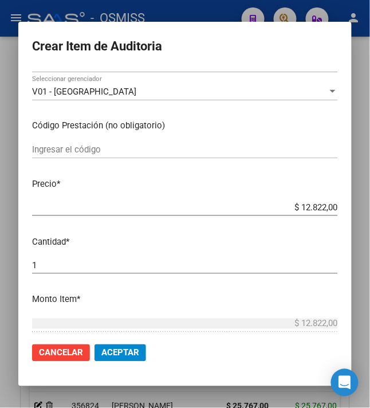
click at [120, 352] on span "Aceptar" at bounding box center [120, 353] width 38 height 10
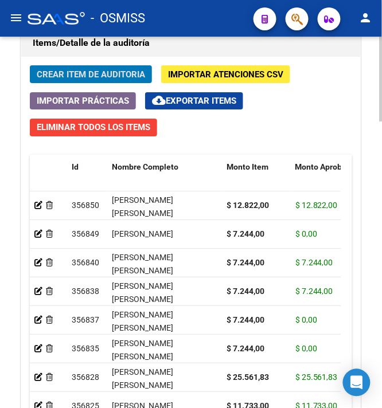
click at [60, 78] on span "Crear Item de Auditoria" at bounding box center [91, 74] width 108 height 10
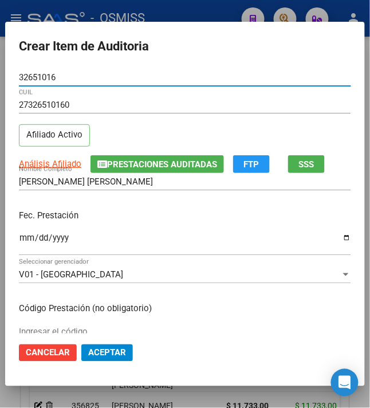
click at [19, 239] on input "Ingresar la fecha" at bounding box center [185, 242] width 333 height 18
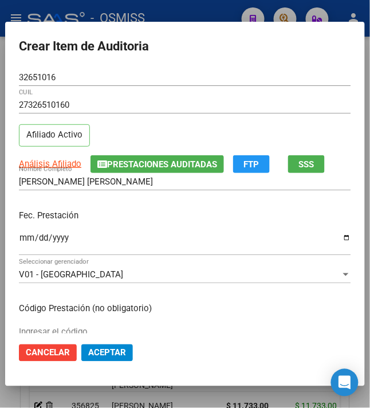
click at [157, 224] on div "Fec. Prestación [DATE] Ingresar la fecha" at bounding box center [185, 233] width 333 height 65
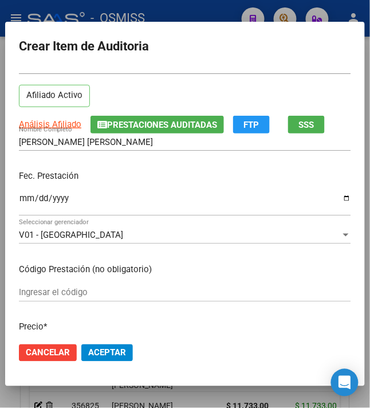
scroll to position [76, 0]
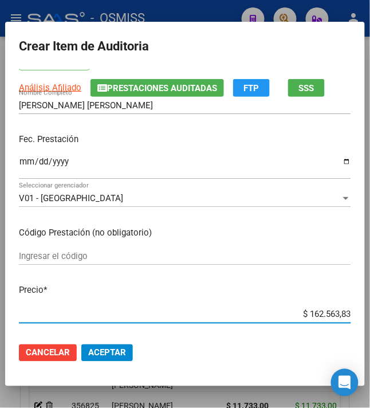
drag, startPoint x: 299, startPoint y: 312, endPoint x: 388, endPoint y: 295, distance: 90.0
click at [370, 295] on html "menu - OSMISS person Firma Express Inicio Calendario SSS Instructivos Contacto …" at bounding box center [185, 204] width 370 height 408
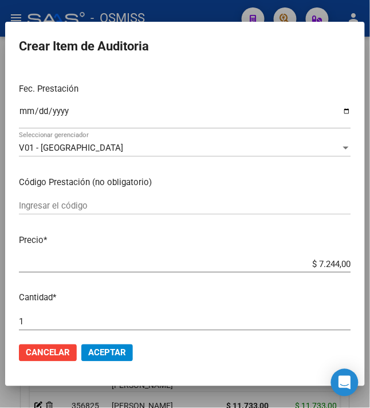
scroll to position [153, 0]
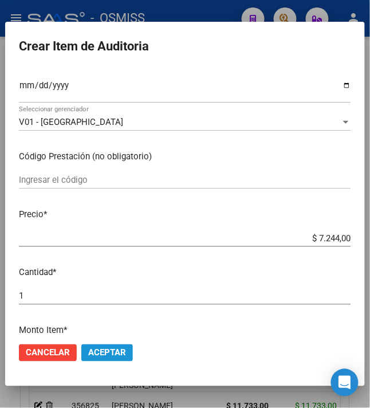
drag, startPoint x: 109, startPoint y: 355, endPoint x: 111, endPoint y: 347, distance: 8.3
click at [110, 355] on span "Aceptar" at bounding box center [107, 353] width 38 height 10
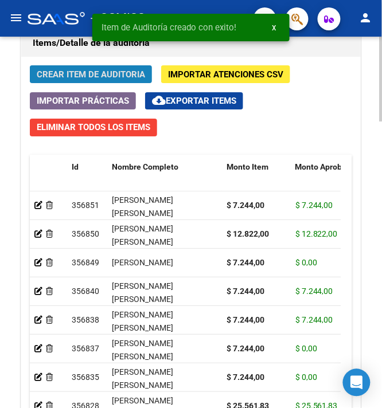
click at [113, 80] on span "Crear Item de Auditoria" at bounding box center [91, 74] width 108 height 10
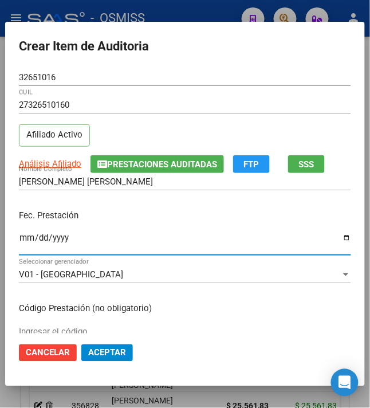
click at [21, 241] on input "Ingresar la fecha" at bounding box center [185, 242] width 333 height 18
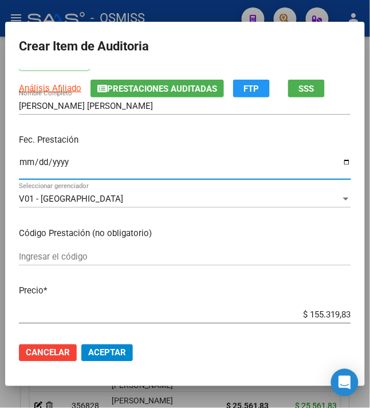
scroll to position [76, 0]
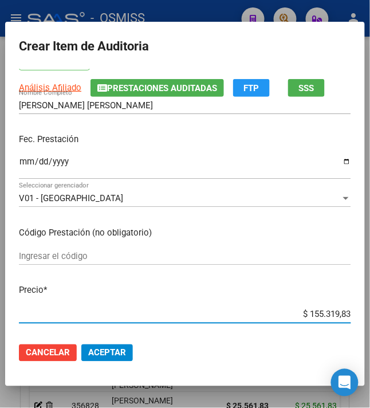
drag, startPoint x: 303, startPoint y: 316, endPoint x: 388, endPoint y: 308, distance: 85.2
click at [370, 308] on html "menu - OSMISS person Firma Express Inicio Calendario SSS Instructivos Contacto …" at bounding box center [185, 204] width 370 height 408
click at [115, 355] on span "Aceptar" at bounding box center [107, 353] width 38 height 10
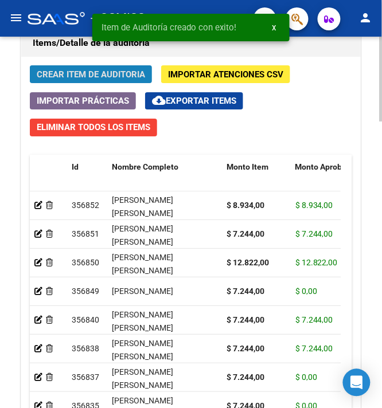
click at [72, 83] on button "Crear Item de Auditoria" at bounding box center [91, 74] width 122 height 18
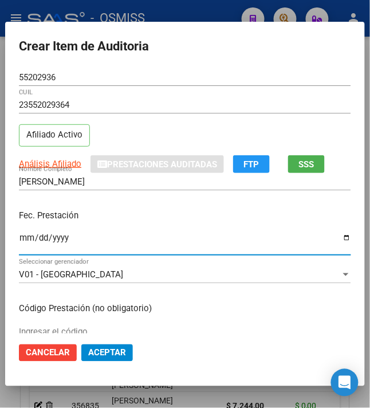
click at [19, 243] on input "Ingresar la fecha" at bounding box center [185, 242] width 333 height 18
click at [92, 217] on p "Fec. Prestación" at bounding box center [185, 215] width 333 height 13
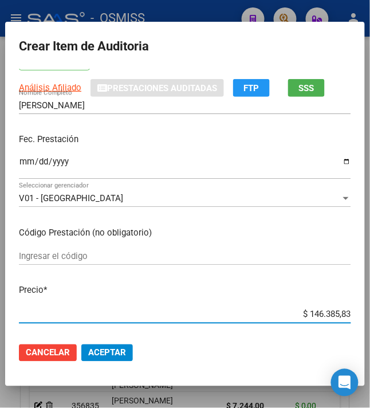
drag, startPoint x: 304, startPoint y: 315, endPoint x: 388, endPoint y: 313, distance: 83.7
click at [370, 313] on html "menu - OSMISS person Firma Express Inicio Calendario SSS Instructivos Contacto …" at bounding box center [185, 204] width 370 height 408
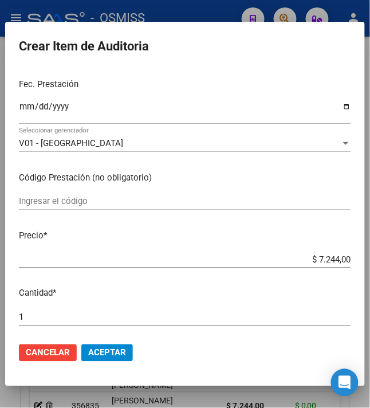
scroll to position [153, 0]
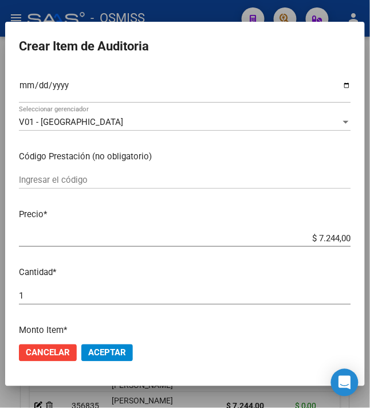
click at [108, 357] on span "Aceptar" at bounding box center [107, 353] width 38 height 10
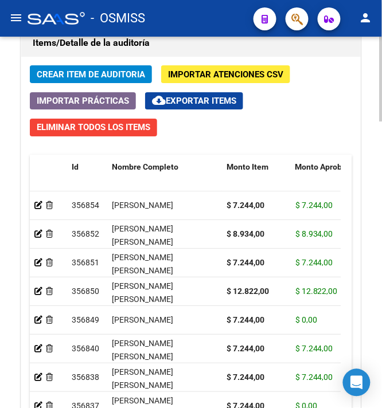
click at [115, 76] on span "Crear Item de Auditoria" at bounding box center [91, 74] width 108 height 10
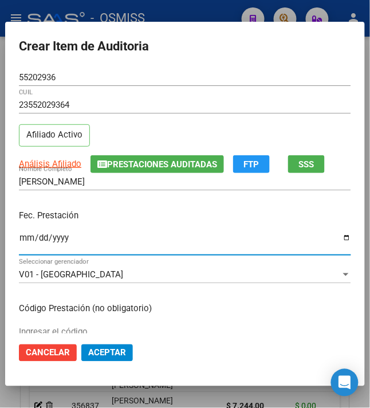
click at [19, 242] on input "Ingresar la fecha" at bounding box center [185, 242] width 333 height 18
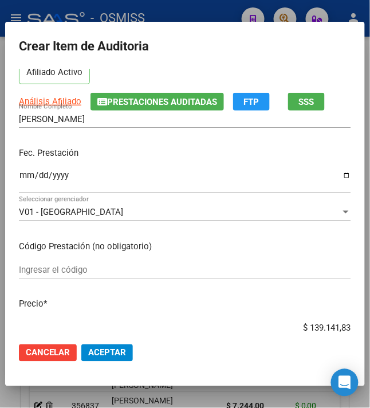
scroll to position [76, 0]
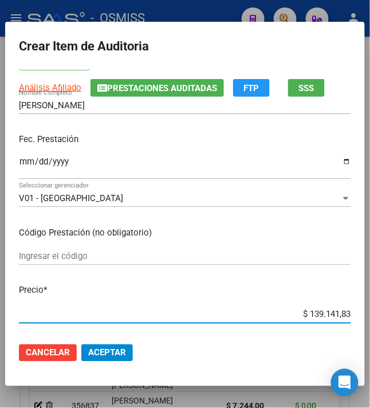
drag, startPoint x: 303, startPoint y: 312, endPoint x: 388, endPoint y: 315, distance: 84.9
click at [370, 315] on html "menu - OSMISS person Firma Express Inicio Calendario SSS Instructivos Contacto …" at bounding box center [185, 204] width 370 height 408
click at [93, 345] on button "Aceptar" at bounding box center [107, 353] width 52 height 17
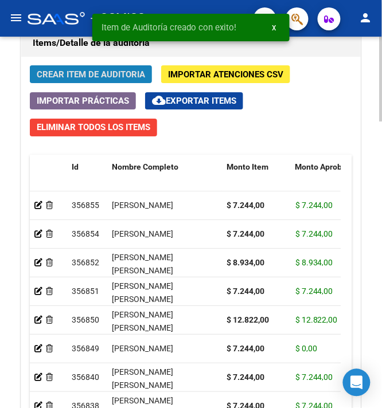
click at [105, 78] on span "Crear Item de Auditoria" at bounding box center [91, 74] width 108 height 10
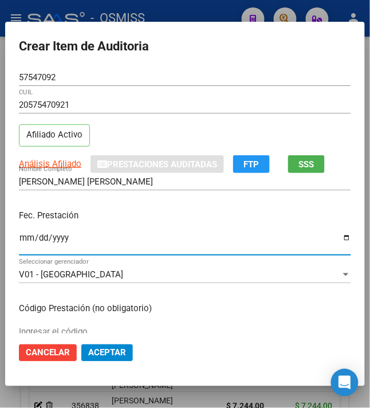
click at [19, 241] on input "Ingresar la fecha" at bounding box center [185, 242] width 333 height 18
click at [113, 236] on input "[DATE]" at bounding box center [185, 242] width 333 height 18
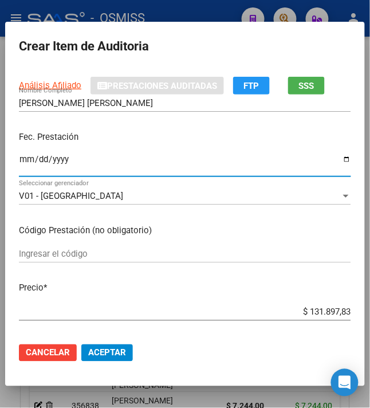
scroll to position [153, 0]
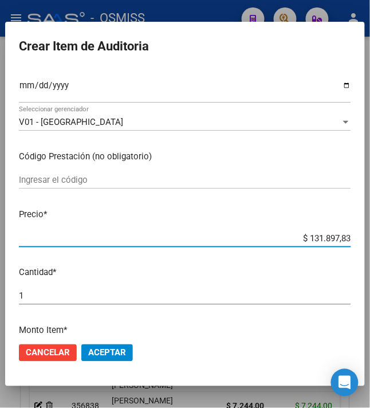
drag, startPoint x: 351, startPoint y: 245, endPoint x: 388, endPoint y: 247, distance: 36.7
click at [370, 247] on html "menu - OSMISS person Firma Express Inicio Calendario SSS Instructivos Contacto …" at bounding box center [185, 204] width 370 height 408
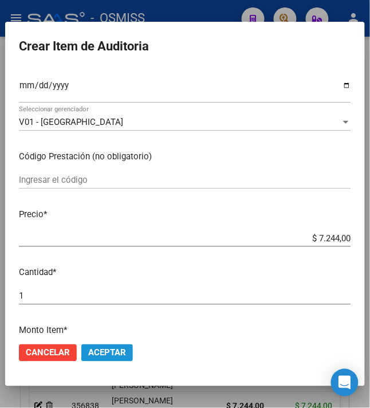
click at [116, 350] on span "Aceptar" at bounding box center [107, 353] width 38 height 10
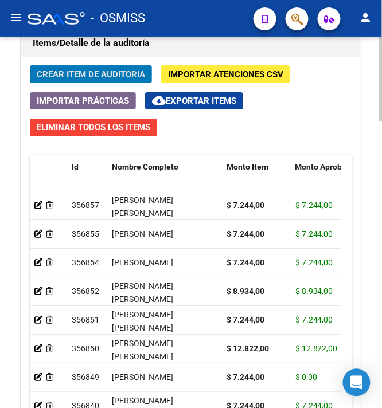
click at [79, 78] on span "Crear Item de Auditoria" at bounding box center [91, 74] width 108 height 10
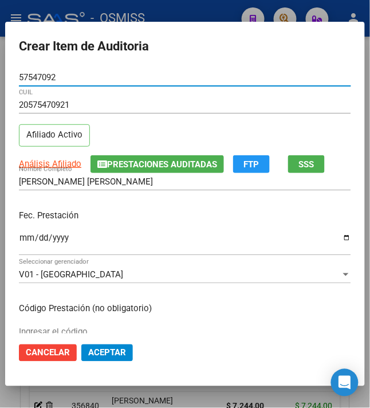
click at [19, 239] on input "Ingresar la fecha" at bounding box center [185, 242] width 333 height 18
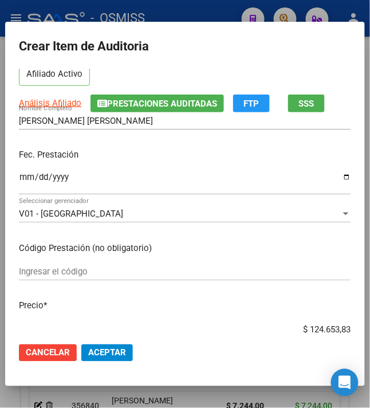
scroll to position [76, 0]
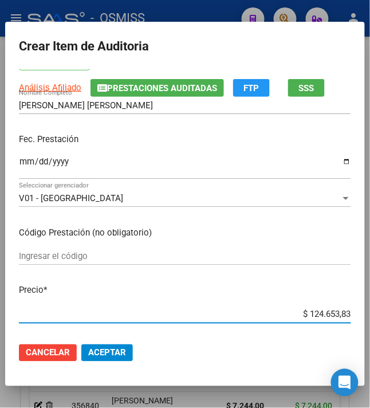
drag, startPoint x: 305, startPoint y: 315, endPoint x: 388, endPoint y: 319, distance: 82.7
click at [370, 319] on html "menu - OSMISS person Firma Express Inicio Calendario SSS Instructivos Contacto …" at bounding box center [185, 204] width 370 height 408
click at [93, 355] on span "Aceptar" at bounding box center [107, 353] width 38 height 10
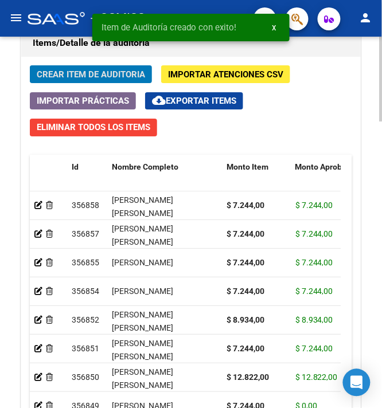
click at [78, 76] on span "Crear Item de Auditoria" at bounding box center [91, 74] width 108 height 10
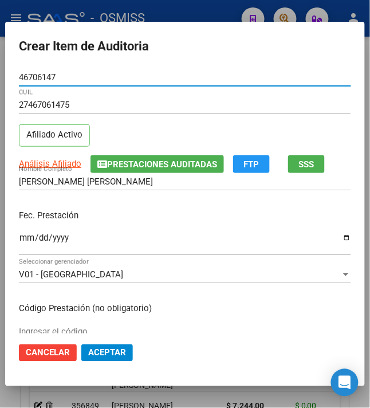
click at [19, 237] on input "Ingresar la fecha" at bounding box center [185, 242] width 333 height 18
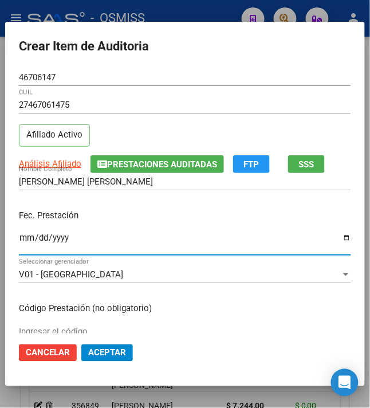
click at [206, 214] on p "Fec. Prestación" at bounding box center [185, 215] width 333 height 13
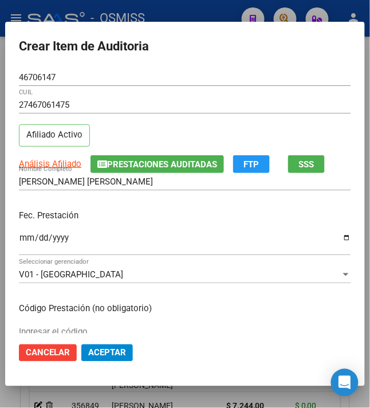
scroll to position [153, 0]
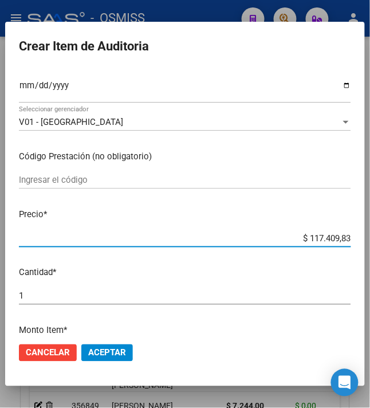
drag, startPoint x: 304, startPoint y: 235, endPoint x: 388, endPoint y: 250, distance: 85.0
click at [370, 250] on html "menu - OSMISS person Firma Express Inicio Calendario SSS Instructivos Contacto …" at bounding box center [185, 204] width 370 height 408
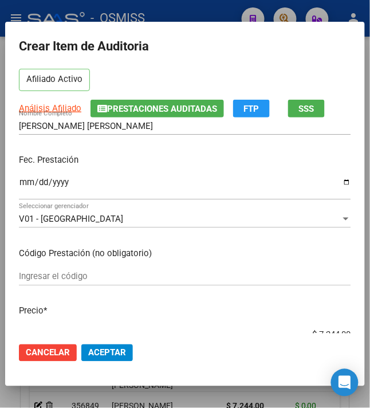
scroll to position [0, 0]
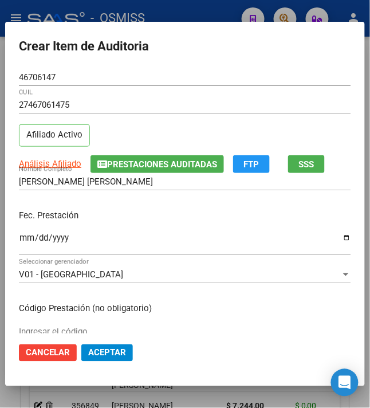
click at [138, 239] on input "[DATE]" at bounding box center [185, 242] width 333 height 18
click at [151, 237] on input "[DATE]" at bounding box center [185, 242] width 333 height 18
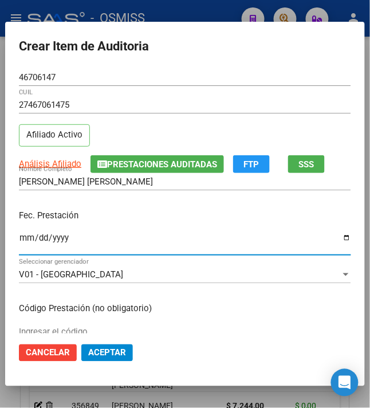
click at [226, 217] on p "Fec. Prestación" at bounding box center [185, 215] width 333 height 13
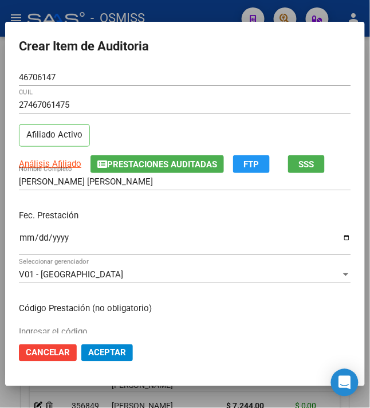
click at [166, 216] on p "Fec. Prestación" at bounding box center [185, 215] width 333 height 13
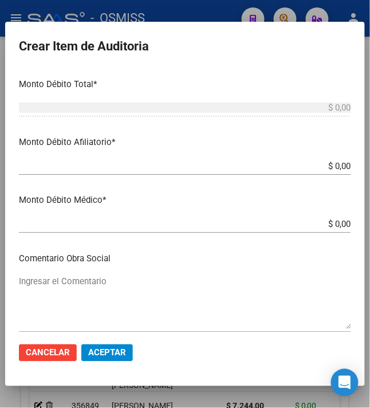
scroll to position [459, 0]
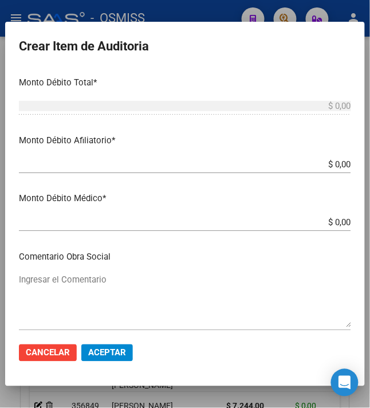
drag, startPoint x: 326, startPoint y: 163, endPoint x: 388, endPoint y: 182, distance: 64.6
click at [370, 182] on html "menu - OSMISS person Firma Express Inicio Calendario SSS Instructivos Contacto …" at bounding box center [185, 204] width 370 height 408
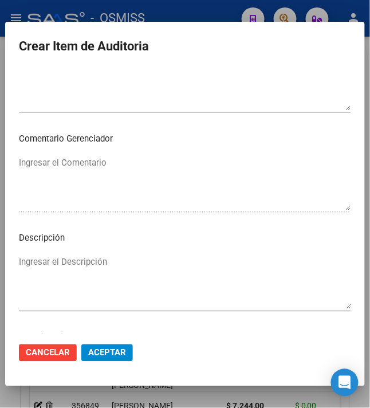
scroll to position [688, 0]
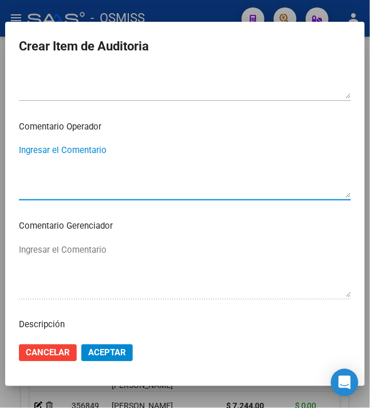
click at [130, 157] on textarea "Ingresar el Comentario" at bounding box center [185, 171] width 333 height 54
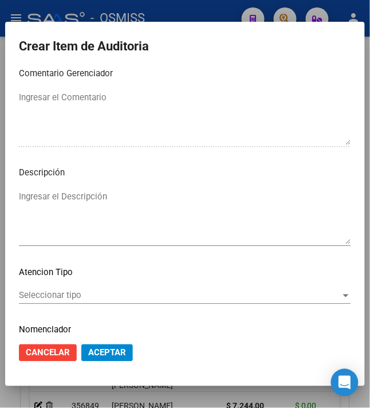
scroll to position [880, 0]
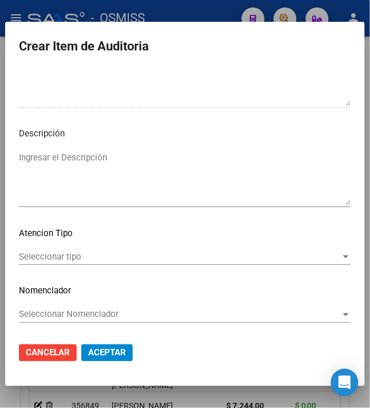
click at [123, 179] on textarea "Ingresar el Descripción" at bounding box center [185, 178] width 333 height 54
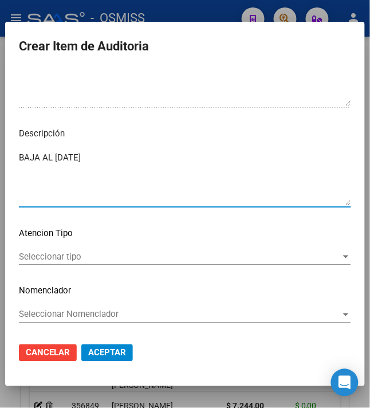
click at [207, 169] on textarea "BAJA AL [DATE]" at bounding box center [185, 178] width 333 height 54
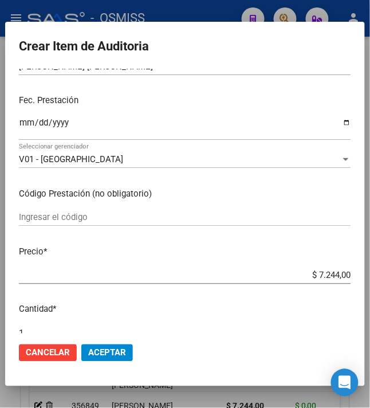
scroll to position [0, 0]
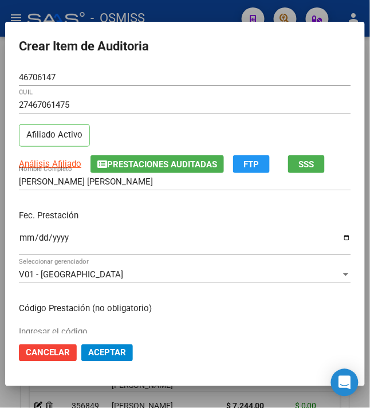
click at [140, 212] on p "Fec. Prestación" at bounding box center [185, 215] width 333 height 13
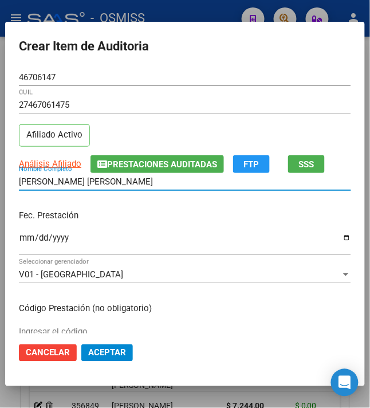
drag, startPoint x: 147, startPoint y: 182, endPoint x: -44, endPoint y: 170, distance: 191.3
click at [0, 170] on html "menu - OSMISS person Firma Express Inicio Calendario SSS Instructivos Contacto …" at bounding box center [185, 204] width 370 height 408
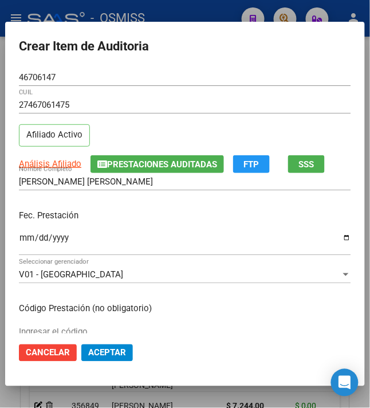
click at [147, 217] on p "Fec. Prestación" at bounding box center [185, 215] width 333 height 13
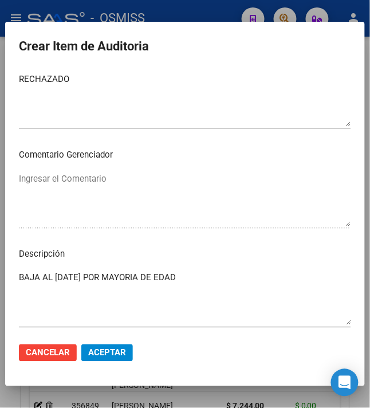
scroll to position [880, 0]
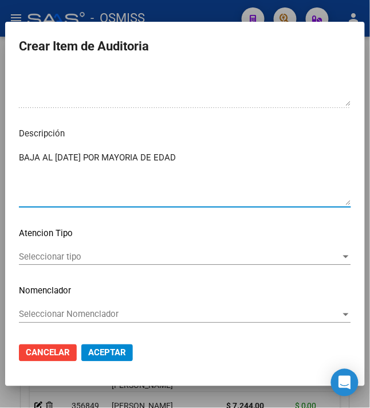
click at [234, 161] on textarea "BAJA AL [DATE] POR MAYORIA DE EDAD" at bounding box center [185, 178] width 333 height 54
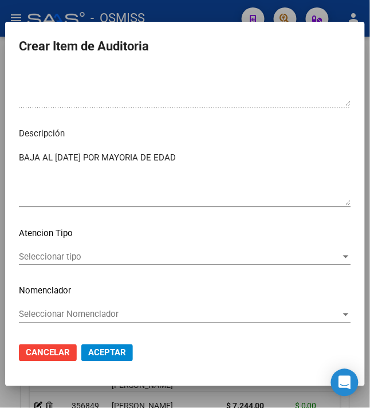
click at [187, 161] on textarea "BAJA AL [DATE] POR MAYORIA DE EDAD" at bounding box center [185, 178] width 333 height 54
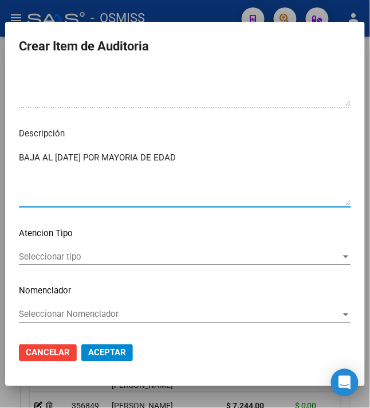
drag, startPoint x: 208, startPoint y: 159, endPoint x: 99, endPoint y: 152, distance: 109.2
click at [99, 152] on textarea "BAJA AL [DATE] POR MAYORIA DE EDAD" at bounding box center [185, 178] width 333 height 54
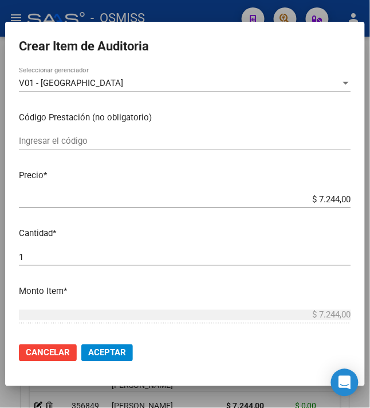
scroll to position [0, 0]
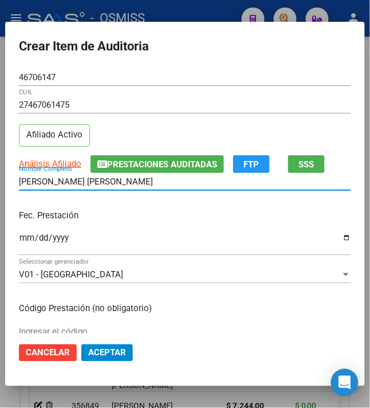
drag, startPoint x: 155, startPoint y: 182, endPoint x: -24, endPoint y: 167, distance: 179.5
click at [0, 167] on html "menu - OSMISS person Firma Express Inicio Calendario SSS Instructivos Contacto …" at bounding box center [185, 204] width 370 height 408
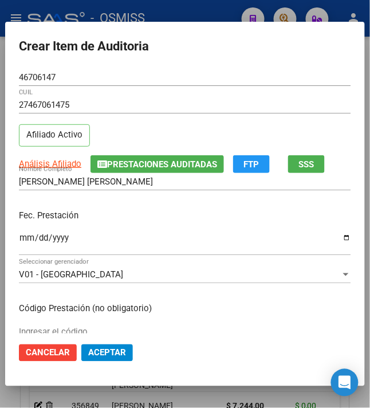
click at [196, 218] on p "Fec. Prestación" at bounding box center [185, 215] width 333 height 13
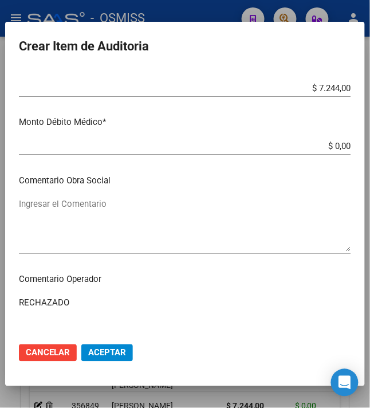
scroll to position [459, 0]
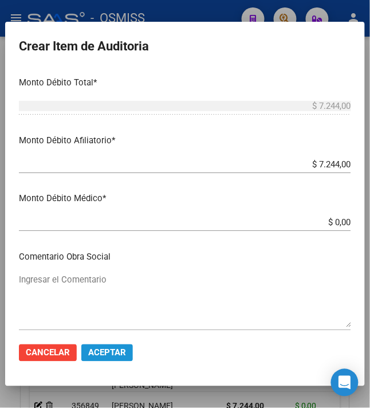
click at [103, 358] on span "Aceptar" at bounding box center [107, 353] width 38 height 10
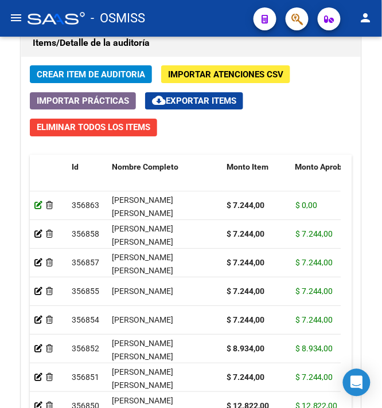
click at [40, 205] on icon at bounding box center [38, 205] width 8 height 8
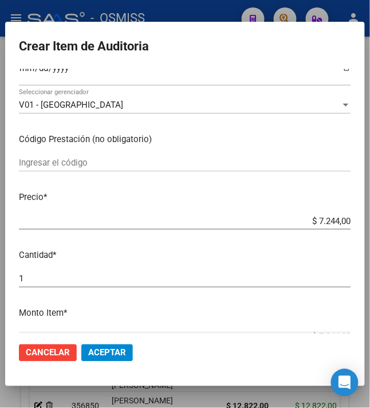
scroll to position [153, 0]
click at [72, 278] on input "1" at bounding box center [185, 278] width 333 height 10
click at [178, 192] on p "Precio *" at bounding box center [185, 196] width 333 height 13
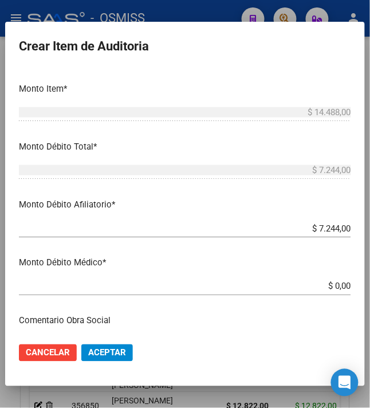
scroll to position [382, 0]
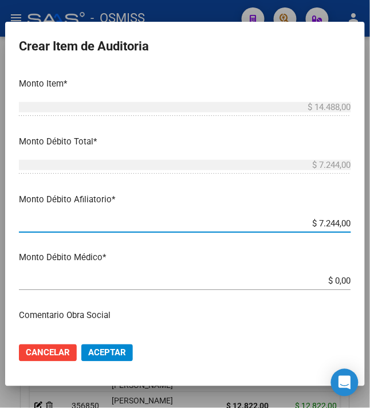
drag, startPoint x: 311, startPoint y: 226, endPoint x: 380, endPoint y: 221, distance: 69.0
click at [370, 221] on html "menu - OSMISS person Firma Express Inicio Calendario SSS Instructivos Contacto …" at bounding box center [185, 204] width 370 height 408
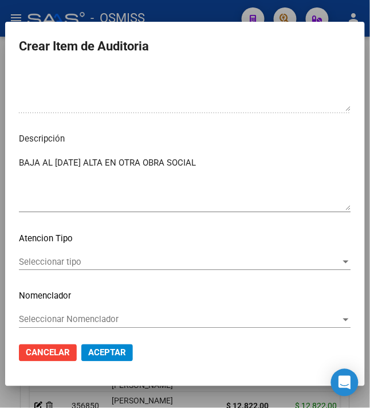
scroll to position [862, 0]
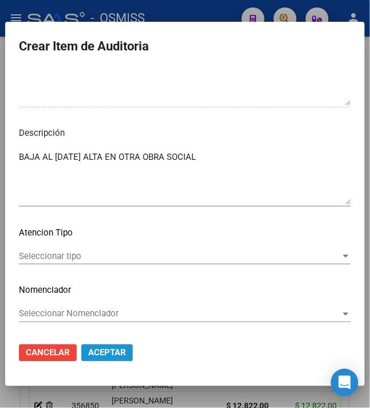
click at [111, 358] on span "Aceptar" at bounding box center [107, 353] width 38 height 10
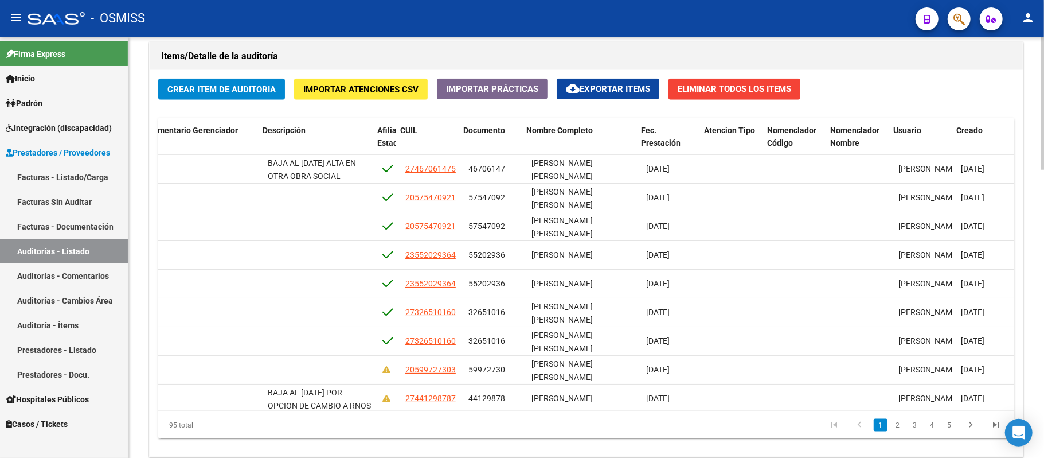
scroll to position [0, 808]
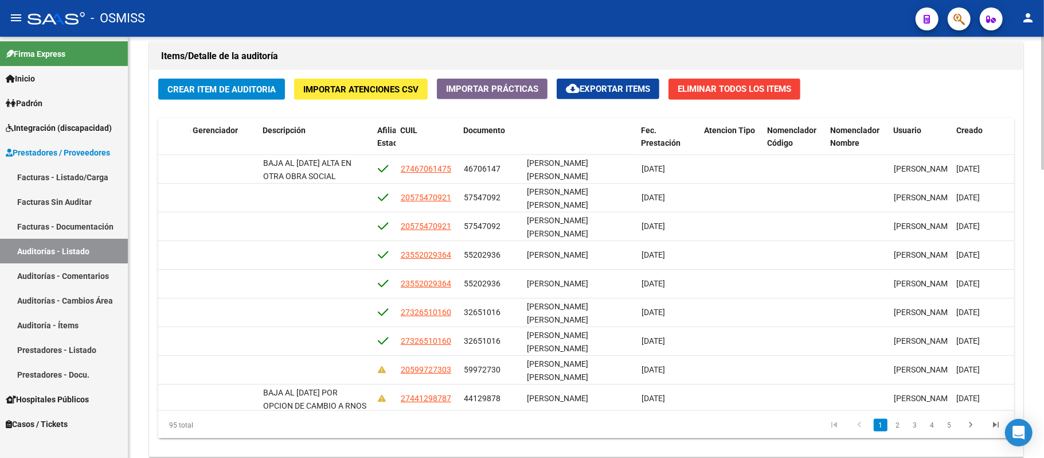
drag, startPoint x: 579, startPoint y: 133, endPoint x: 133, endPoint y: 136, distance: 446.1
click at [585, 408] on datatable-pager "1 2 3 4 5" at bounding box center [670, 424] width 675 height 19
drag, startPoint x: 556, startPoint y: 131, endPoint x: 233, endPoint y: 127, distance: 322.8
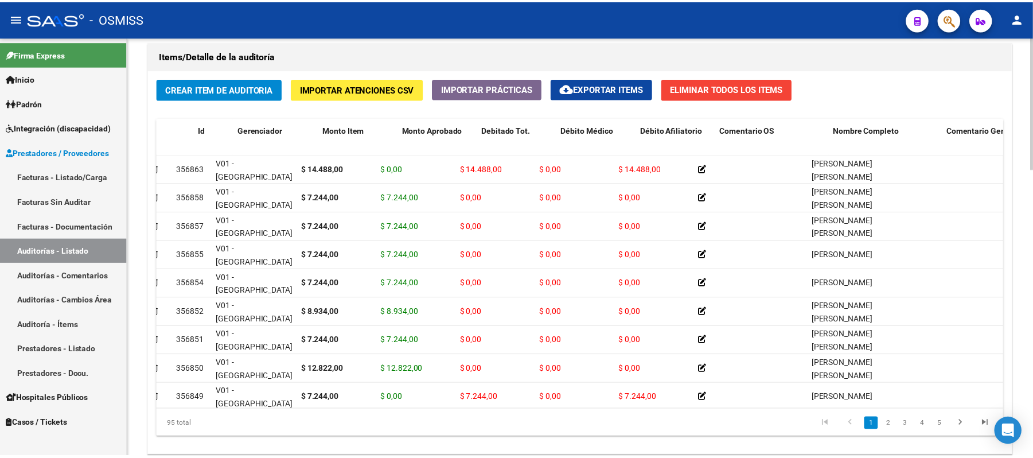
scroll to position [0, 0]
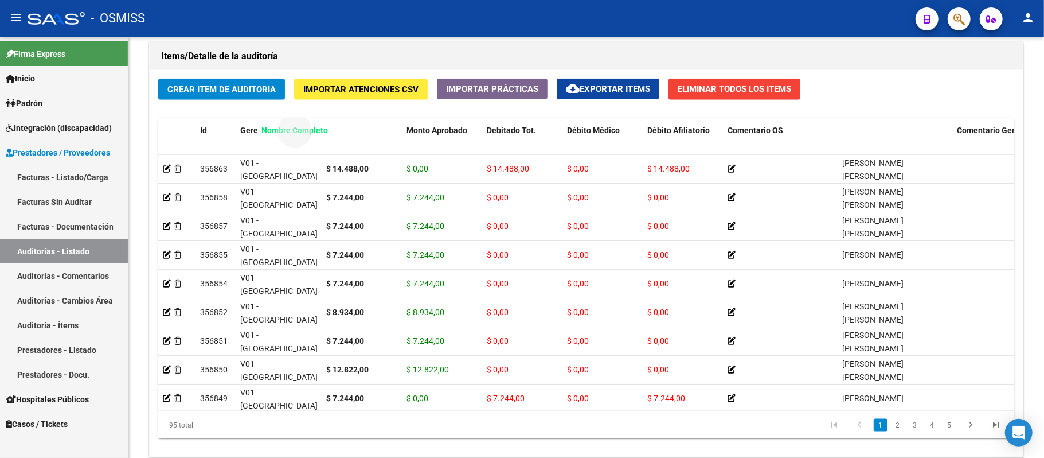
drag, startPoint x: 865, startPoint y: 134, endPoint x: 291, endPoint y: 131, distance: 573.9
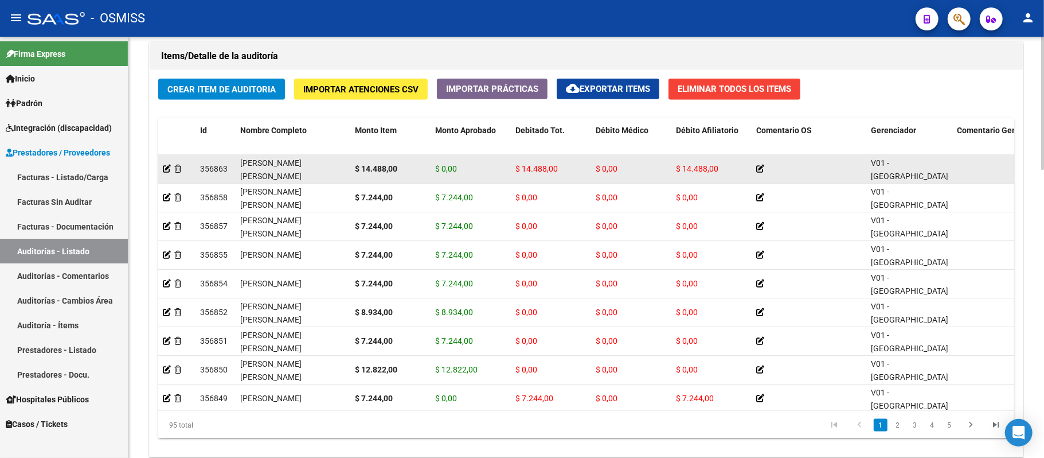
click at [166, 164] on app-auditoria-detalle at bounding box center [167, 168] width 8 height 9
click at [166, 169] on icon at bounding box center [167, 169] width 8 height 8
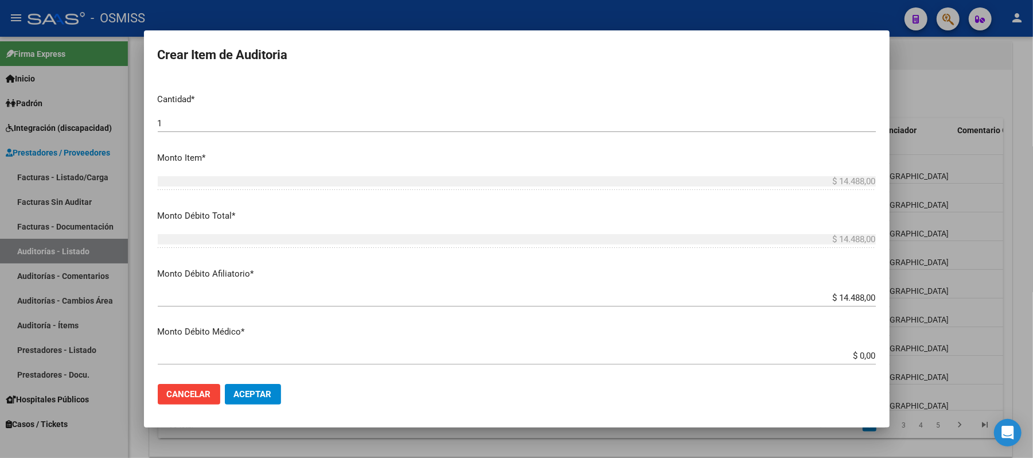
scroll to position [229, 0]
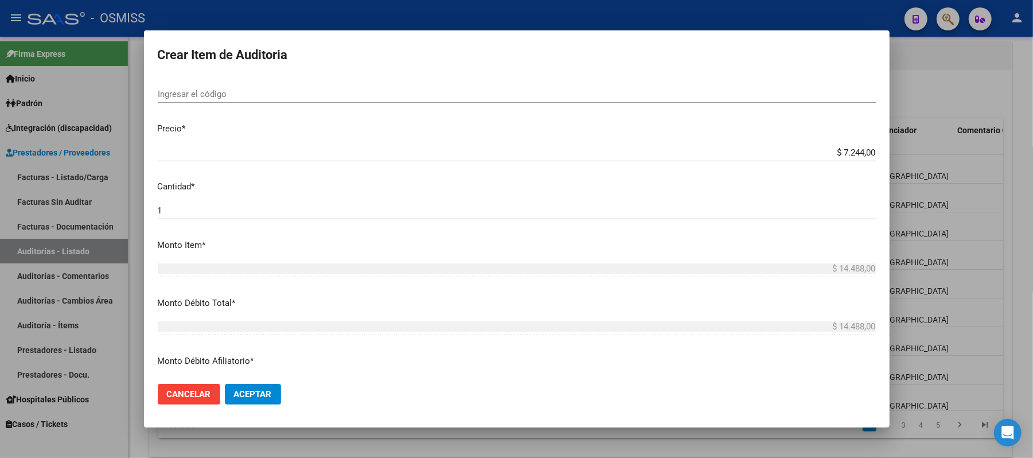
click at [183, 205] on div "1 Ingresar la cantidad" at bounding box center [517, 210] width 718 height 17
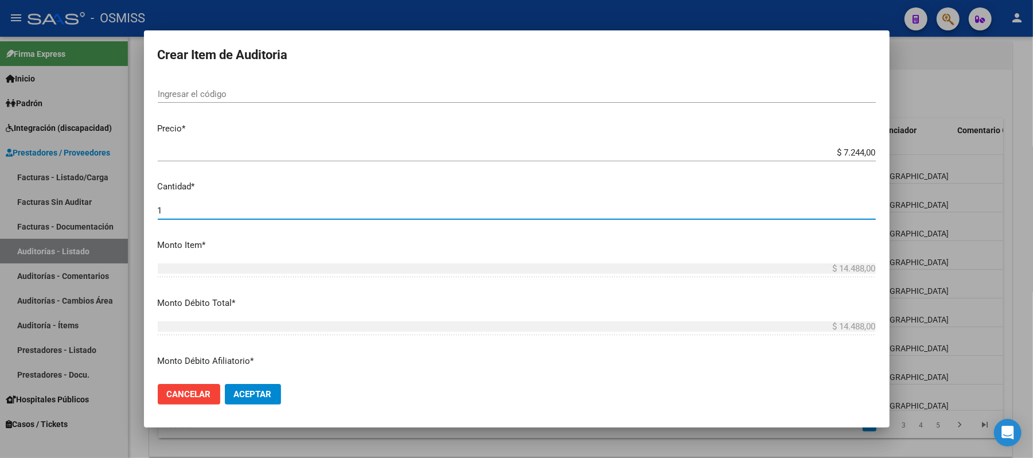
scroll to position [306, 0]
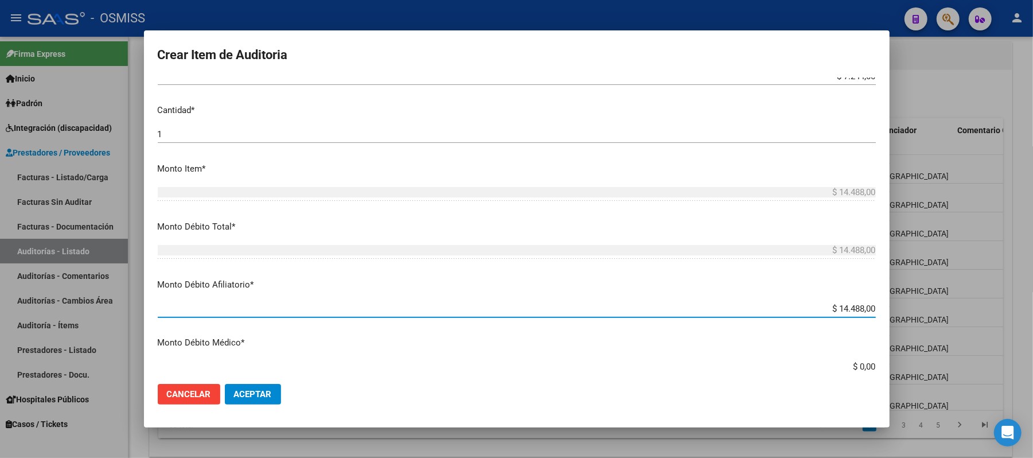
drag, startPoint x: 828, startPoint y: 306, endPoint x: 906, endPoint y: 311, distance: 78.7
click at [585, 311] on div "Crear Item de Auditoria 46706147 Nro Documento 27467061475 CUIL Afiliado Activo…" at bounding box center [516, 229] width 1033 height 458
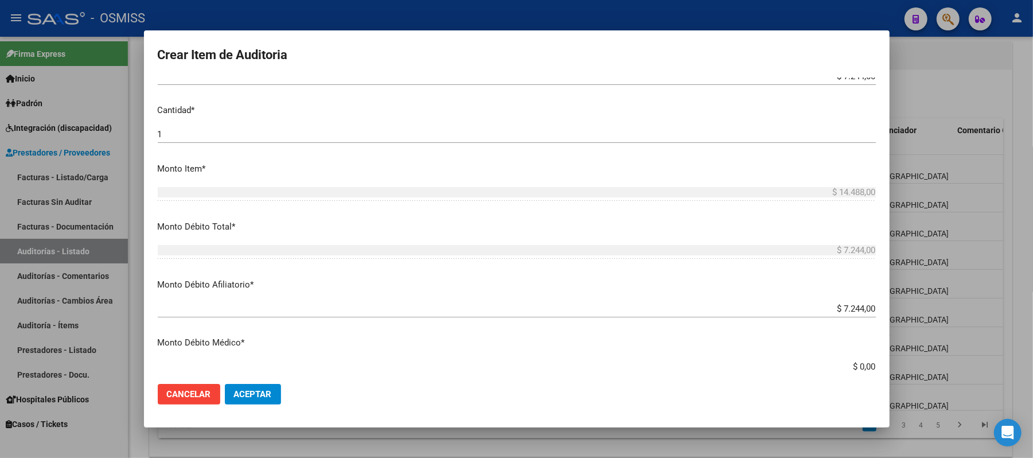
click at [585, 268] on div "$ 7.244,00 Ingresar el monto" at bounding box center [517, 255] width 718 height 28
click at [256, 388] on button "Aceptar" at bounding box center [253, 394] width 56 height 21
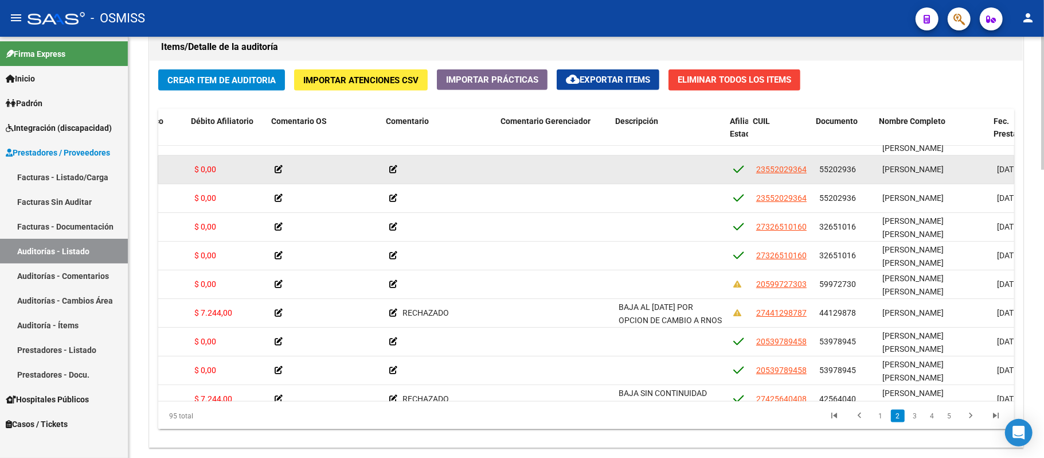
scroll to position [76, 456]
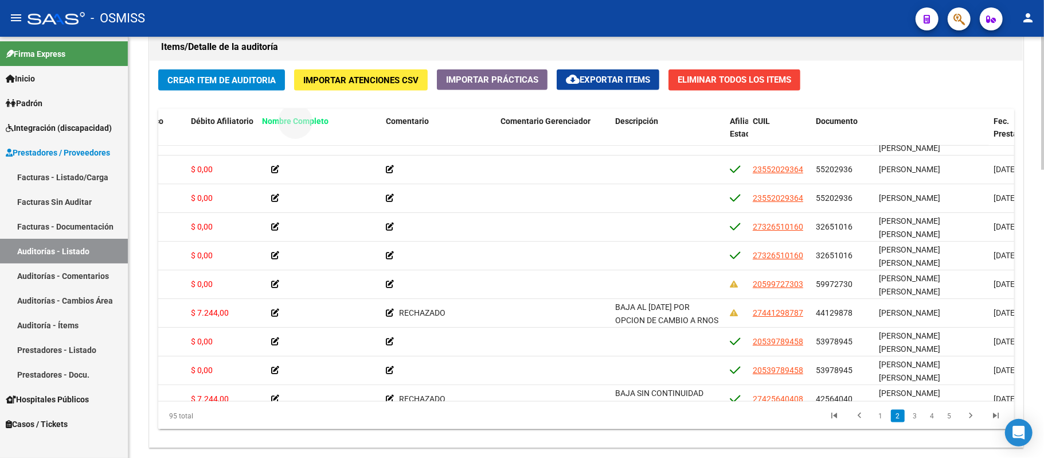
drag, startPoint x: 904, startPoint y: 118, endPoint x: 287, endPoint y: 131, distance: 617.1
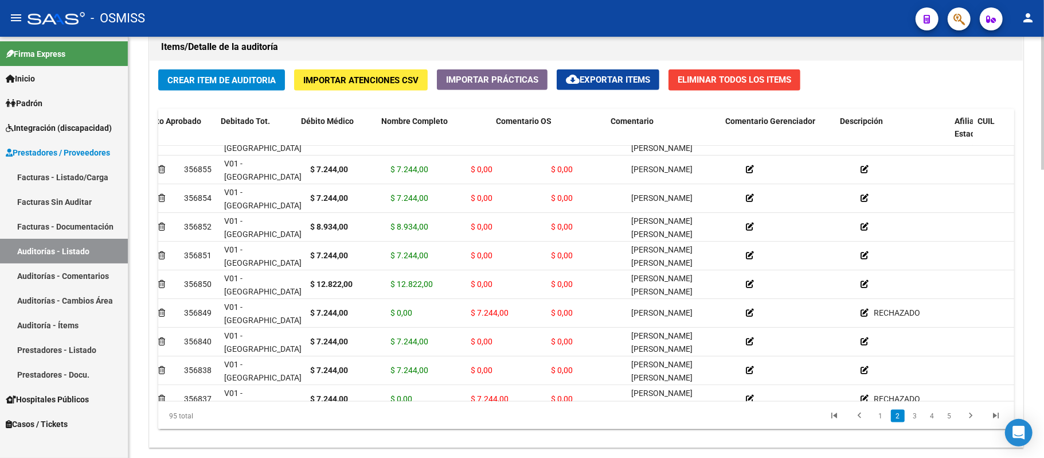
scroll to position [76, 0]
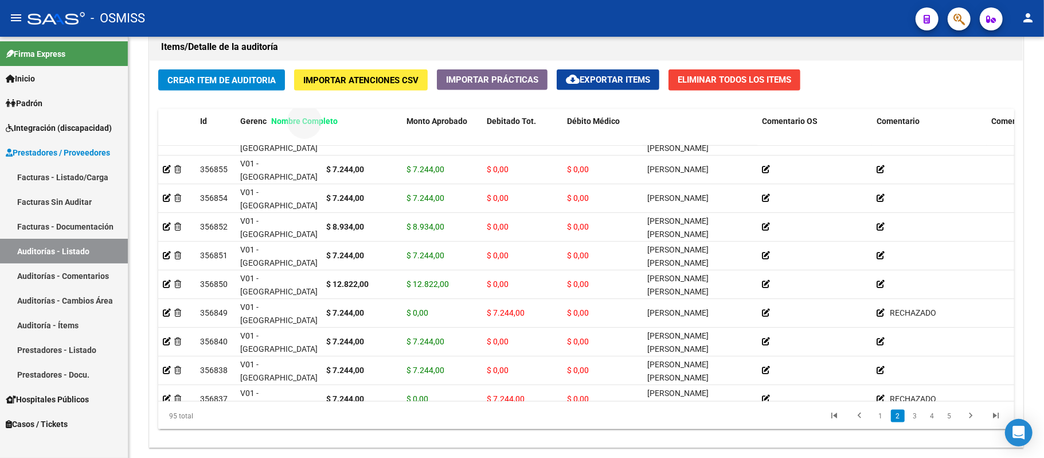
drag, startPoint x: 672, startPoint y: 125, endPoint x: 296, endPoint y: 119, distance: 376.2
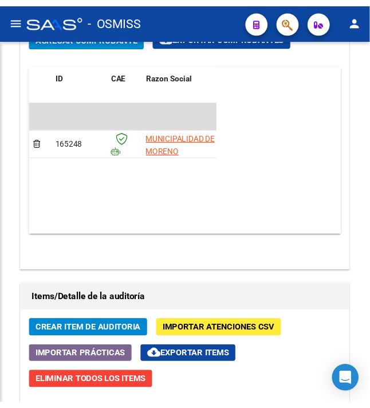
scroll to position [1095, 0]
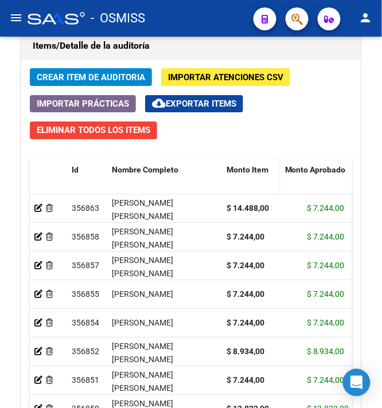
drag, startPoint x: 300, startPoint y: 173, endPoint x: 271, endPoint y: 171, distance: 29.3
click at [271, 171] on datatable-header-cell "Monto Item" at bounding box center [251, 183] width 58 height 50
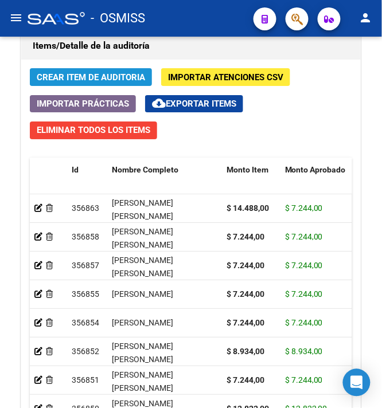
click at [95, 78] on span "Crear Item de Auditoria" at bounding box center [91, 77] width 108 height 10
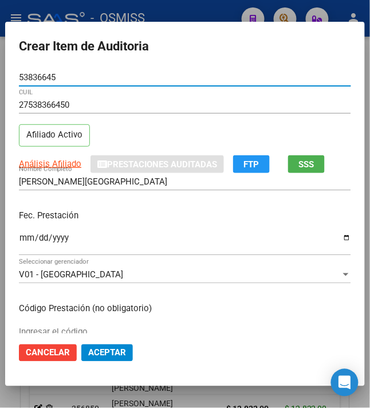
click at [23, 237] on input "Ingresar la fecha" at bounding box center [185, 242] width 333 height 18
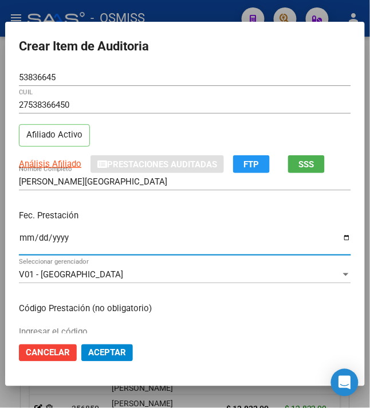
click at [127, 211] on p "Fec. Prestación" at bounding box center [185, 215] width 333 height 13
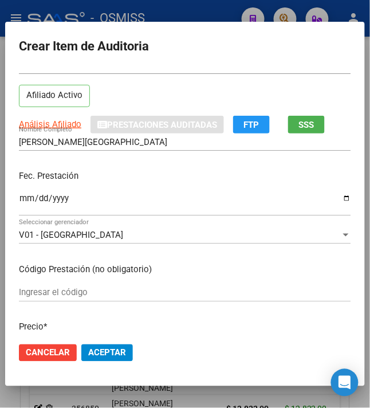
scroll to position [76, 0]
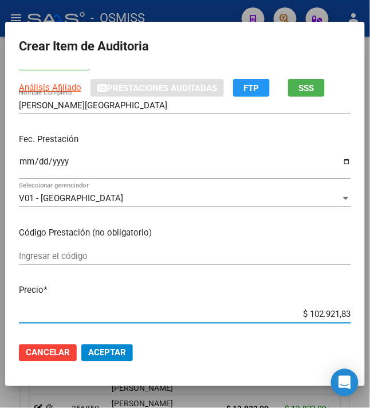
drag, startPoint x: 305, startPoint y: 318, endPoint x: 388, endPoint y: 314, distance: 83.2
click at [370, 314] on html "menu - OSMISS person Firma Express Inicio Calendario SSS Instructivos Contacto …" at bounding box center [185, 204] width 370 height 408
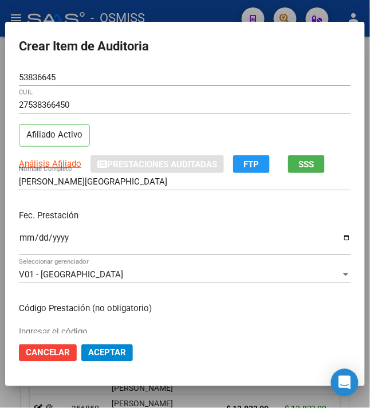
scroll to position [153, 0]
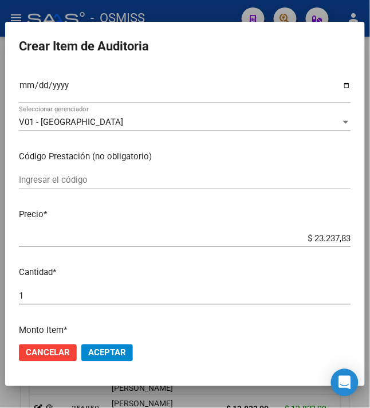
click at [108, 357] on span "Aceptar" at bounding box center [107, 353] width 38 height 10
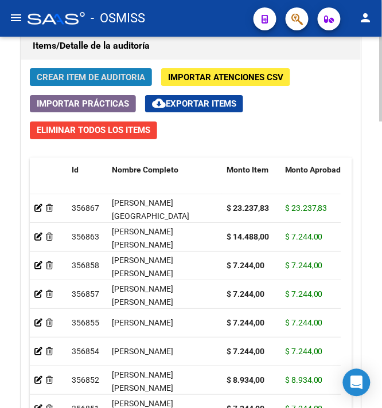
click at [80, 81] on span "Crear Item de Auditoria" at bounding box center [91, 77] width 108 height 10
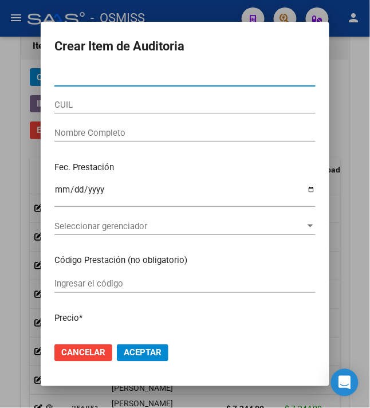
click at [64, 79] on input "Nro Documento" at bounding box center [184, 77] width 261 height 10
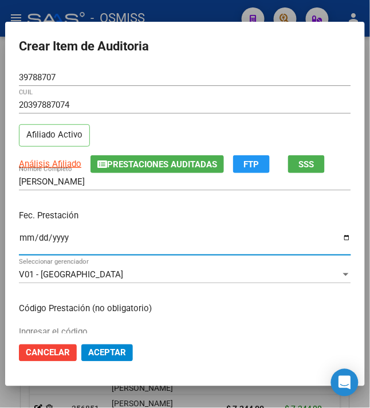
click at [19, 244] on input "Ingresar la fecha" at bounding box center [185, 242] width 333 height 18
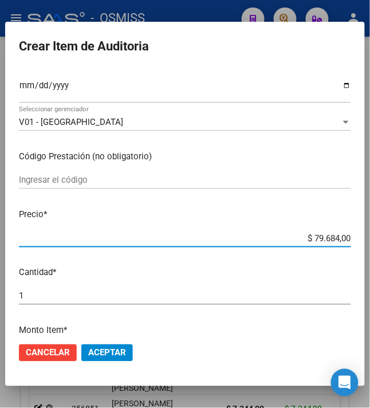
drag, startPoint x: 306, startPoint y: 237, endPoint x: 388, endPoint y: 224, distance: 83.1
click at [370, 224] on html "menu - OSMISS person Firma Express Inicio Calendario SSS Instructivos Contacto …" at bounding box center [185, 204] width 370 height 408
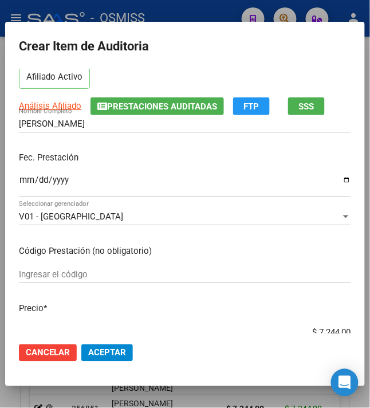
scroll to position [0, 0]
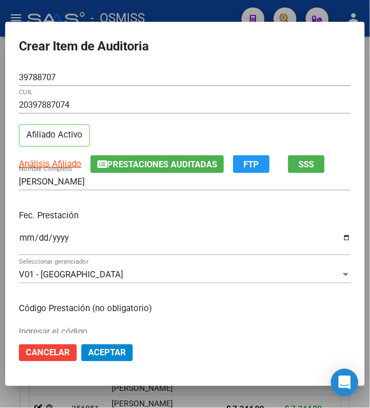
click at [245, 225] on div "Fec. Prestación [DATE] Ingresar la fecha" at bounding box center [185, 233] width 333 height 65
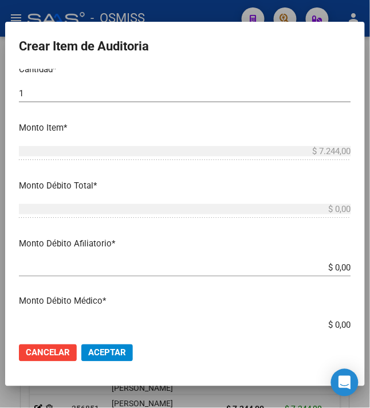
scroll to position [382, 0]
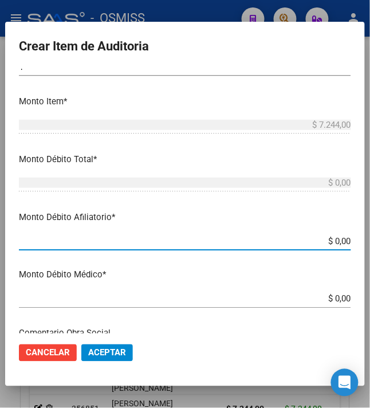
drag, startPoint x: 326, startPoint y: 243, endPoint x: 388, endPoint y: 239, distance: 62.1
click at [370, 239] on html "menu - OSMISS person Firma Express Inicio Calendario SSS Instructivos Contacto …" at bounding box center [185, 204] width 370 height 408
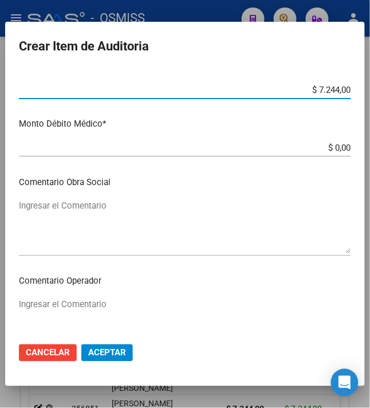
scroll to position [535, 0]
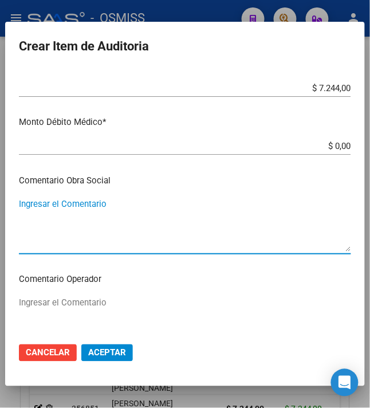
click at [87, 219] on textarea "Ingresar el Comentario" at bounding box center [185, 225] width 333 height 54
click at [60, 296] on div "Ingresar el Comentario" at bounding box center [185, 324] width 333 height 58
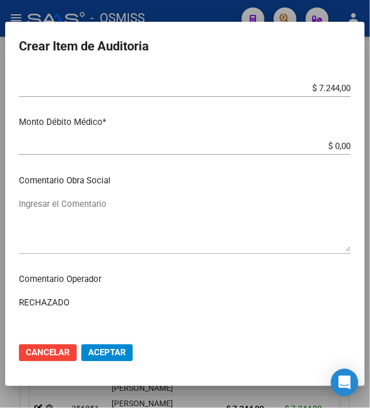
scroll to position [880, 0]
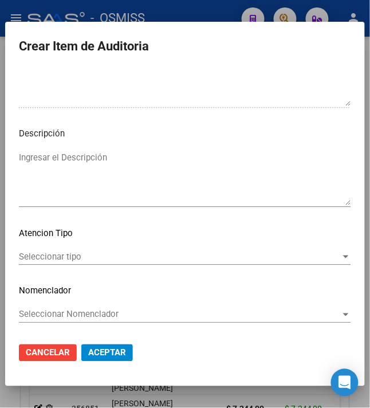
click at [96, 174] on textarea "Ingresar el Descripción" at bounding box center [185, 178] width 333 height 54
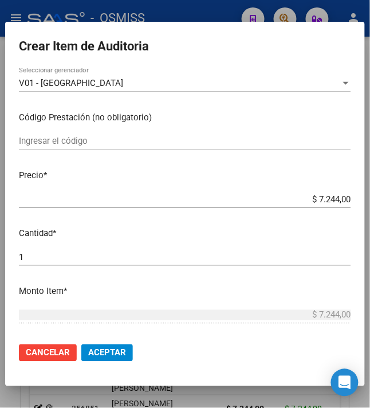
scroll to position [0, 0]
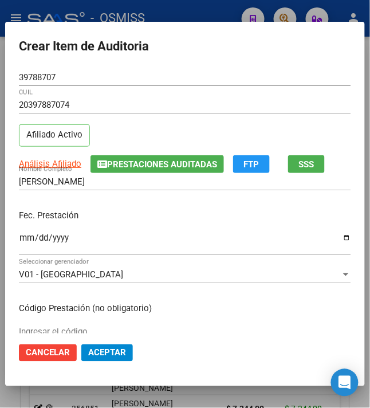
click at [170, 196] on div "[PERSON_NAME] Nombre Completo" at bounding box center [185, 187] width 333 height 28
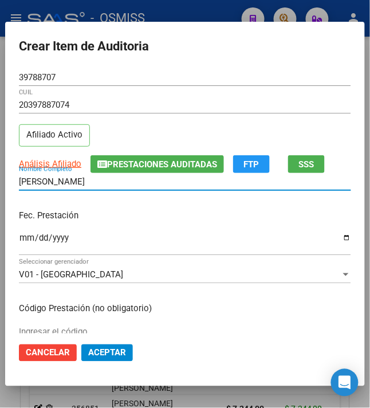
drag, startPoint x: 115, startPoint y: 184, endPoint x: -37, endPoint y: 179, distance: 151.4
click at [0, 179] on html "menu - OSMISS person Firma Express Inicio Calendario SSS Instructivos Contacto …" at bounding box center [185, 204] width 370 height 408
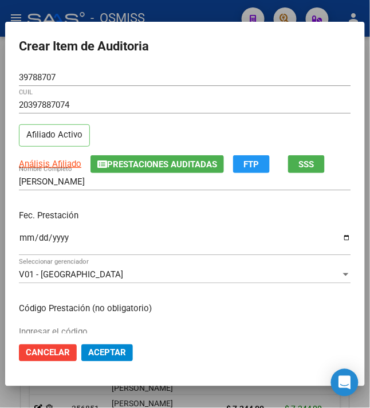
click at [143, 228] on div "Fec. Prestación [DATE] Ingresar la fecha" at bounding box center [185, 233] width 333 height 65
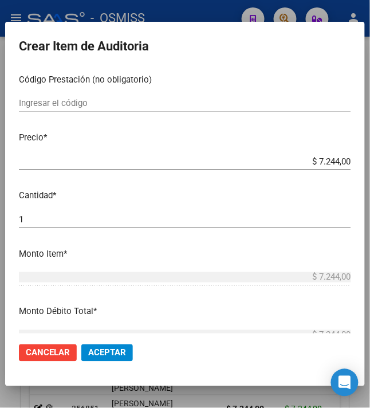
scroll to position [306, 0]
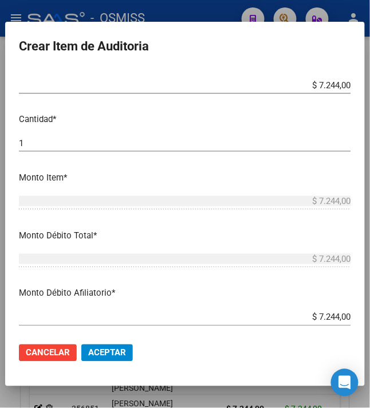
click at [101, 356] on span "Aceptar" at bounding box center [107, 353] width 38 height 10
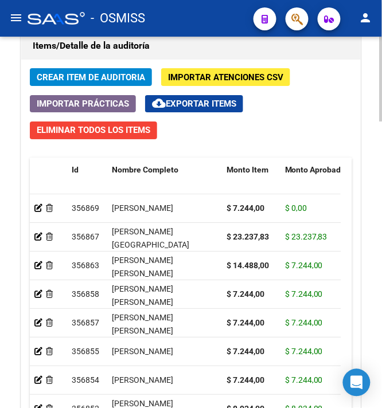
click at [85, 72] on button "Crear Item de Auditoria" at bounding box center [91, 77] width 122 height 18
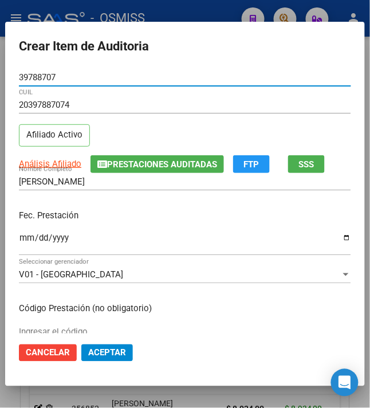
click at [19, 241] on input "Ingresar la fecha" at bounding box center [185, 242] width 333 height 18
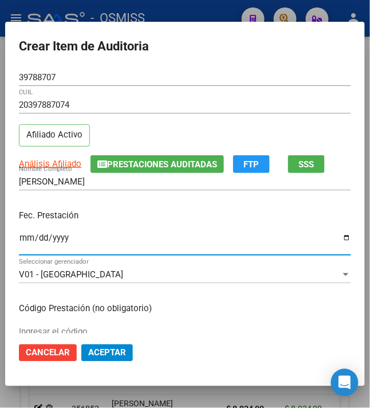
click at [173, 200] on div "[PERSON_NAME] Nombre Completo" at bounding box center [185, 187] width 333 height 28
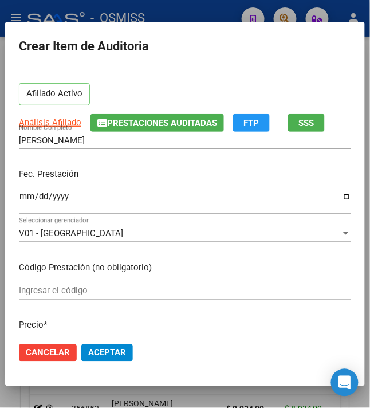
scroll to position [76, 0]
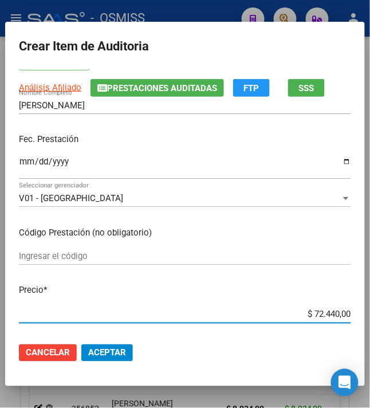
drag, startPoint x: 305, startPoint y: 317, endPoint x: 388, endPoint y: 333, distance: 84.7
click at [370, 333] on html "menu - OSMISS person Firma Express Inicio Calendario SSS Instructivos Contacto …" at bounding box center [185, 204] width 370 height 408
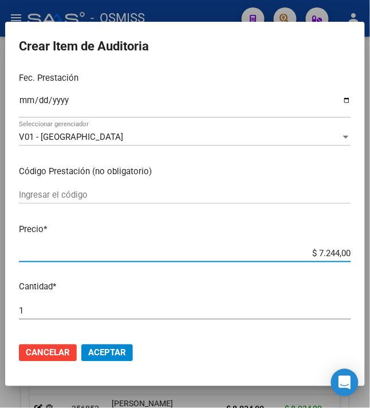
click at [95, 358] on span "Aceptar" at bounding box center [107, 353] width 38 height 10
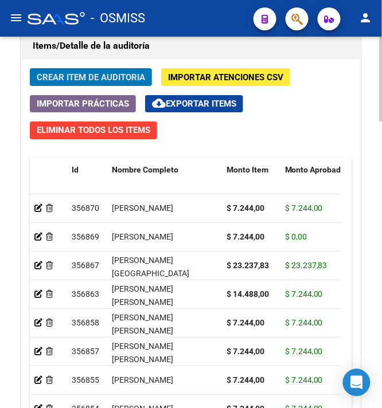
click at [85, 83] on span "Crear Item de Auditoria" at bounding box center [91, 77] width 108 height 10
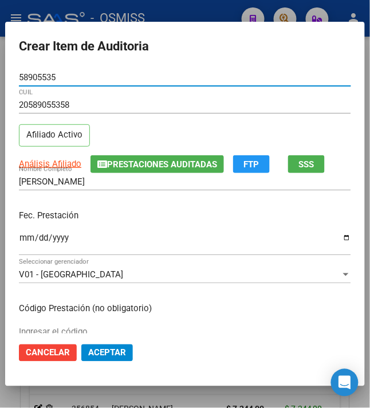
click at [19, 241] on input "Ingresar la fecha" at bounding box center [185, 242] width 333 height 18
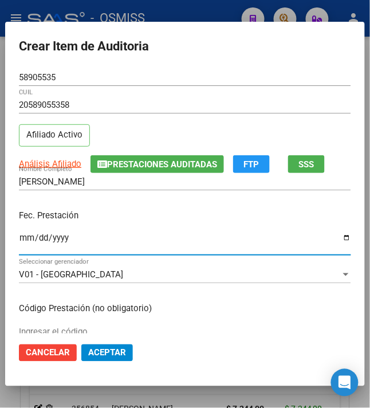
click at [19, 241] on input "Ingresar la fecha" at bounding box center [185, 242] width 333 height 18
click at [159, 232] on div "[DATE] Ingresar la fecha" at bounding box center [185, 243] width 333 height 25
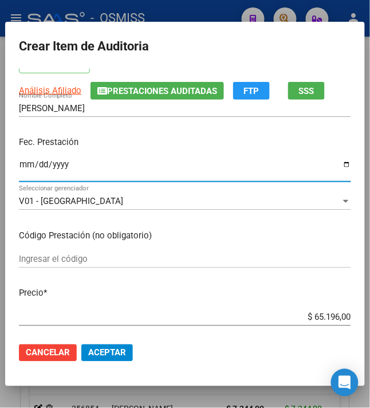
scroll to position [153, 0]
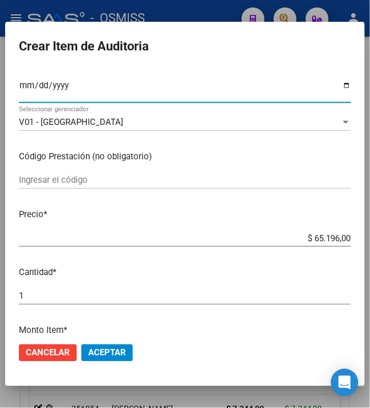
drag, startPoint x: 310, startPoint y: 240, endPoint x: 388, endPoint y: 247, distance: 78.9
click at [370, 247] on html "menu - OSMISS person Firma Express Inicio Calendario SSS Instructivos Contacto …" at bounding box center [185, 204] width 370 height 408
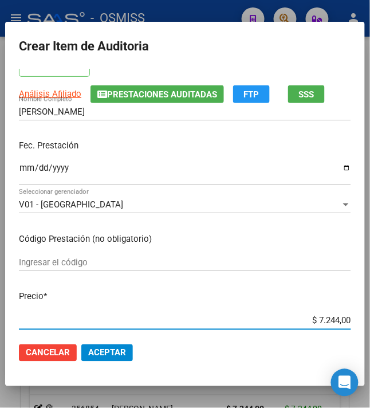
scroll to position [0, 0]
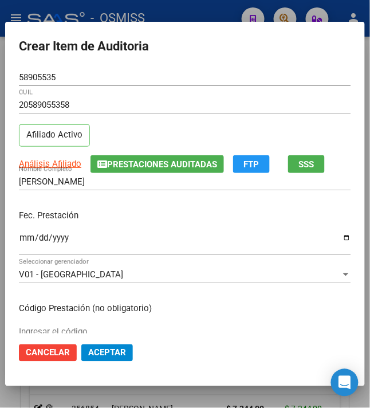
click at [218, 222] on p "Fec. Prestación" at bounding box center [185, 215] width 333 height 13
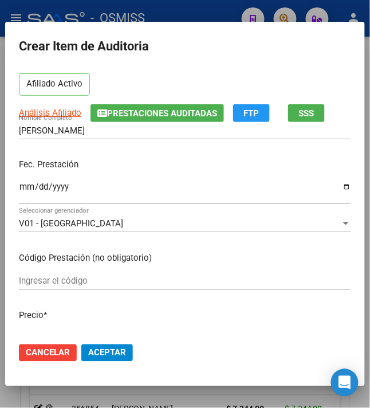
scroll to position [76, 0]
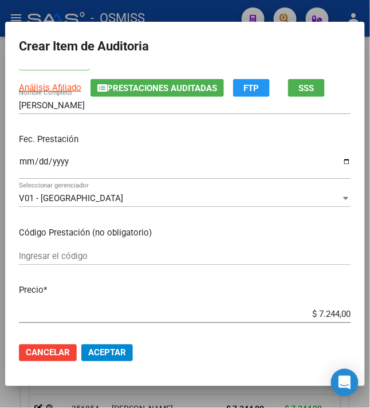
click at [97, 358] on span "Aceptar" at bounding box center [107, 353] width 38 height 10
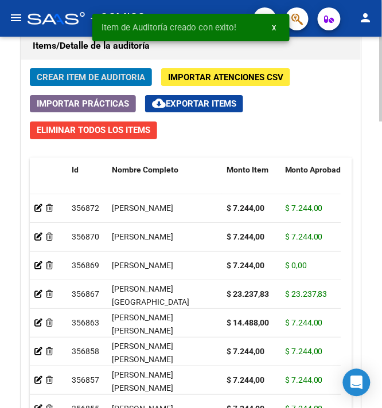
click at [106, 79] on span "Crear Item de Auditoria" at bounding box center [91, 77] width 108 height 10
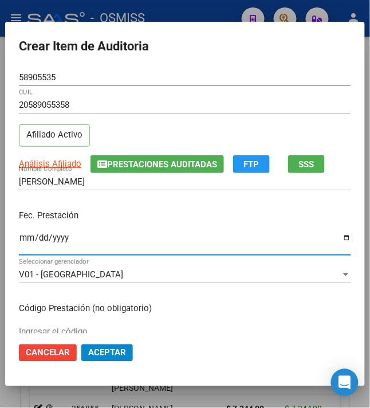
click at [19, 240] on input "Ingresar la fecha" at bounding box center [185, 242] width 333 height 18
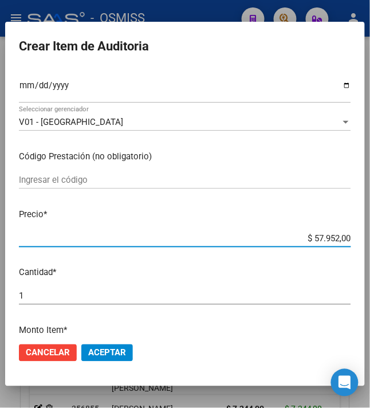
drag, startPoint x: 305, startPoint y: 240, endPoint x: 388, endPoint y: 234, distance: 83.3
click at [370, 234] on html "menu - OSMISS person Firma Express Inicio Calendario SSS Instructivos Contacto …" at bounding box center [185, 204] width 370 height 408
click at [118, 351] on span "Aceptar" at bounding box center [107, 353] width 38 height 10
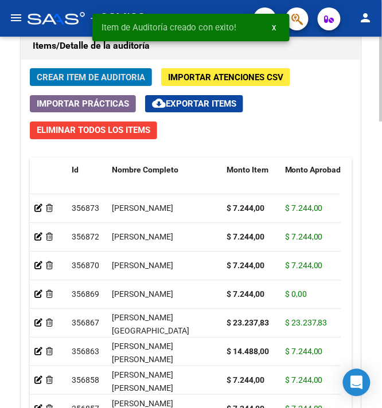
click at [120, 74] on span "Crear Item de Auditoria" at bounding box center [91, 77] width 108 height 10
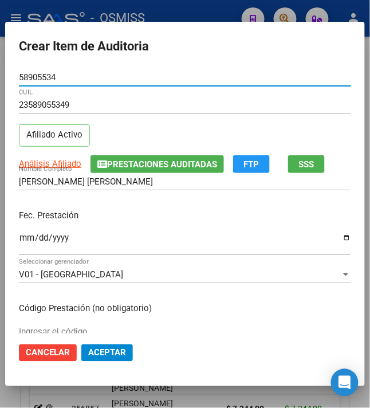
click at [19, 243] on input "Ingresar la fecha" at bounding box center [185, 242] width 333 height 18
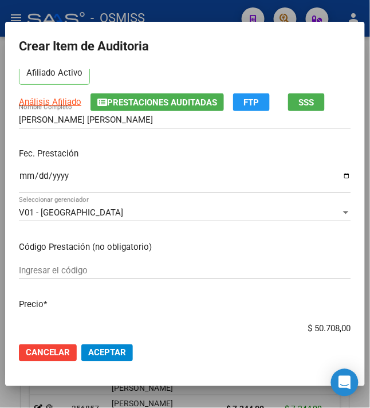
scroll to position [76, 0]
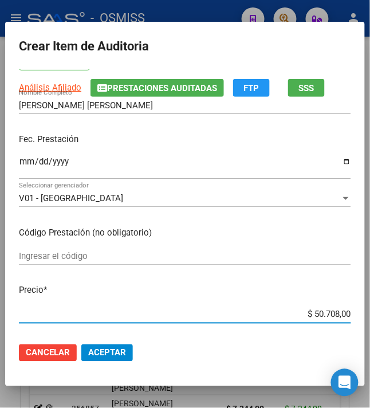
drag, startPoint x: 305, startPoint y: 315, endPoint x: 370, endPoint y: 311, distance: 65.5
click at [370, 311] on html "menu - OSMISS person Firma Express Inicio Calendario SSS Instructivos Contacto …" at bounding box center [185, 204] width 370 height 408
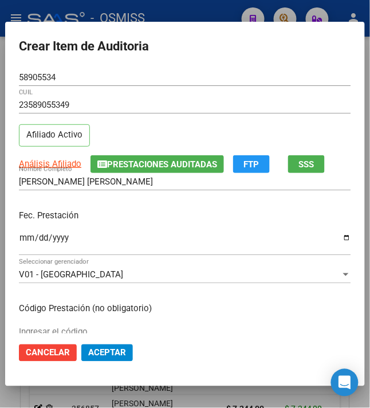
scroll to position [153, 0]
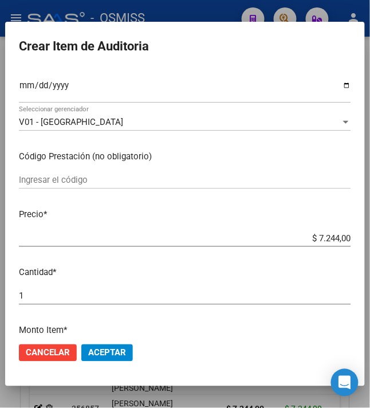
click at [108, 352] on span "Aceptar" at bounding box center [107, 353] width 38 height 10
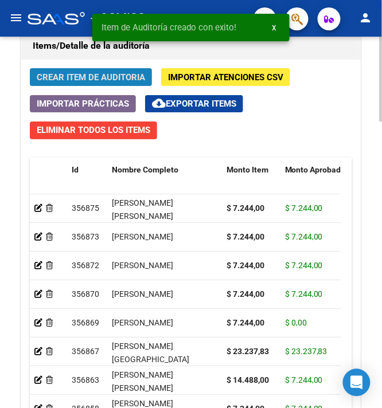
click at [72, 83] on span "Crear Item de Auditoria" at bounding box center [91, 77] width 108 height 10
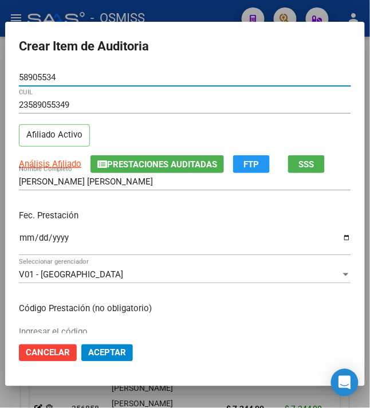
click at [19, 241] on input "Ingresar la fecha" at bounding box center [185, 242] width 333 height 18
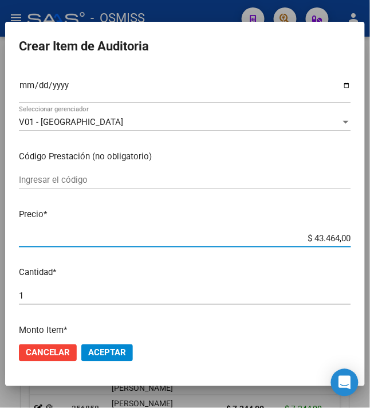
drag, startPoint x: 304, startPoint y: 240, endPoint x: 388, endPoint y: 241, distance: 84.3
click at [370, 241] on html "menu - OSMISS person Firma Express Inicio Calendario SSS Instructivos Contacto …" at bounding box center [185, 204] width 370 height 408
click at [104, 351] on span "Aceptar" at bounding box center [107, 353] width 38 height 10
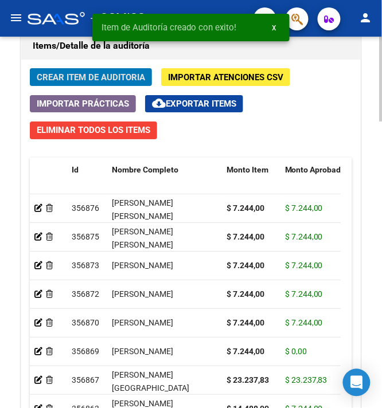
click at [77, 79] on span "Crear Item de Auditoria" at bounding box center [91, 77] width 108 height 10
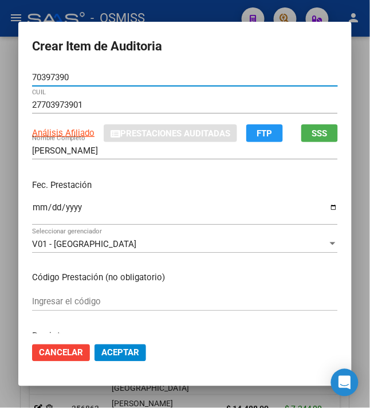
click at [35, 209] on input "Ingresar la fecha" at bounding box center [185, 212] width 306 height 18
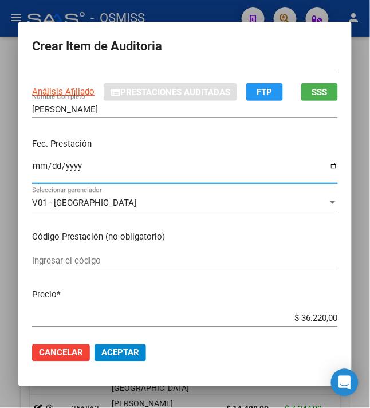
scroll to position [76, 0]
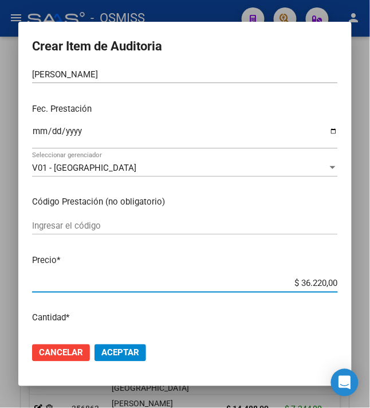
drag, startPoint x: 329, startPoint y: 281, endPoint x: 372, endPoint y: 272, distance: 43.4
click at [359, 276] on div "Crear Item de Auditoria 70397390 Nro Documento 27703973901 CUIL Análisis Afilia…" at bounding box center [185, 204] width 370 height 408
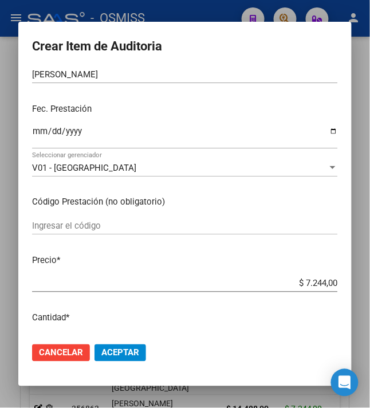
click at [129, 358] on span "Aceptar" at bounding box center [120, 353] width 38 height 10
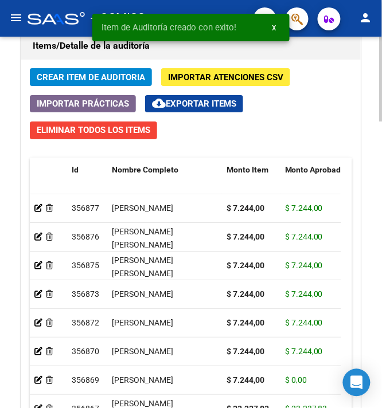
click at [107, 88] on div "Crear Item de Auditoria Importar Atenciones CSV Importar Prácticas cloud_downlo…" at bounding box center [190, 270] width 339 height 420
click at [107, 83] on span "Crear Item de Auditoria" at bounding box center [91, 77] width 108 height 10
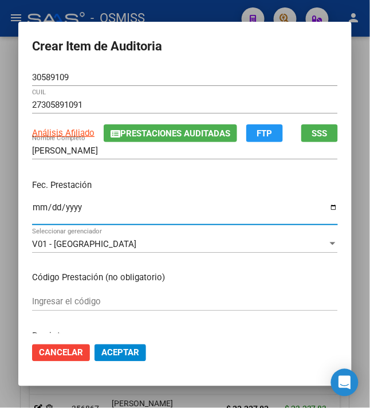
click at [32, 208] on input "Ingresar la fecha" at bounding box center [185, 212] width 306 height 18
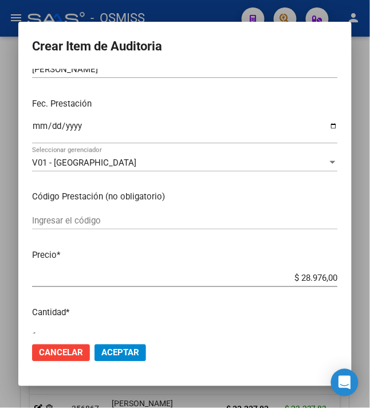
scroll to position [229, 0]
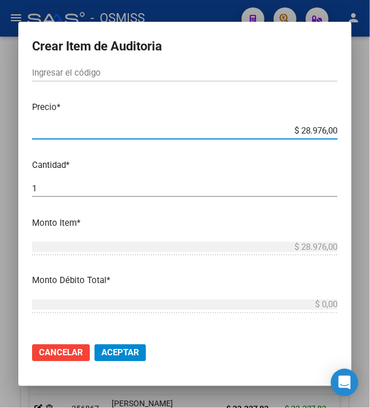
drag, startPoint x: 296, startPoint y: 129, endPoint x: 385, endPoint y: 144, distance: 90.8
click at [370, 144] on html "menu - OSMISS person Firma Express Inicio Calendario SSS Instructivos Contacto …" at bounding box center [185, 204] width 370 height 408
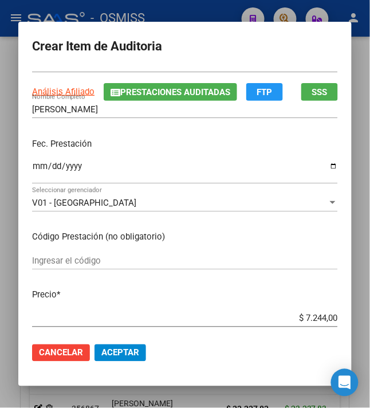
scroll to position [76, 0]
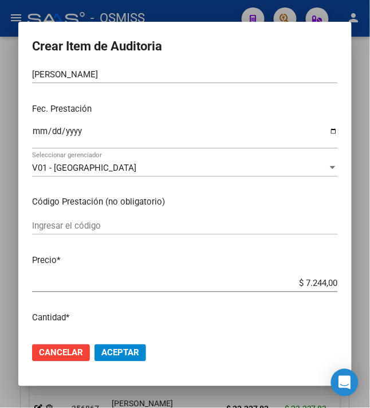
click at [112, 351] on span "Aceptar" at bounding box center [120, 353] width 38 height 10
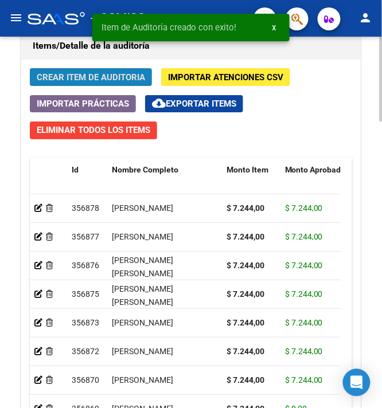
click at [76, 83] on span "Crear Item de Auditoria" at bounding box center [91, 77] width 108 height 10
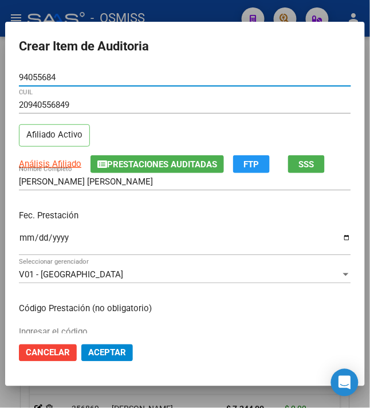
click at [19, 242] on input "Ingresar la fecha" at bounding box center [185, 242] width 333 height 18
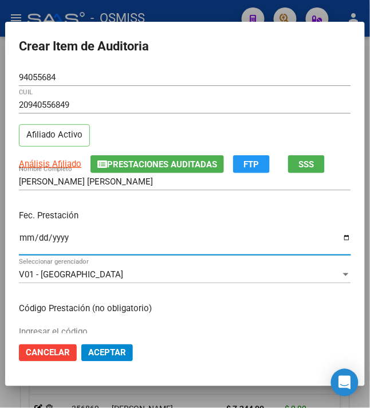
click at [122, 220] on p "Fec. Prestación" at bounding box center [185, 215] width 333 height 13
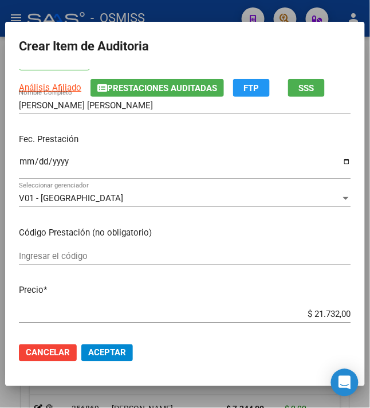
drag, startPoint x: 305, startPoint y: 317, endPoint x: 388, endPoint y: 303, distance: 84.3
click at [370, 303] on html "menu - OSMISS person Firma Express Inicio Calendario SSS Instructivos Contacto …" at bounding box center [185, 204] width 370 height 408
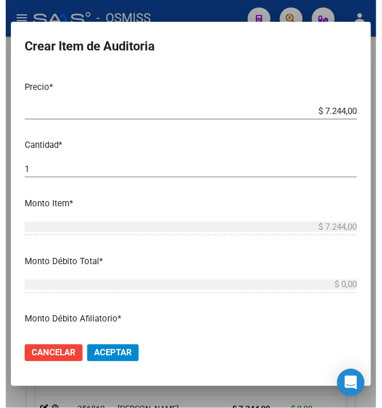
scroll to position [306, 0]
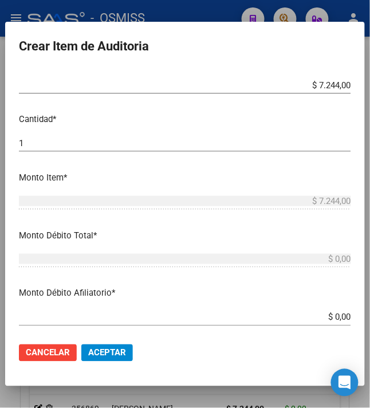
click at [101, 347] on button "Aceptar" at bounding box center [107, 353] width 52 height 17
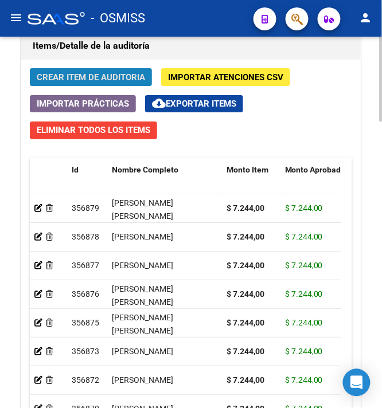
click at [108, 80] on span "Crear Item de Auditoria" at bounding box center [91, 77] width 108 height 10
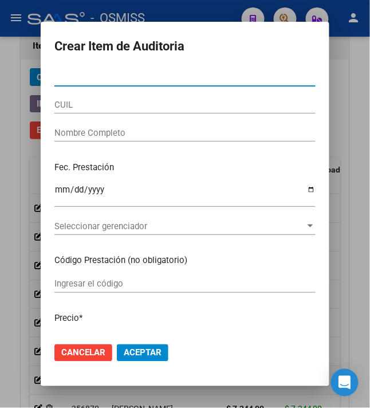
click at [358, 52] on div at bounding box center [185, 204] width 370 height 408
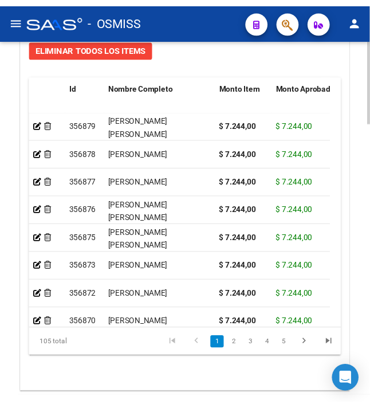
scroll to position [1097, 0]
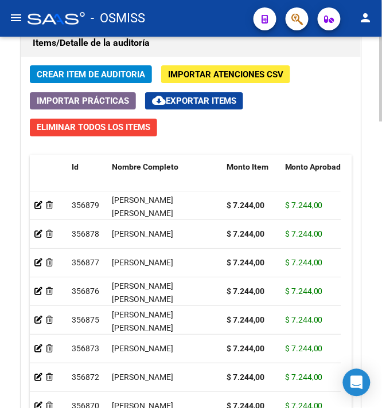
click at [96, 79] on span "Crear Item de Auditoria" at bounding box center [91, 74] width 108 height 10
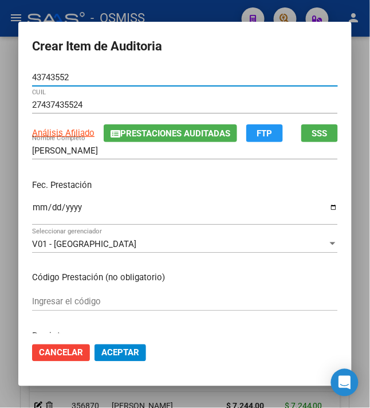
click at [32, 206] on input "Ingresar la fecha" at bounding box center [185, 212] width 306 height 18
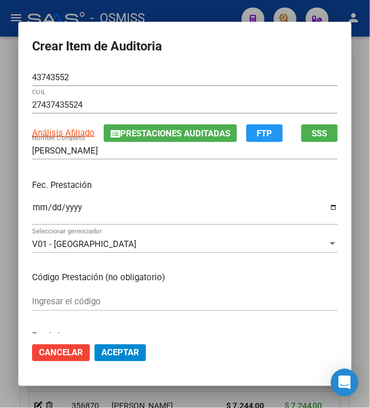
click at [128, 185] on p "Fec. Prestación" at bounding box center [185, 185] width 306 height 13
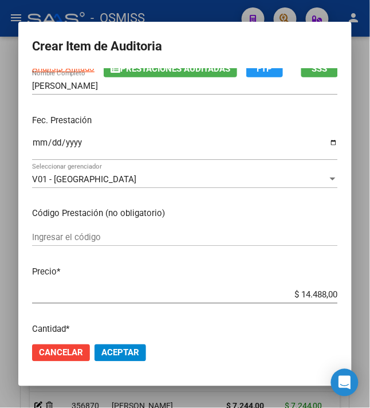
scroll to position [153, 0]
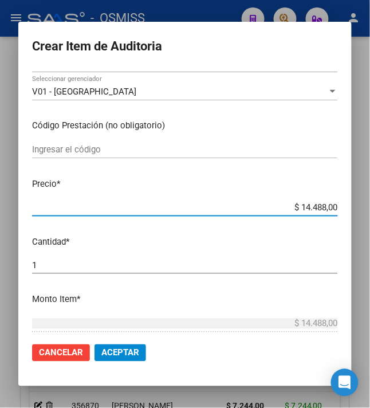
drag, startPoint x: 296, startPoint y: 206, endPoint x: 386, endPoint y: 198, distance: 89.9
click at [370, 198] on html "menu - OSMISS person Firma Express Inicio Calendario SSS Instructivos Contacto …" at bounding box center [185, 204] width 370 height 408
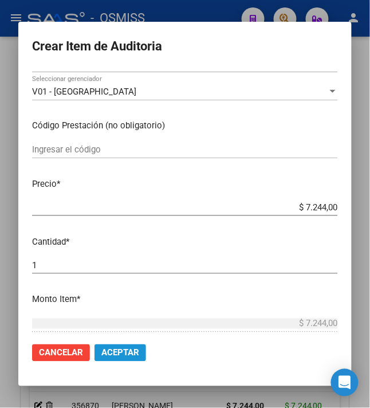
click at [109, 353] on span "Aceptar" at bounding box center [120, 353] width 38 height 10
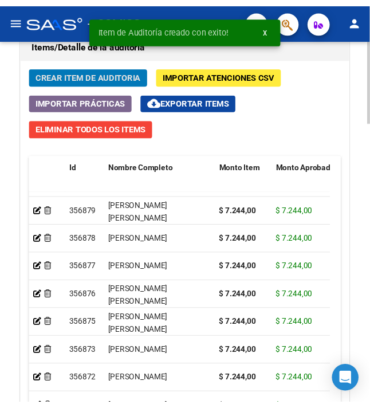
scroll to position [0, 0]
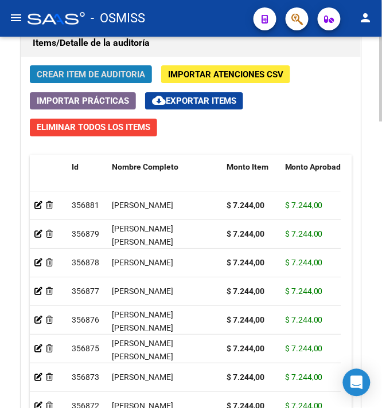
click at [90, 76] on span "Crear Item de Auditoria" at bounding box center [91, 74] width 108 height 10
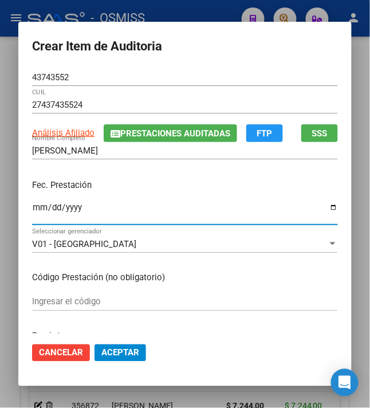
click at [32, 216] on input "Ingresar la fecha" at bounding box center [185, 212] width 306 height 18
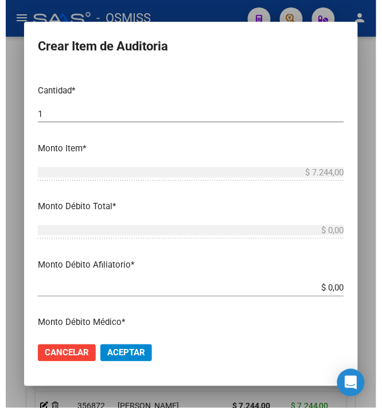
scroll to position [306, 0]
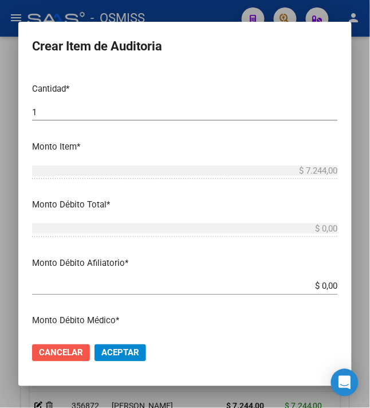
click at [50, 351] on span "Cancelar" at bounding box center [61, 353] width 44 height 10
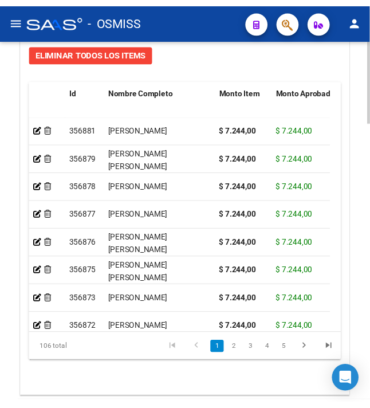
scroll to position [1097, 0]
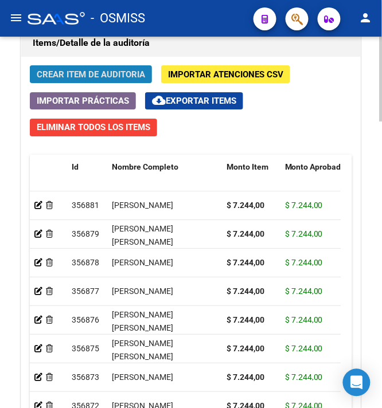
click at [101, 73] on span "Crear Item de Auditoria" at bounding box center [91, 74] width 108 height 10
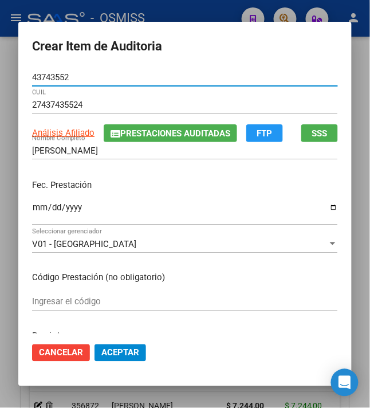
click at [32, 208] on input "Ingresar la fecha" at bounding box center [185, 212] width 306 height 18
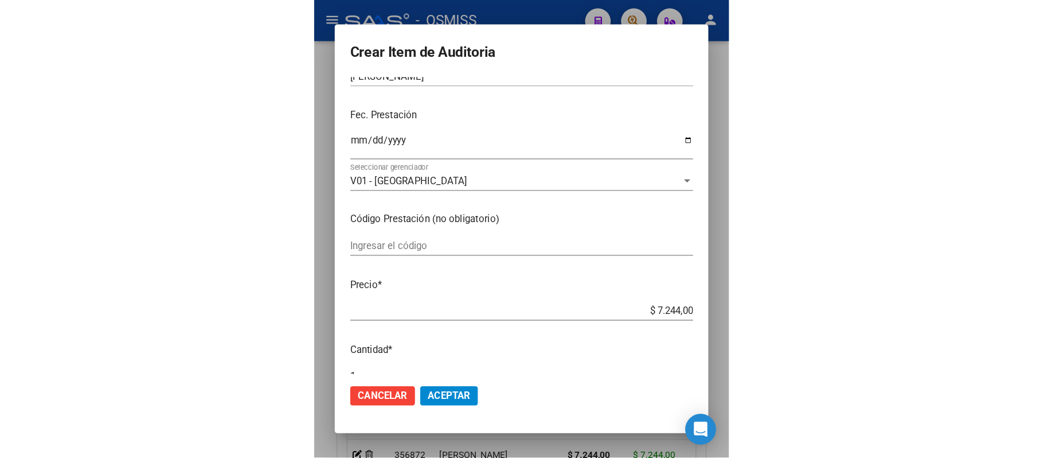
scroll to position [153, 0]
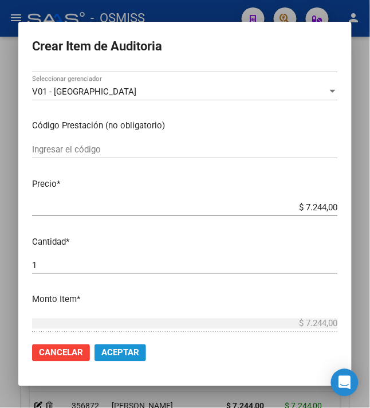
click at [115, 351] on span "Aceptar" at bounding box center [120, 353] width 38 height 10
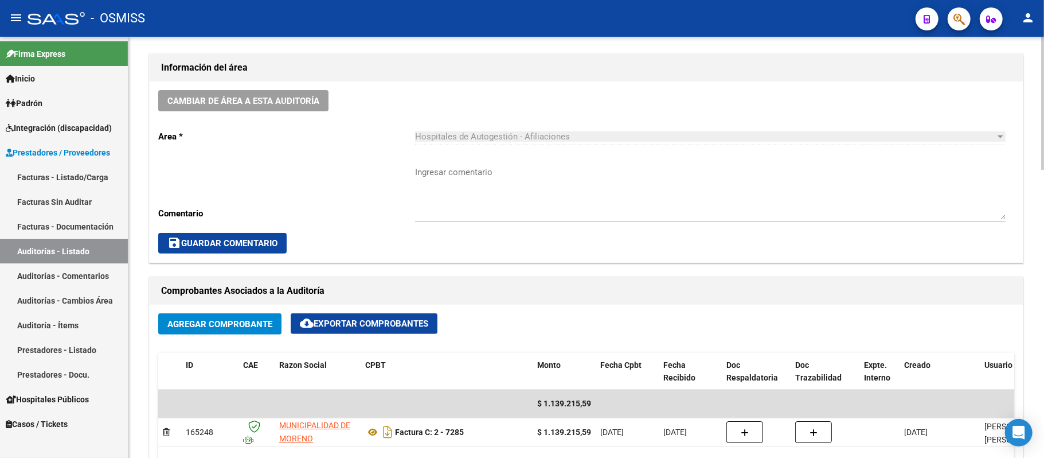
scroll to position [79, 0]
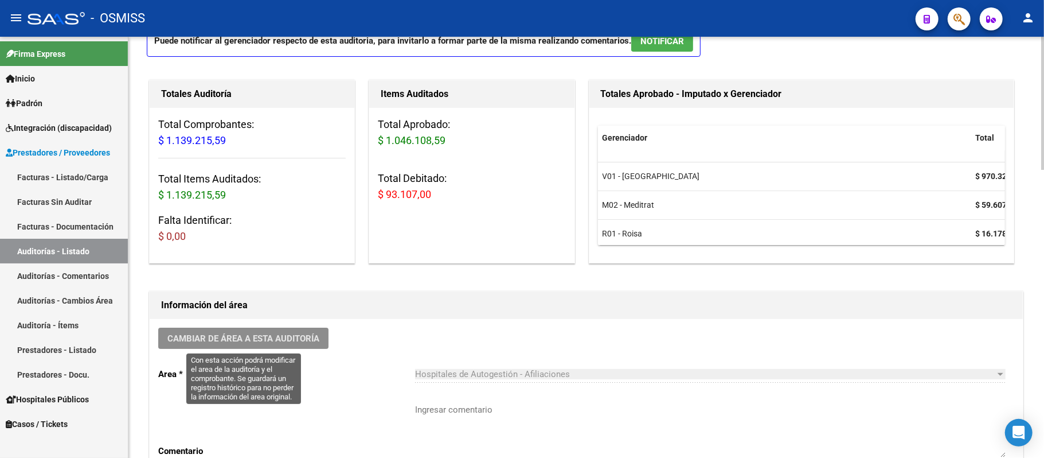
click at [283, 336] on span "Cambiar de área a esta auditoría" at bounding box center [243, 338] width 152 height 10
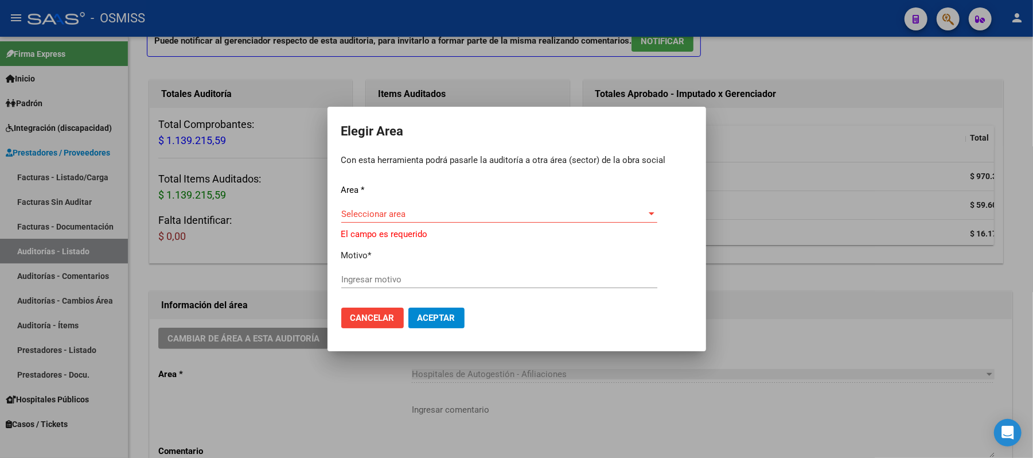
click at [303, 382] on div at bounding box center [516, 229] width 1033 height 458
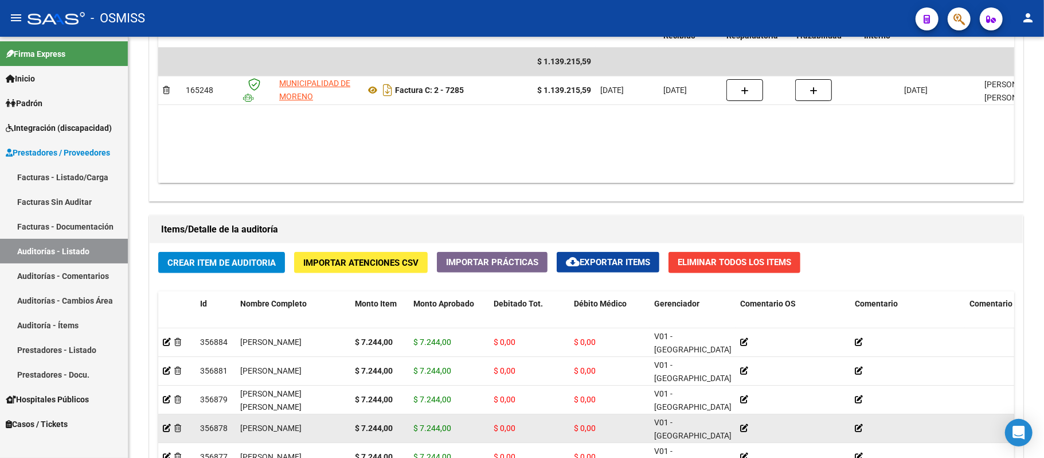
scroll to position [841, 0]
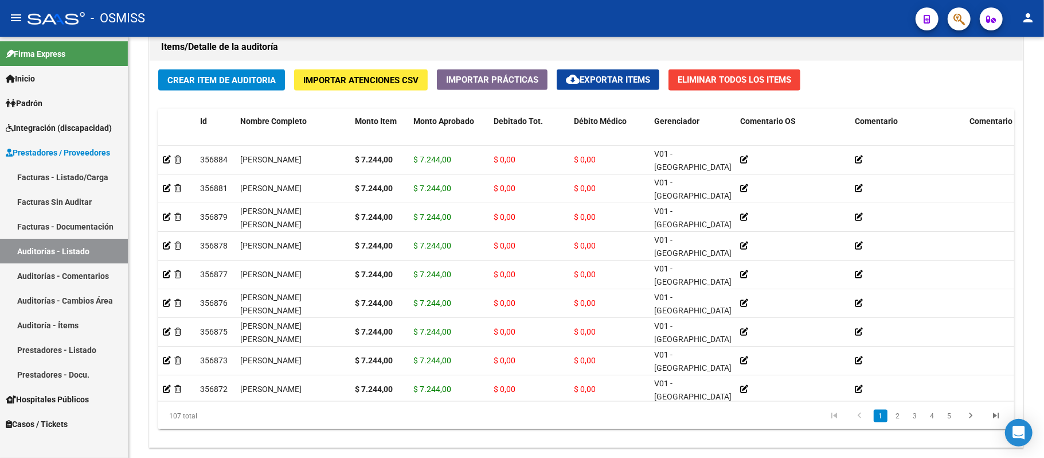
click at [585, 84] on span "cloud_download Exportar Items" at bounding box center [608, 80] width 84 height 10
click at [585, 79] on span "cloud_download Exportar Items" at bounding box center [608, 80] width 84 height 10
click at [585, 115] on datatable-header-cell "Débito Médico" at bounding box center [609, 134] width 80 height 50
click at [585, 119] on span "Débito Médico" at bounding box center [600, 120] width 53 height 9
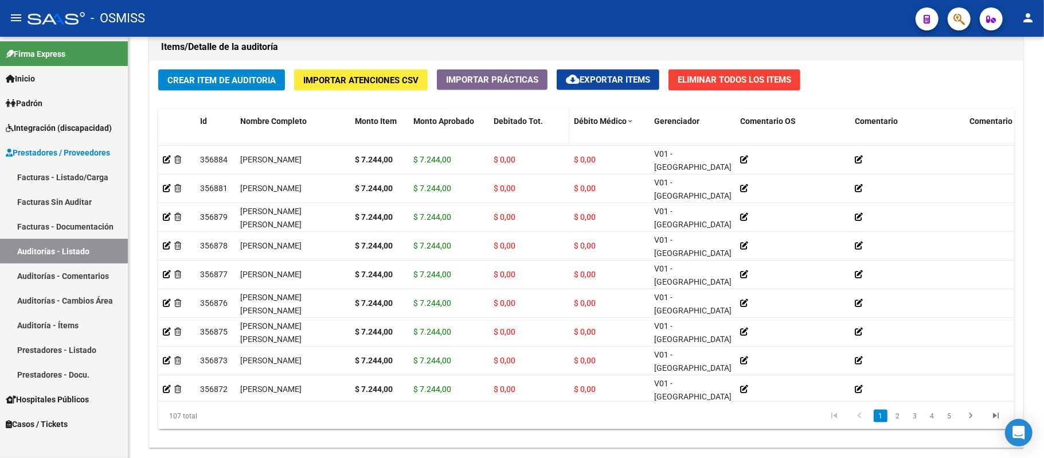
click at [517, 124] on span "Debitado Tot." at bounding box center [518, 120] width 49 height 9
click at [456, 124] on span "Monto Aprobado" at bounding box center [443, 120] width 61 height 9
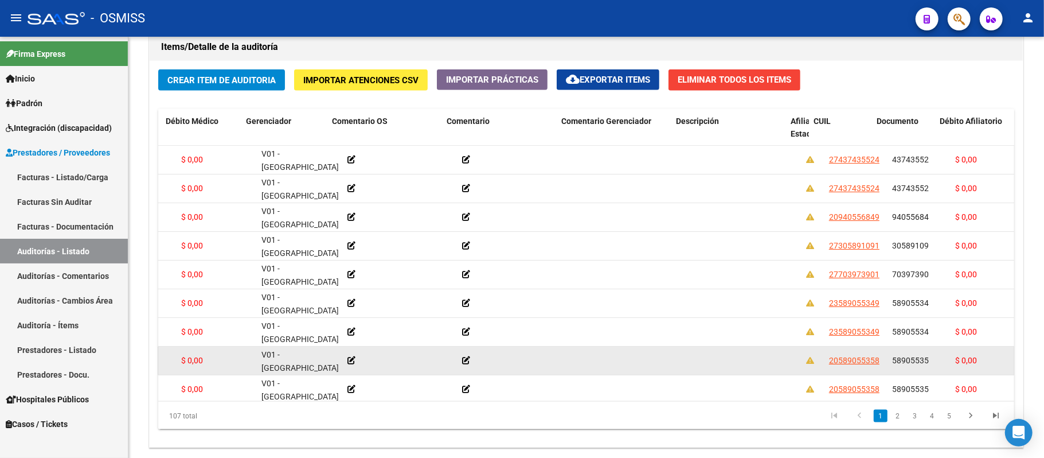
scroll to position [0, 408]
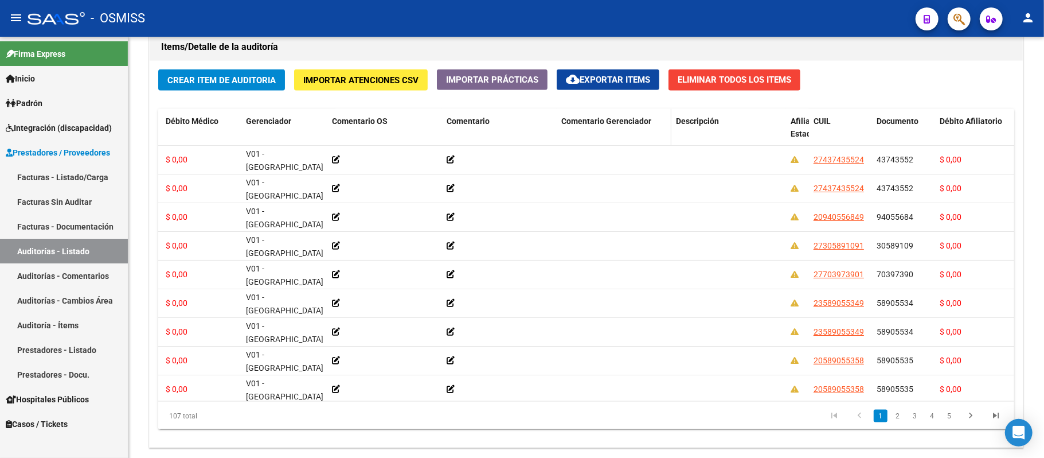
click at [585, 124] on span "Comentario Gerenciador" at bounding box center [606, 120] width 90 height 9
click at [472, 122] on span "Comentario" at bounding box center [468, 120] width 43 height 9
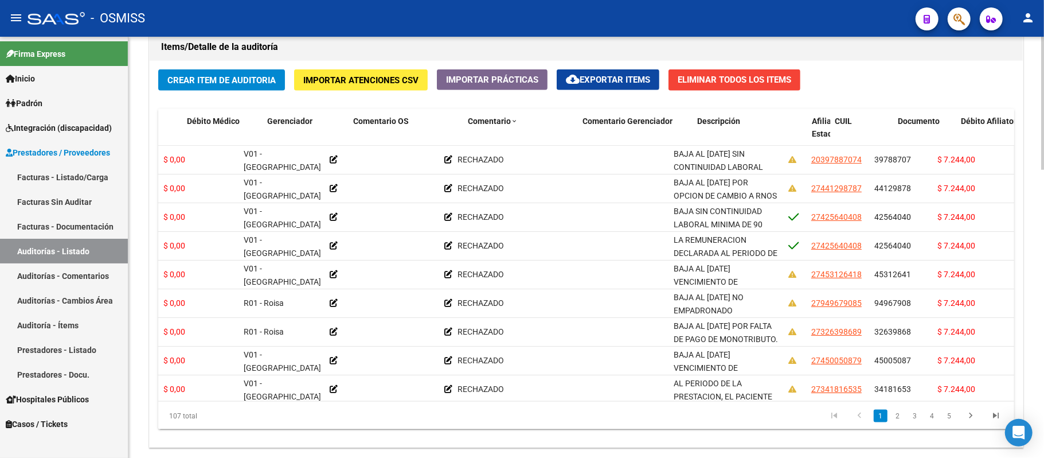
scroll to position [0, 373]
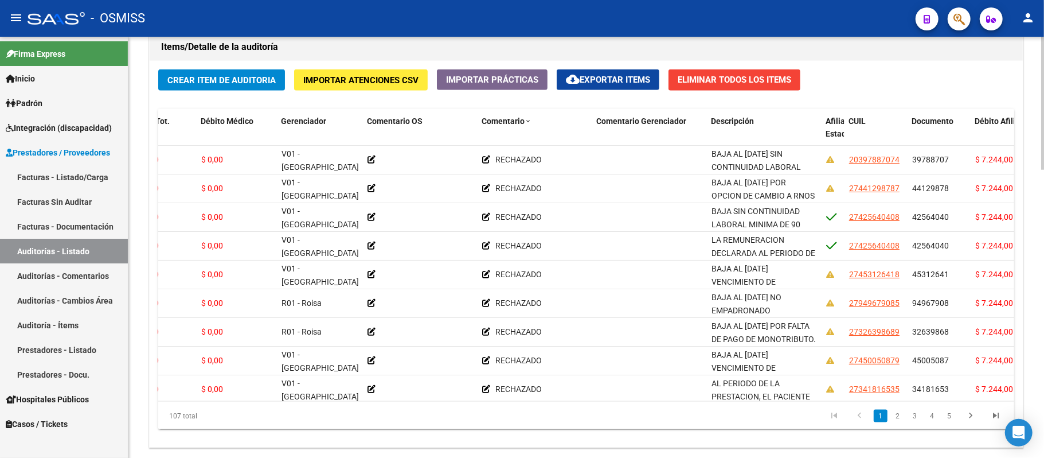
click at [585, 122] on span "Débito Afiliatorio" at bounding box center [1006, 120] width 62 height 9
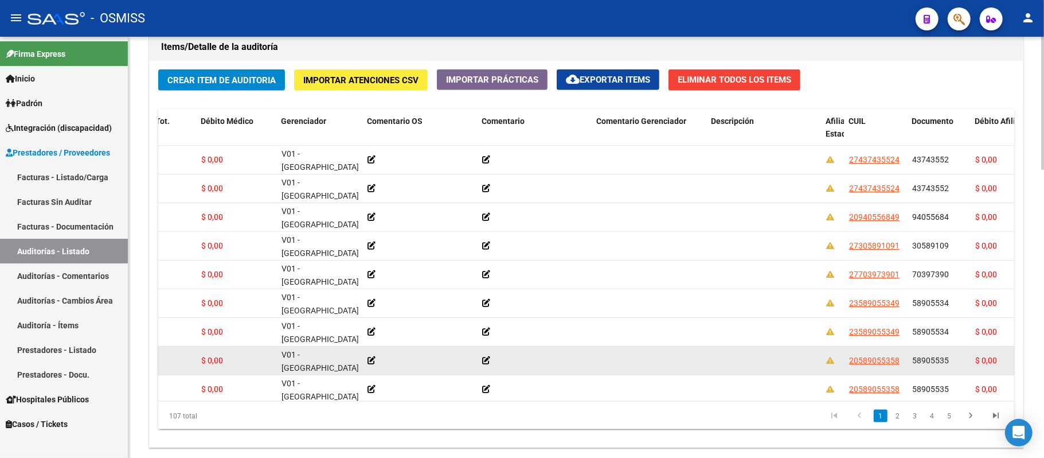
drag, startPoint x: 983, startPoint y: 122, endPoint x: 737, endPoint y: 351, distance: 336.7
click at [585, 408] on div "107 total 1 2 3 4 5" at bounding box center [586, 415] width 856 height 29
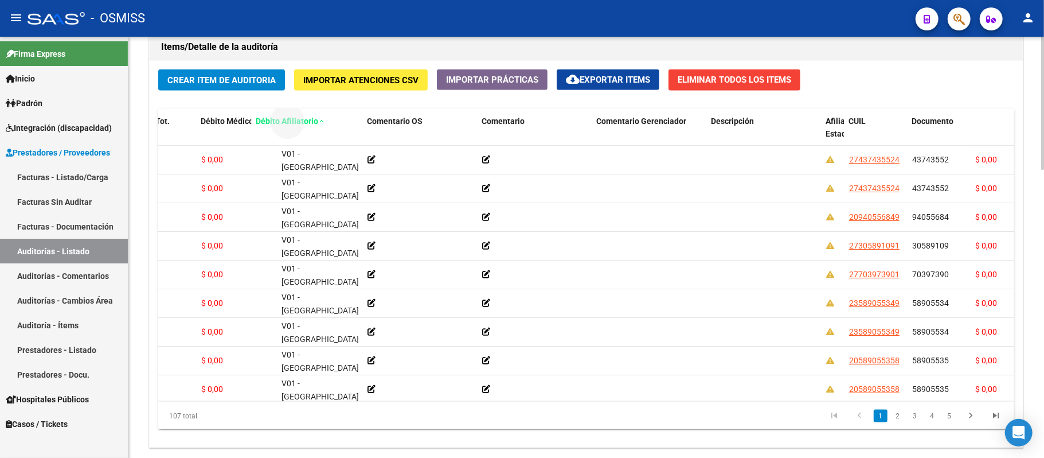
drag, startPoint x: 995, startPoint y: 120, endPoint x: 276, endPoint y: 122, distance: 719.0
drag, startPoint x: 675, startPoint y: 440, endPoint x: 745, endPoint y: 381, distance: 91.9
click at [585, 408] on div "Crear Item de Auditoria Importar Atenciones CSV Importar Prácticas cloud_downlo…" at bounding box center [586, 254] width 873 height 386
drag, startPoint x: 740, startPoint y: 404, endPoint x: 794, endPoint y: 404, distance: 54.5
click at [585, 408] on div "107 total 1 2 3 4 5" at bounding box center [586, 415] width 856 height 29
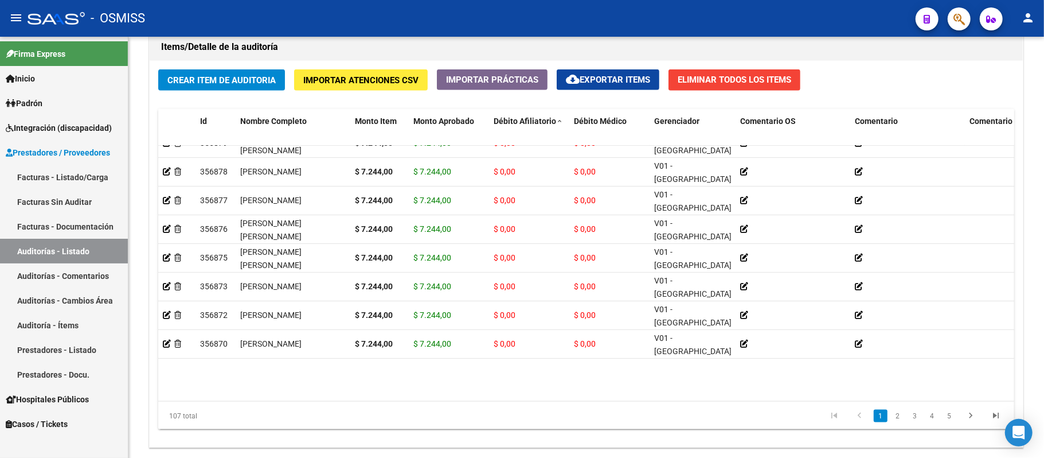
scroll to position [0, 0]
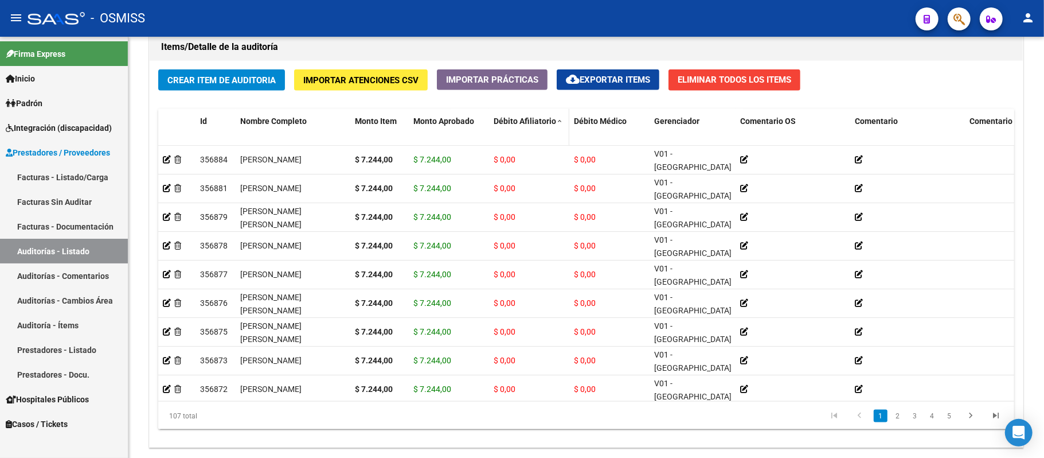
click at [509, 116] on div "Débito Afiliatorio" at bounding box center [529, 121] width 71 height 13
click at [508, 124] on span "Débito Afiliatorio" at bounding box center [525, 120] width 62 height 9
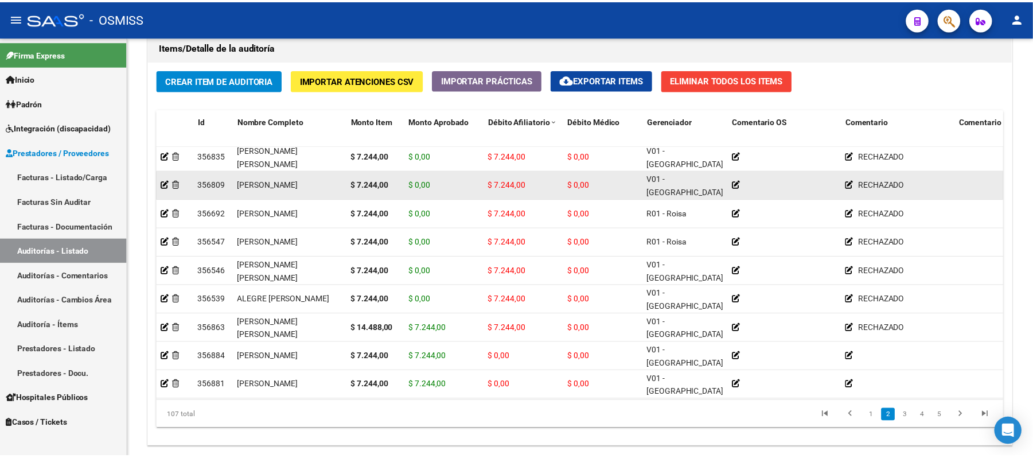
scroll to position [153, 0]
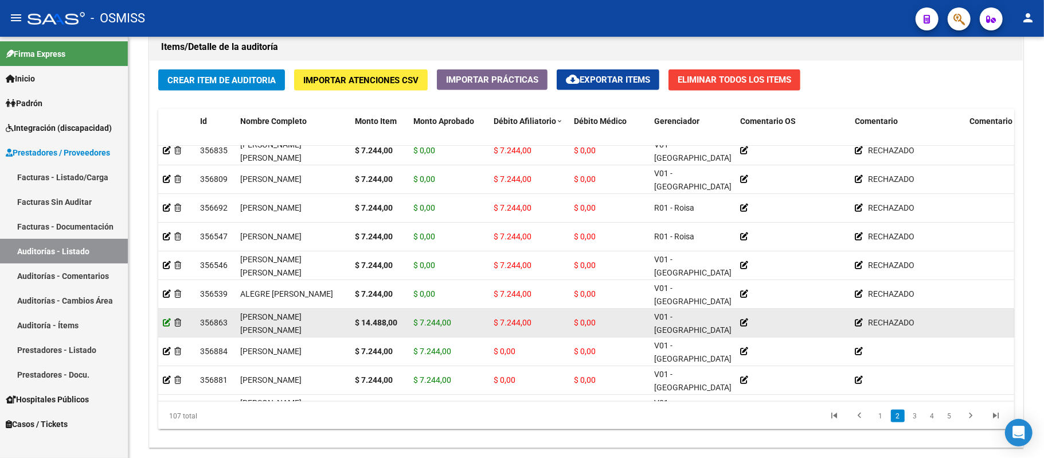
click at [166, 322] on icon at bounding box center [167, 322] width 8 height 8
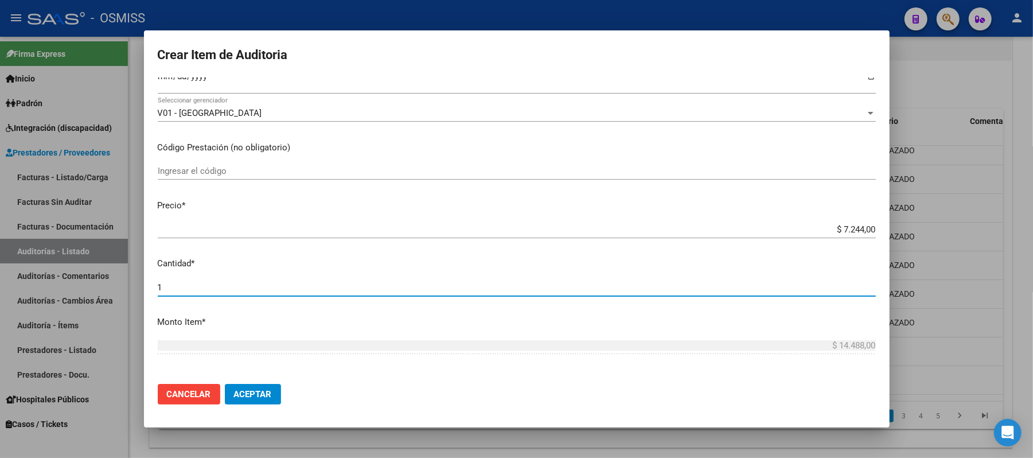
click at [349, 284] on input "1" at bounding box center [517, 287] width 718 height 10
click at [195, 390] on span "Cancelar" at bounding box center [189, 394] width 44 height 10
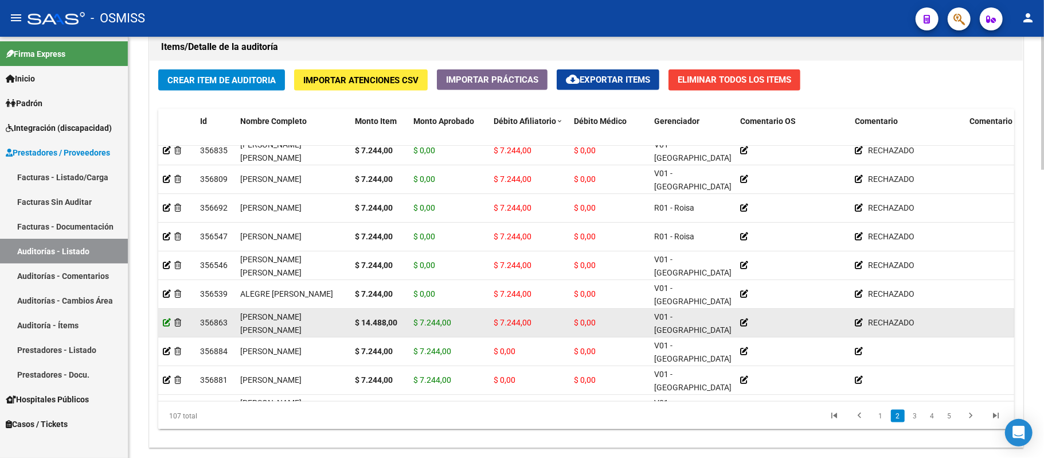
click at [166, 324] on icon at bounding box center [167, 322] width 8 height 8
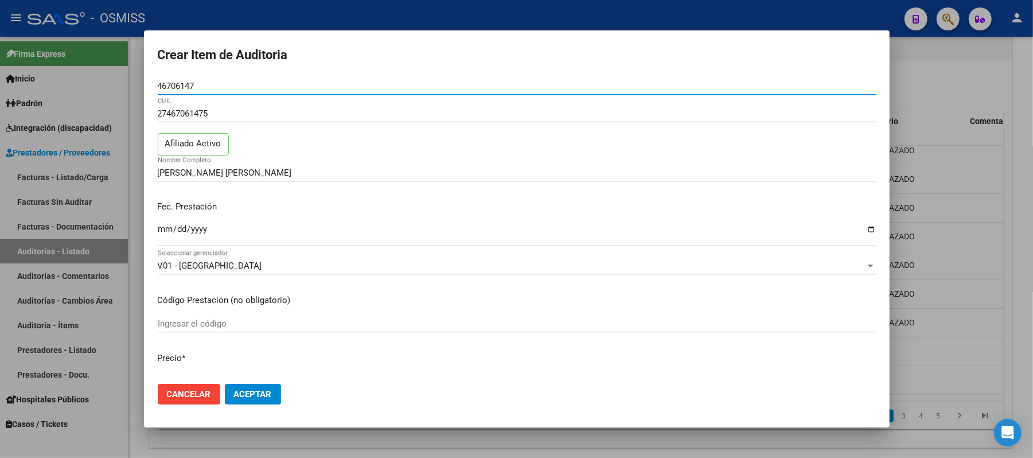
click at [585, 198] on div "Fec. Prestación [DATE] Ingresar la fecha" at bounding box center [517, 224] width 718 height 65
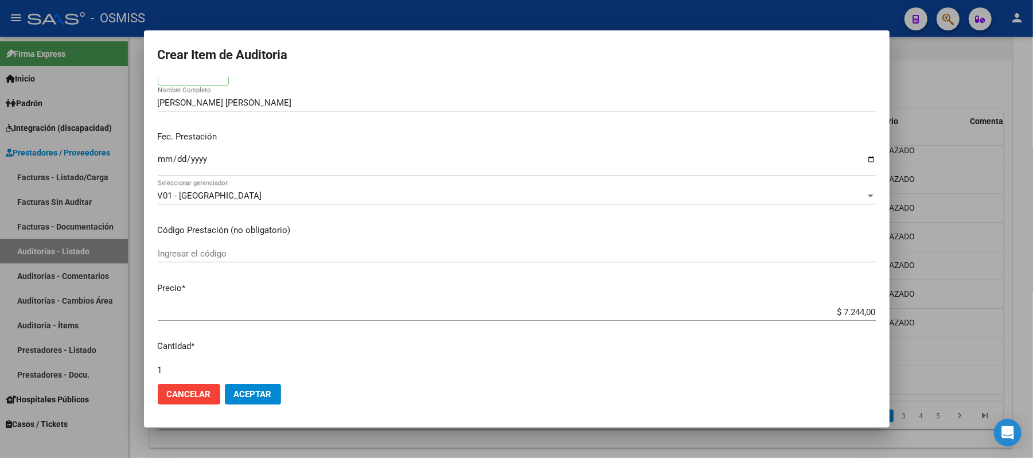
scroll to position [229, 0]
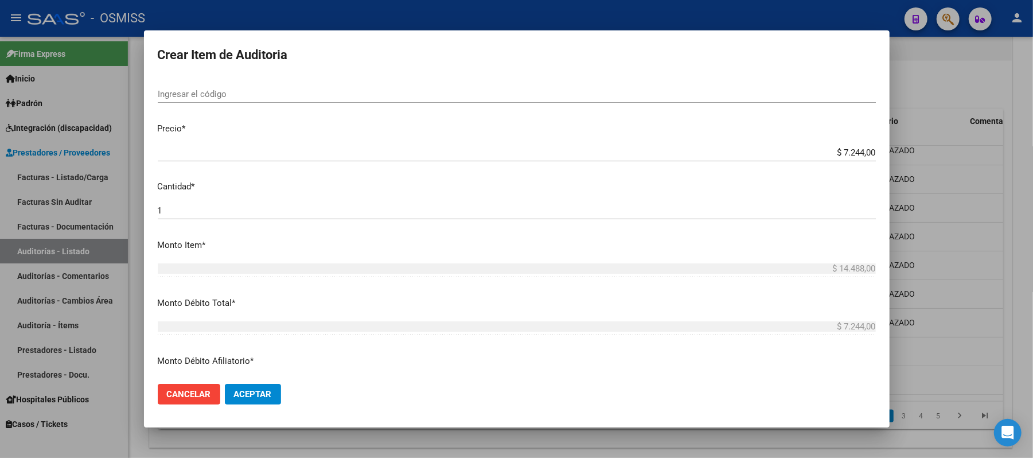
click at [259, 212] on input "1" at bounding box center [517, 210] width 718 height 10
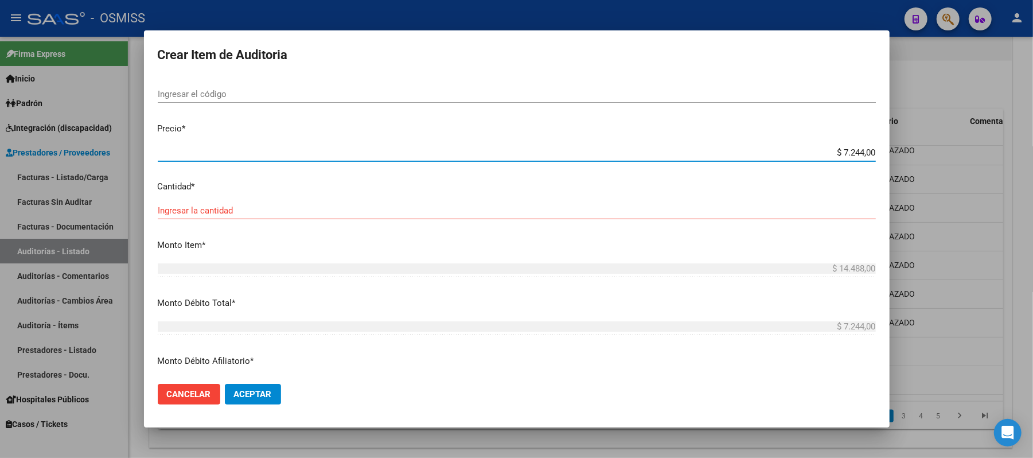
drag, startPoint x: 833, startPoint y: 154, endPoint x: 918, endPoint y: 154, distance: 85.4
click at [585, 154] on div "Crear Item de Auditoria 46706147 Nro Documento 27467061475 CUIL Afiliado Activo…" at bounding box center [516, 229] width 1033 height 458
click at [585, 192] on p "Cantidad *" at bounding box center [517, 186] width 718 height 13
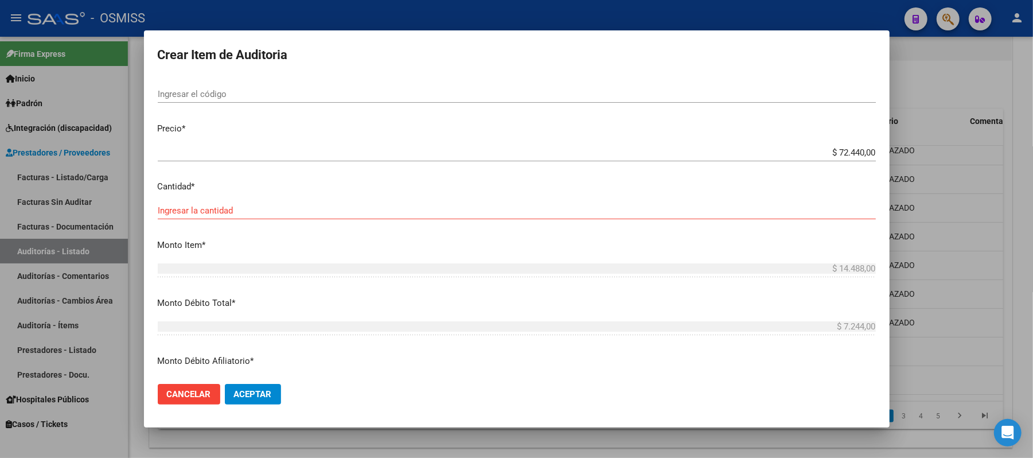
click at [553, 220] on div "Ingresar la cantidad" at bounding box center [517, 216] width 718 height 28
click at [409, 206] on input "Ingresar la cantidad" at bounding box center [517, 210] width 718 height 10
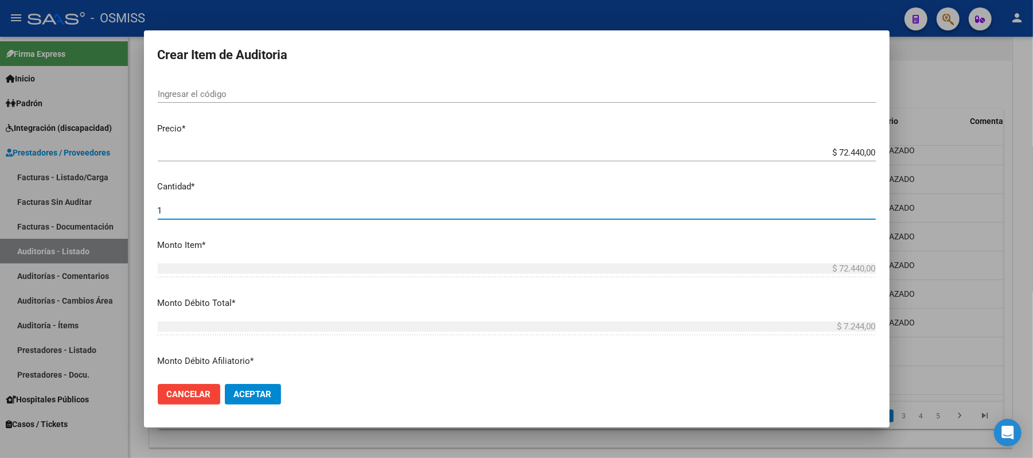
click at [448, 190] on p "Cantidad *" at bounding box center [517, 186] width 718 height 13
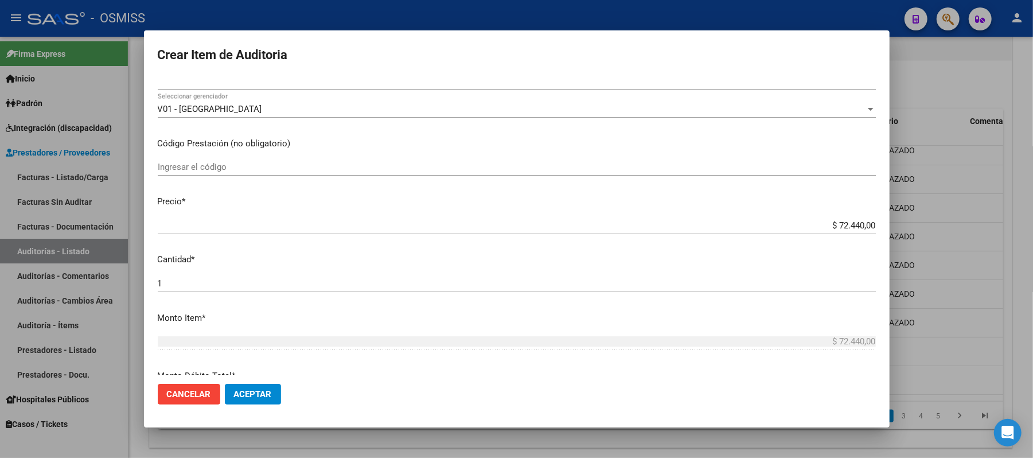
scroll to position [153, 0]
click at [585, 227] on input "$ 72.440,00" at bounding box center [517, 229] width 718 height 10
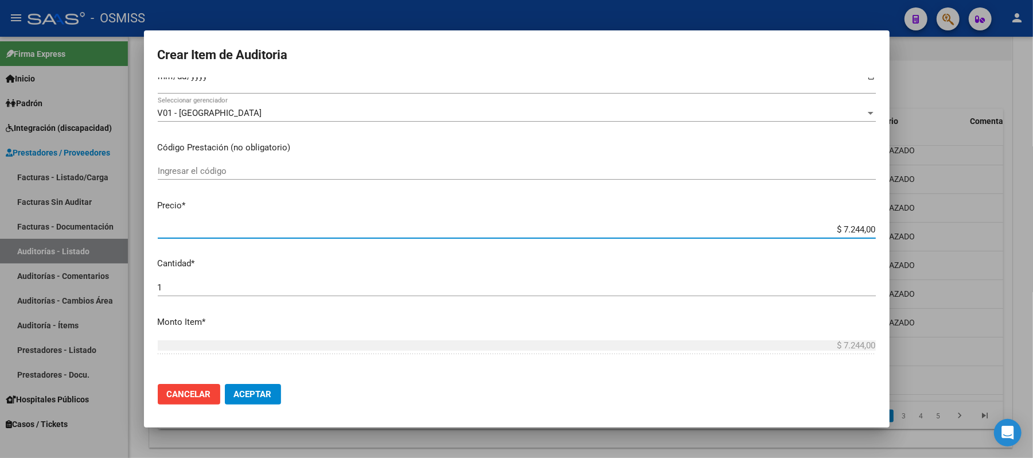
click at [585, 267] on p "Cantidad *" at bounding box center [517, 263] width 718 height 13
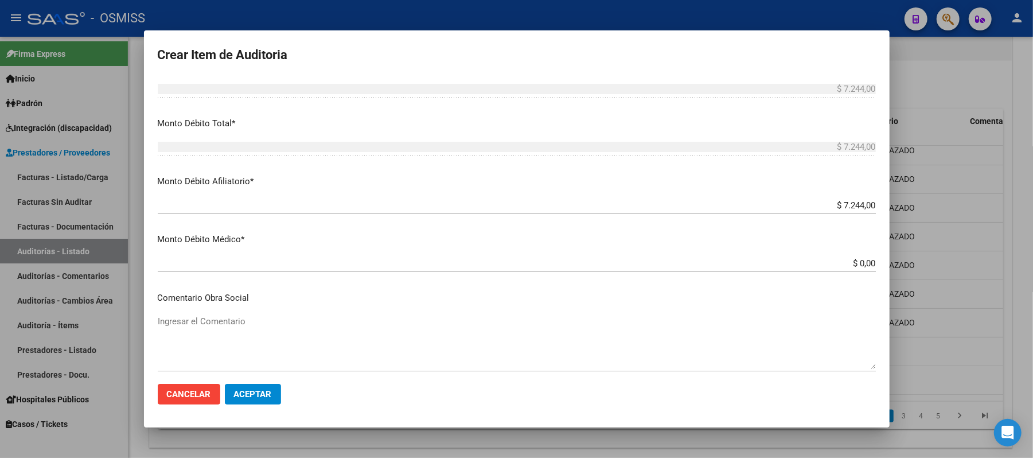
scroll to position [535, 0]
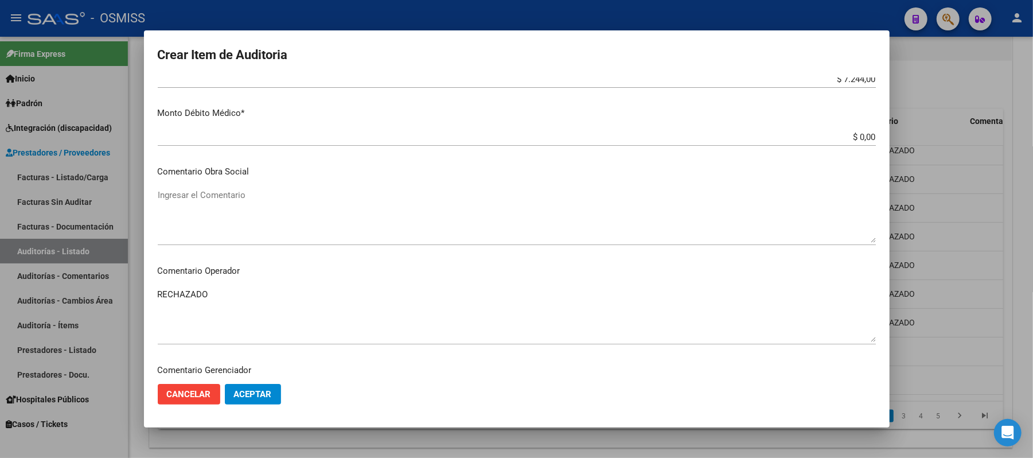
click at [242, 392] on span "Aceptar" at bounding box center [253, 394] width 38 height 10
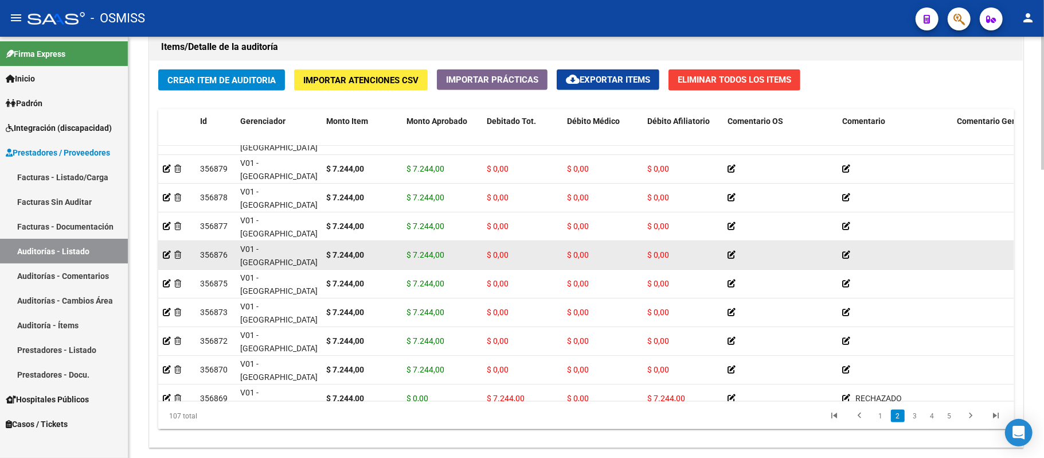
scroll to position [153, 0]
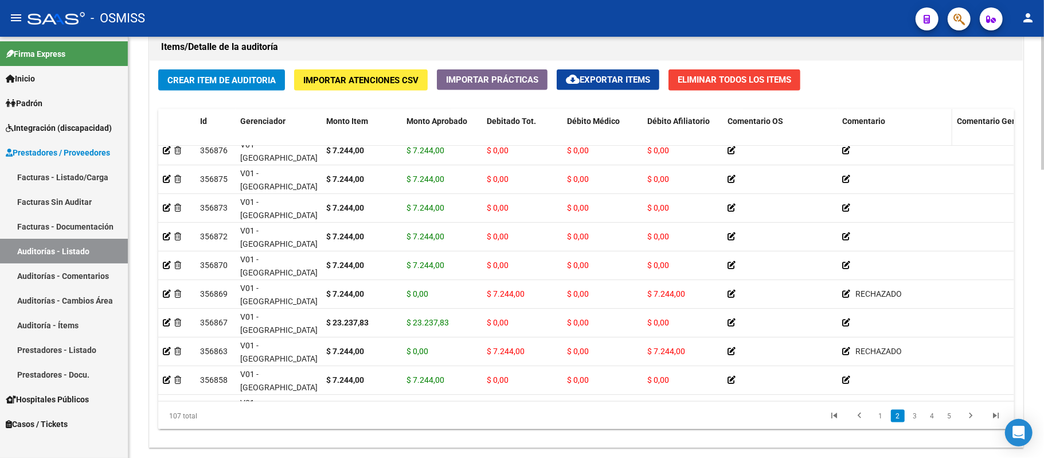
click at [585, 119] on span "Comentario" at bounding box center [863, 120] width 43 height 9
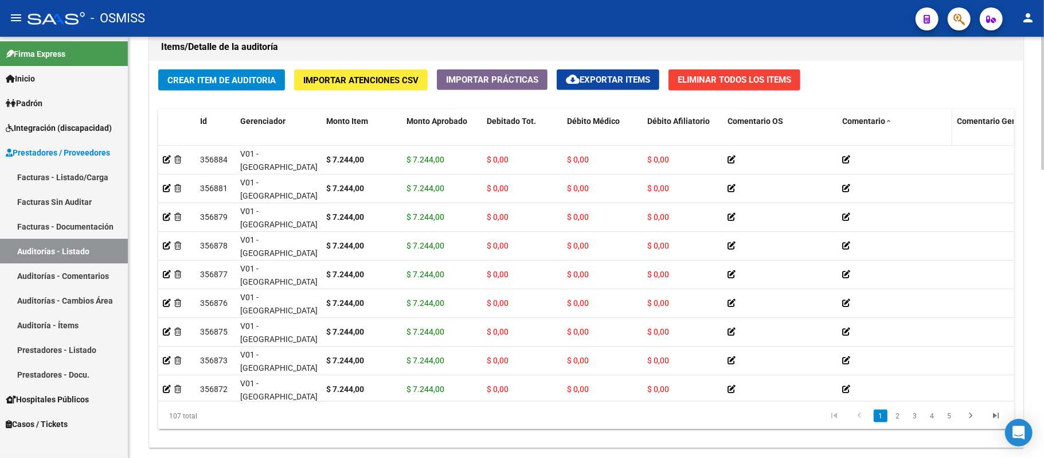
click at [585, 119] on span "Comentario" at bounding box center [863, 120] width 43 height 9
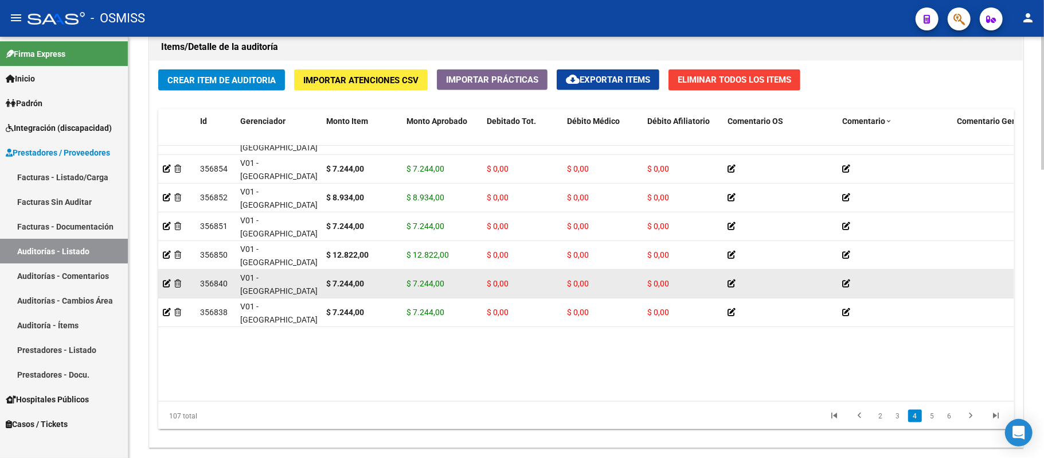
scroll to position [841, 0]
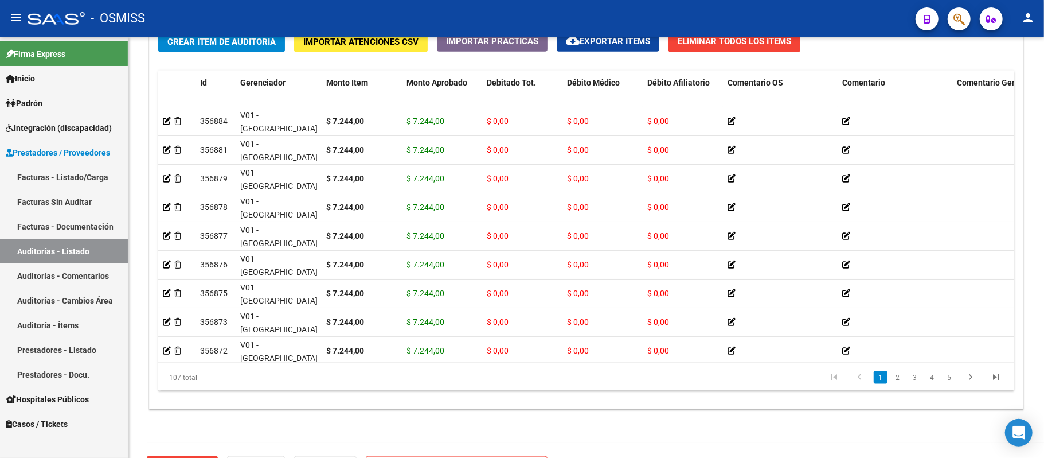
scroll to position [913, 0]
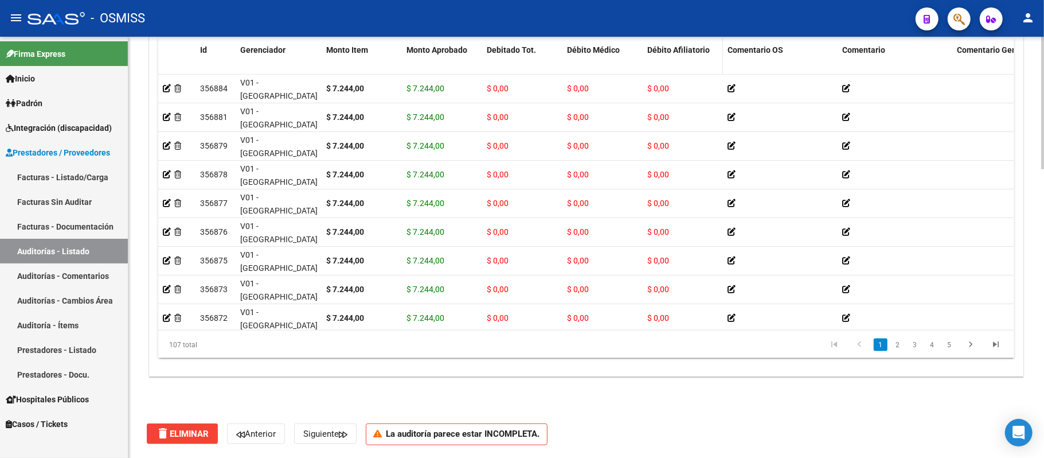
click at [668, 47] on span "Débito Afiliatorio" at bounding box center [678, 49] width 62 height 9
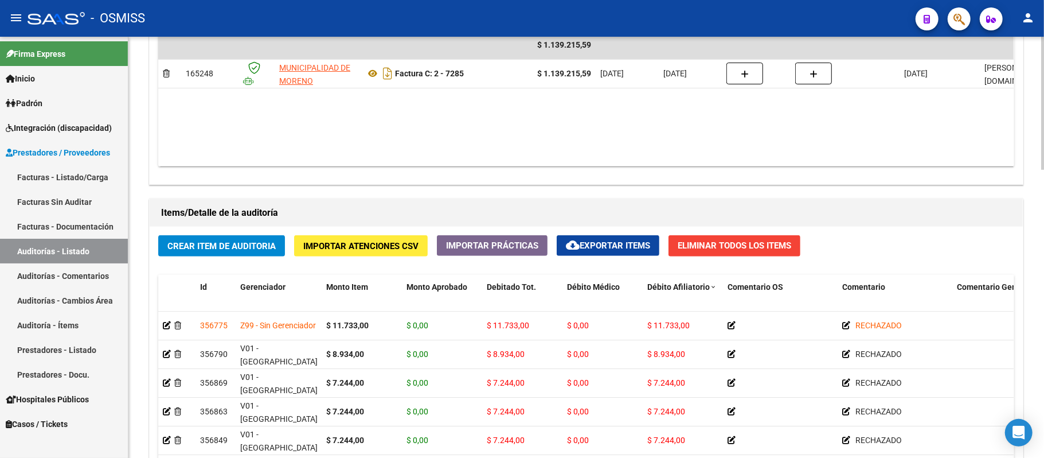
scroll to position [684, 0]
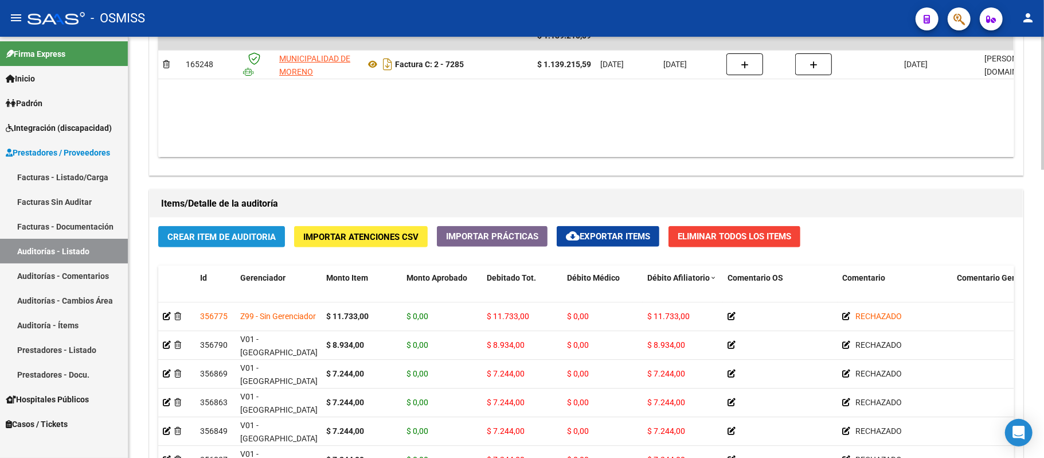
click at [244, 235] on span "Crear Item de Auditoria" at bounding box center [221, 237] width 108 height 10
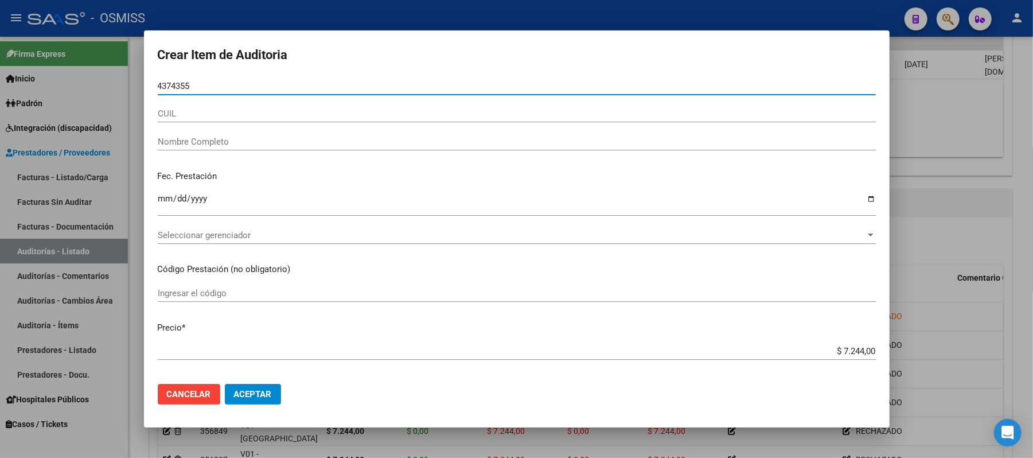
type input "43743552"
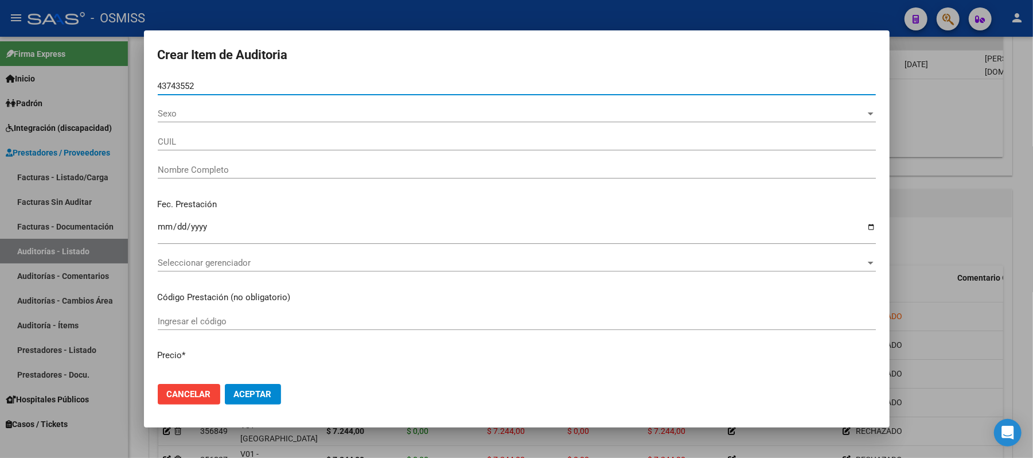
type input "27437435524"
type input "[PERSON_NAME]"
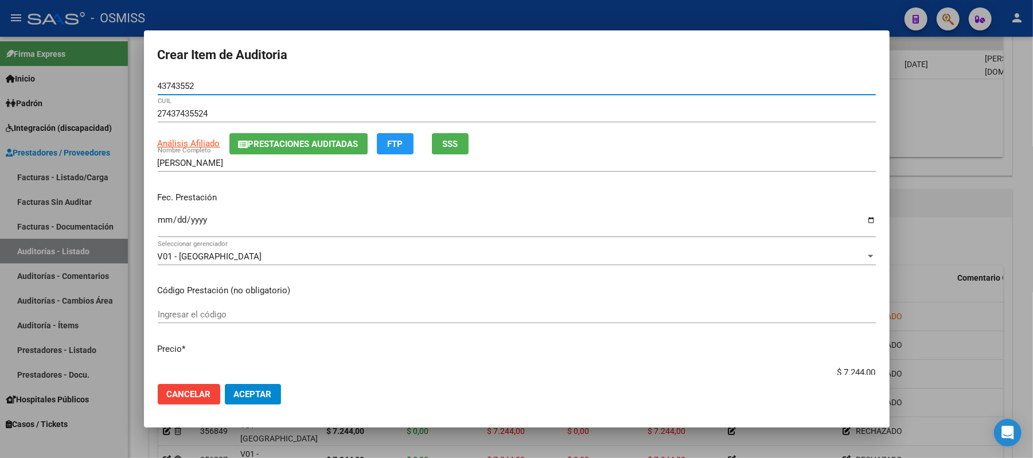
type input "43743552"
click at [159, 222] on input "Ingresar la fecha" at bounding box center [517, 224] width 718 height 18
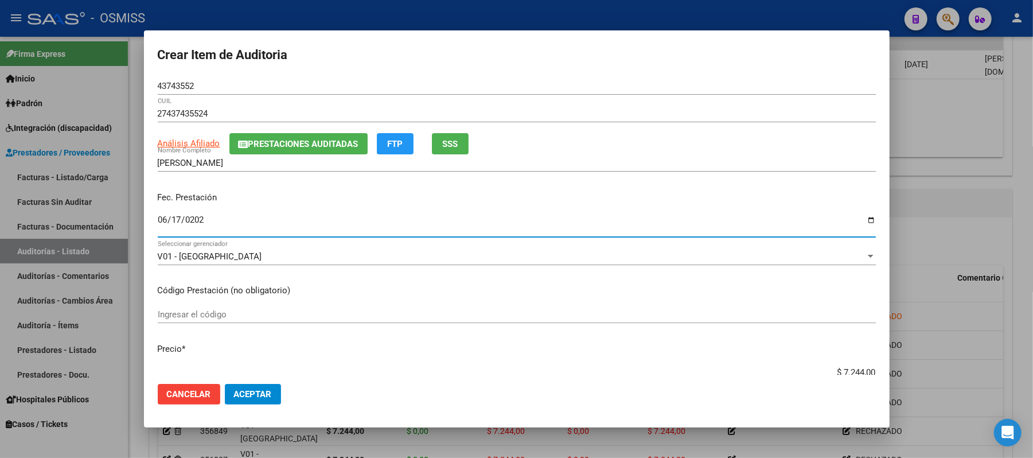
type input "2025-06-17"
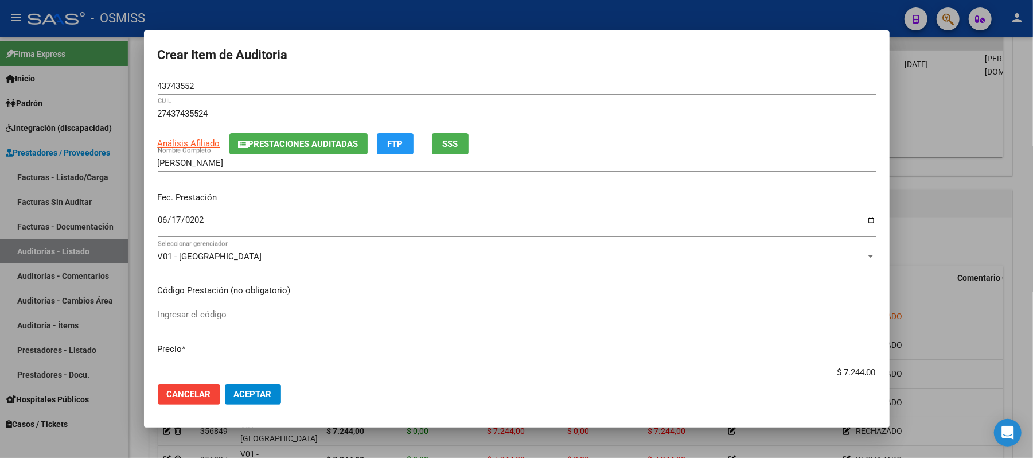
click at [405, 186] on div "Fec. Prestación 2025-06-17 Ingresar la fecha" at bounding box center [517, 214] width 718 height 65
click at [247, 393] on span "Aceptar" at bounding box center [253, 394] width 38 height 10
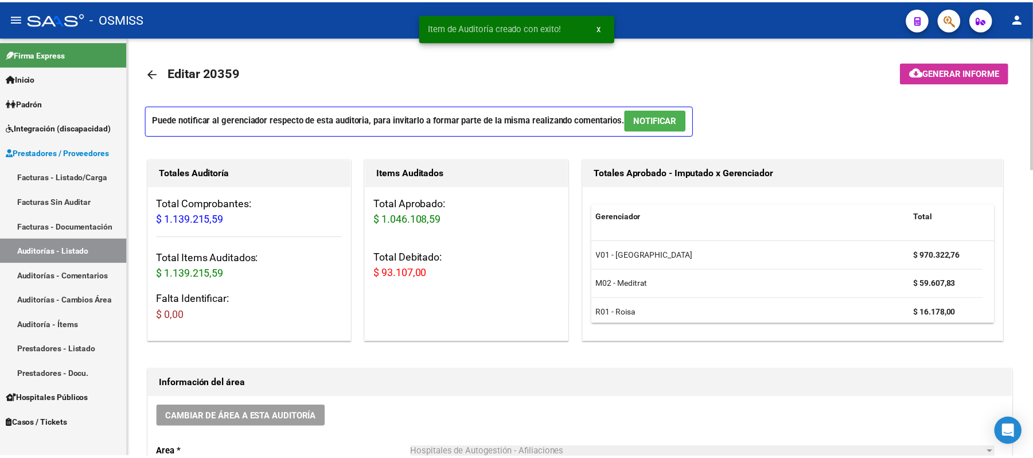
scroll to position [153, 0]
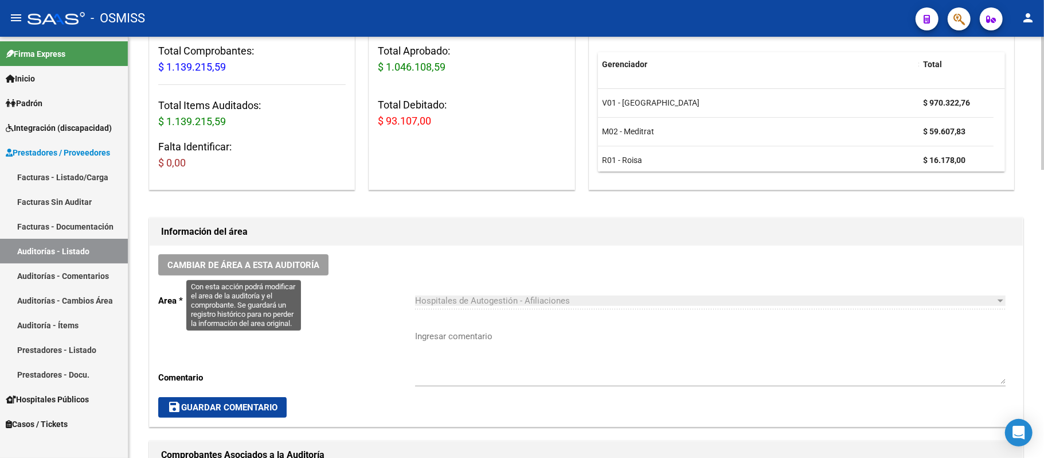
click at [241, 260] on span "Cambiar de área a esta auditoría" at bounding box center [243, 265] width 152 height 10
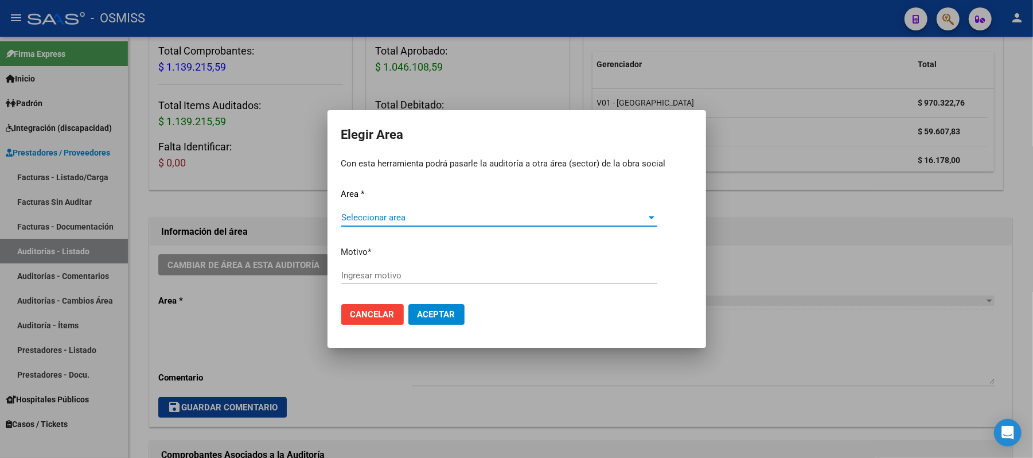
click at [372, 211] on div "Seleccionar area Seleccionar area" at bounding box center [499, 217] width 316 height 17
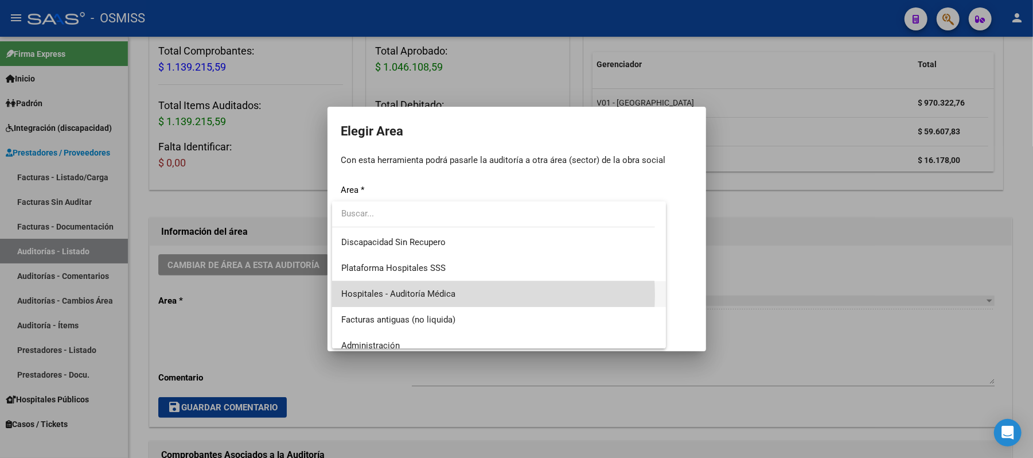
click at [460, 294] on span "Hospitales - Auditoría Médica" at bounding box center [499, 294] width 316 height 26
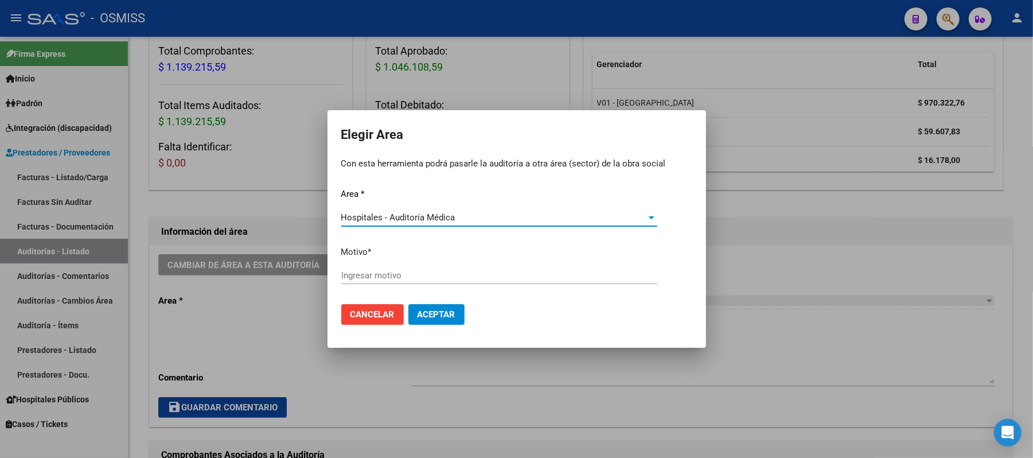
click at [448, 273] on input "Ingresar motivo" at bounding box center [499, 275] width 316 height 10
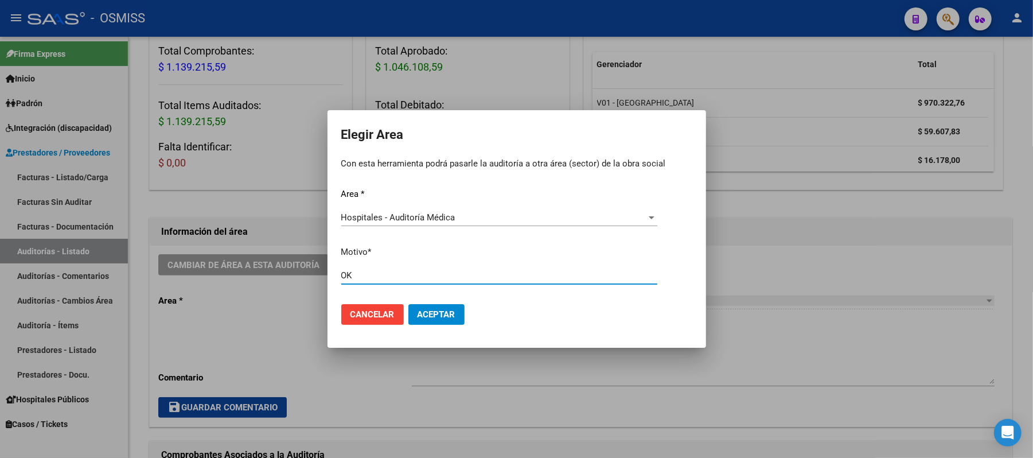
type input "OK"
click at [433, 314] on span "Aceptar" at bounding box center [436, 314] width 38 height 10
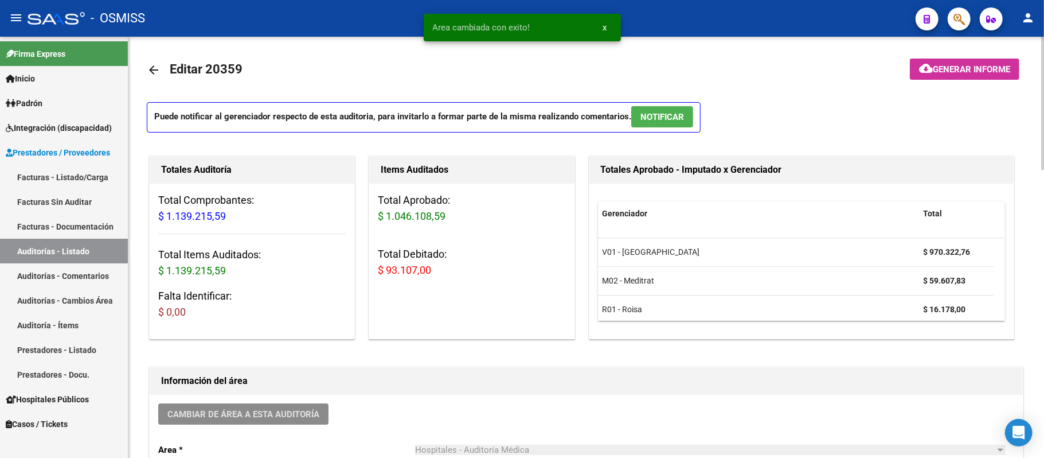
scroll to position [0, 0]
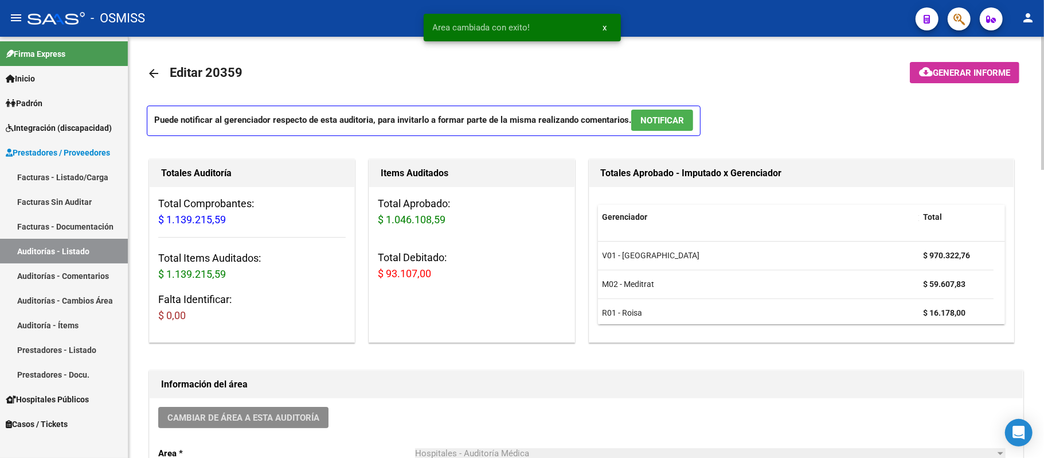
click at [951, 77] on span "Generar informe" at bounding box center [971, 73] width 77 height 10
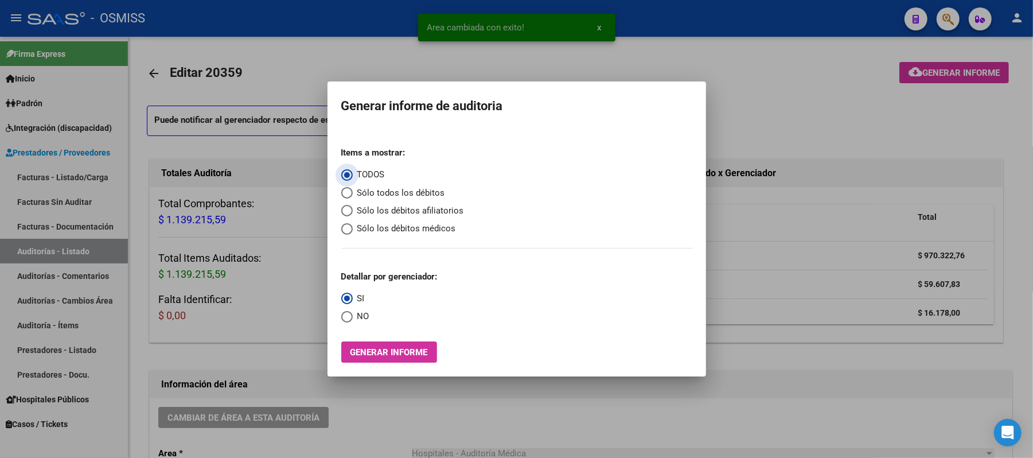
click at [462, 209] on div "Items a mostrar: TODOS Sólo todos los débitos Sólo los débitos afiliatorios Sól…" at bounding box center [516, 186] width 351 height 97
click at [370, 214] on span "Sólo los débitos afiliatorios" at bounding box center [408, 210] width 111 height 13
click at [353, 214] on input "Sólo los débitos afiliatorios" at bounding box center [346, 210] width 11 height 11
radio input "true"
click at [343, 315] on span "Select an option" at bounding box center [346, 316] width 11 height 11
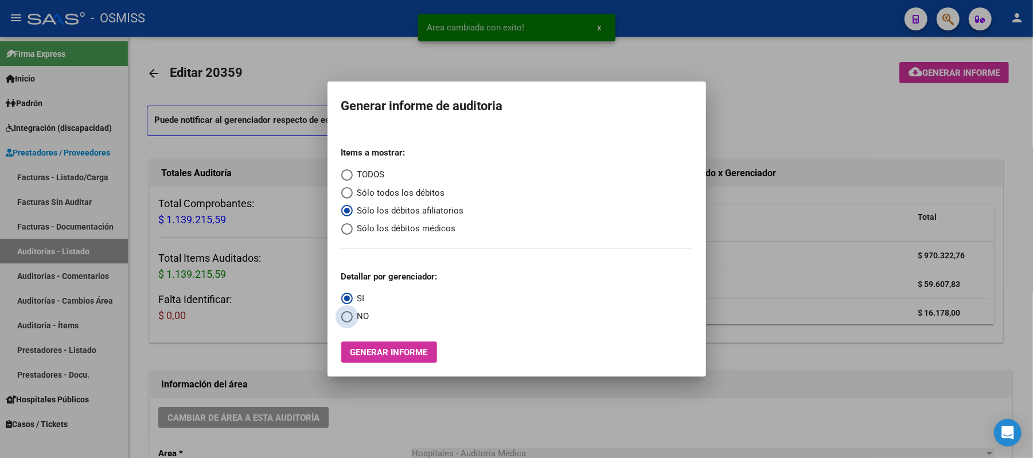
click at [343, 315] on input "NO" at bounding box center [346, 316] width 11 height 11
radio input "true"
click at [373, 353] on span "Generar informe" at bounding box center [388, 352] width 77 height 10
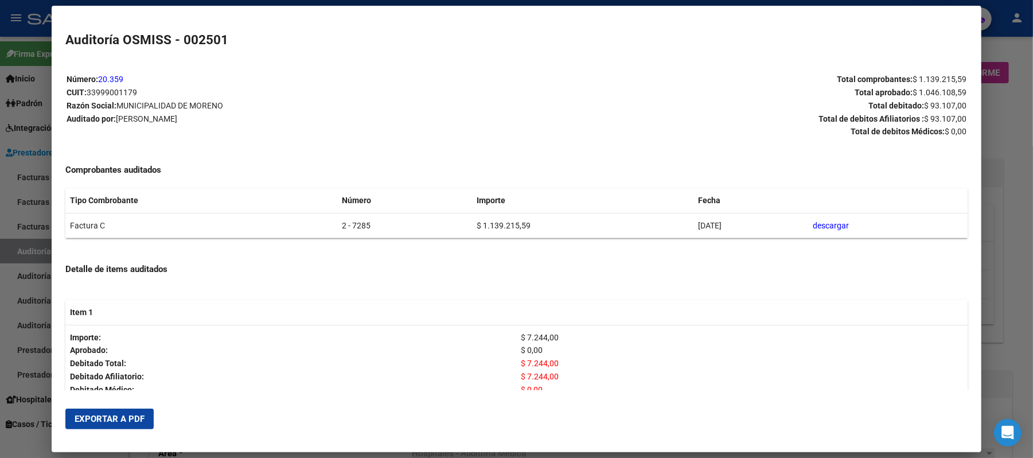
drag, startPoint x: 351, startPoint y: 222, endPoint x: 300, endPoint y: 222, distance: 51.0
click at [300, 222] on tr "Factura C 2 - 7285 $ 1.139.215,59 03/09/2025 descargar" at bounding box center [516, 225] width 902 height 25
copy tr "2 - 7285"
click at [111, 417] on span "Exportar a PDF" at bounding box center [110, 418] width 70 height 10
click at [741, 104] on p "Total debitado: $ 93.107,00" at bounding box center [741, 105] width 449 height 13
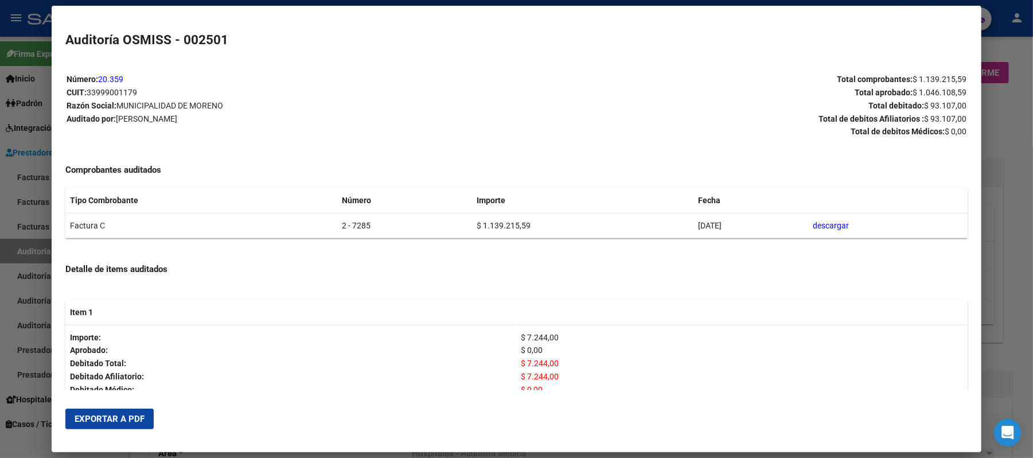
click at [1007, 112] on div at bounding box center [516, 229] width 1033 height 458
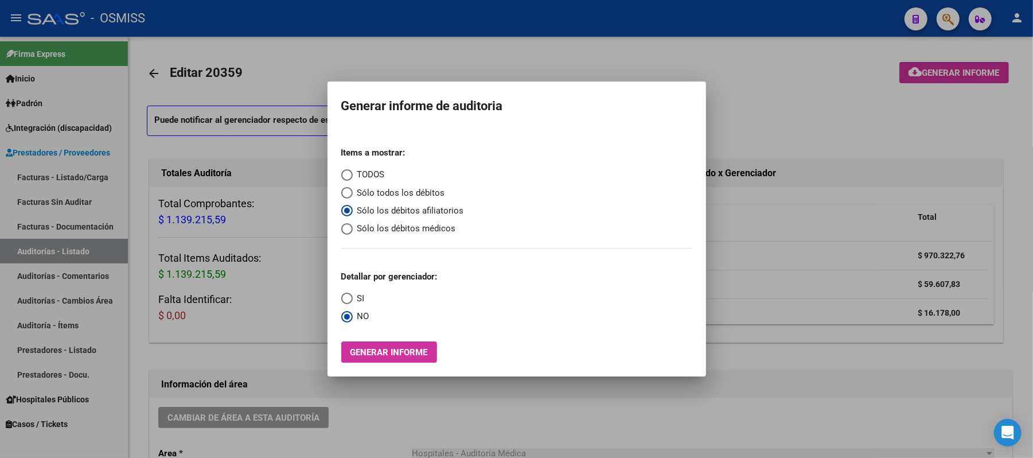
click at [811, 100] on div at bounding box center [516, 229] width 1033 height 458
